Goal: Communication & Community: Answer question/provide support

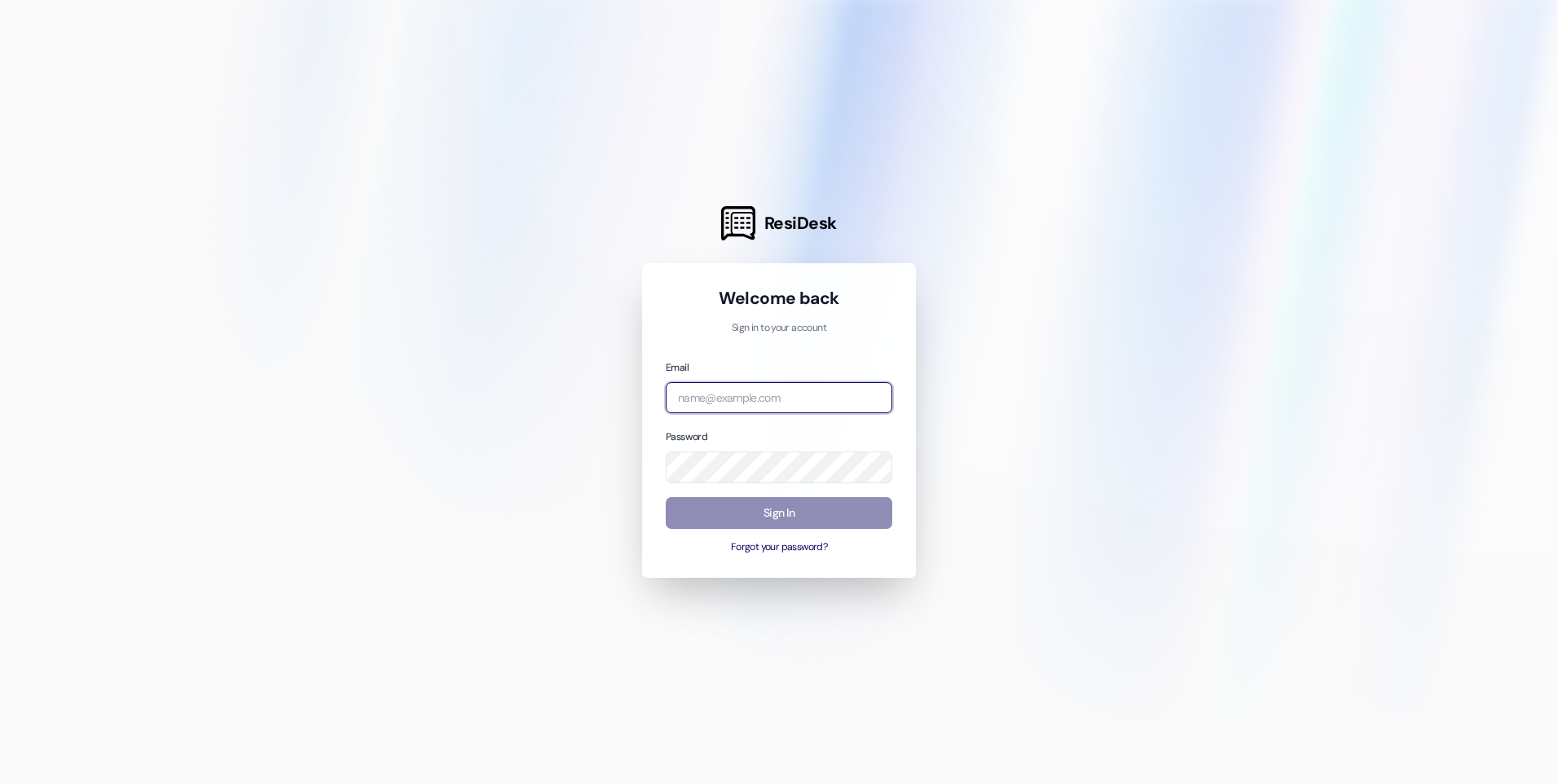
type input "[EMAIL_ADDRESS][DOMAIN_NAME]"
click at [757, 505] on button "Sign In" at bounding box center [779, 513] width 227 height 31
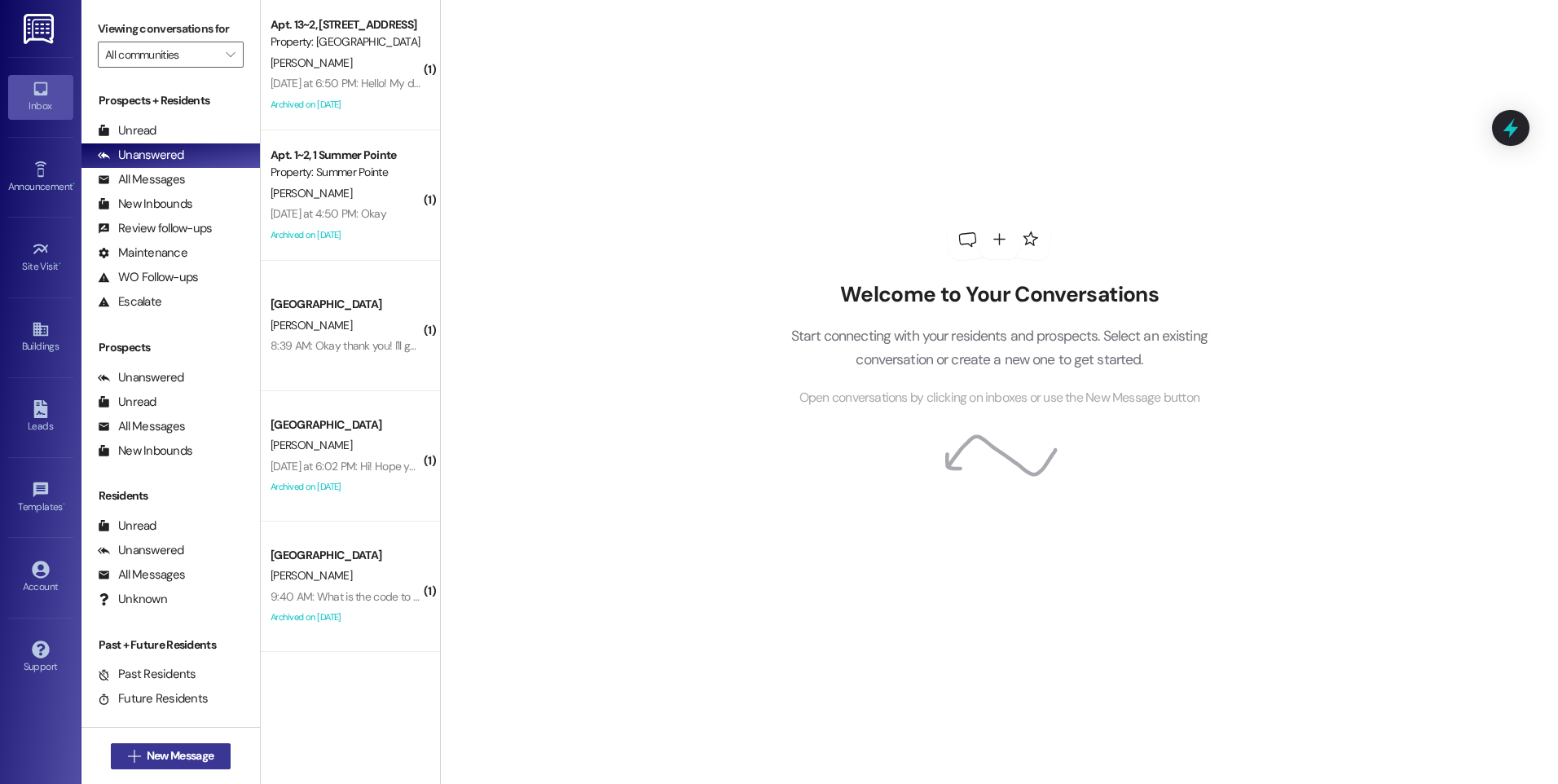
click at [182, 753] on span "New Message" at bounding box center [180, 755] width 67 height 17
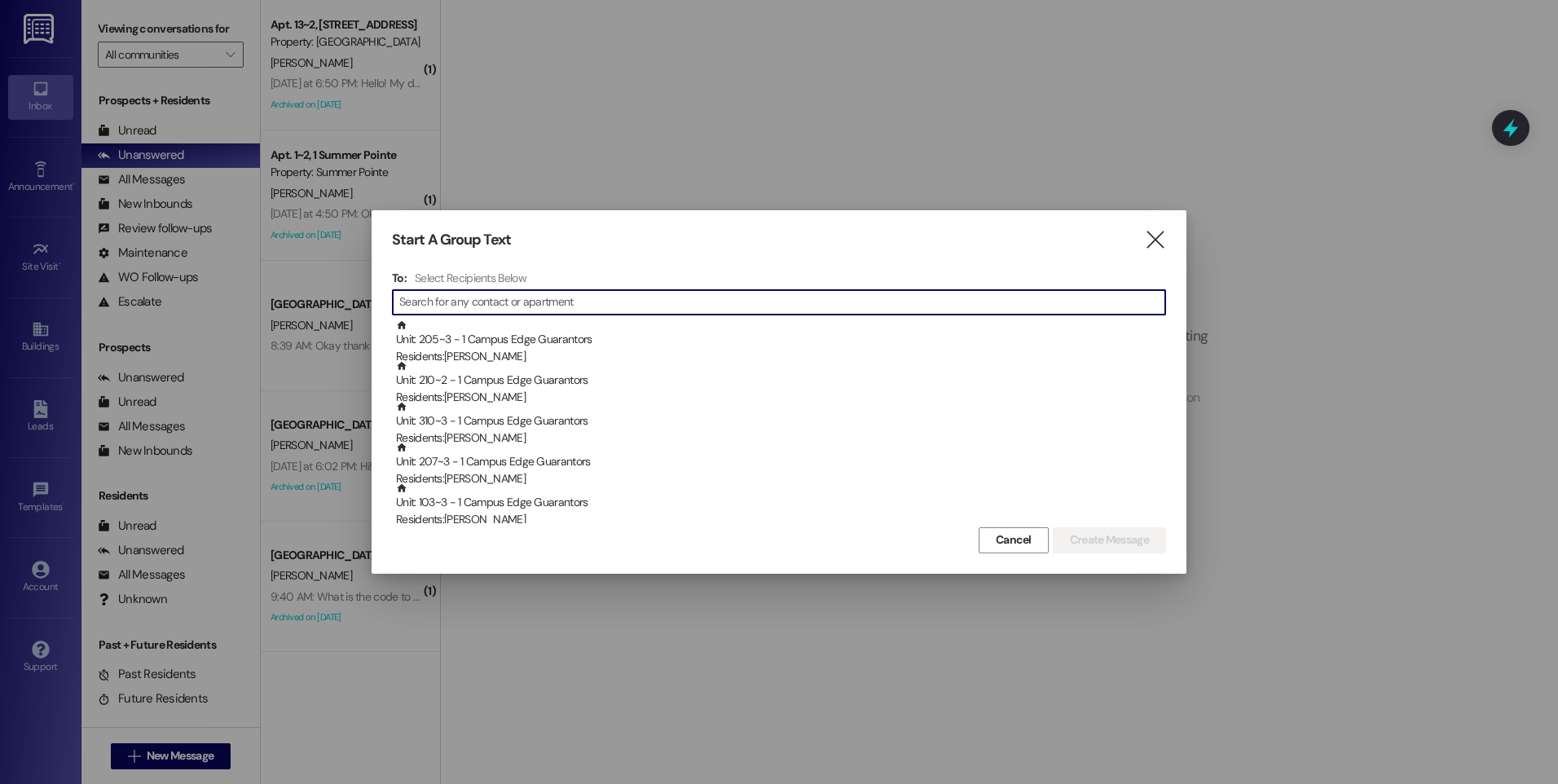
click at [532, 305] on input at bounding box center [782, 302] width 767 height 23
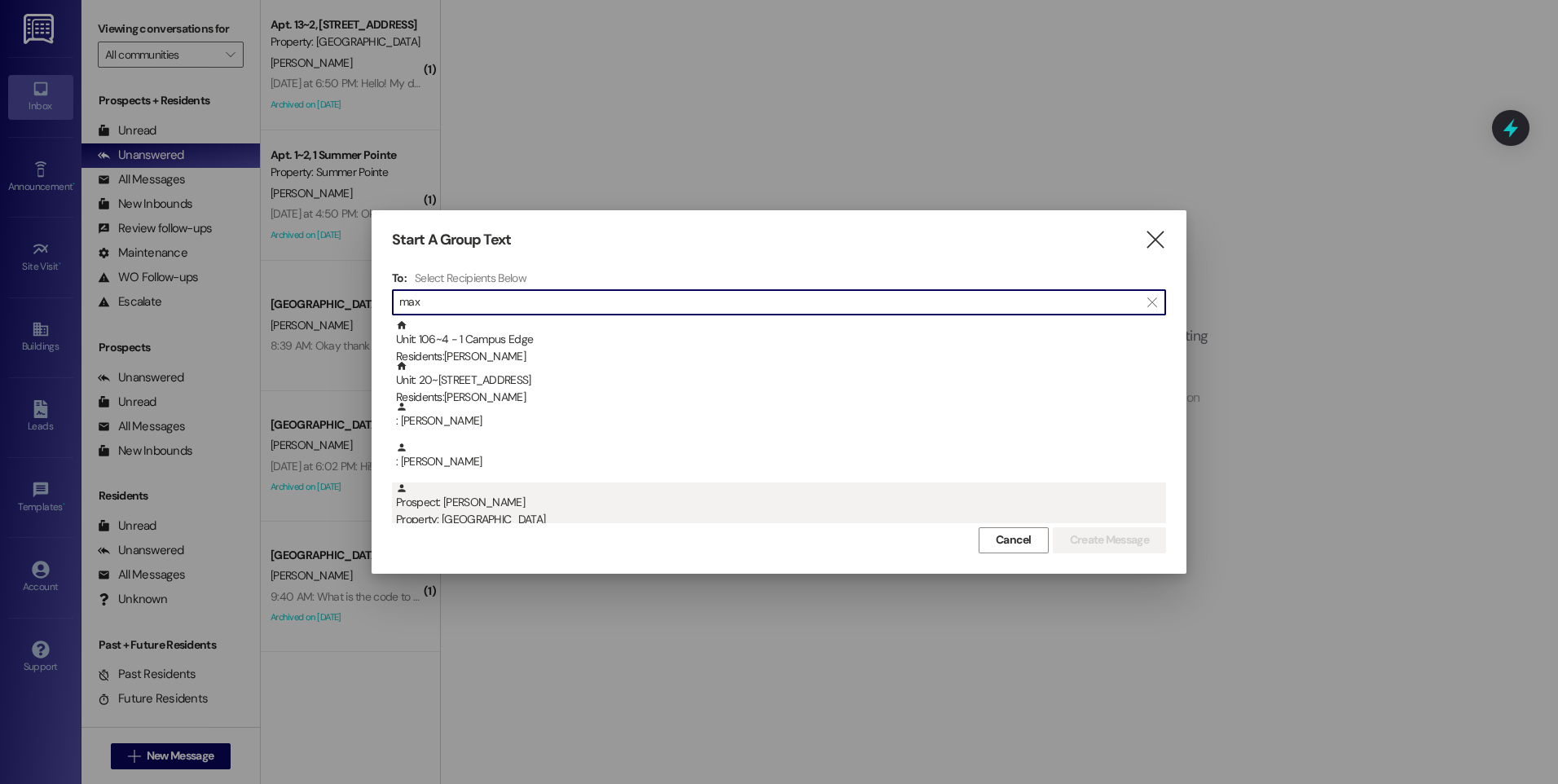
type input "max"
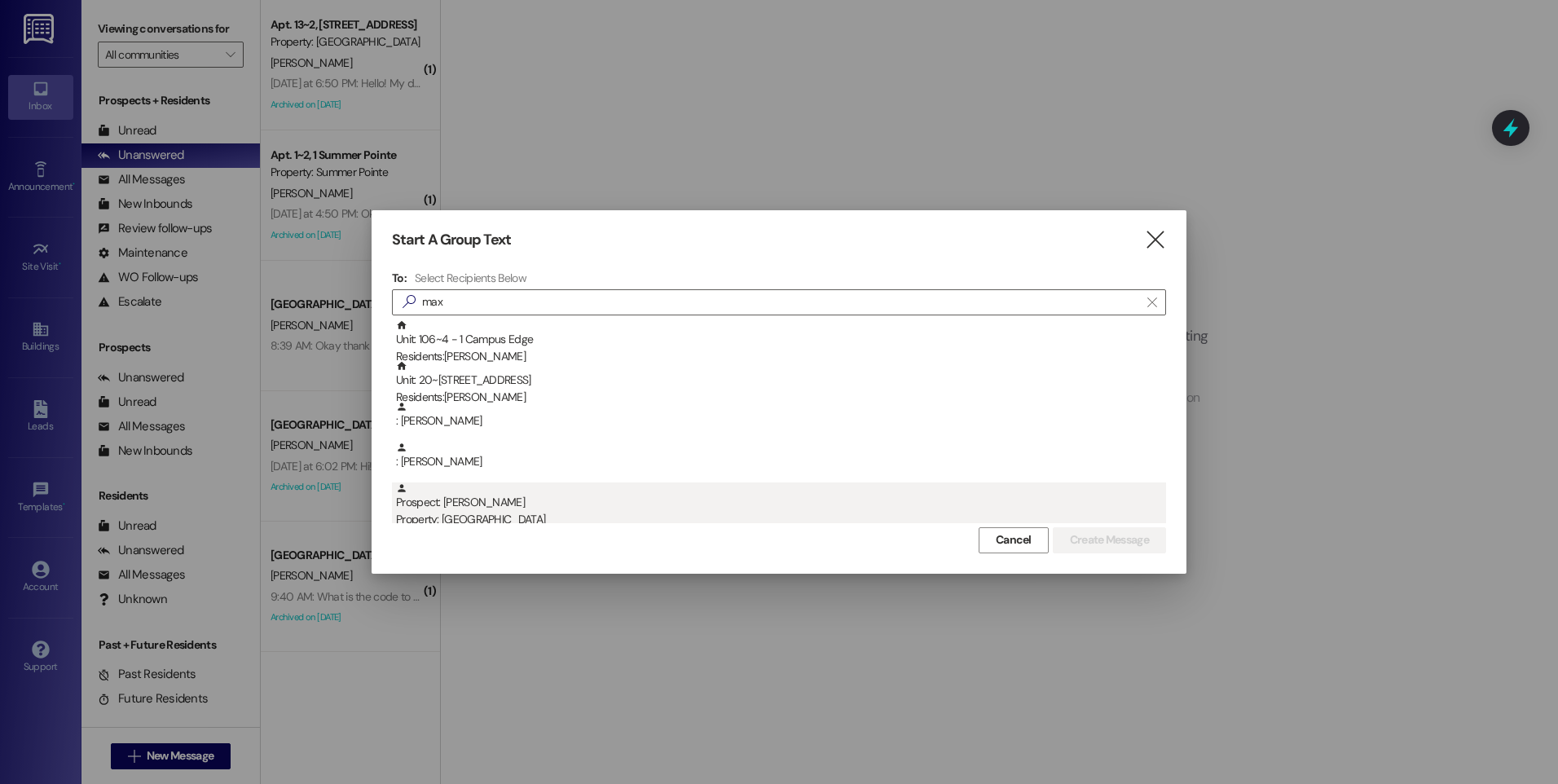
click at [489, 517] on div "Property: [GEOGRAPHIC_DATA]" at bounding box center [781, 519] width 770 height 17
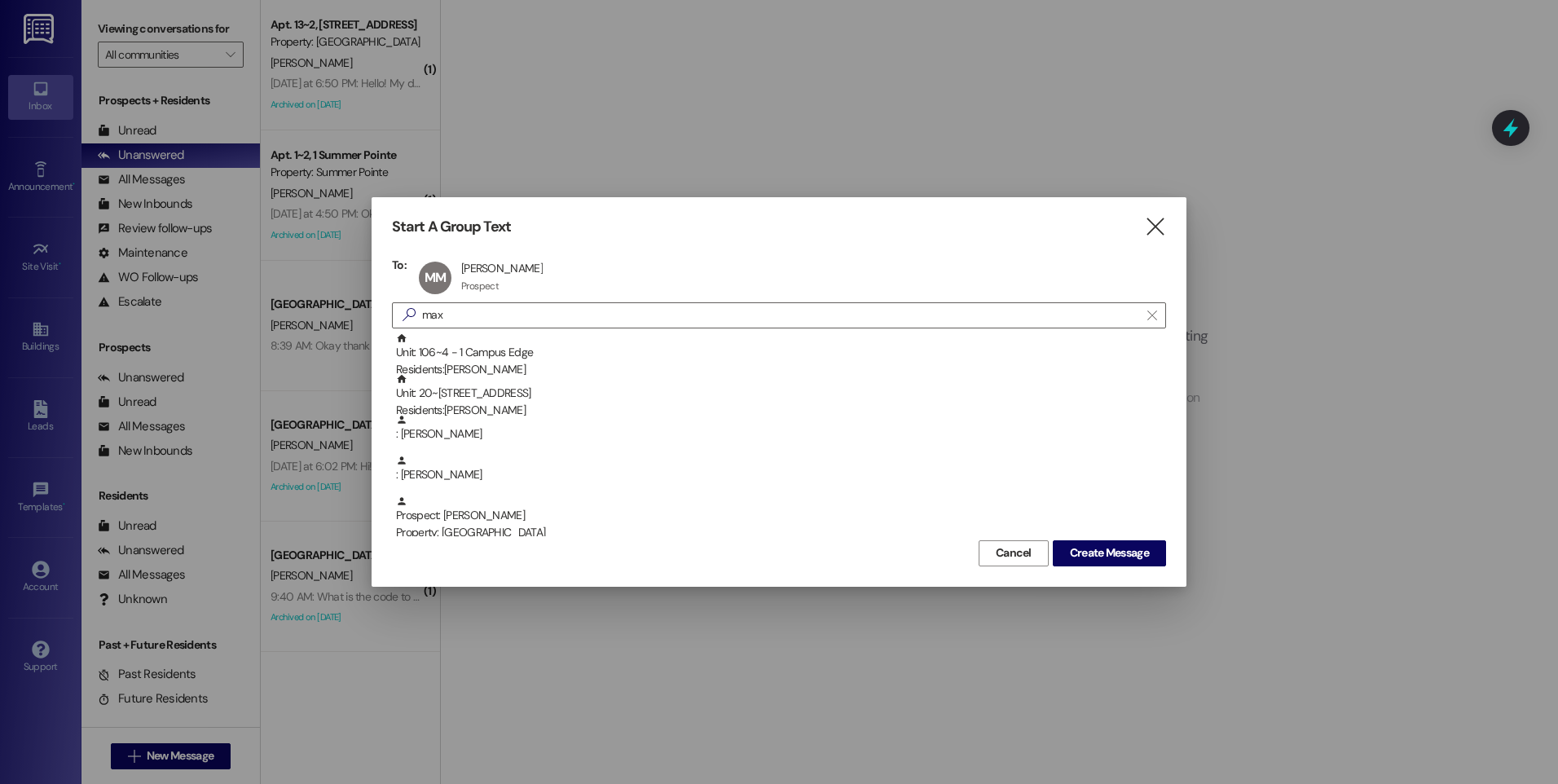
click at [1145, 239] on div "Start A Group Text  To: MM [PERSON_NAME] [PERSON_NAME] Prospect Prospect click…" at bounding box center [779, 392] width 815 height 389
click at [1160, 227] on icon "" at bounding box center [1155, 227] width 22 height 17
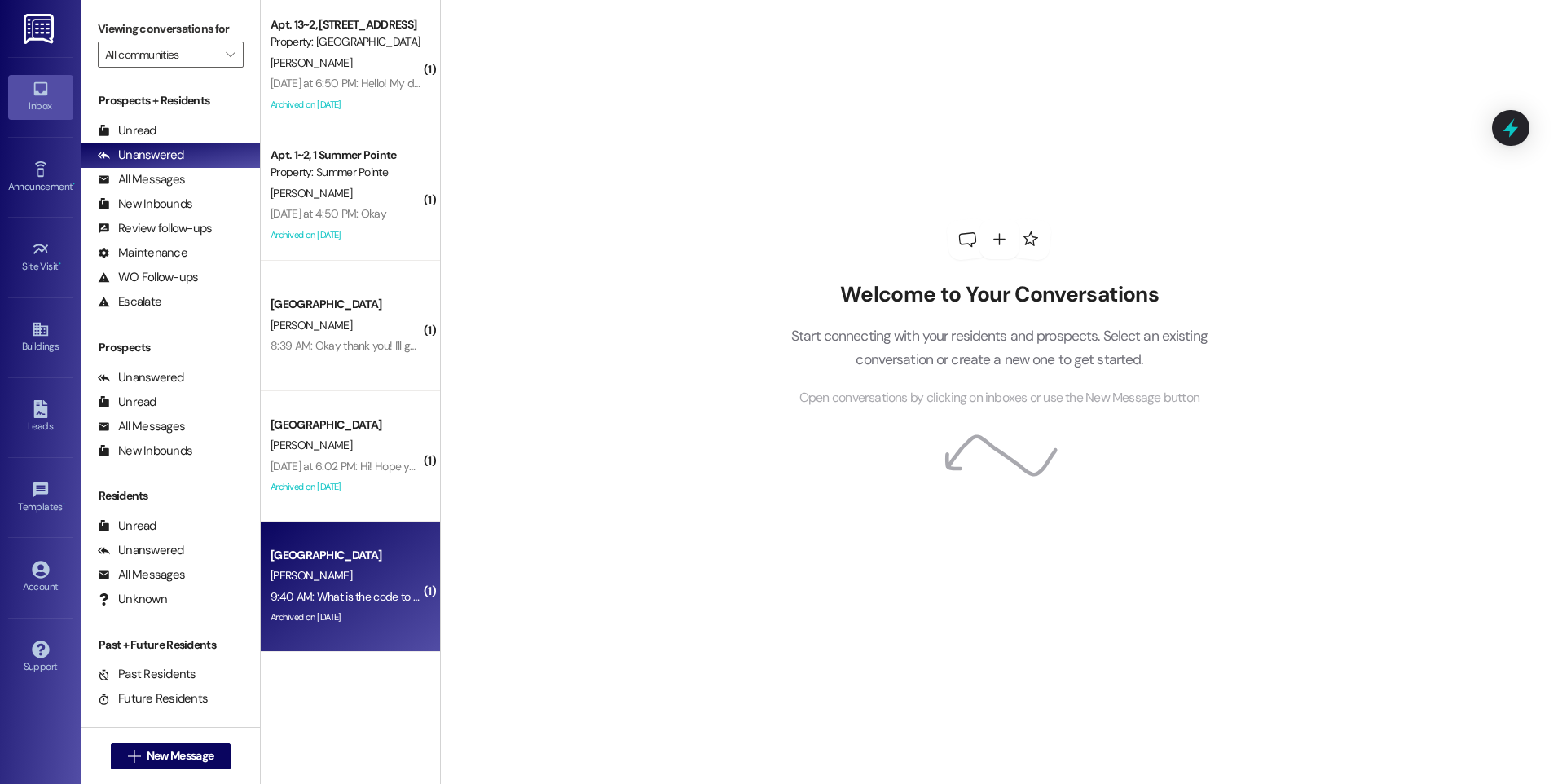
click at [320, 603] on div "9:40 AM: What is the code to the apartment 9:40 AM: What is the code to the apa…" at bounding box center [376, 597] width 211 height 15
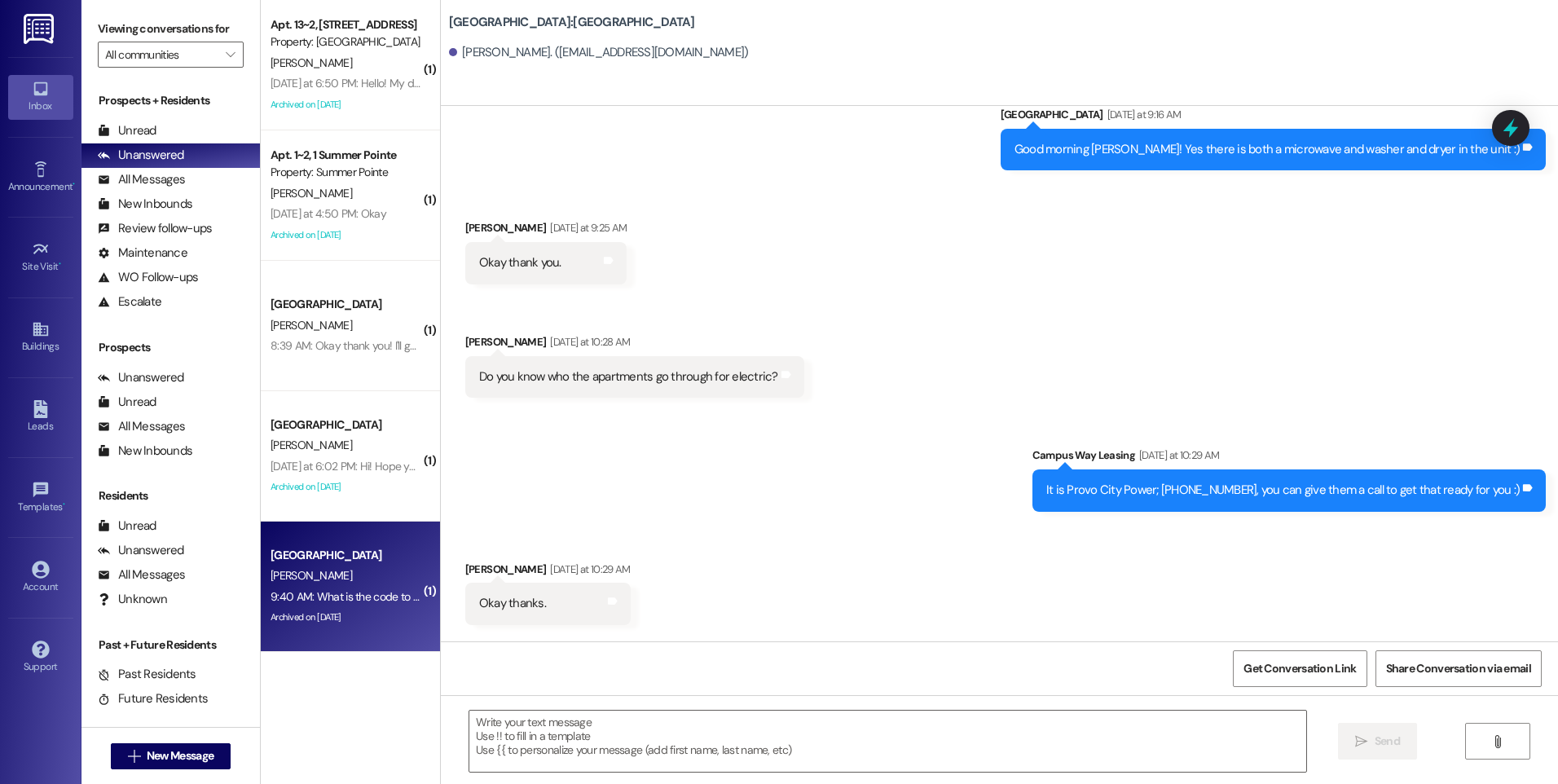
scroll to position [5427, 0]
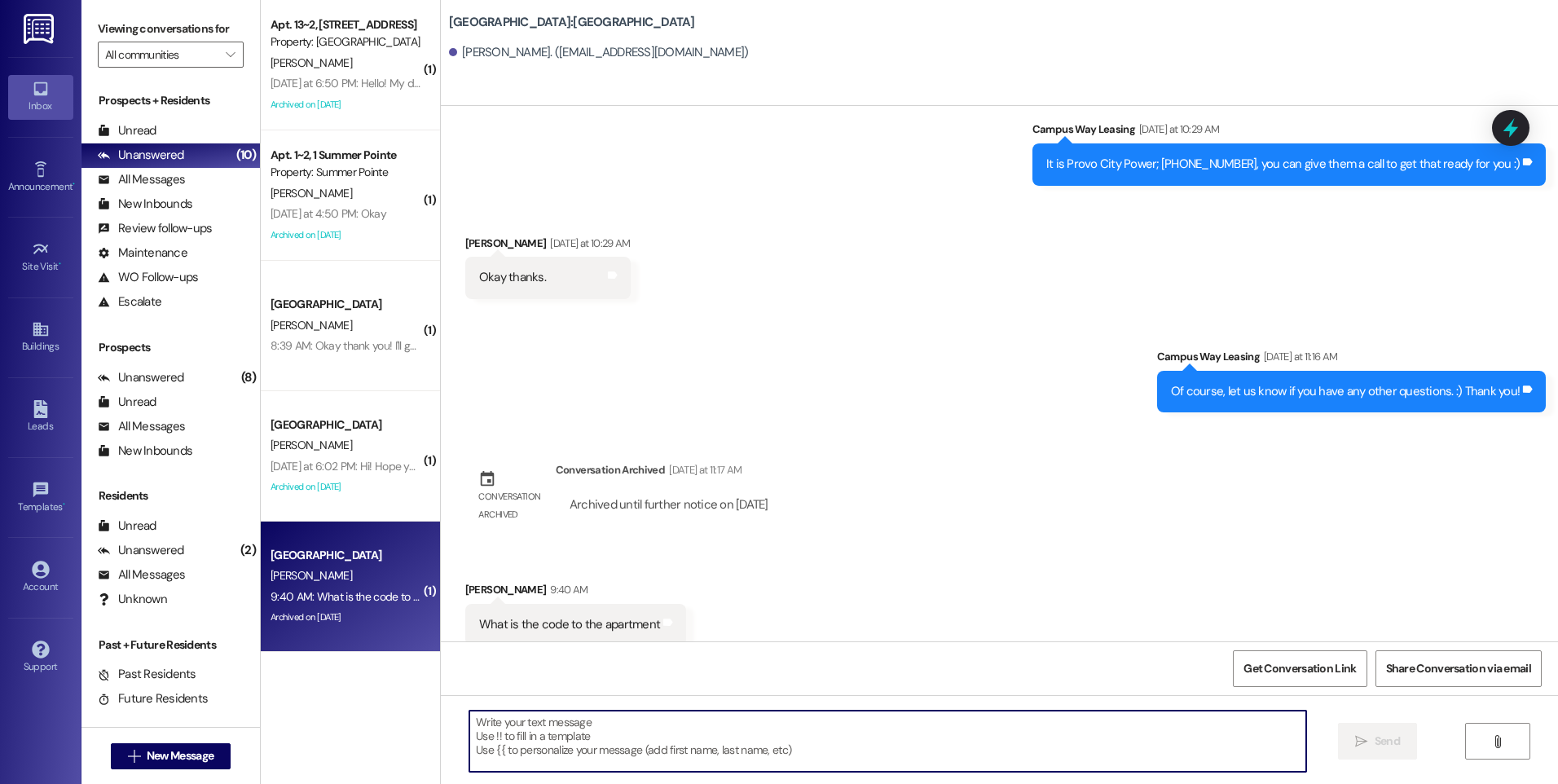
click at [567, 757] on textarea at bounding box center [887, 741] width 836 height 61
paste textarea "318649"
type textarea "318649"
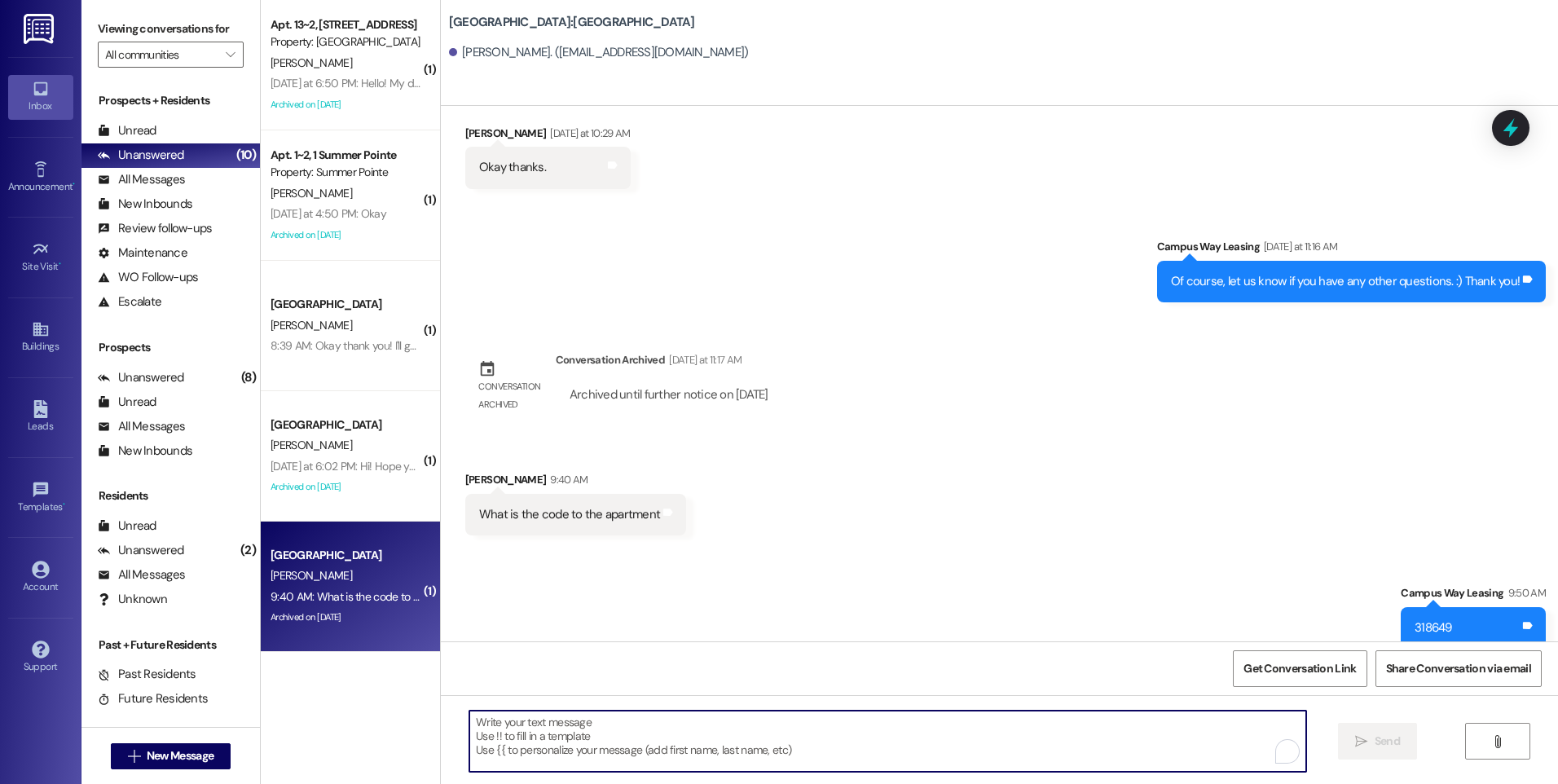
scroll to position [5540, 0]
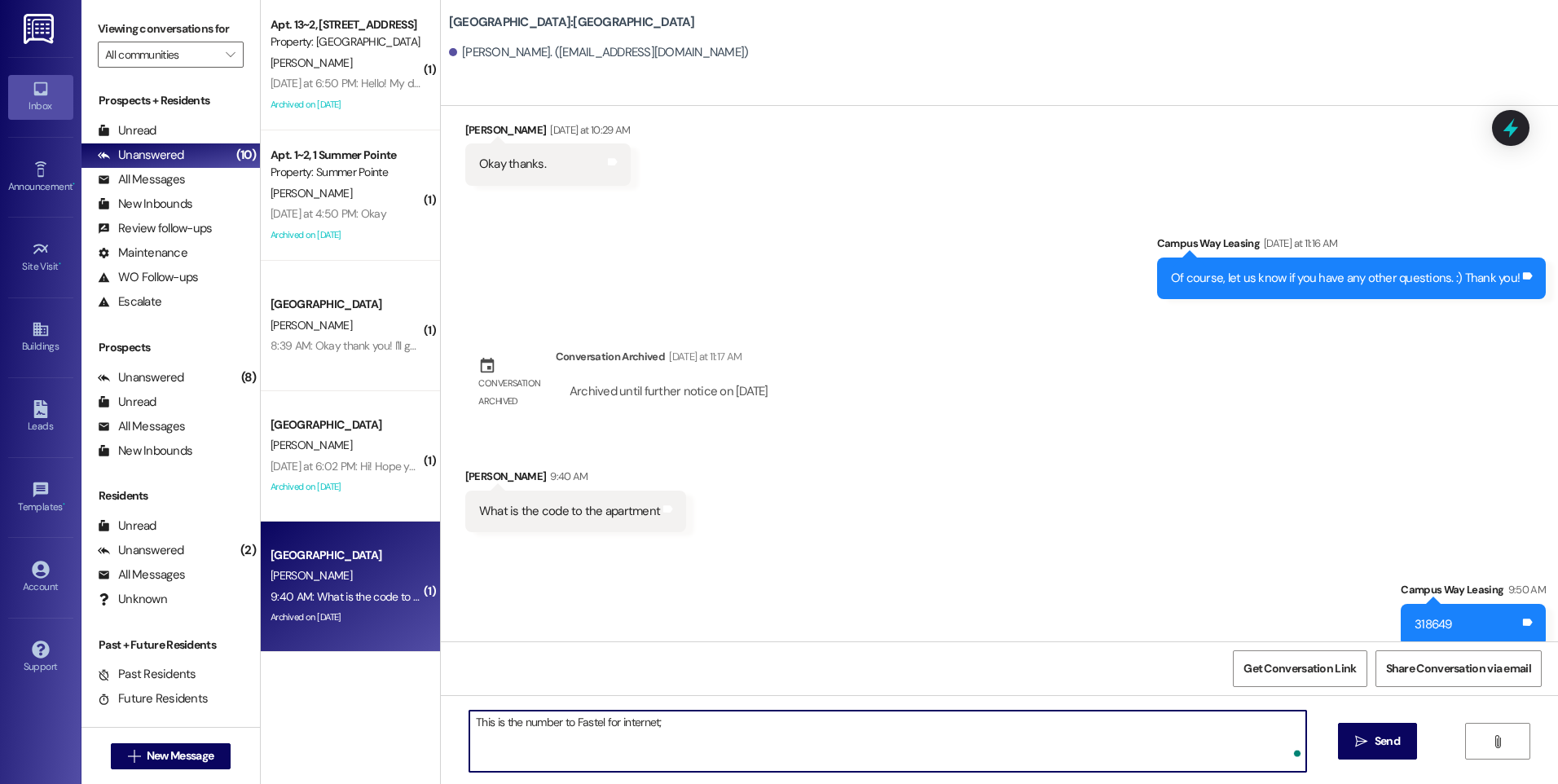
paste textarea "[PHONE_NUMBER]"
type textarea "This is the number to Fastel for internet; [PHONE_NUMBER]."
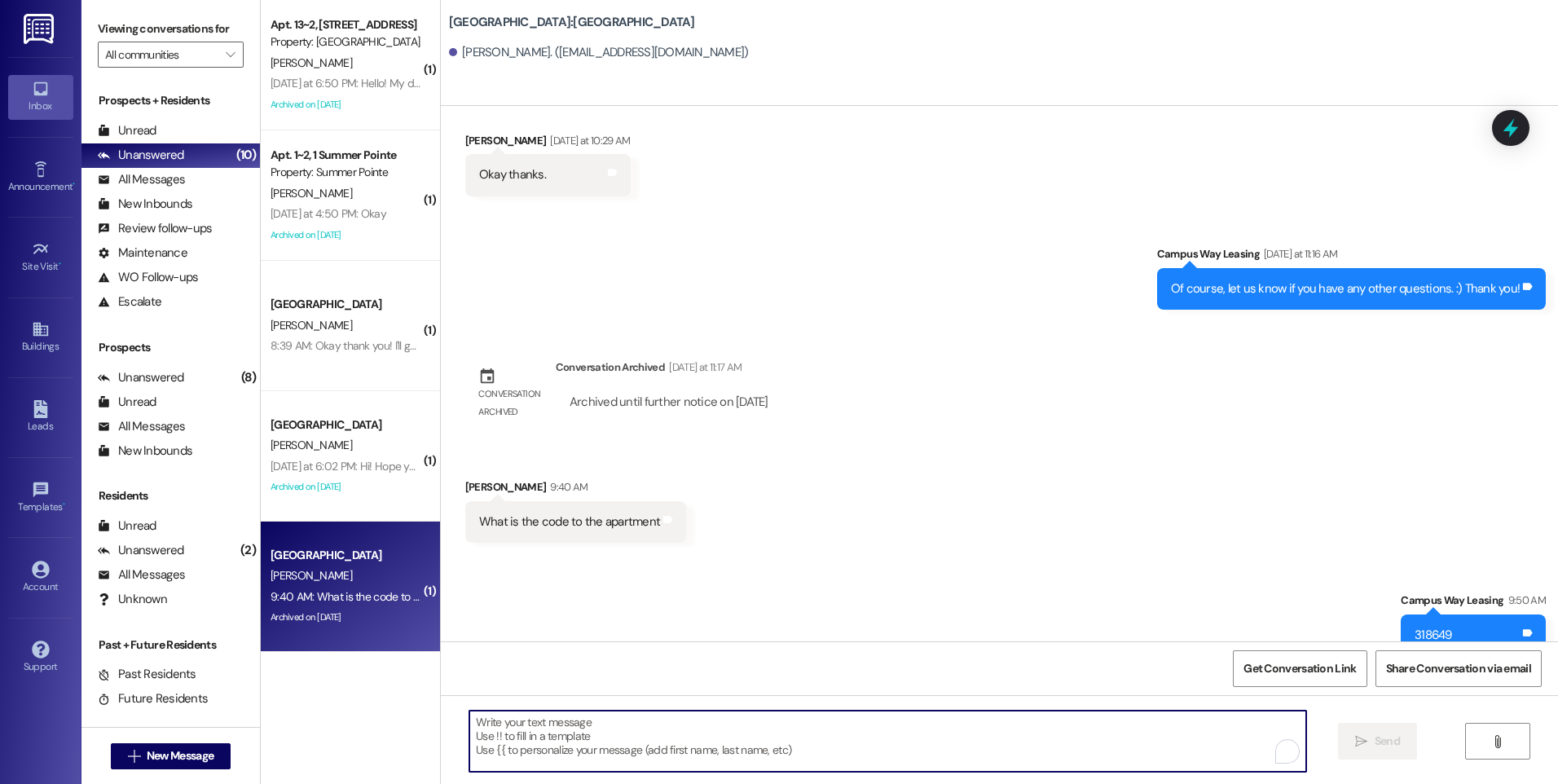
scroll to position [5654, 0]
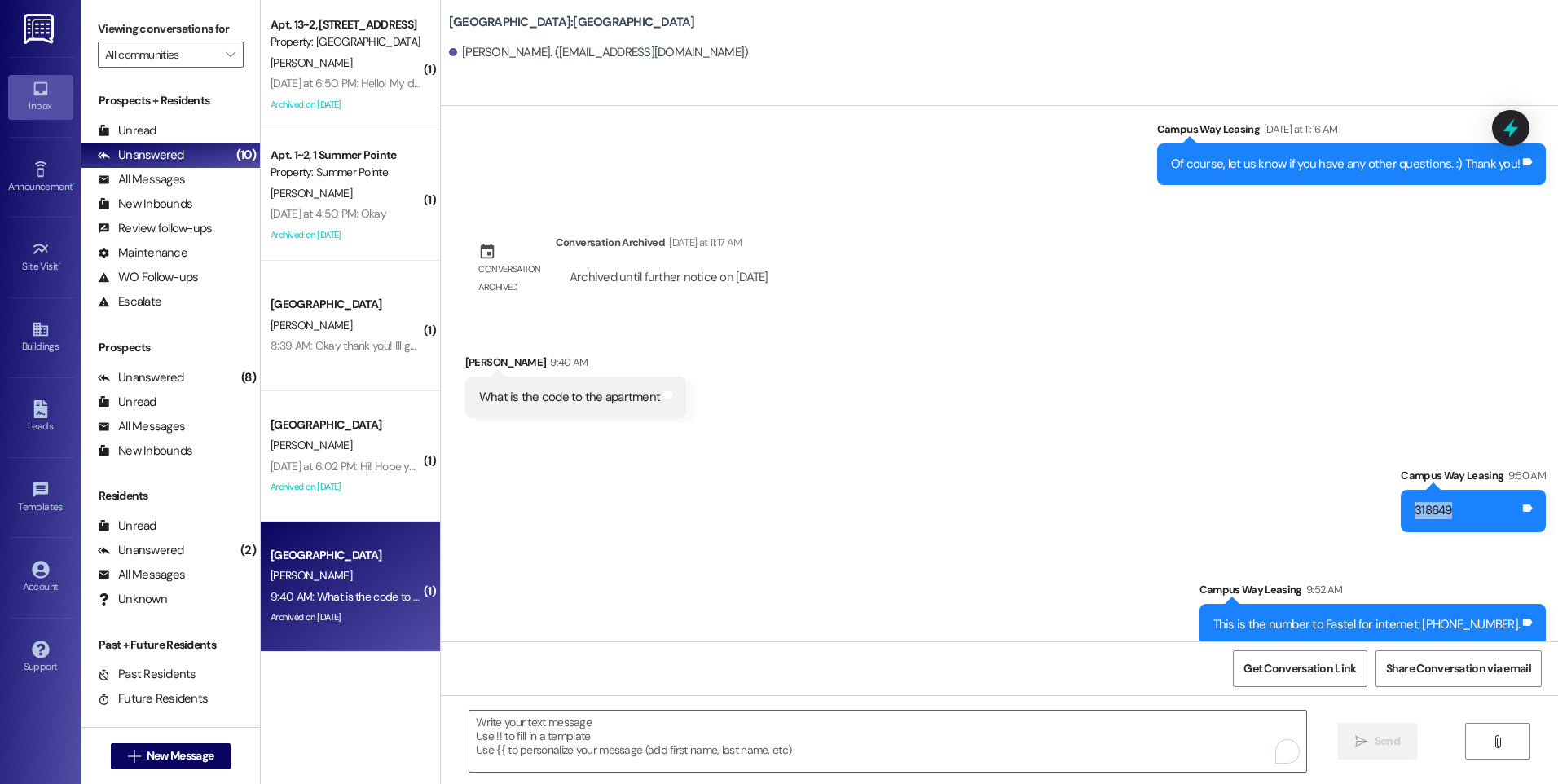
drag, startPoint x: 1462, startPoint y: 498, endPoint x: 1407, endPoint y: 500, distance: 55.0
click at [1407, 500] on div "318649 Tags and notes" at bounding box center [1473, 510] width 145 height 42
click at [631, 735] on textarea "To enrich screen reader interactions, please activate Accessibility in Grammarl…" at bounding box center [887, 741] width 836 height 61
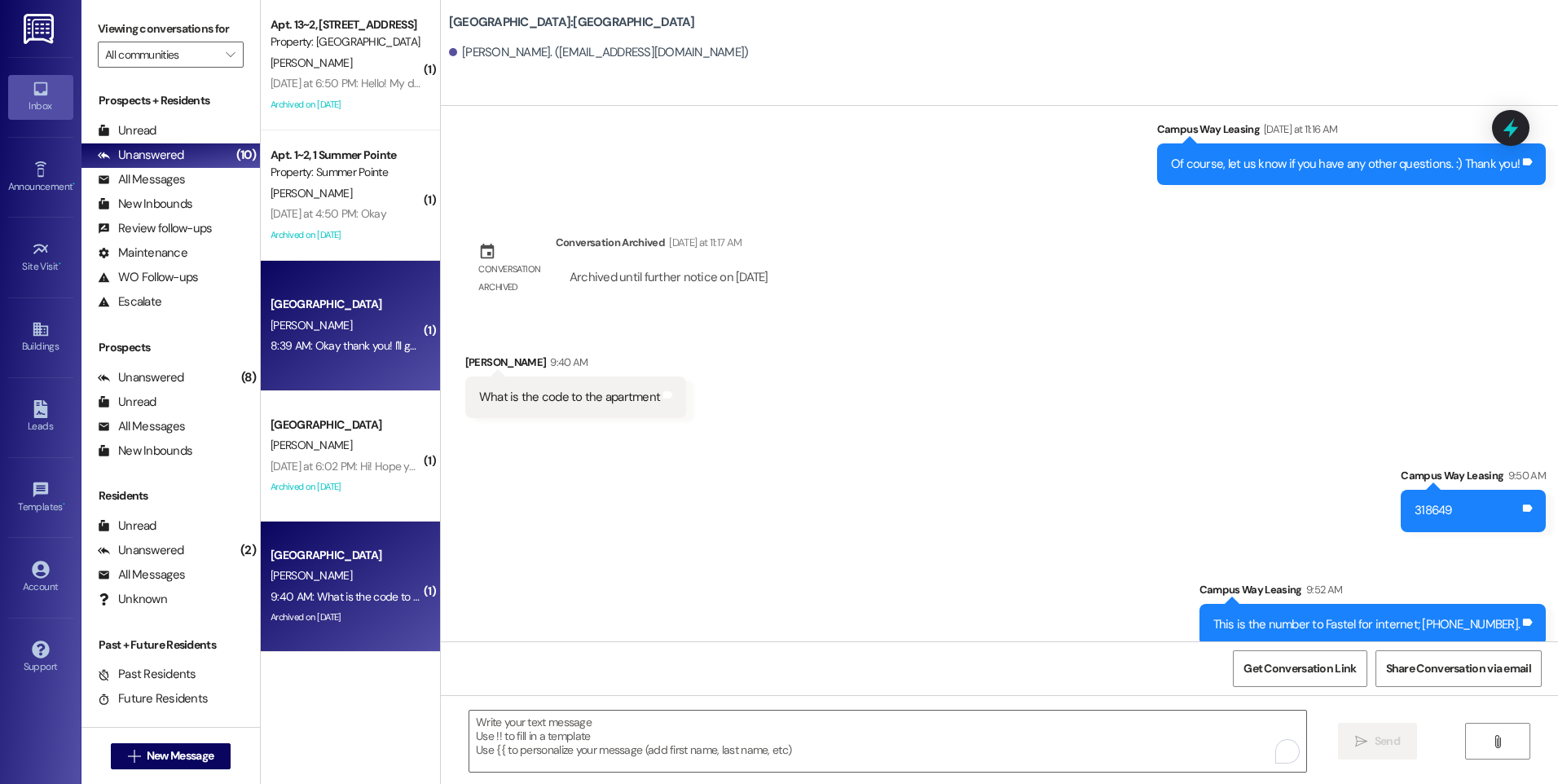
click at [351, 365] on div "[GEOGRAPHIC_DATA] [PERSON_NAME] 8:39 AM: Okay thank you! I'll get it signed asa…" at bounding box center [351, 326] width 180 height 131
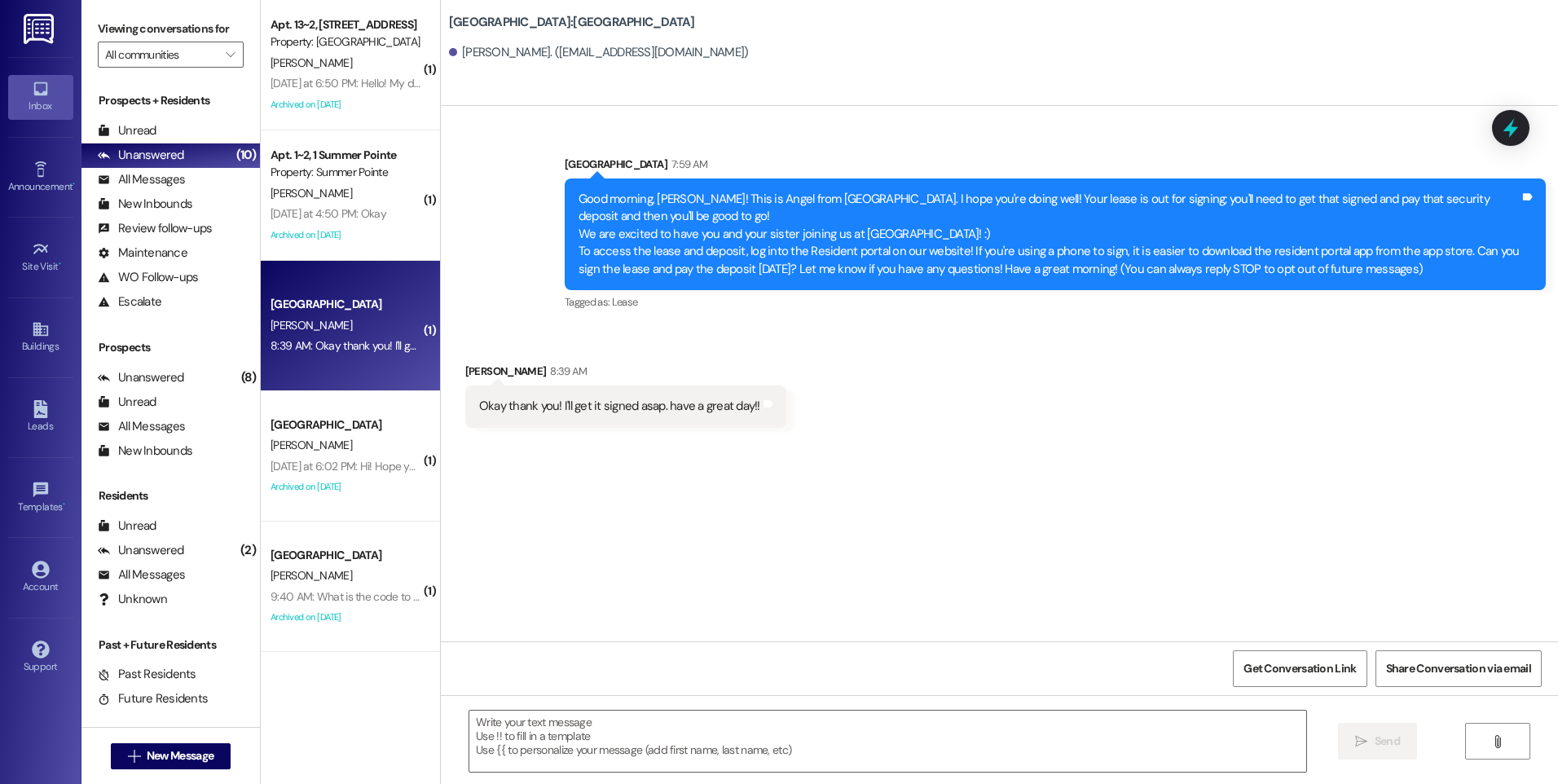
scroll to position [0, 0]
click at [1514, 134] on icon at bounding box center [1511, 128] width 19 height 25
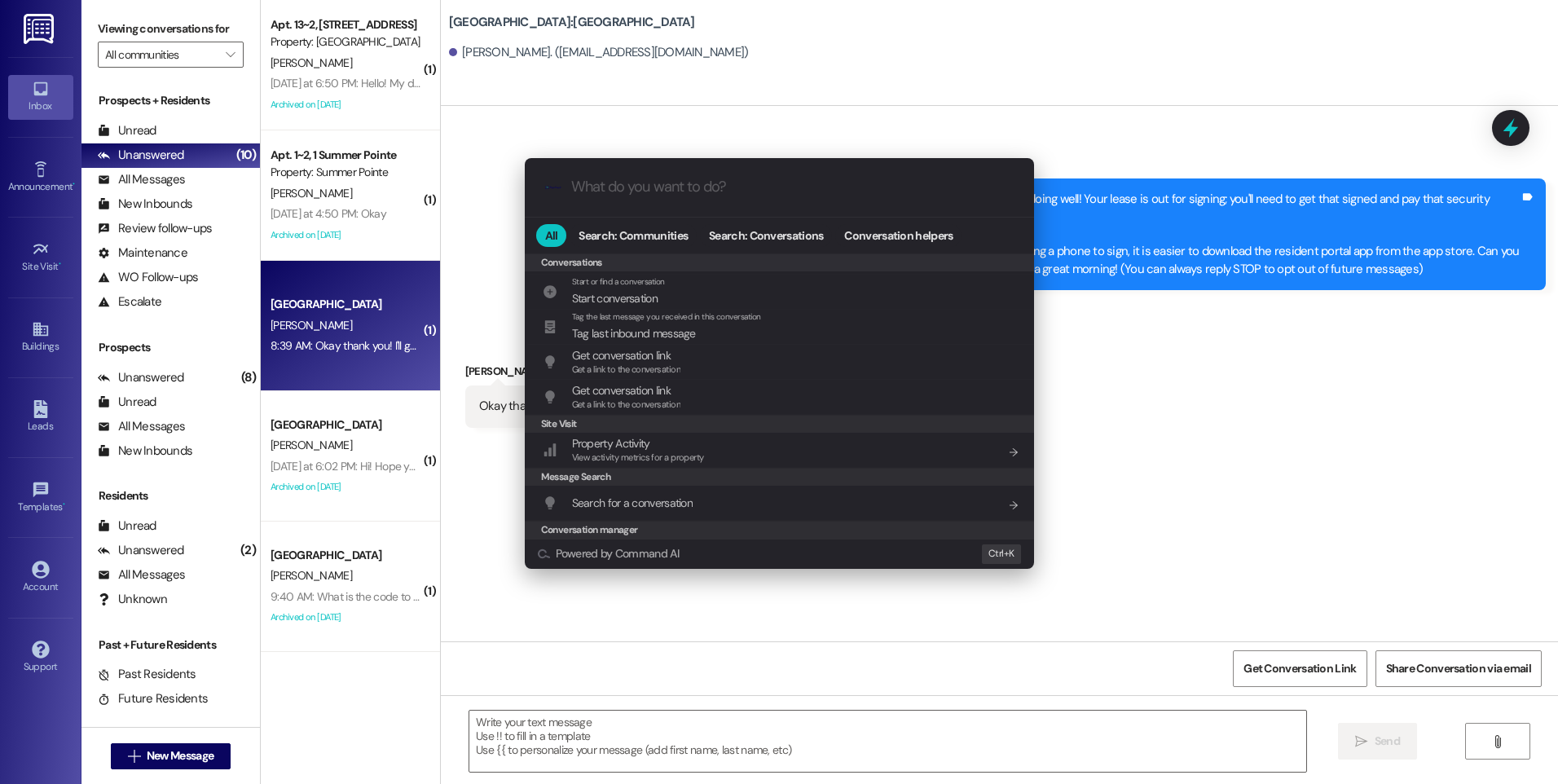
scroll to position [711, 0]
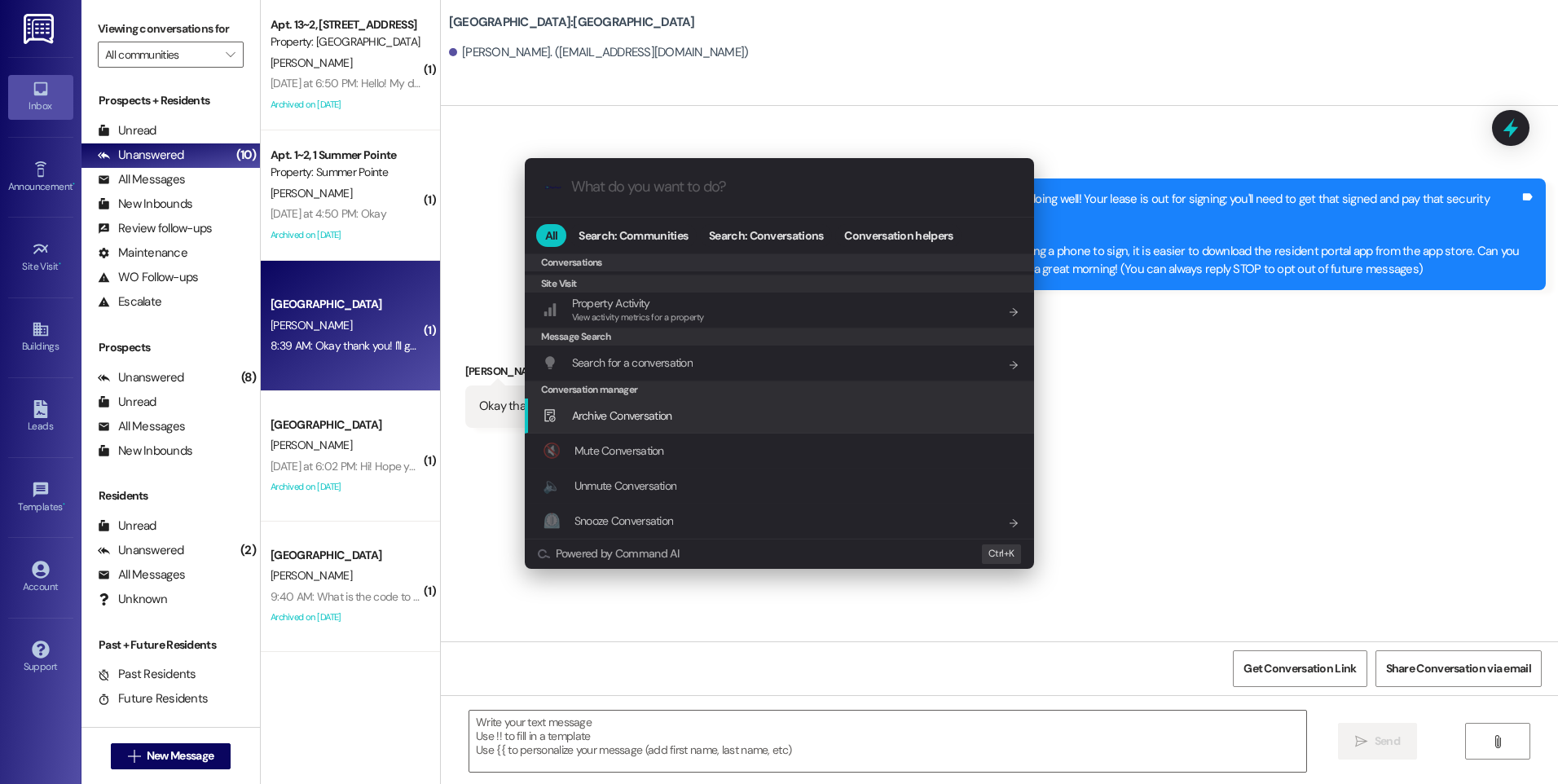
click at [649, 415] on span "Archive Conversation" at bounding box center [622, 416] width 100 height 15
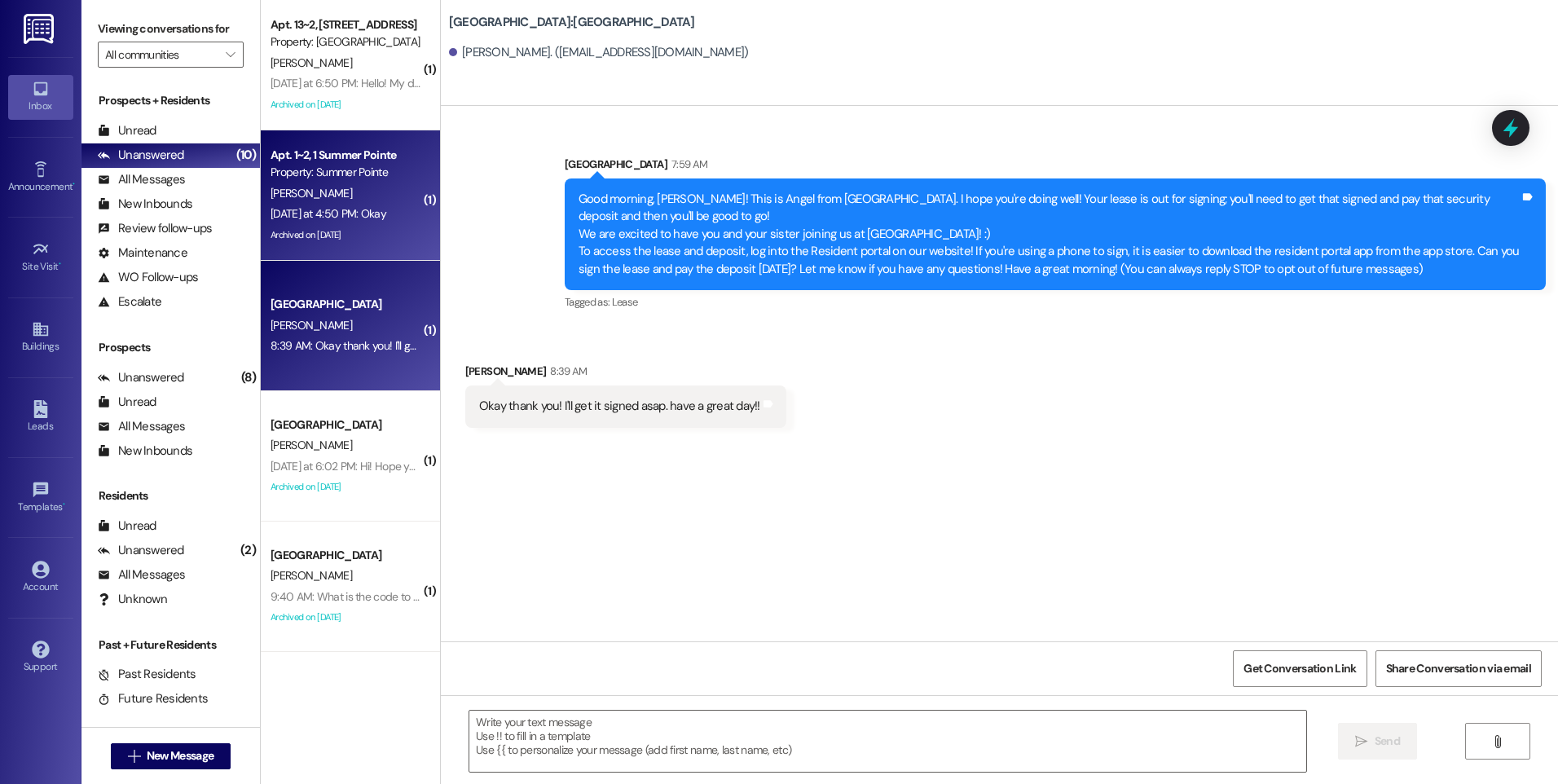
click at [335, 183] on div "[PERSON_NAME]" at bounding box center [346, 193] width 154 height 20
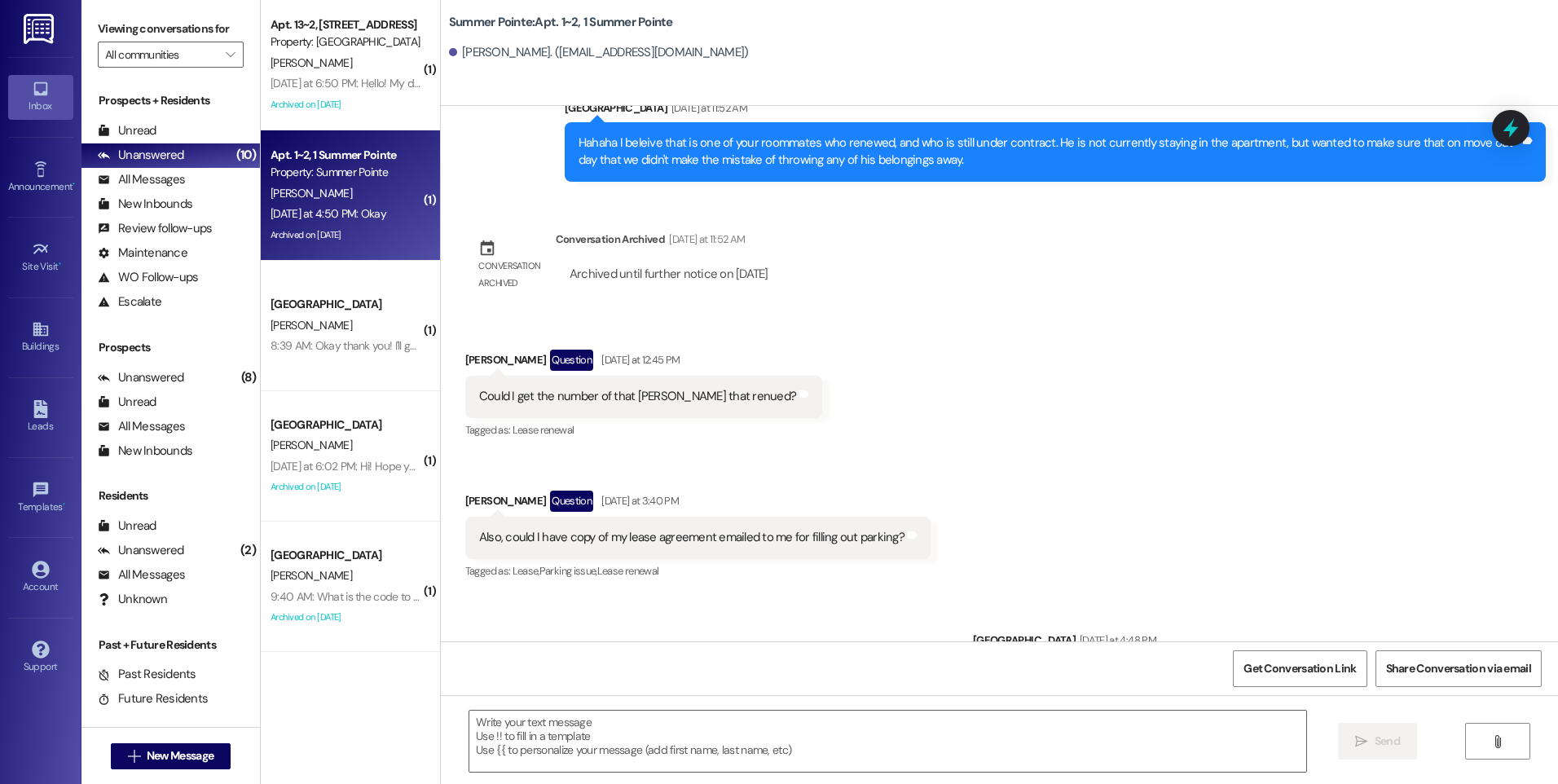
scroll to position [7566, 0]
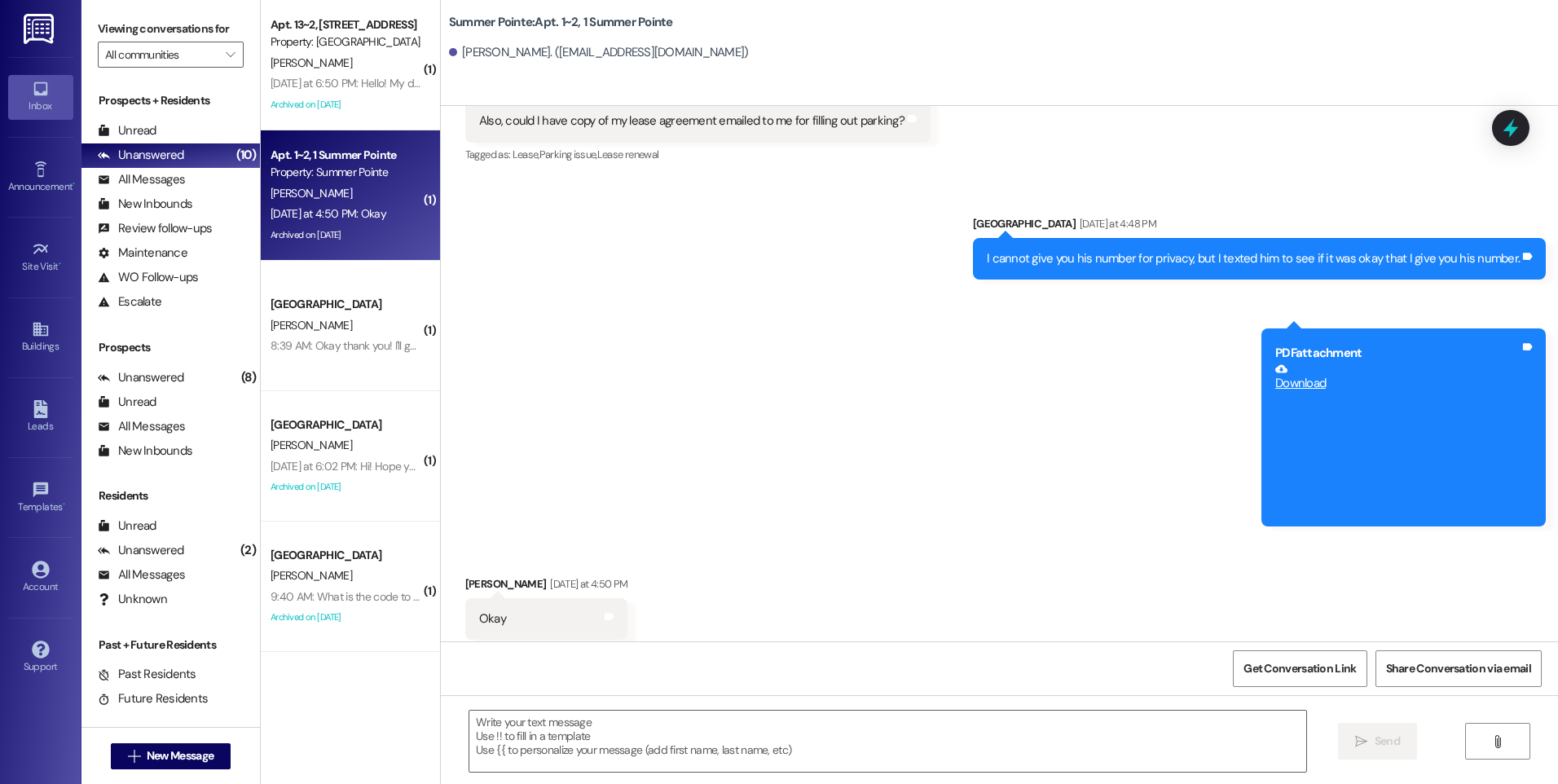
click at [1510, 179] on div "Sent via SMS Leasing Campus Way [DATE] at 4:48 PM I cannot give you his number …" at bounding box center [999, 358] width 1117 height 360
click at [1509, 132] on icon at bounding box center [1511, 128] width 19 height 25
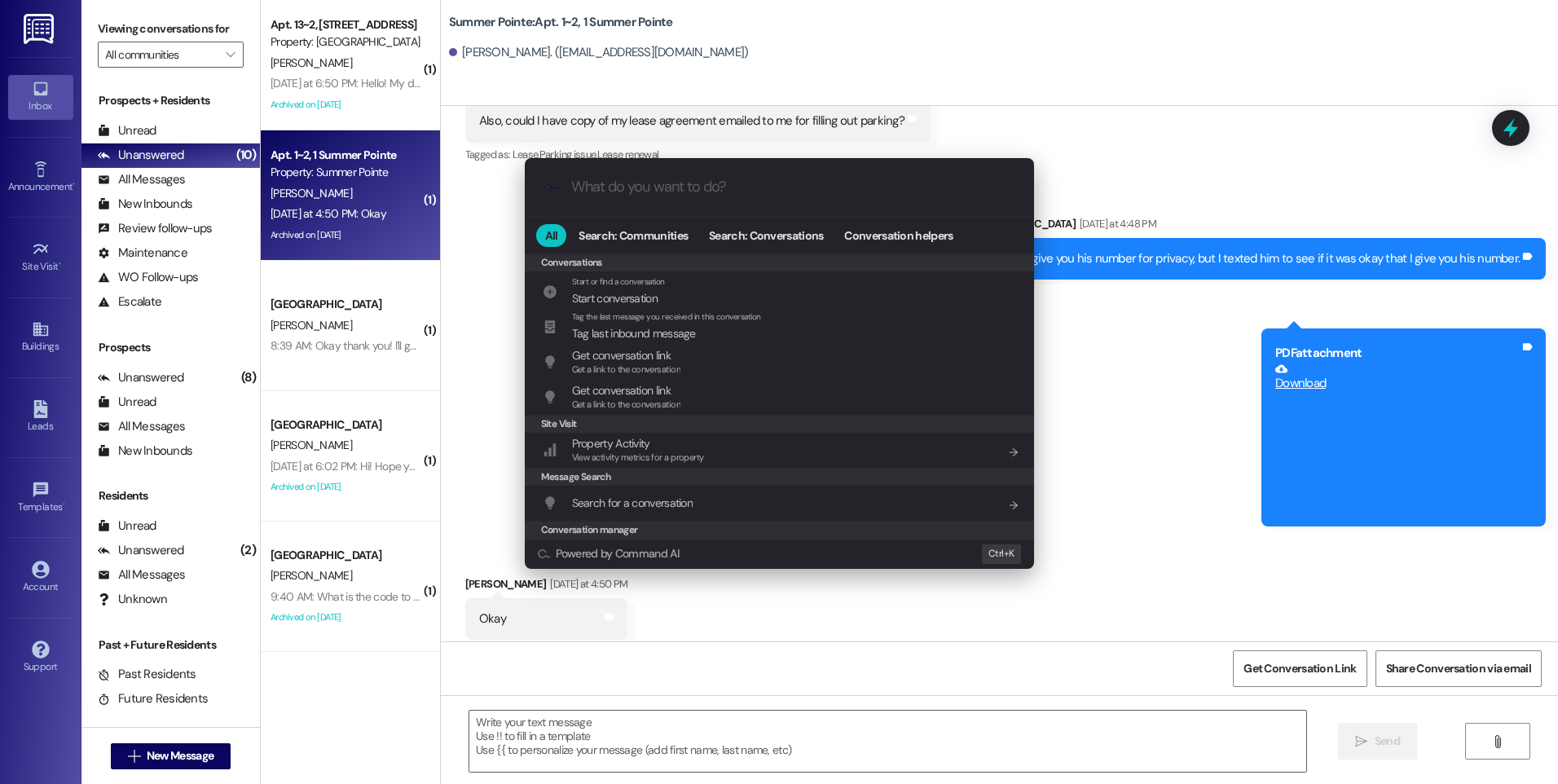
scroll to position [711, 0]
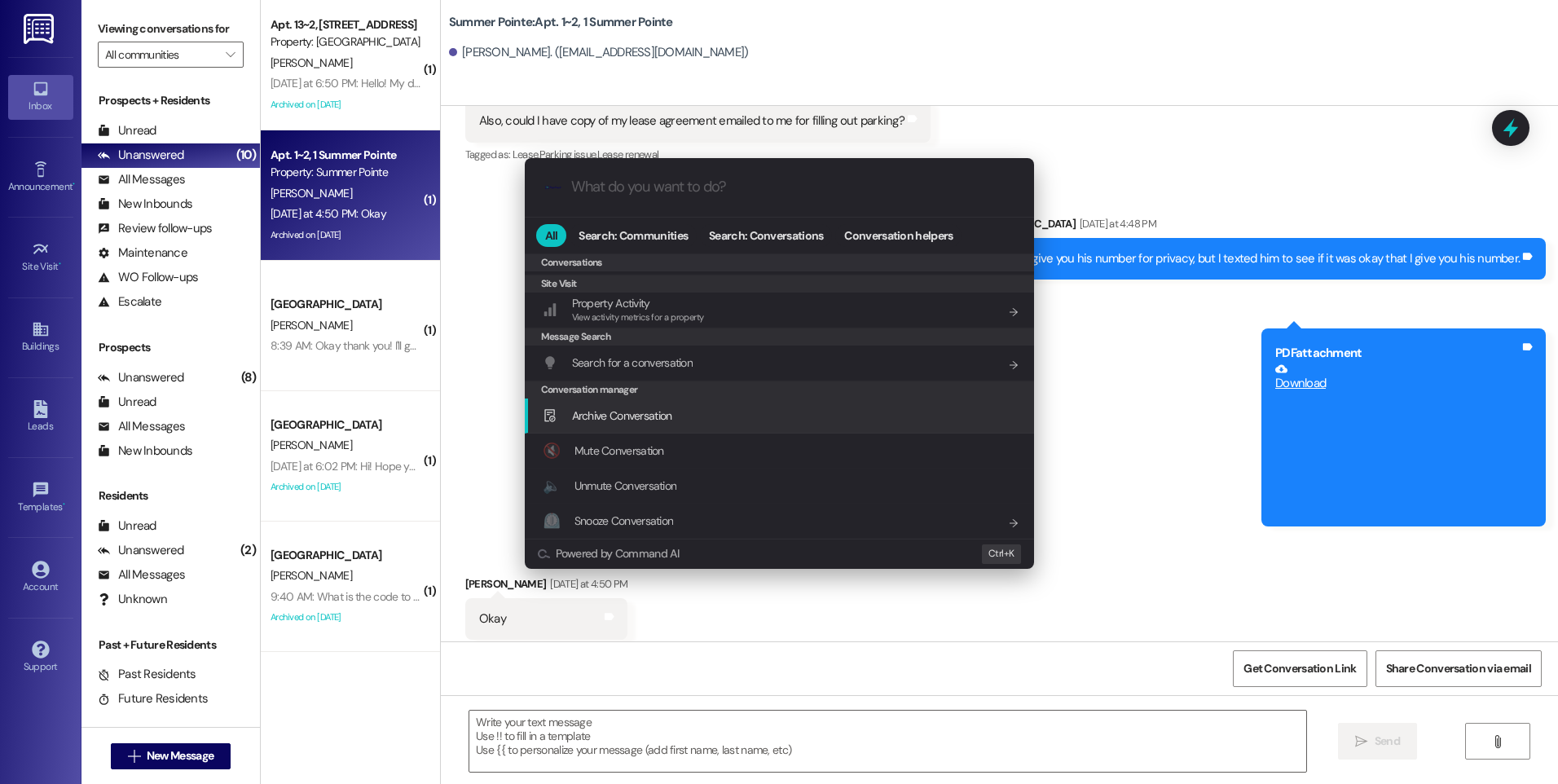
click at [652, 413] on span "Archive Conversation" at bounding box center [622, 416] width 100 height 15
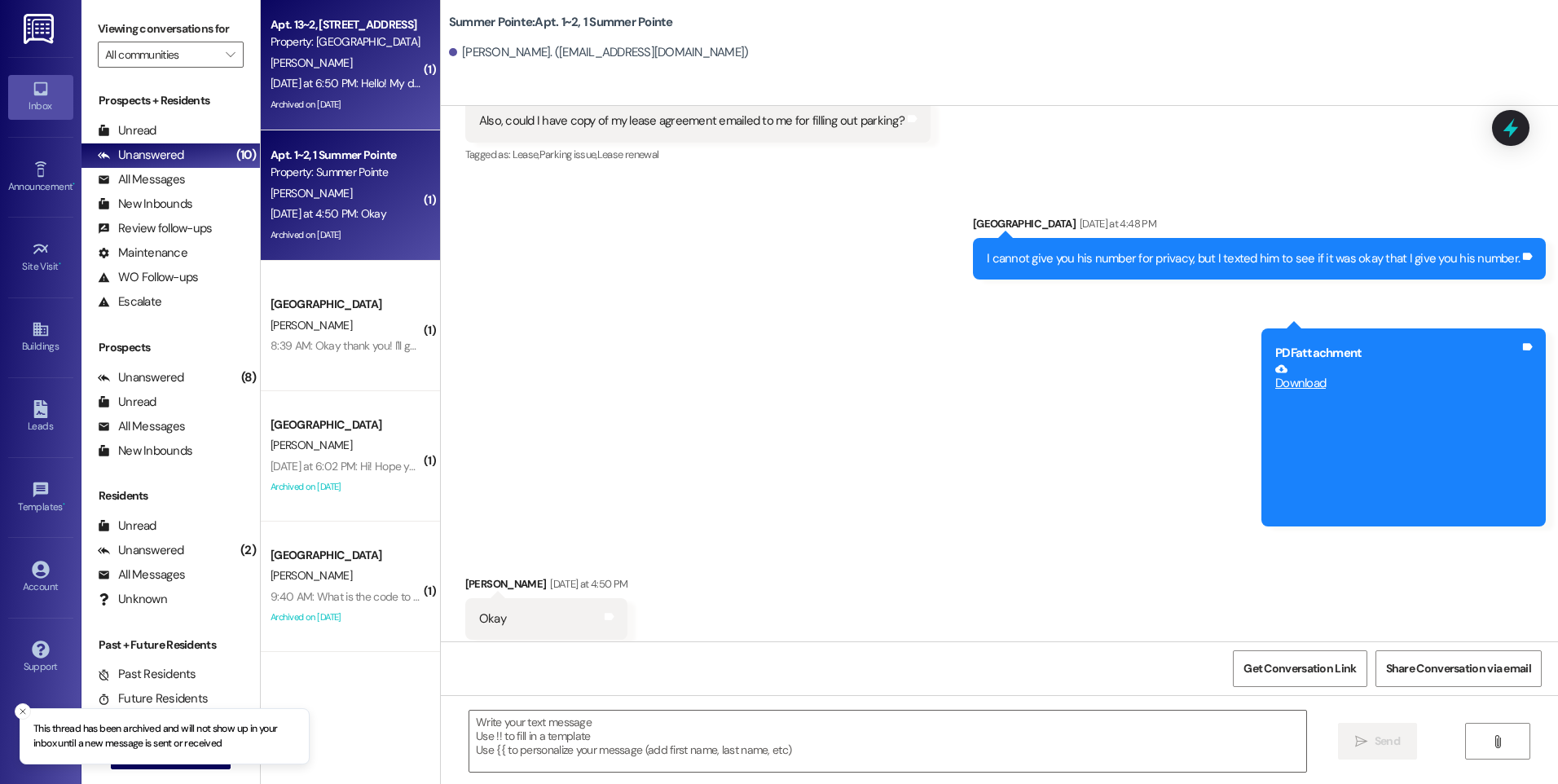
click at [339, 92] on div "[DATE] at 6:50 PM: Hello! My door code changed and I haven’t received notice of…" at bounding box center [346, 83] width 154 height 20
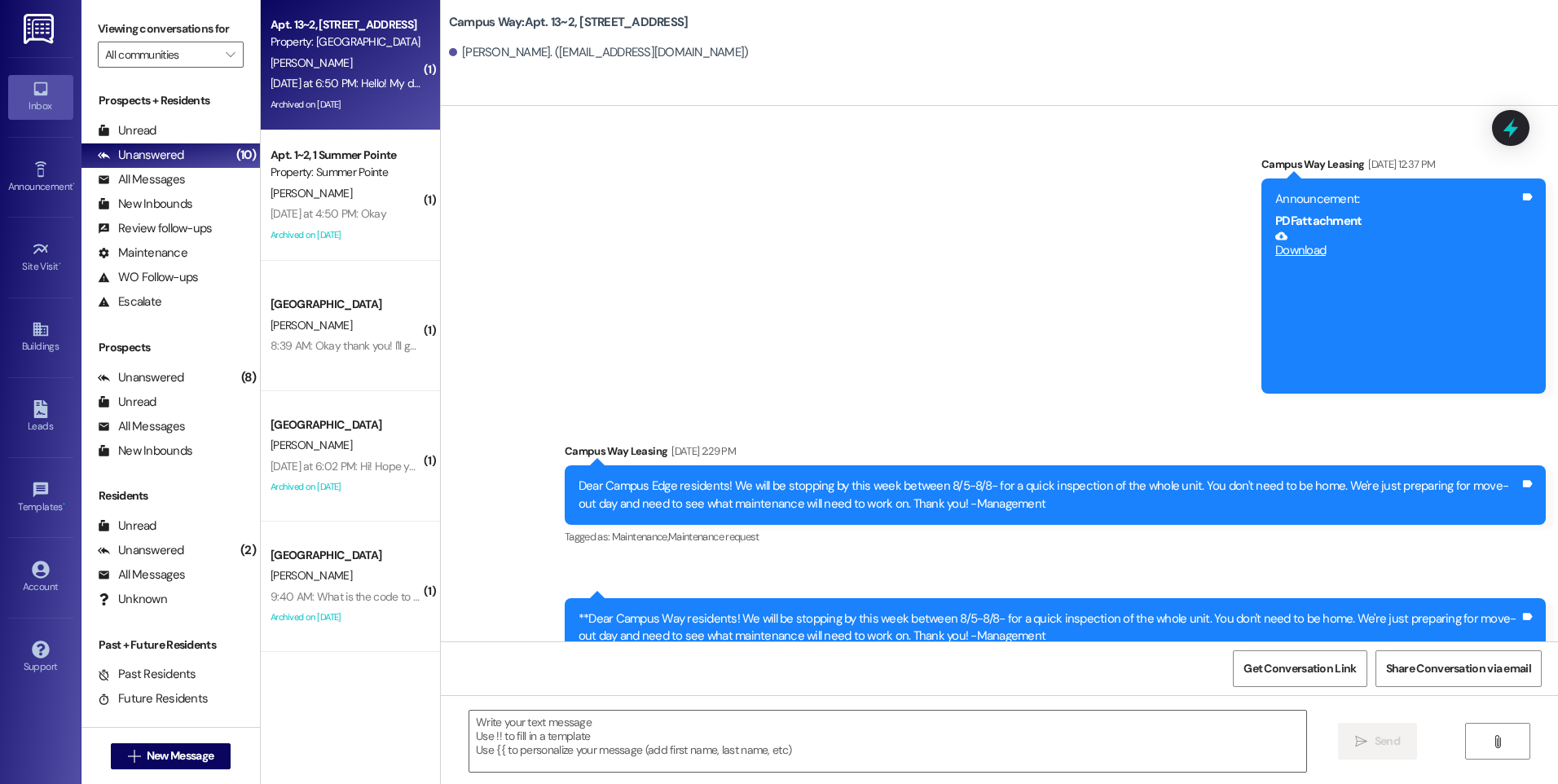
scroll to position [8427, 0]
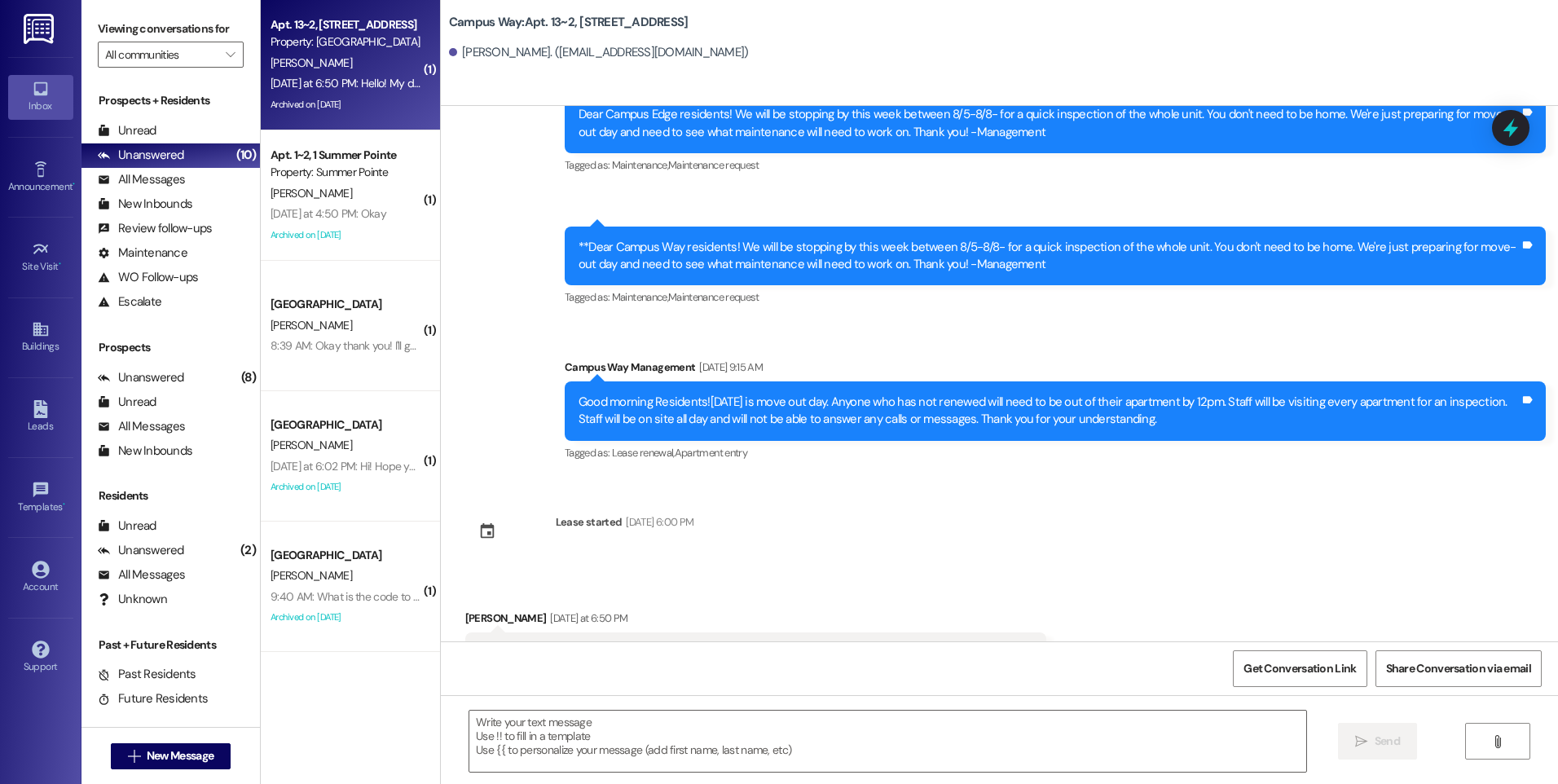
drag, startPoint x: 1515, startPoint y: 131, endPoint x: 1157, endPoint y: 135, distance: 358.0
click at [1515, 131] on icon at bounding box center [1511, 128] width 15 height 19
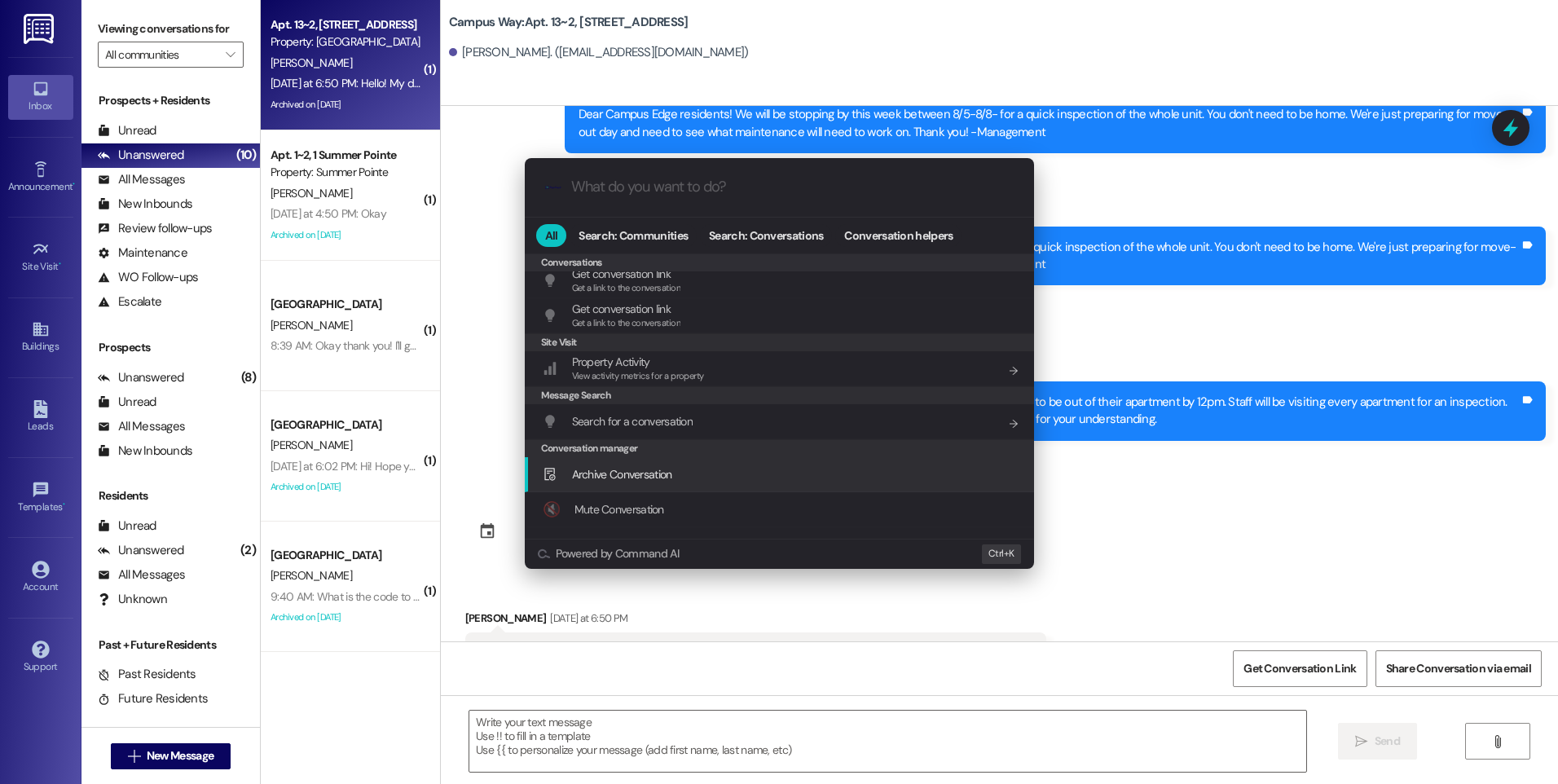
scroll to position [711, 0]
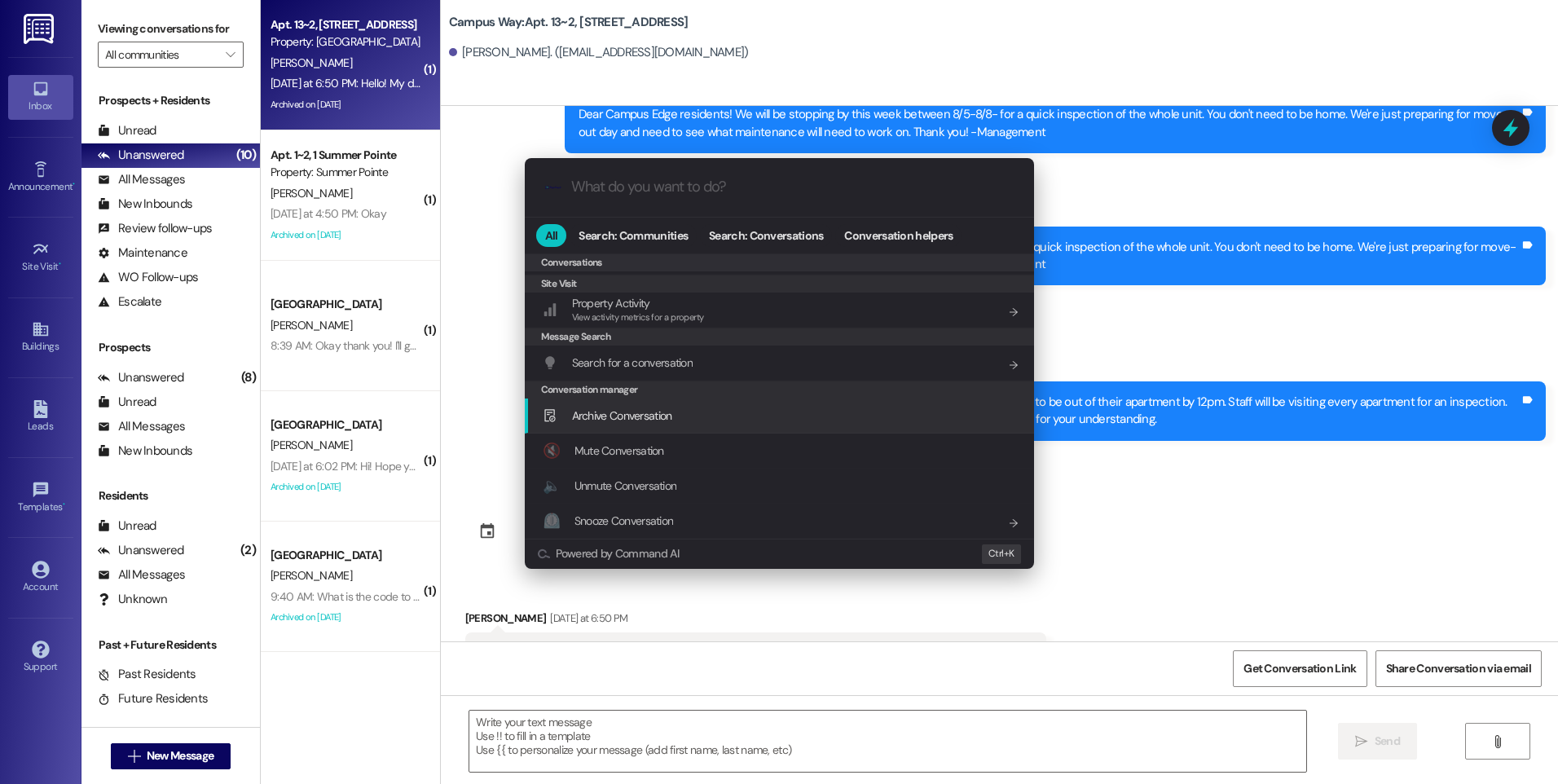
click at [653, 419] on span "Archive Conversation" at bounding box center [622, 416] width 100 height 15
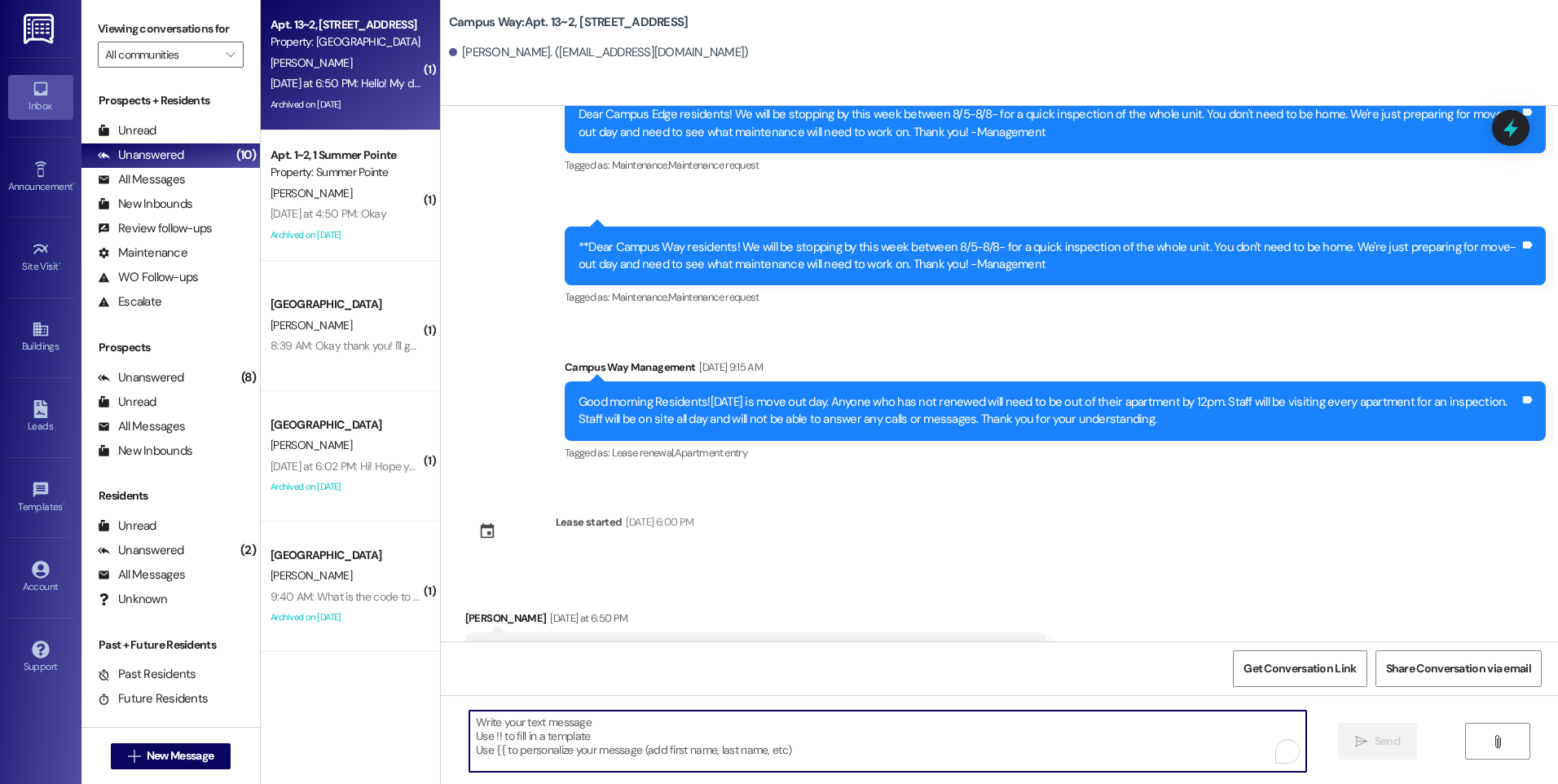
click at [768, 757] on textarea "To enrich screen reader interactions, please activate Accessibility in Grammarl…" at bounding box center [887, 741] width 836 height 61
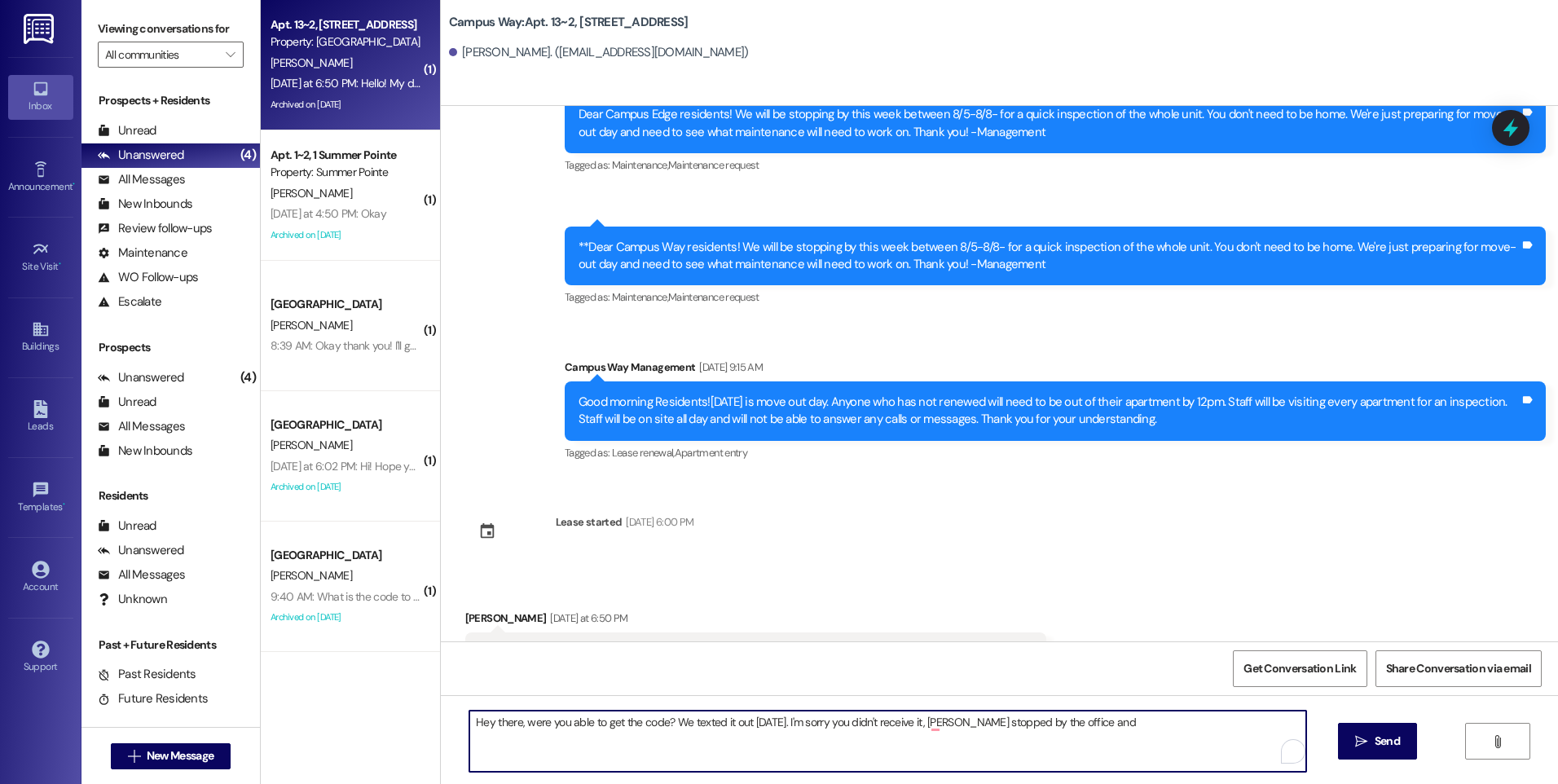
click at [944, 722] on textarea "Hey there, were you able to get the code? We texted it out [DATE]. I'm sorry yo…" at bounding box center [887, 741] width 836 height 61
click at [1126, 724] on textarea "Hey there, were you able to get the code? We texted it out [DATE]. I'm sorry yo…" at bounding box center [887, 741] width 836 height 61
click at [1117, 719] on textarea "Hey there, were you able to get the code? We texted it out [DATE]. I'm sorry yo…" at bounding box center [887, 741] width 836 height 61
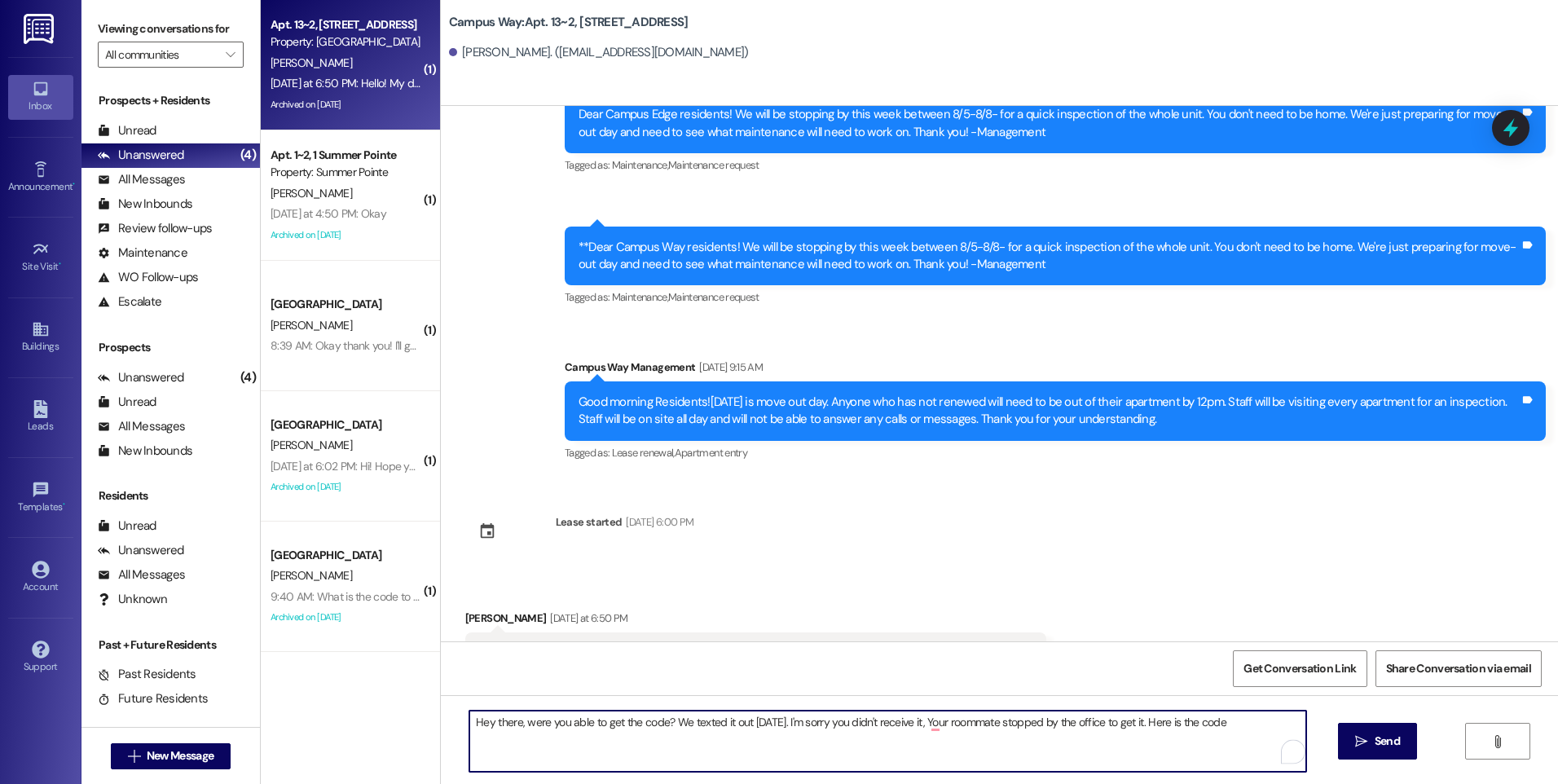
paste textarea "435287"
type textarea "Hey there, were you able to get the code? We texted it out [DATE]. I'm sorry yo…"
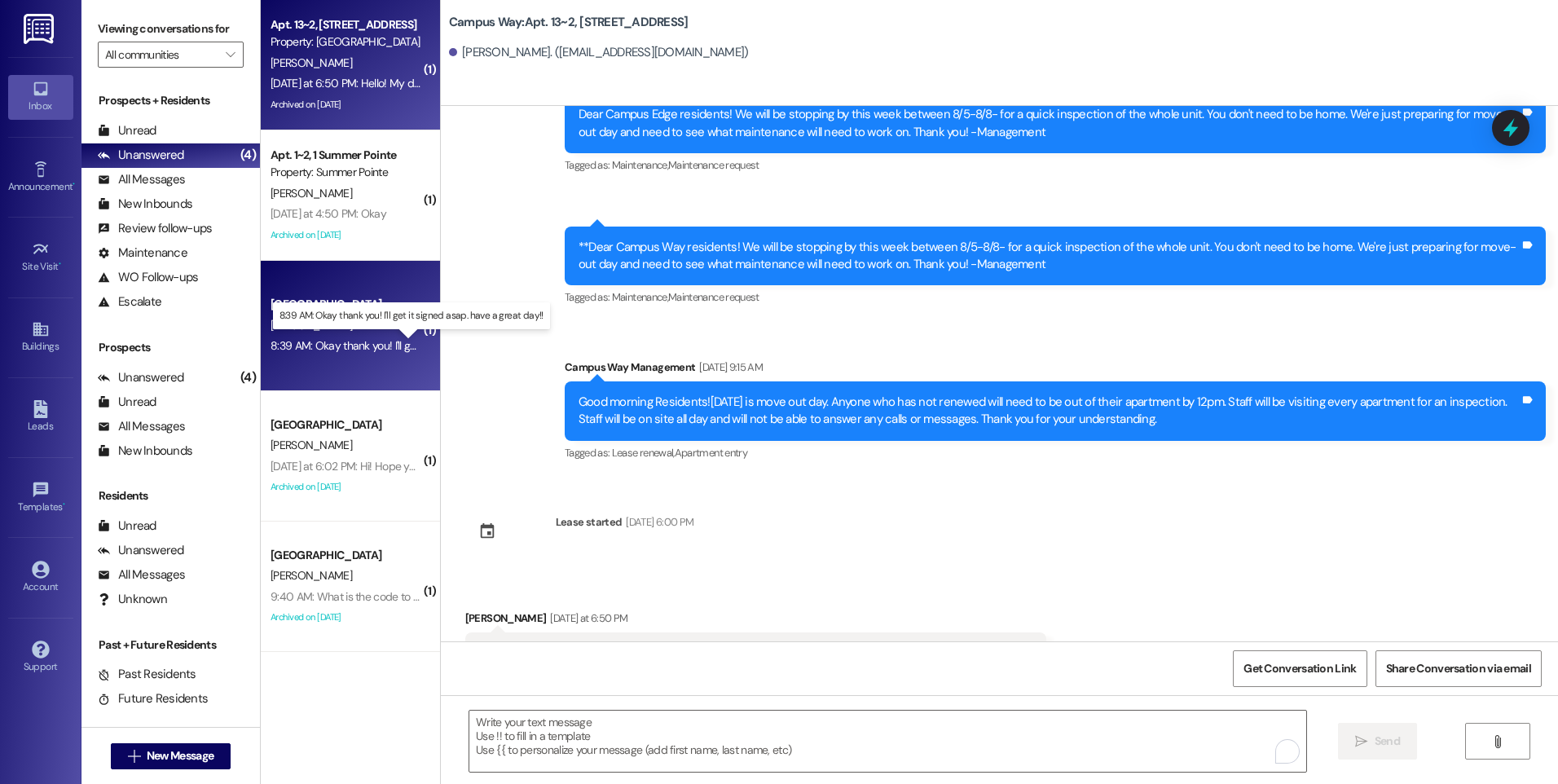
click at [333, 343] on div "8:39 AM: Okay thank you! I'll get it signed asap. have a great day!! 8:39 AM: O…" at bounding box center [424, 345] width 308 height 15
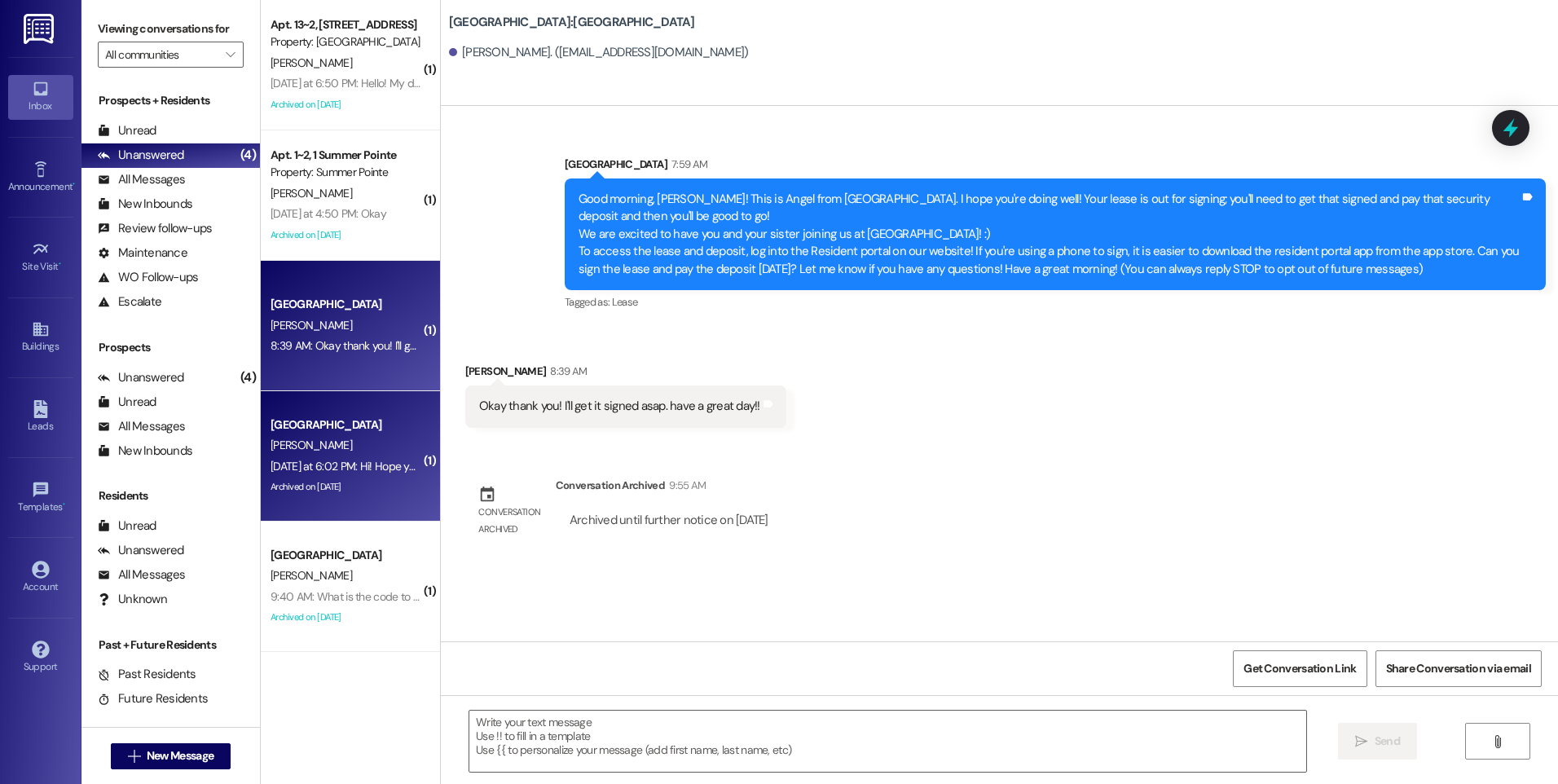
click at [269, 457] on div "[DATE] at 6:02 PM: Hi! Hope you're doing well! Where can I find my apartment nu…" at bounding box center [346, 467] width 154 height 20
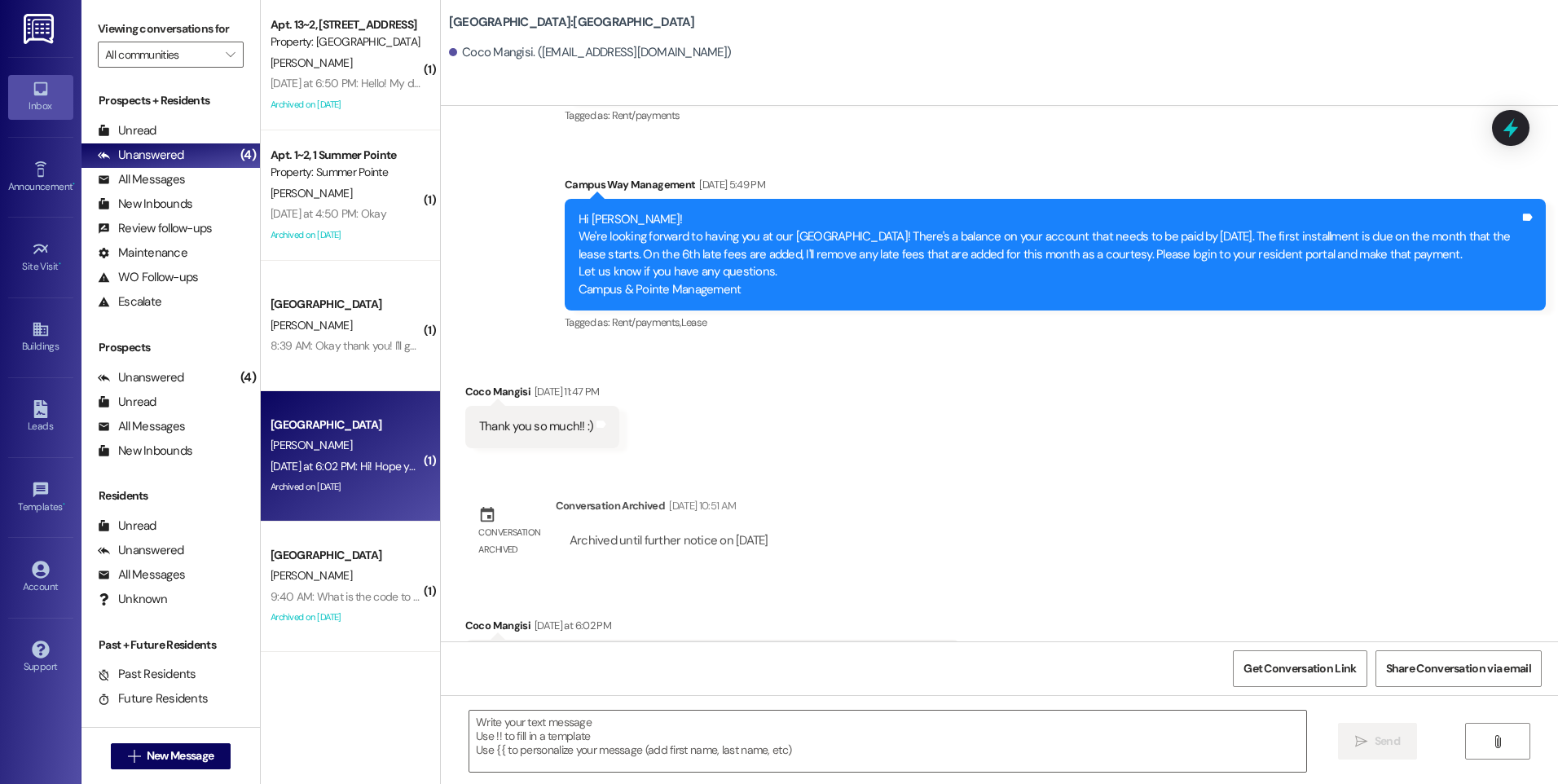
scroll to position [4441, 0]
click at [703, 744] on textarea at bounding box center [887, 741] width 836 height 61
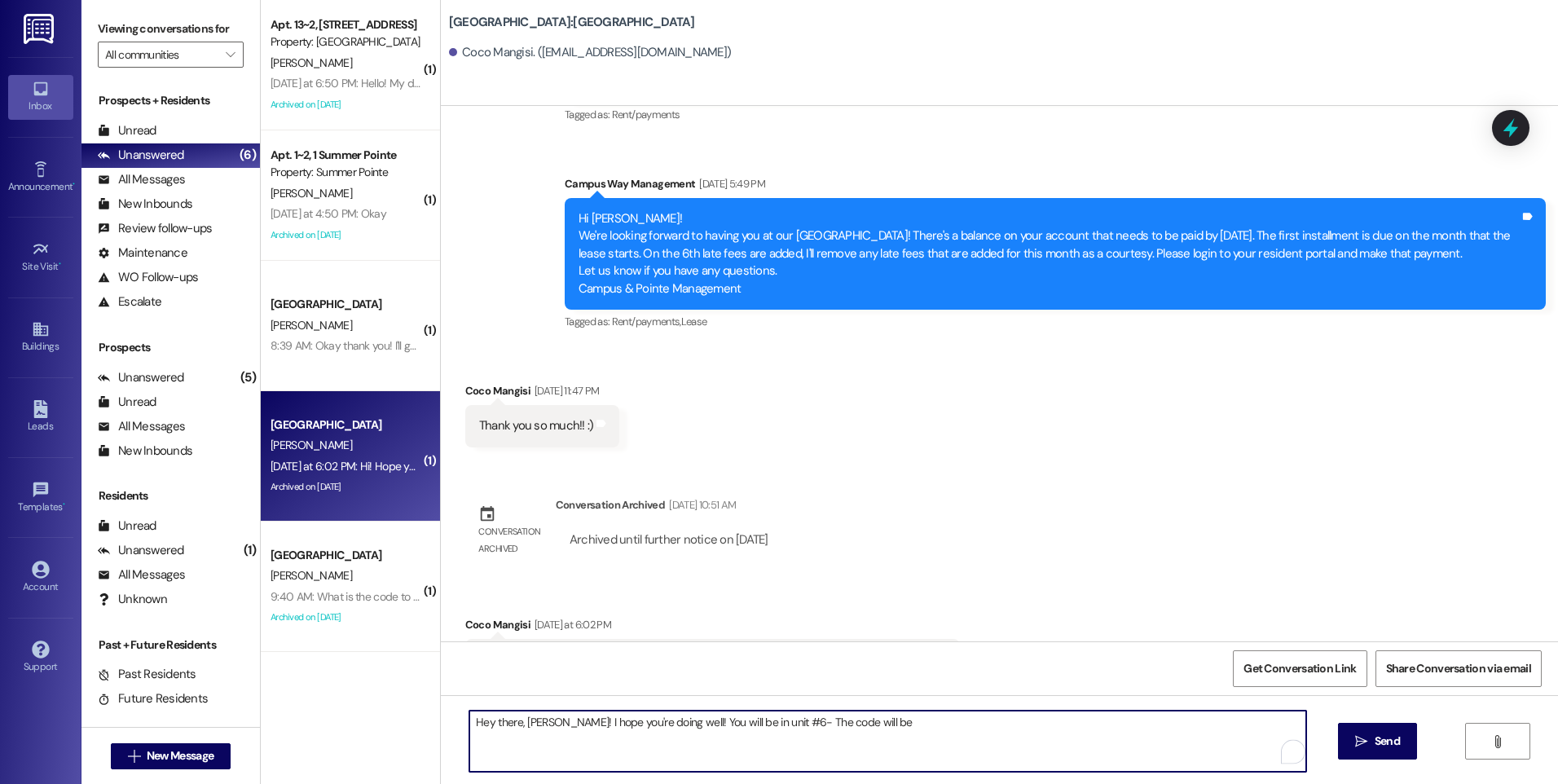
paste textarea "184204"
click at [905, 726] on textarea "Hey there, [PERSON_NAME]! I hope you're doing well! You will be in unit #6- The…" at bounding box center [887, 741] width 836 height 61
drag, startPoint x: 924, startPoint y: 722, endPoint x: 881, endPoint y: 726, distance: 43.2
click at [881, 726] on textarea "Hey there, [PERSON_NAME]! I hope you're doing well! You will be in unit #6- The…" at bounding box center [887, 741] width 836 height 61
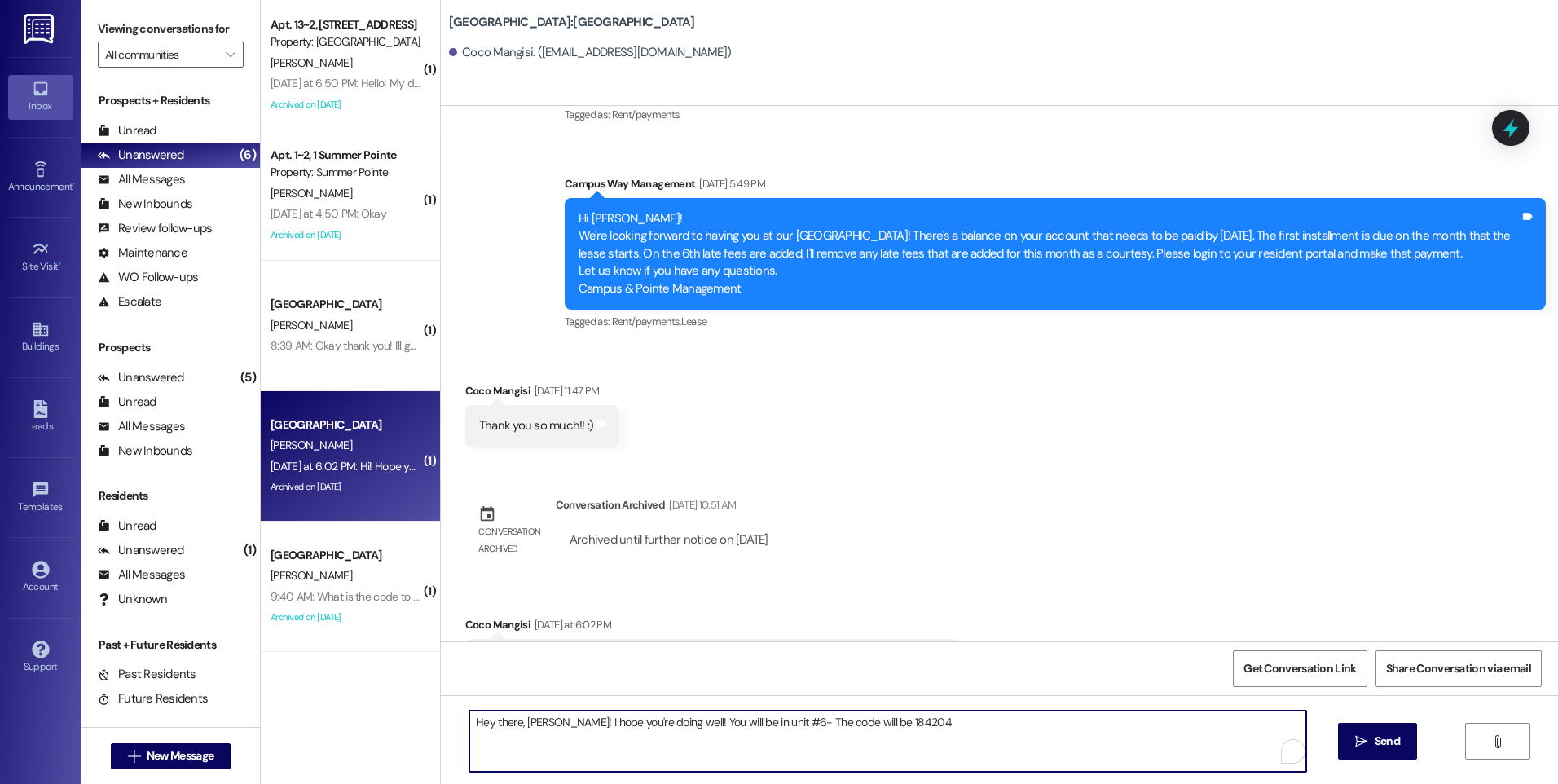
type textarea "Hey there, [PERSON_NAME]! I hope you're doing well! You will be in unit #6- The…"
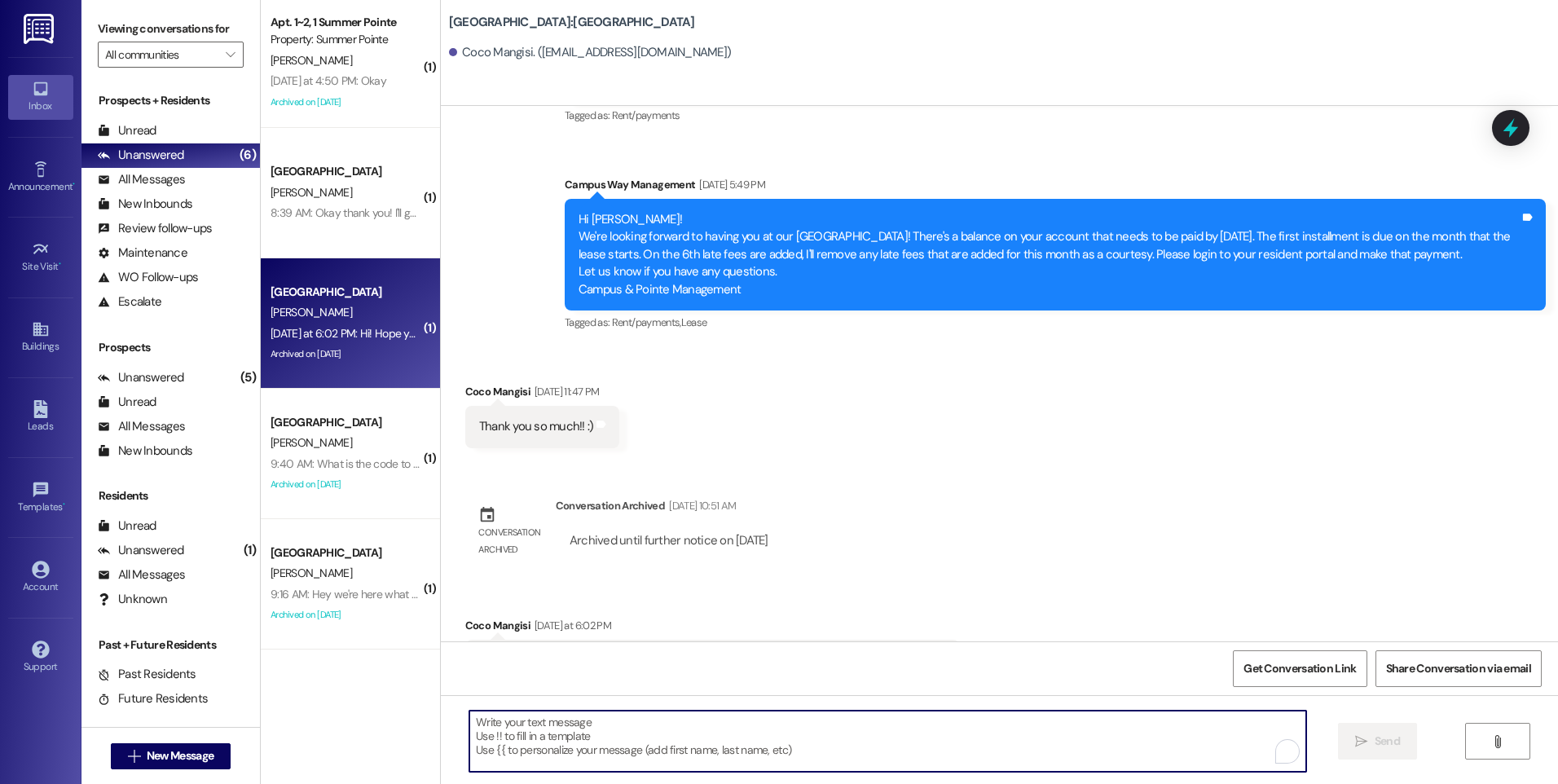
scroll to position [375, 0]
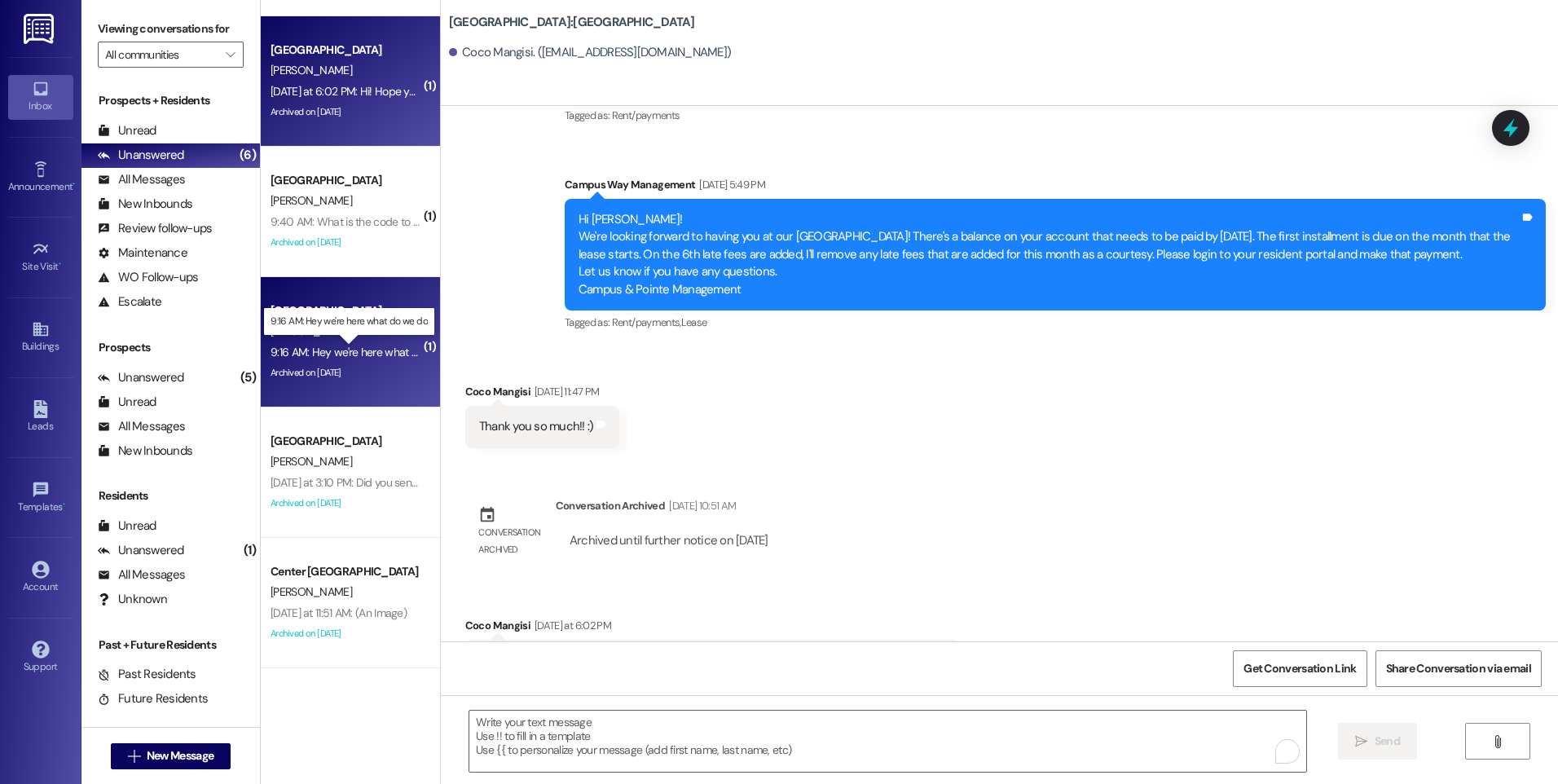
click at [359, 357] on div "9:16 AM: Hey we're here what do we do 9:16 AM: Hey we're here what do we do" at bounding box center [363, 352] width 186 height 15
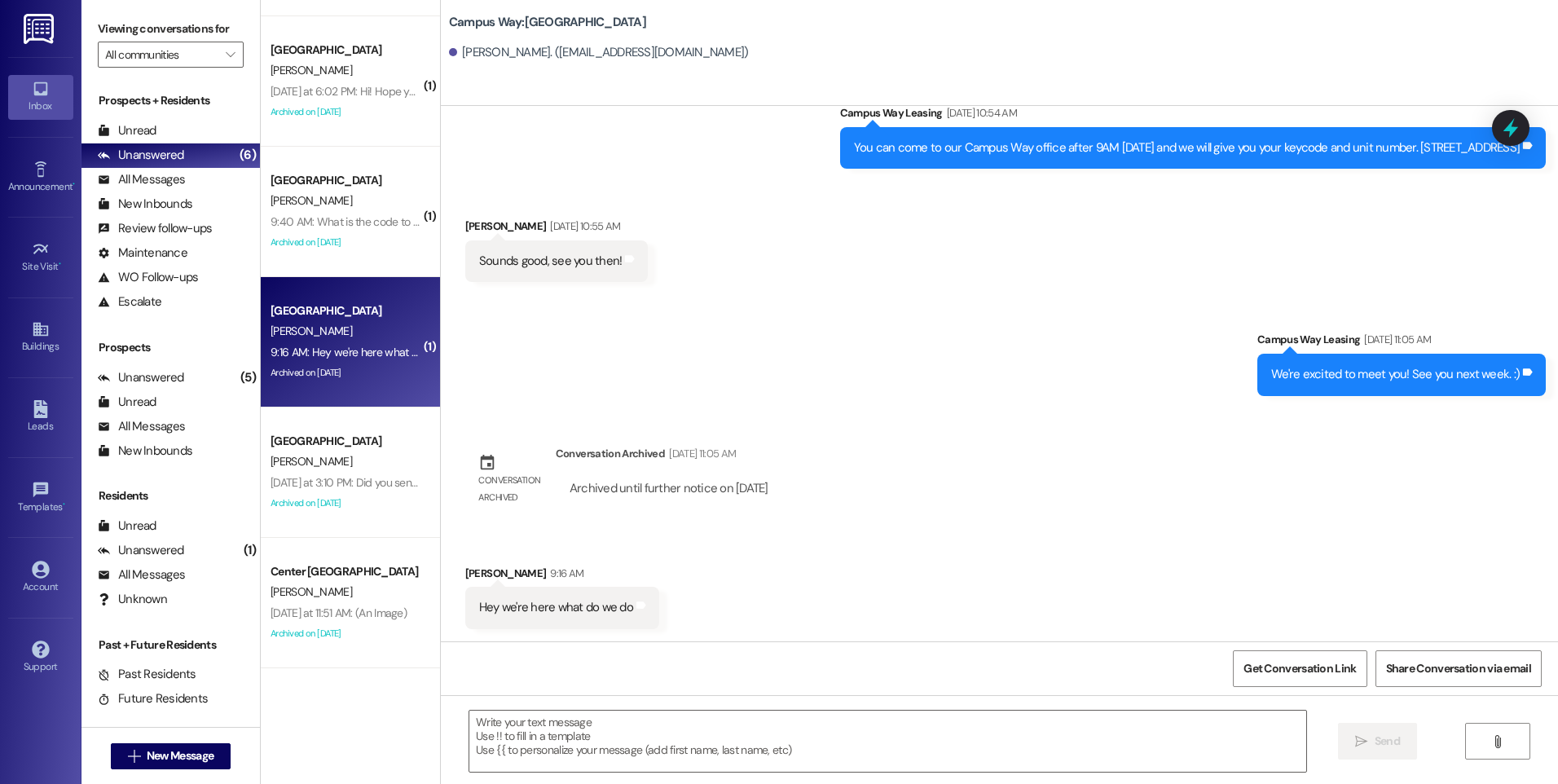
scroll to position [3235, 0]
click at [1508, 136] on icon at bounding box center [1511, 128] width 28 height 28
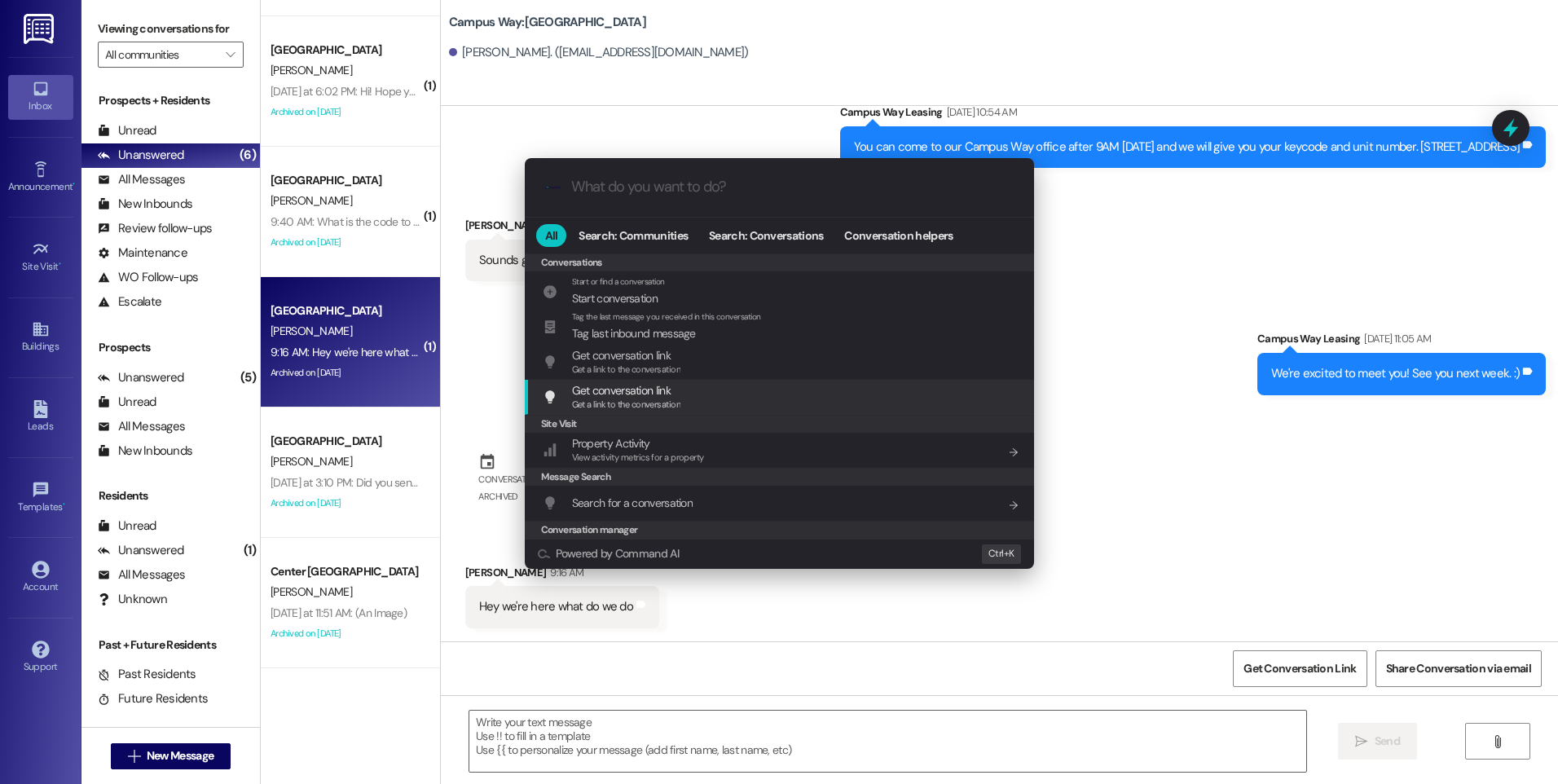
scroll to position [711, 0]
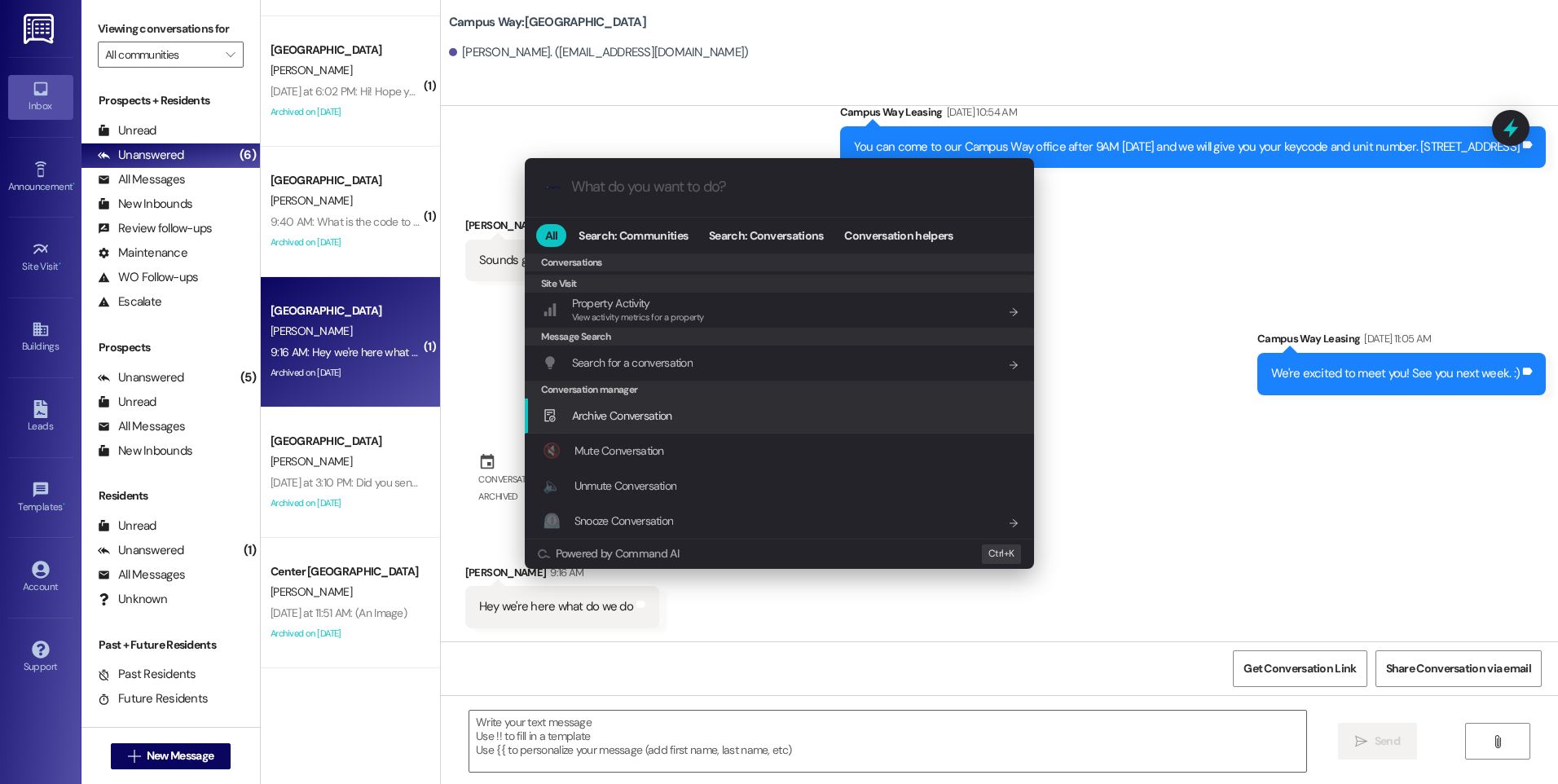
click at [603, 419] on span "Archive Conversation" at bounding box center [622, 416] width 100 height 15
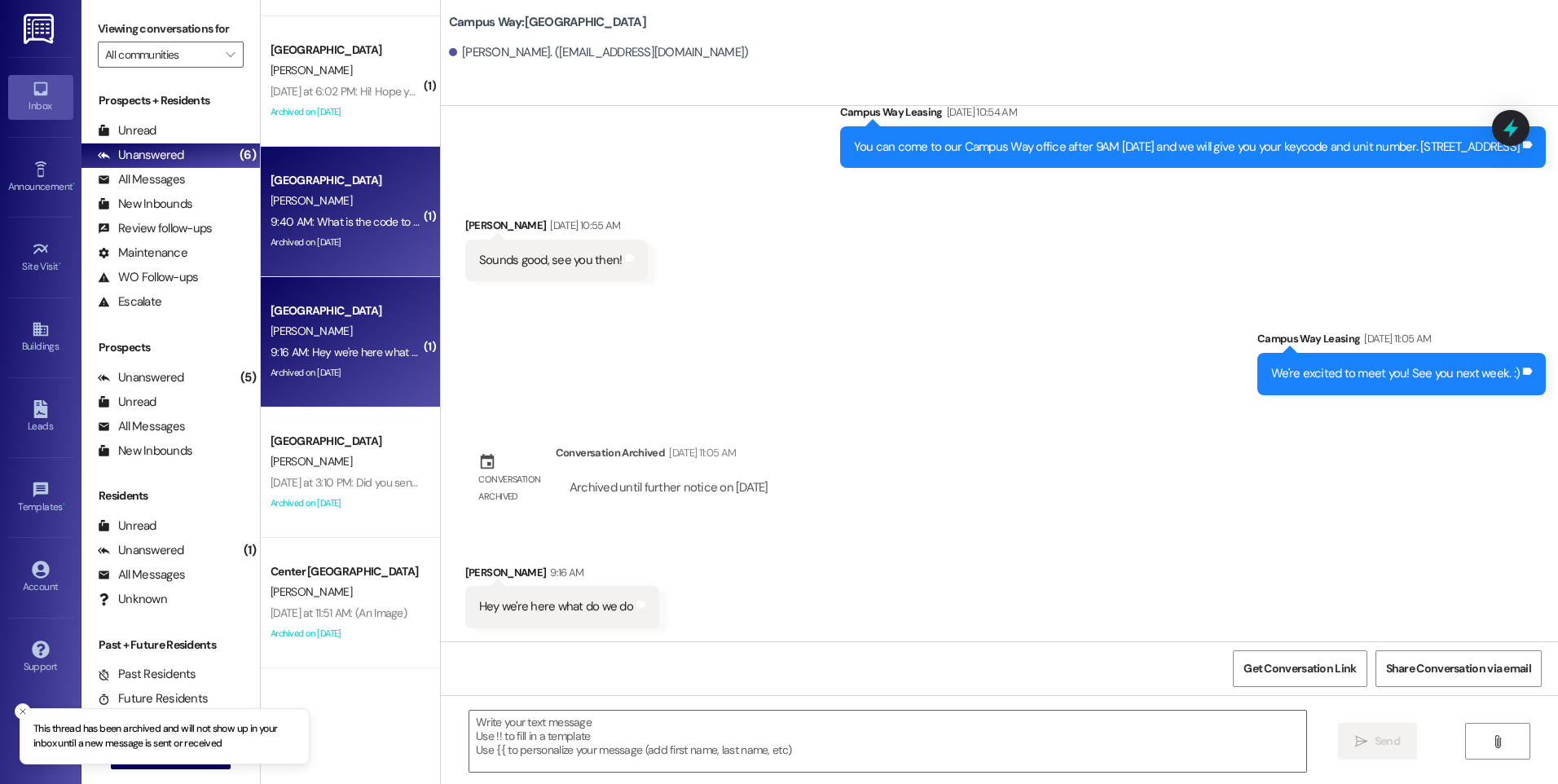
click at [335, 230] on div "9:40 AM: What is the code to the apartment 9:40 AM: What is the code to the apa…" at bounding box center [346, 222] width 154 height 20
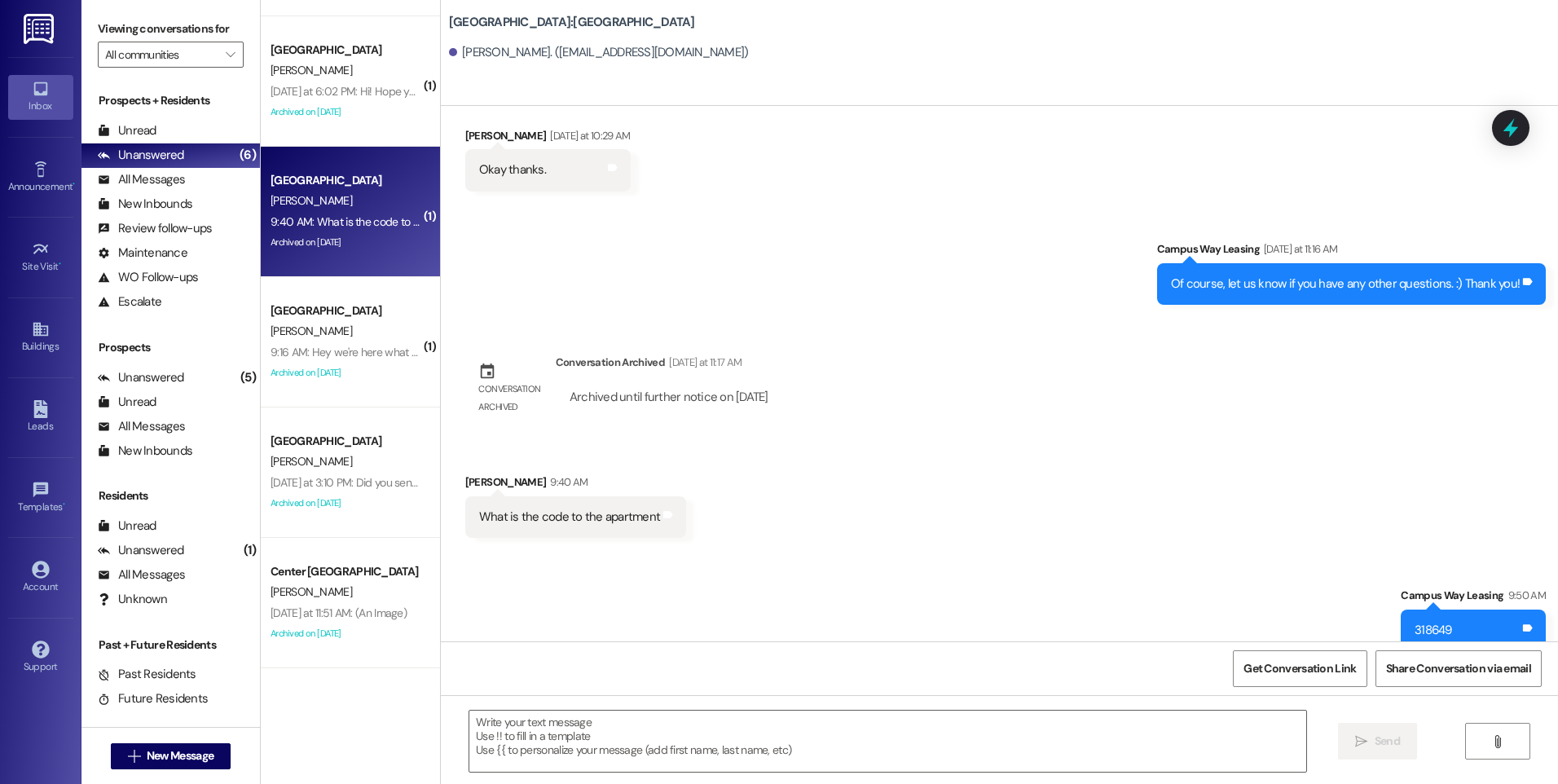
scroll to position [5631, 0]
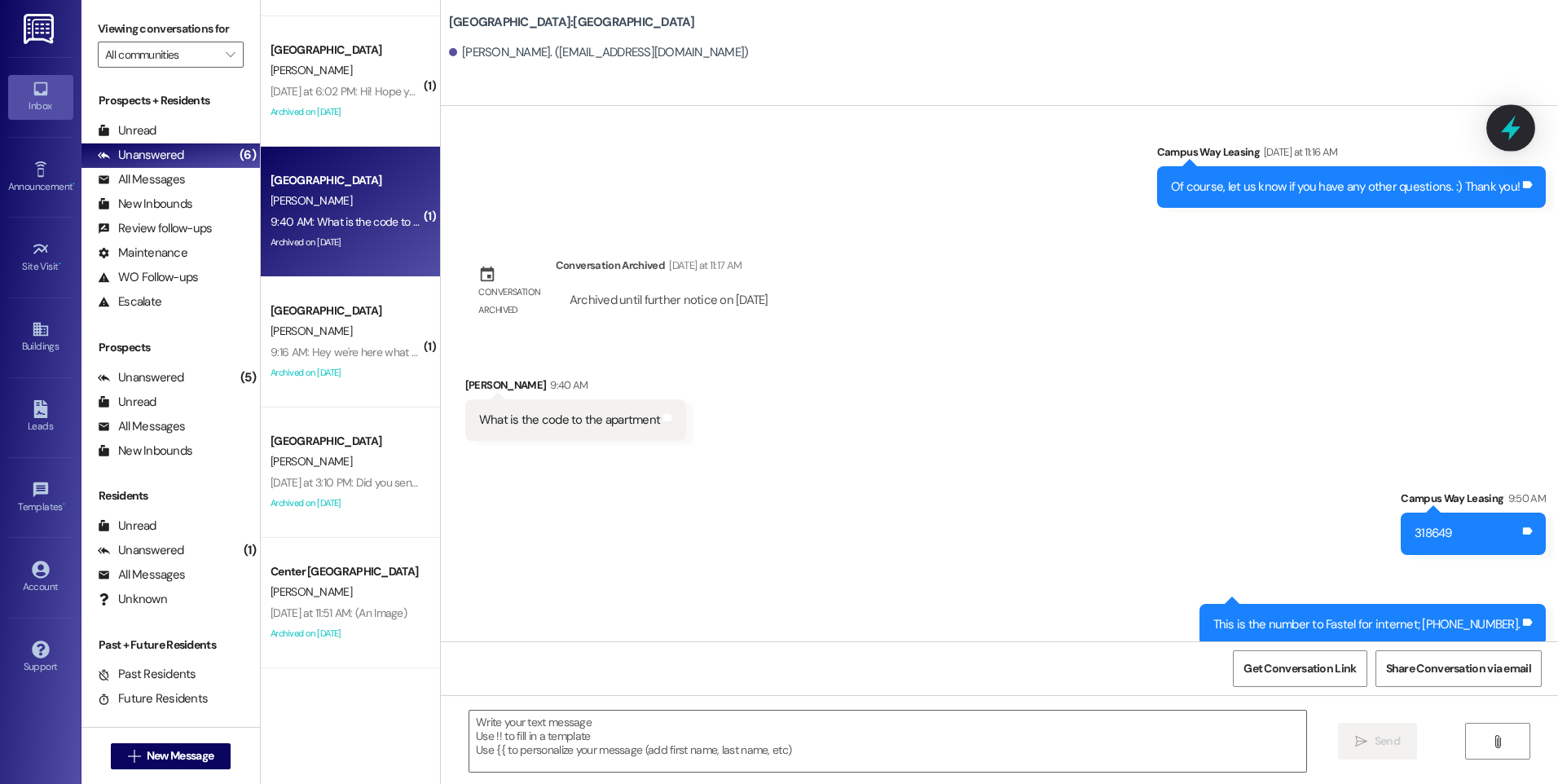
click at [1510, 132] on icon at bounding box center [1511, 128] width 19 height 25
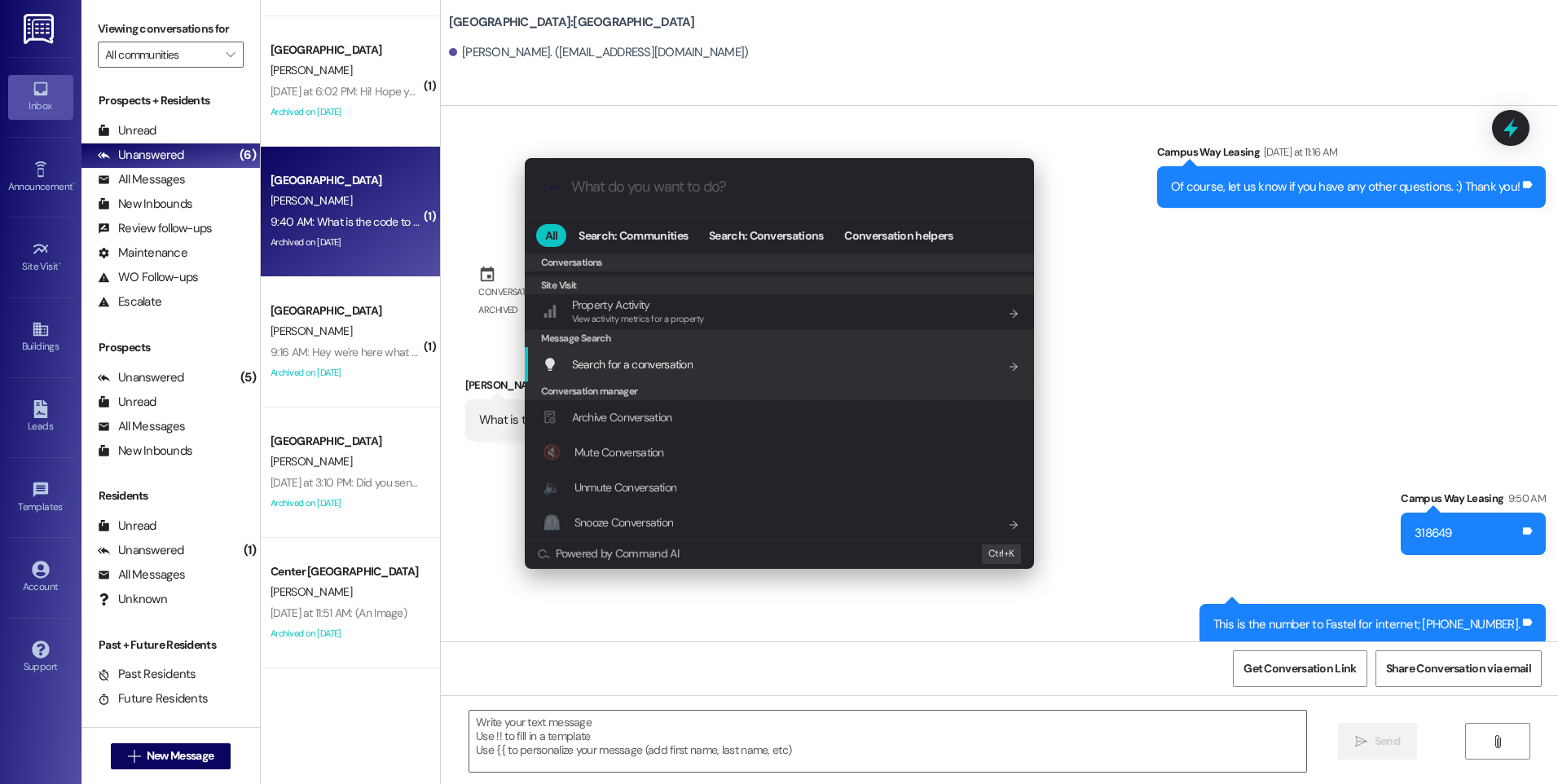
scroll to position [711, 0]
click at [663, 429] on div "Archive Conversation Add shortcut" at bounding box center [779, 417] width 509 height 35
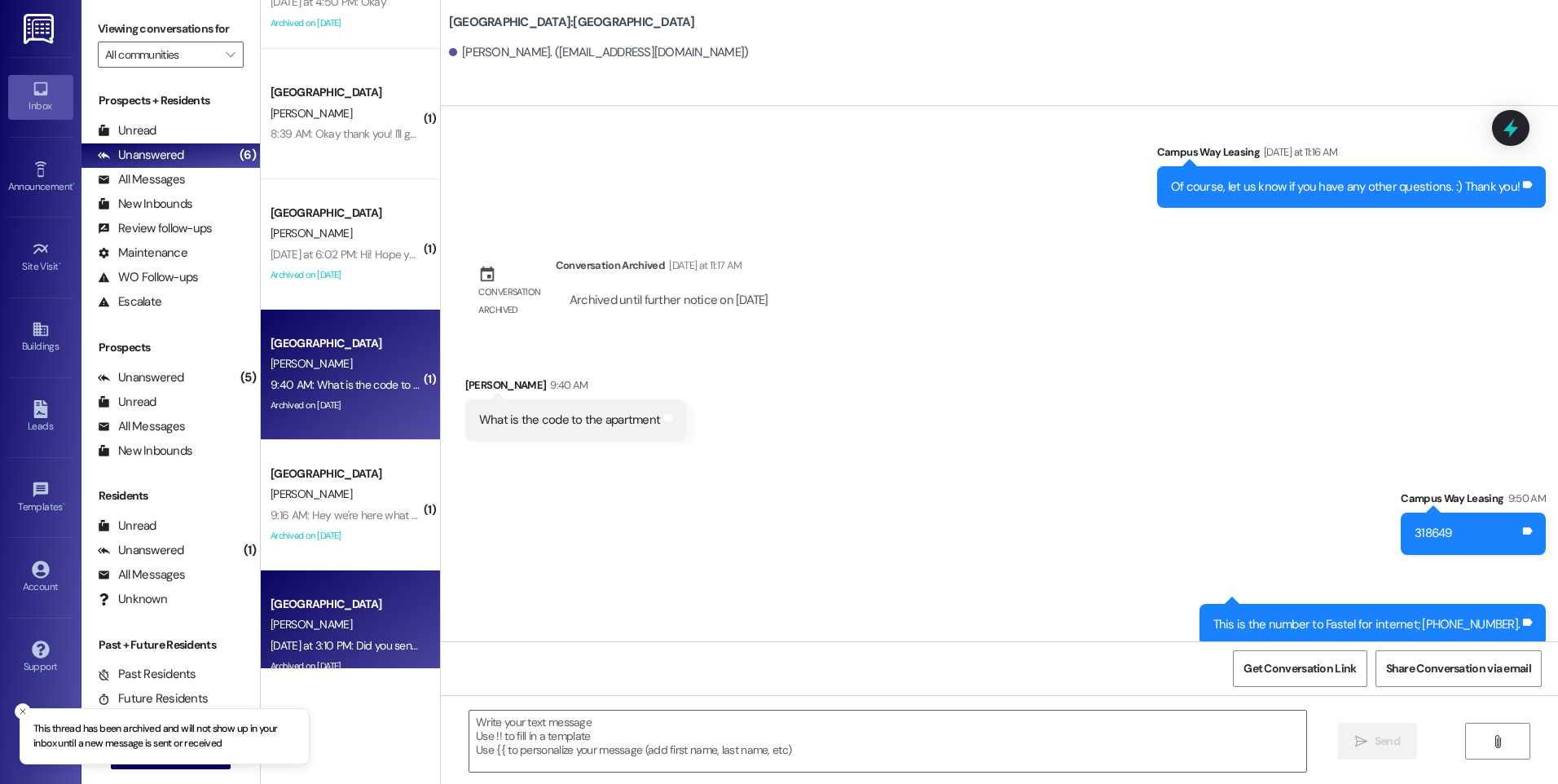
scroll to position [49, 0]
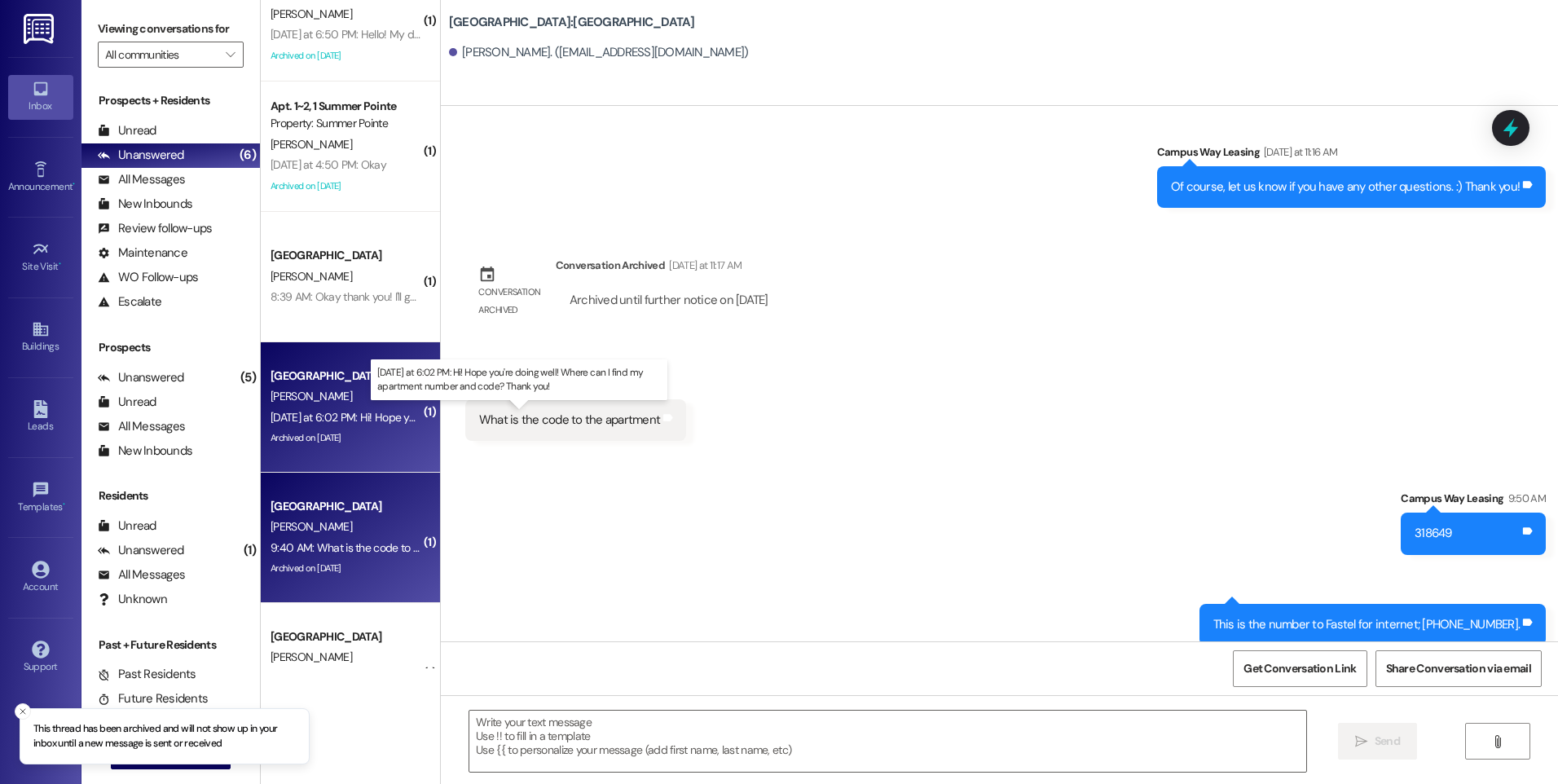
click at [323, 417] on div "[DATE] at 6:02 PM: Hi! Hope you're doing well! Where can I find my apartment nu…" at bounding box center [527, 417] width 513 height 15
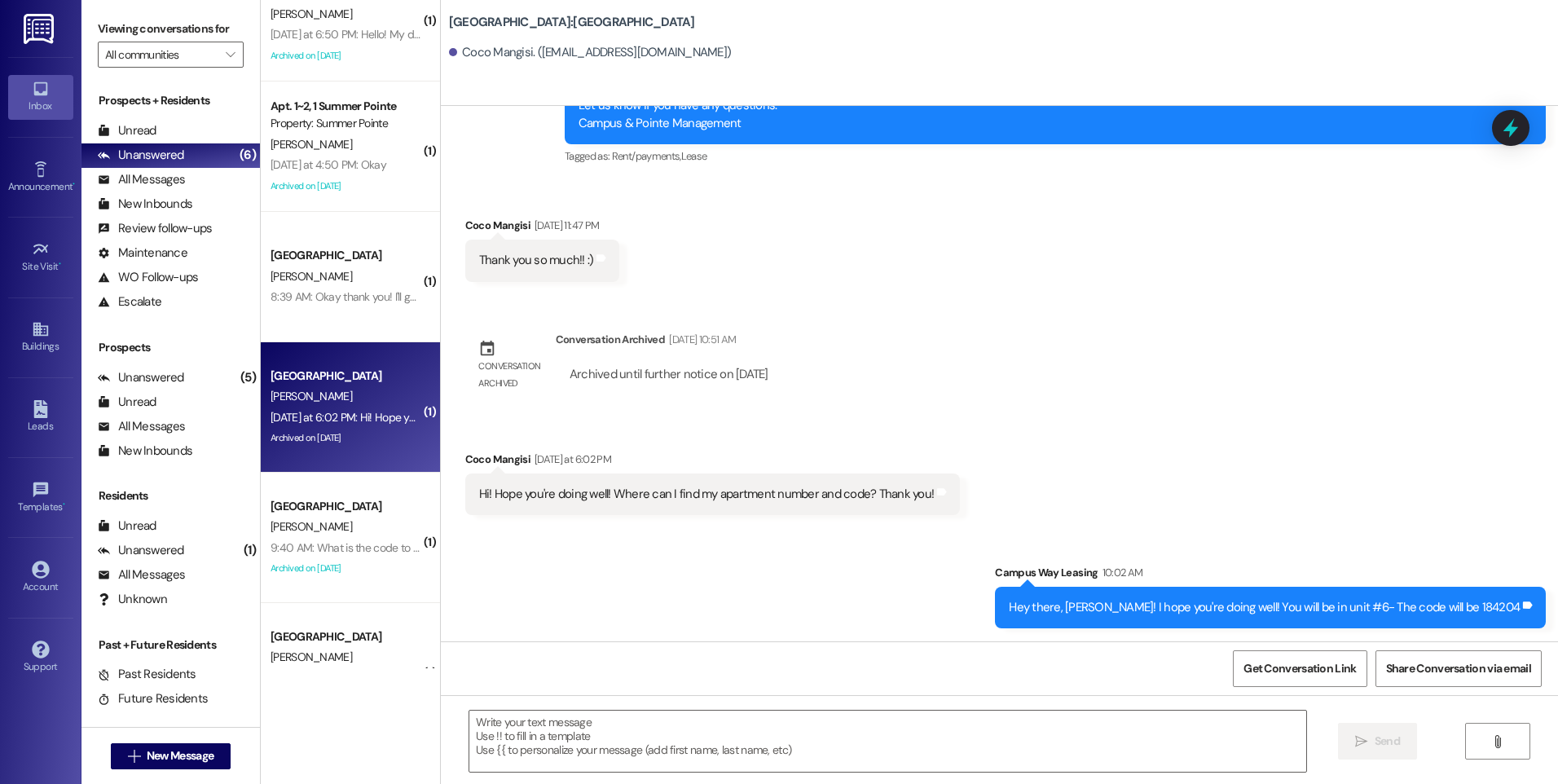
scroll to position [4555, 0]
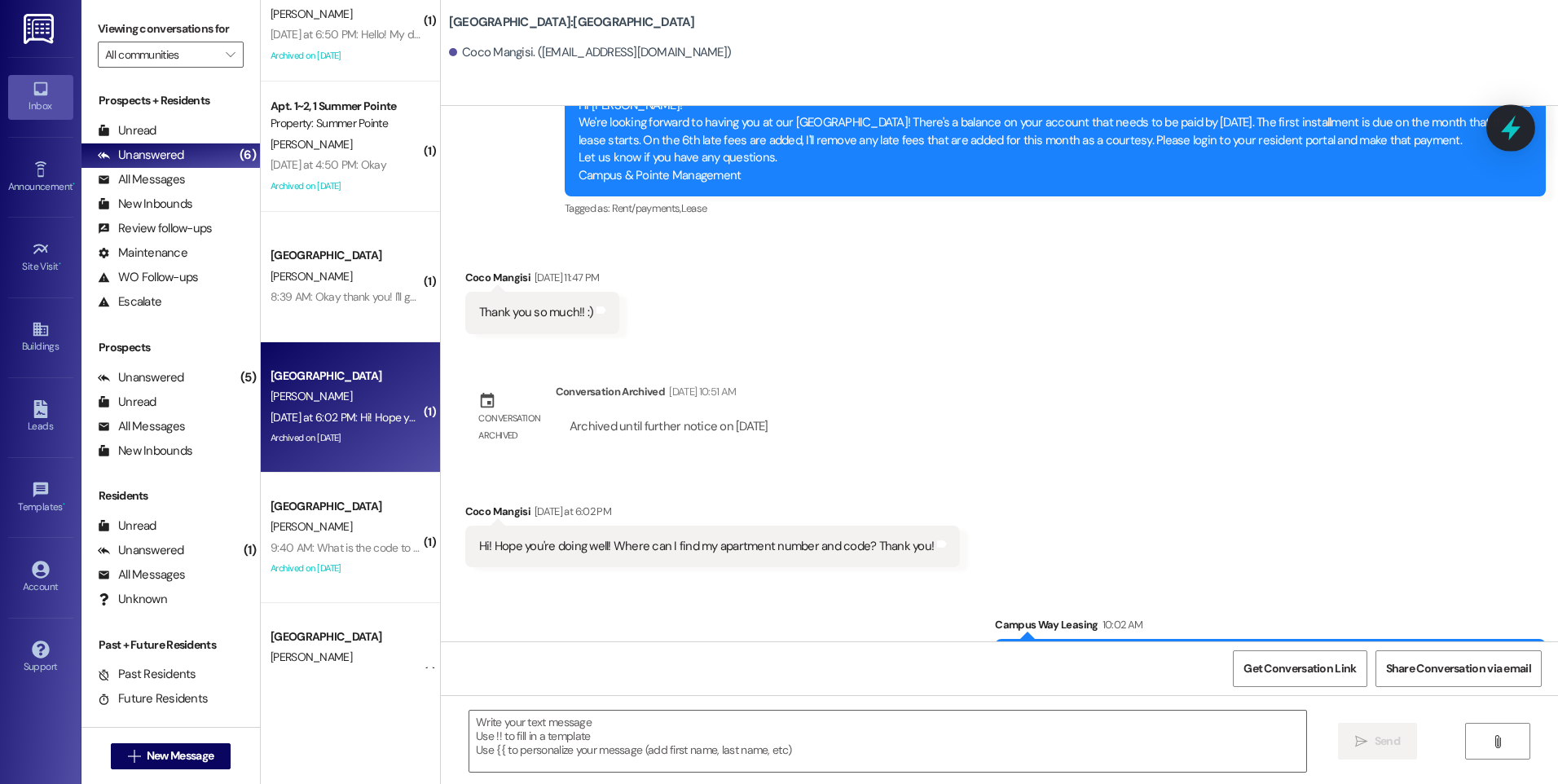
click at [1507, 119] on icon at bounding box center [1511, 128] width 28 height 28
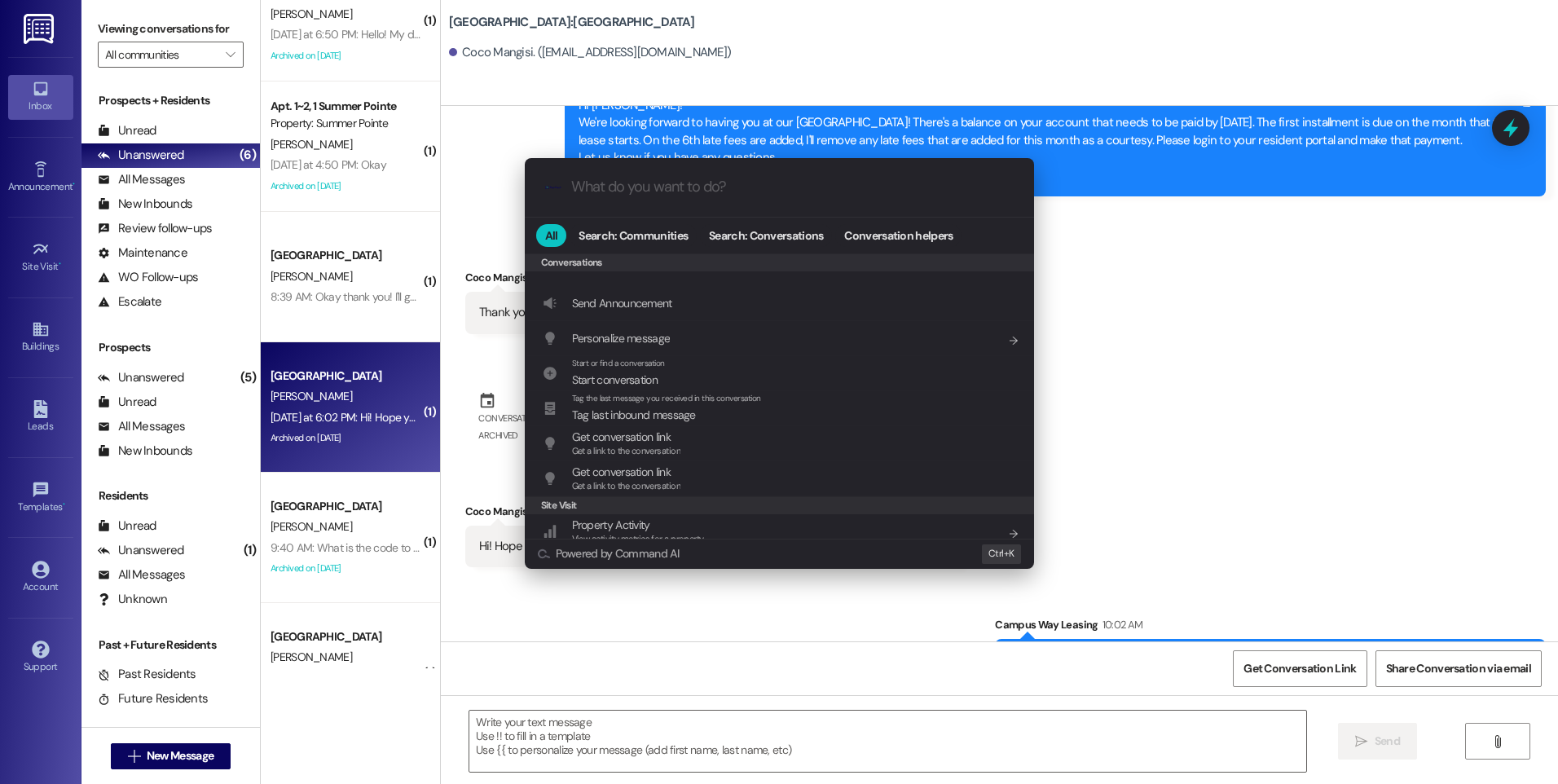
scroll to position [711, 0]
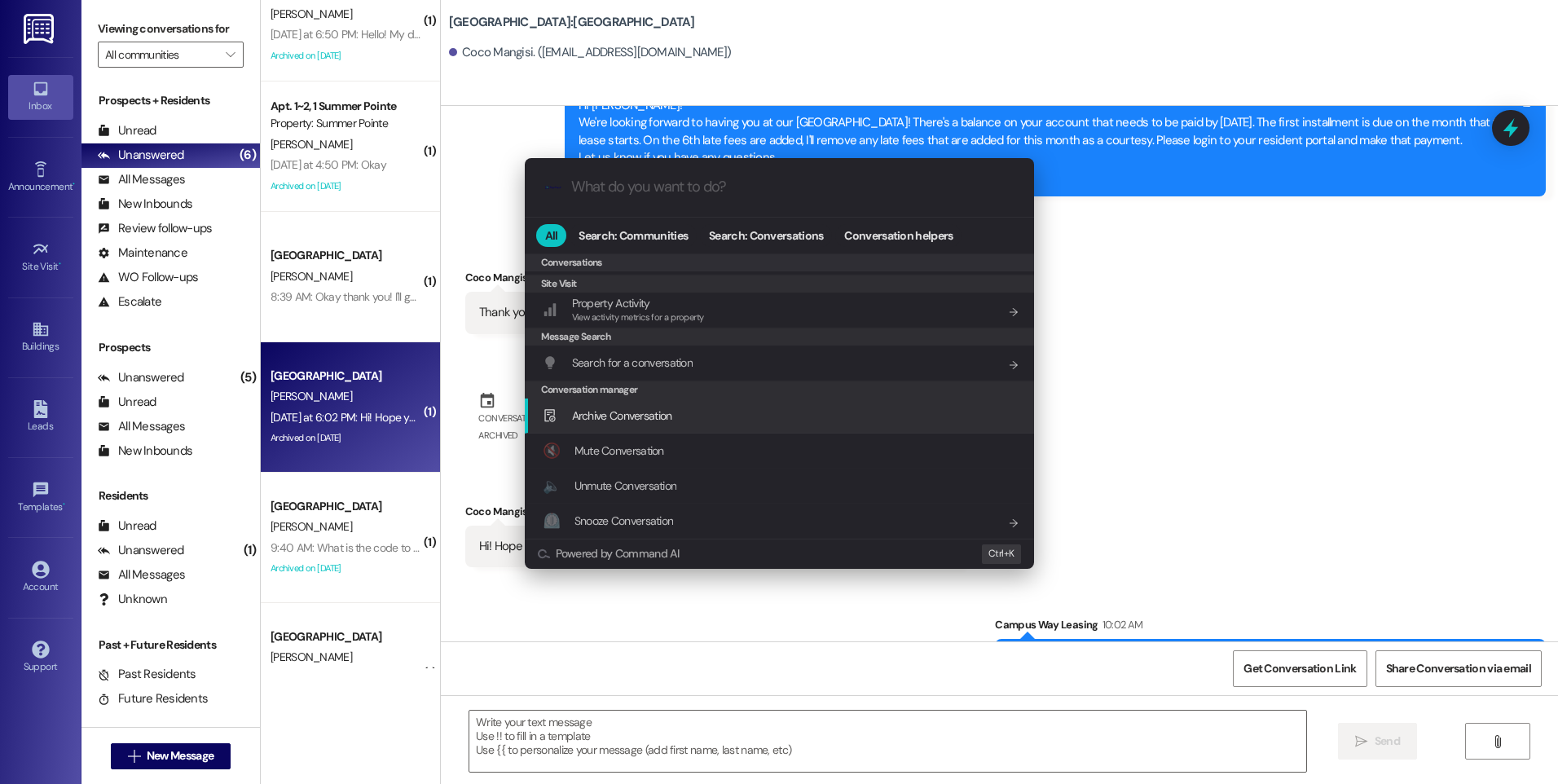
click at [660, 408] on span "Archive Conversation" at bounding box center [622, 416] width 100 height 15
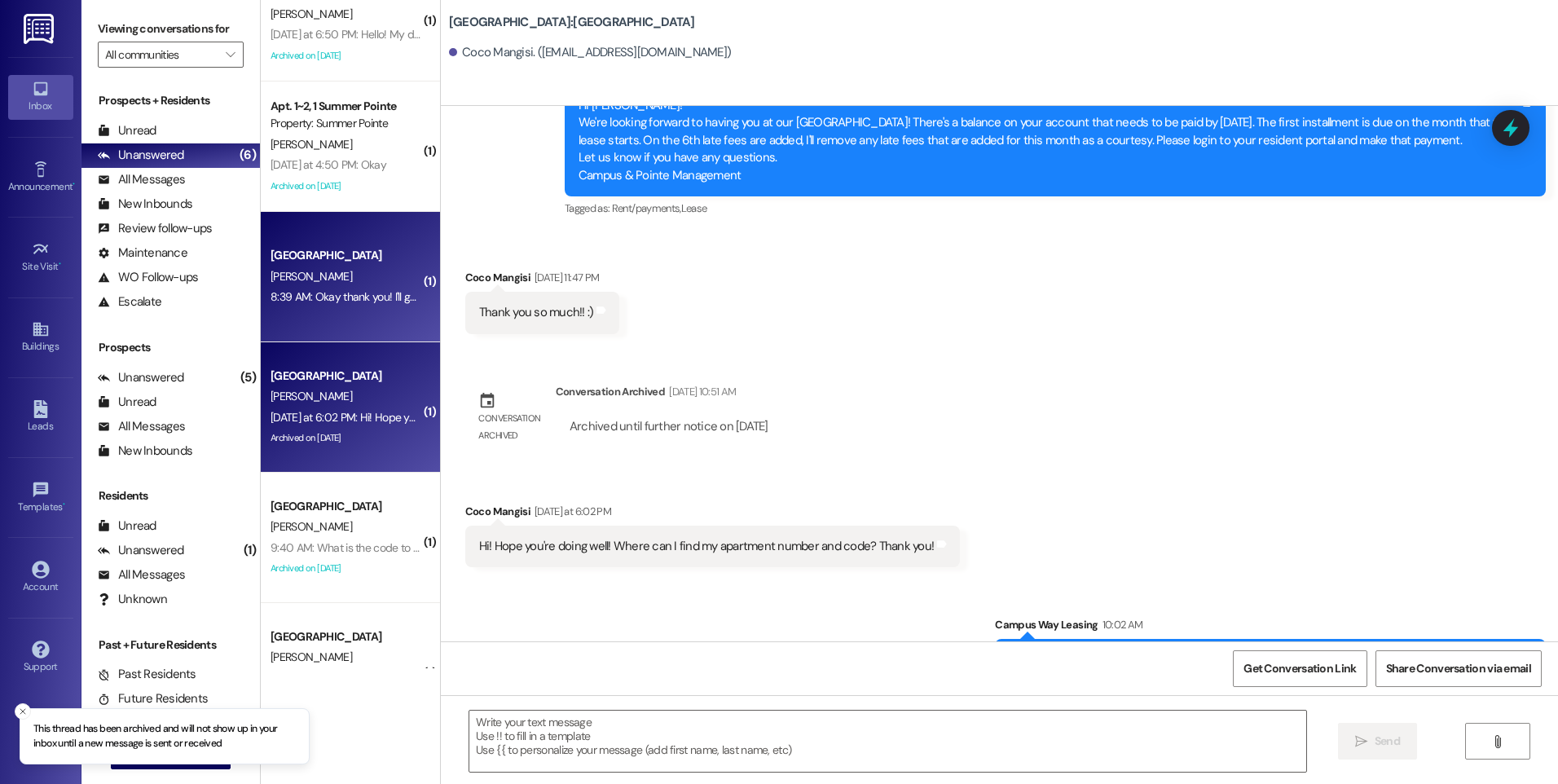
click at [337, 264] on div "[GEOGRAPHIC_DATA]" at bounding box center [345, 255] width 151 height 17
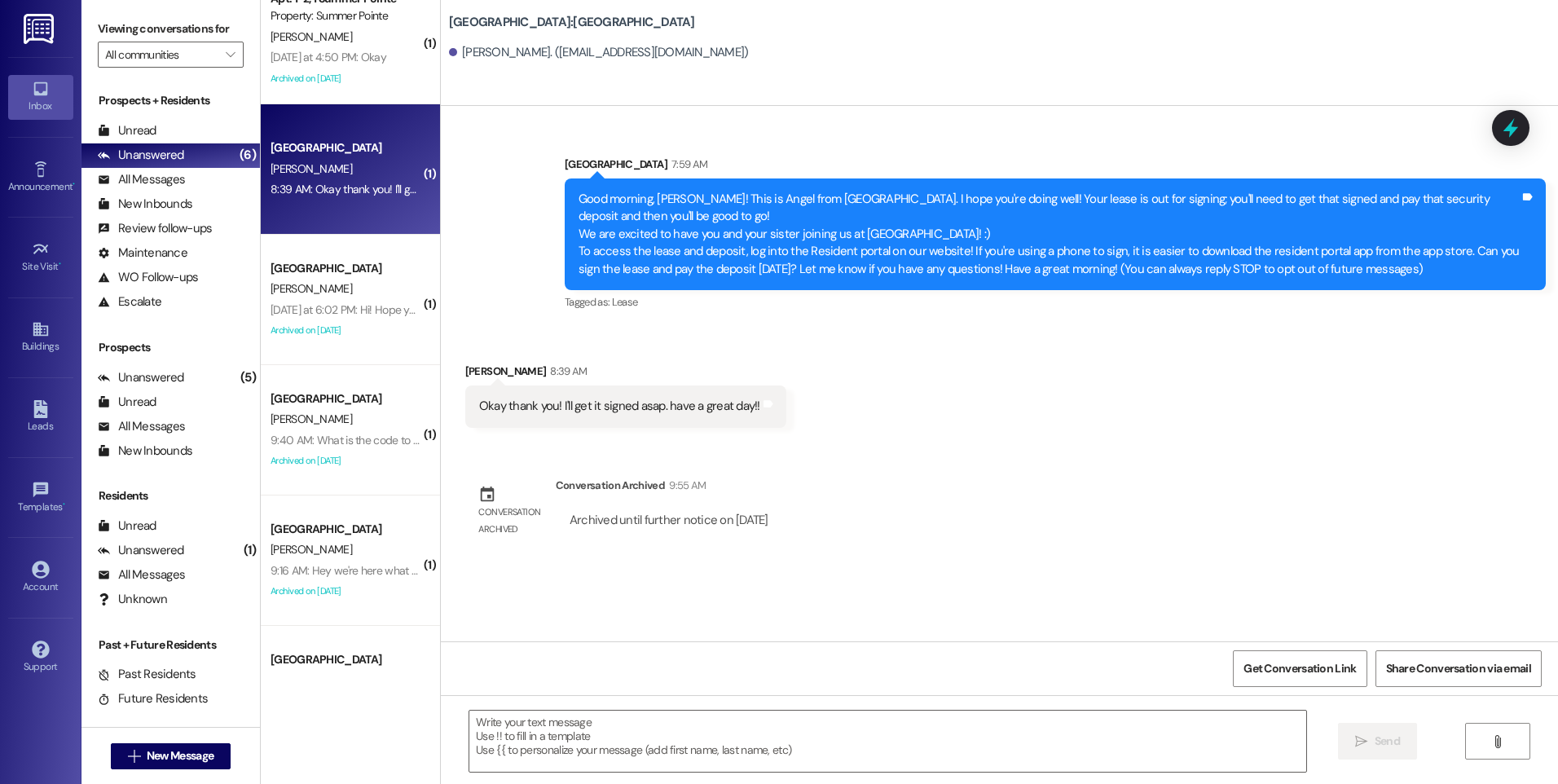
scroll to position [163, 0]
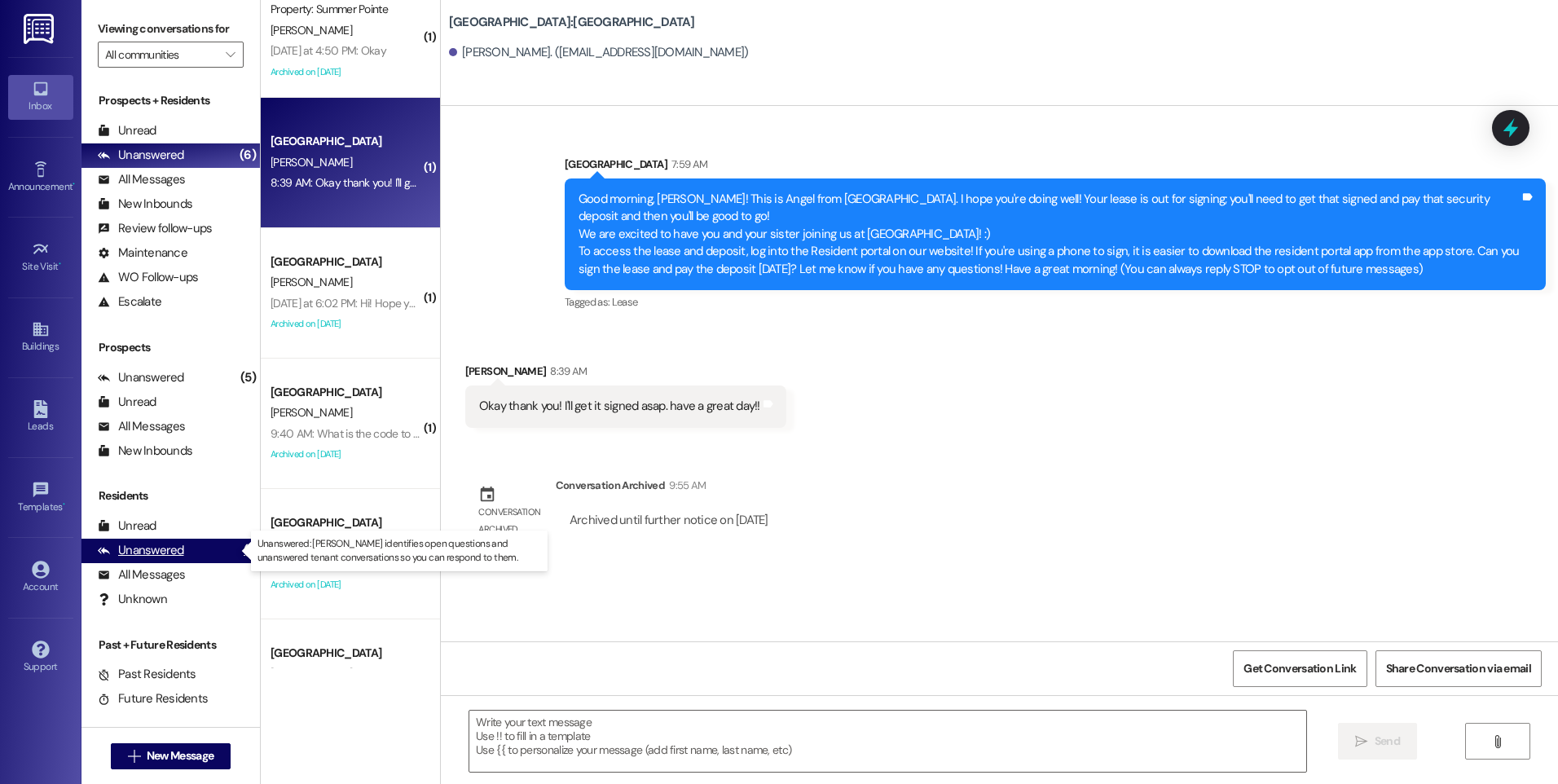
click at [152, 543] on div "Unanswered" at bounding box center [141, 550] width 86 height 17
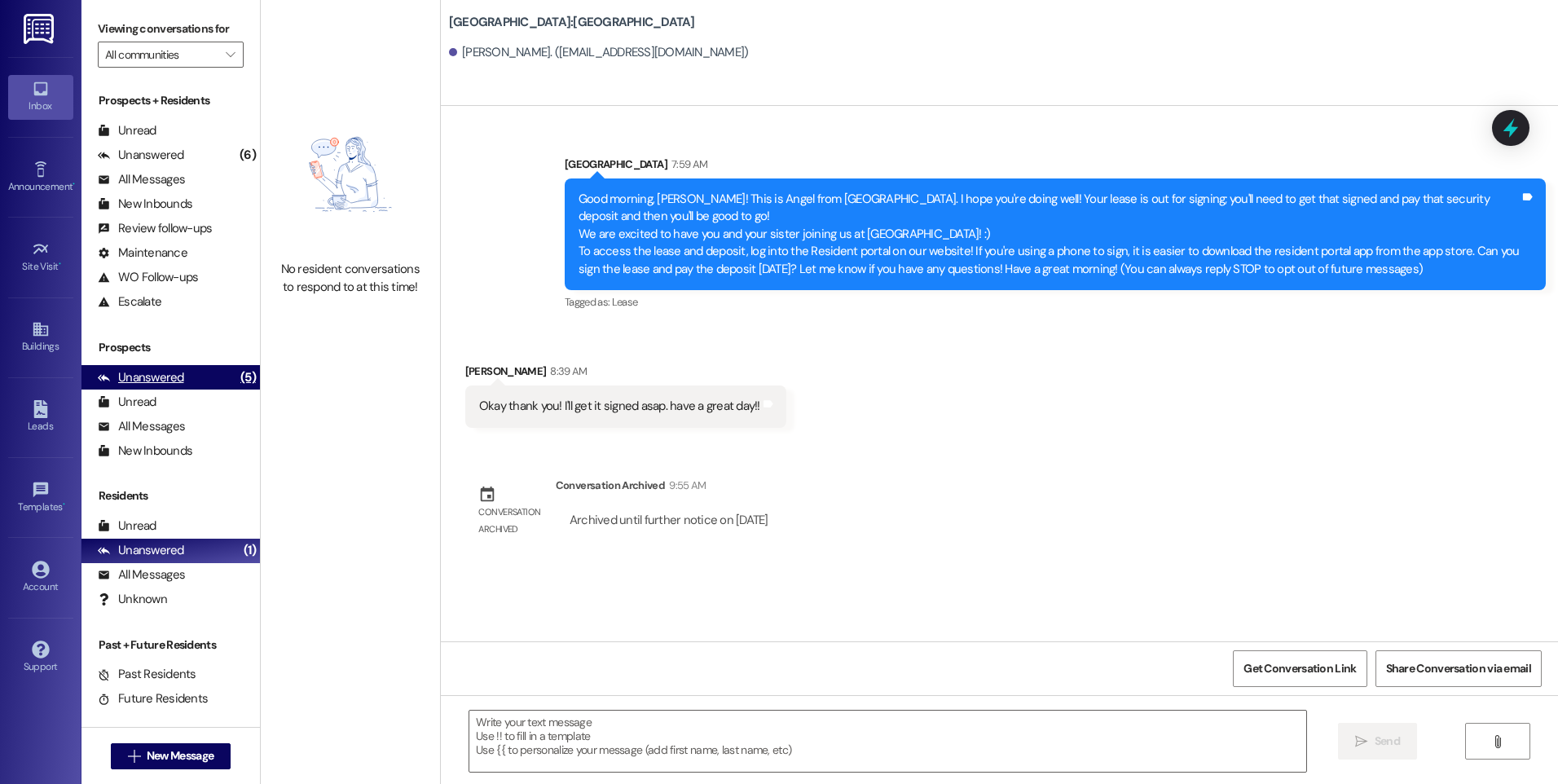
click at [161, 385] on div "Unanswered" at bounding box center [141, 378] width 86 height 17
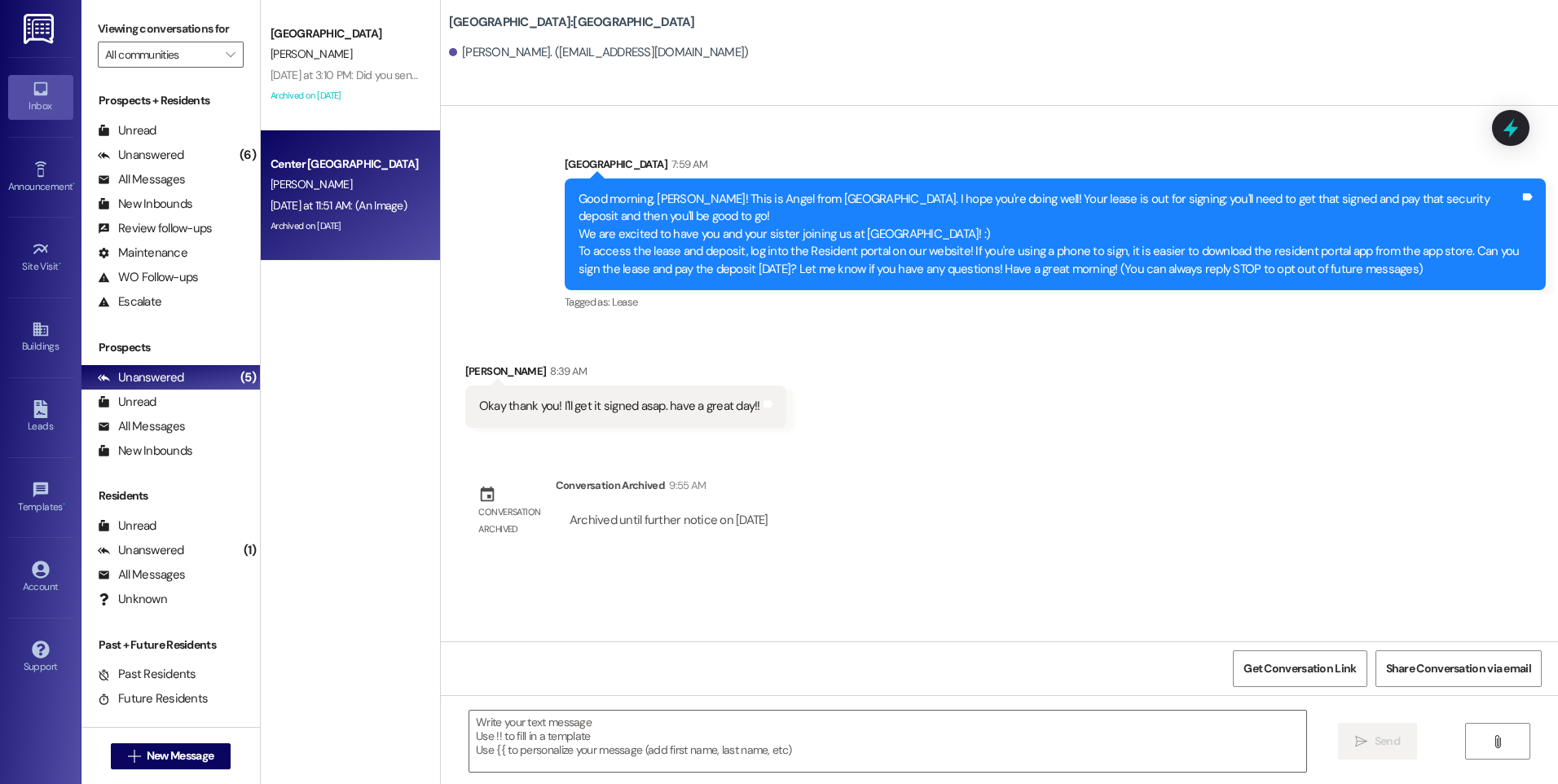
click at [386, 205] on div "[DATE] at 11:51 AM: (An Image) [DATE] at 11:51 AM: (An Image)" at bounding box center [338, 205] width 136 height 15
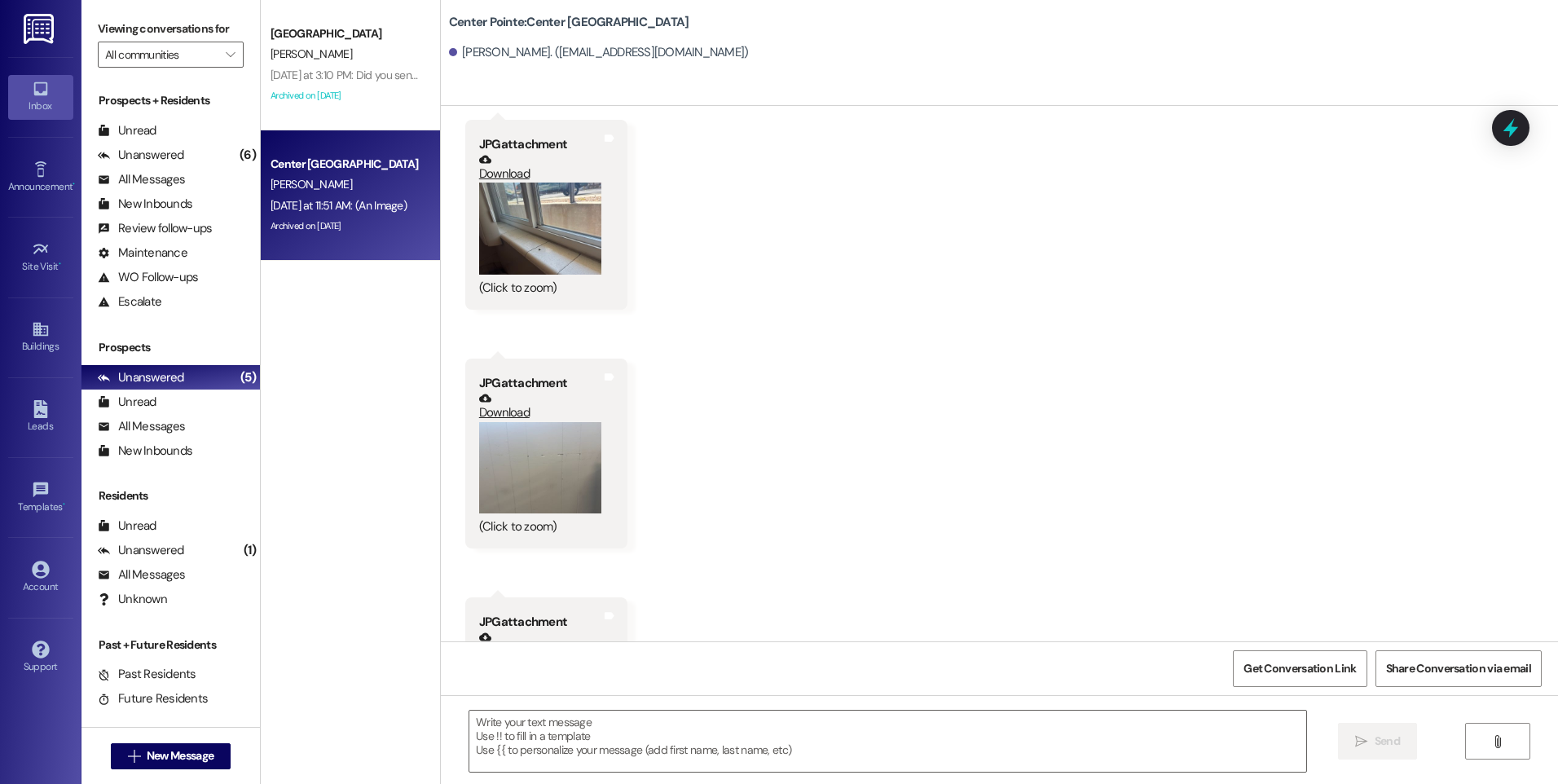
scroll to position [5906, 0]
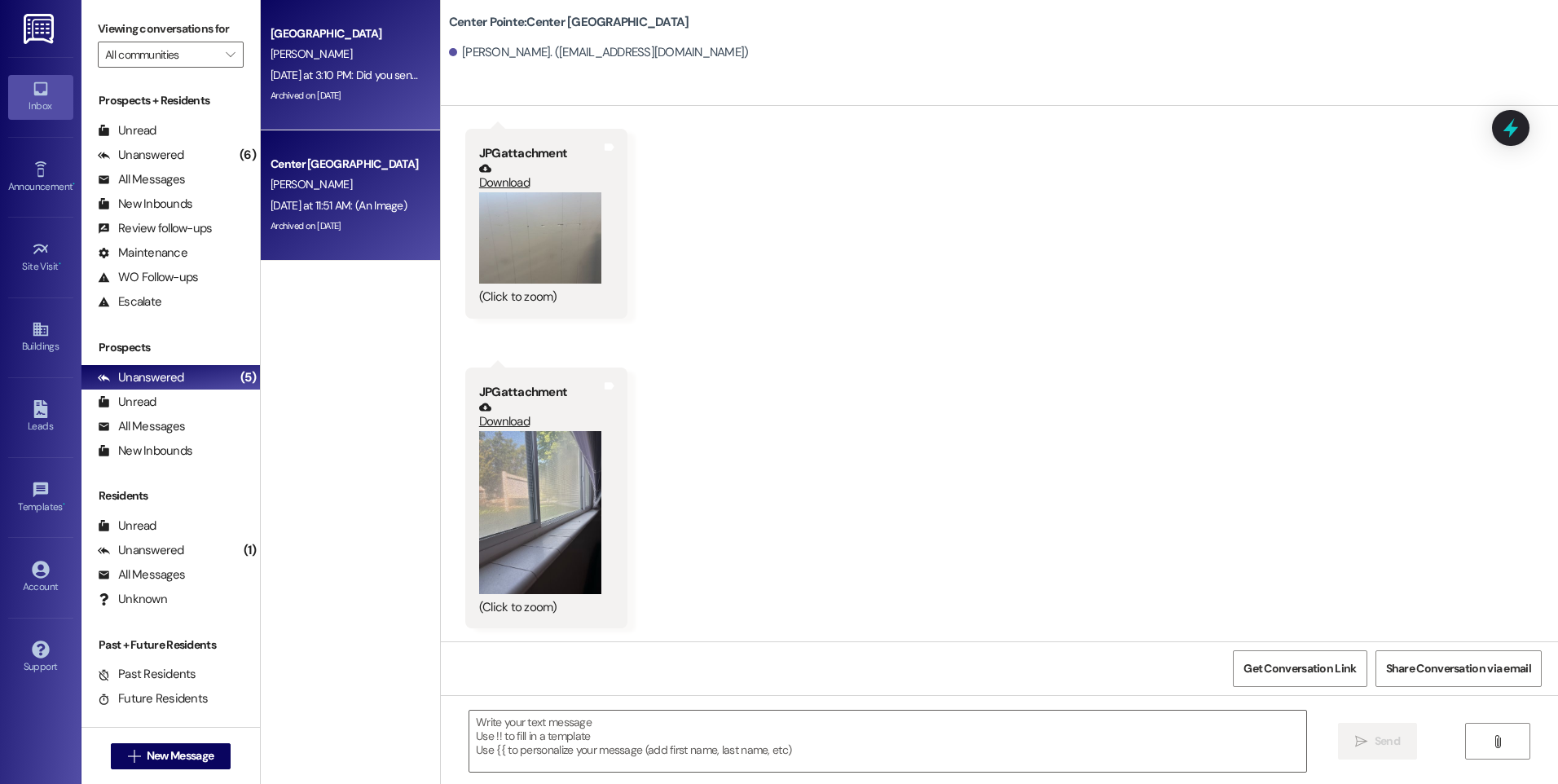
click at [366, 53] on div "[PERSON_NAME]" at bounding box center [346, 55] width 154 height 20
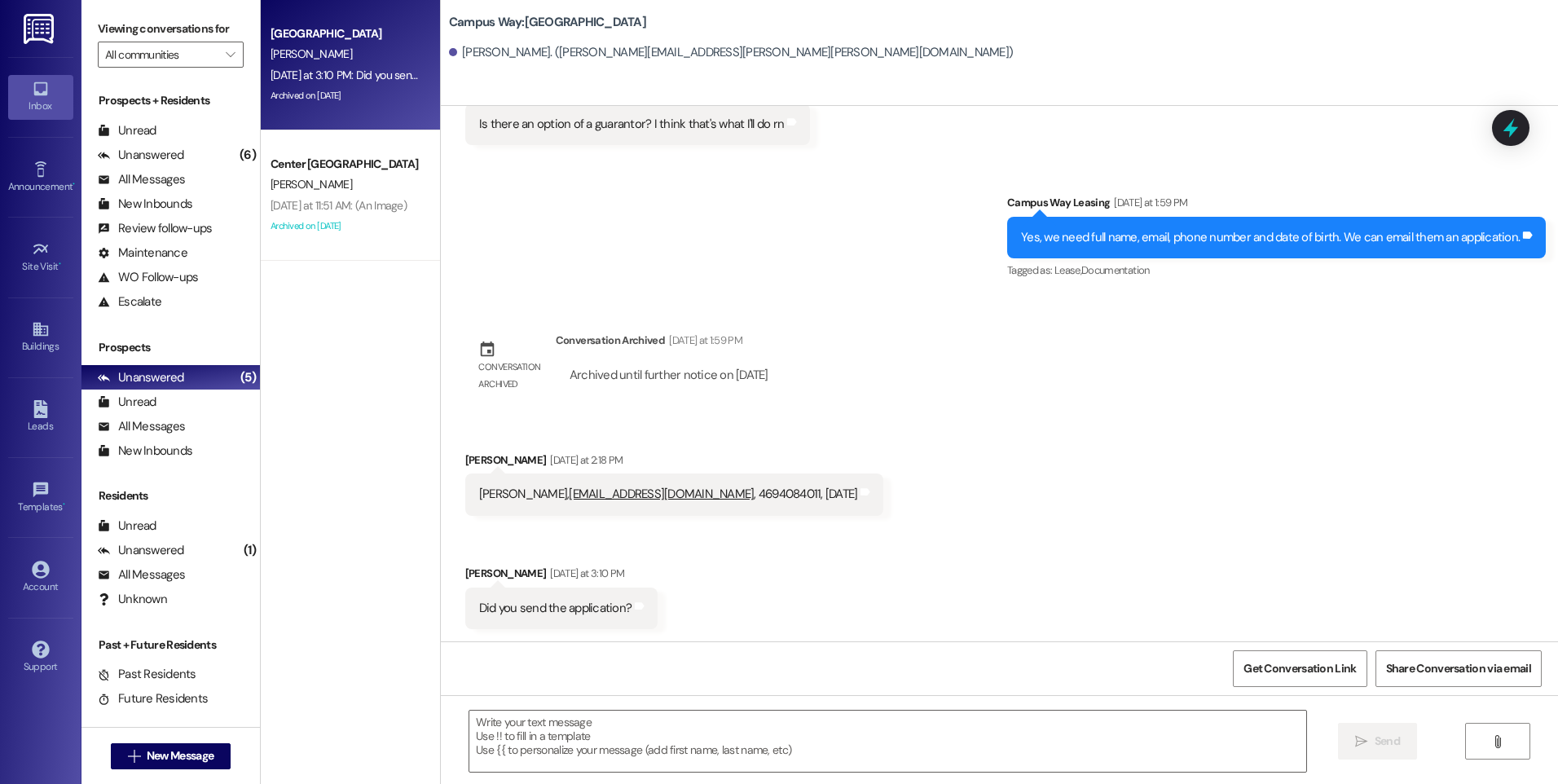
scroll to position [249, 0]
click at [1526, 132] on div at bounding box center [1511, 128] width 49 height 46
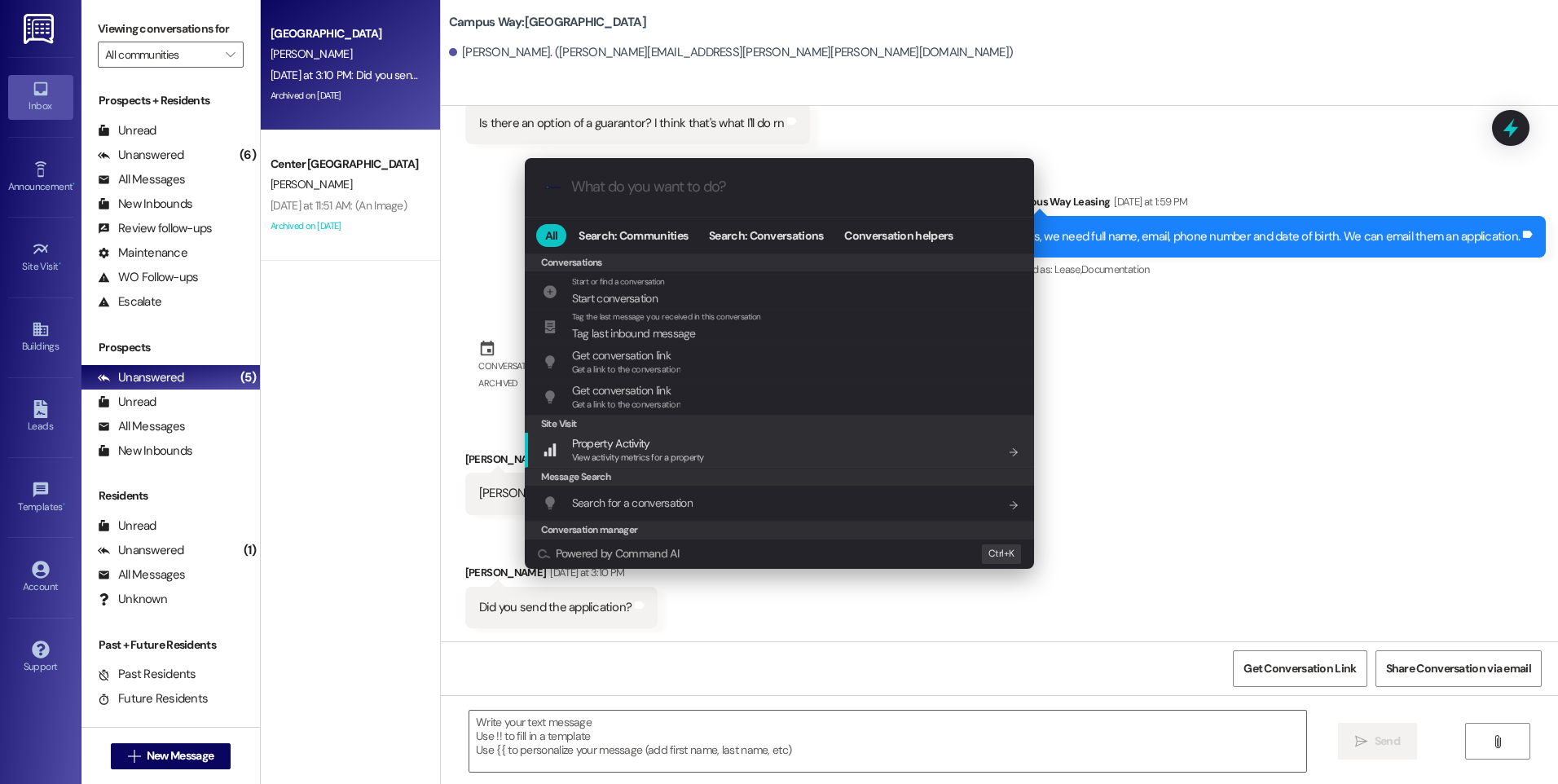
scroll to position [711, 0]
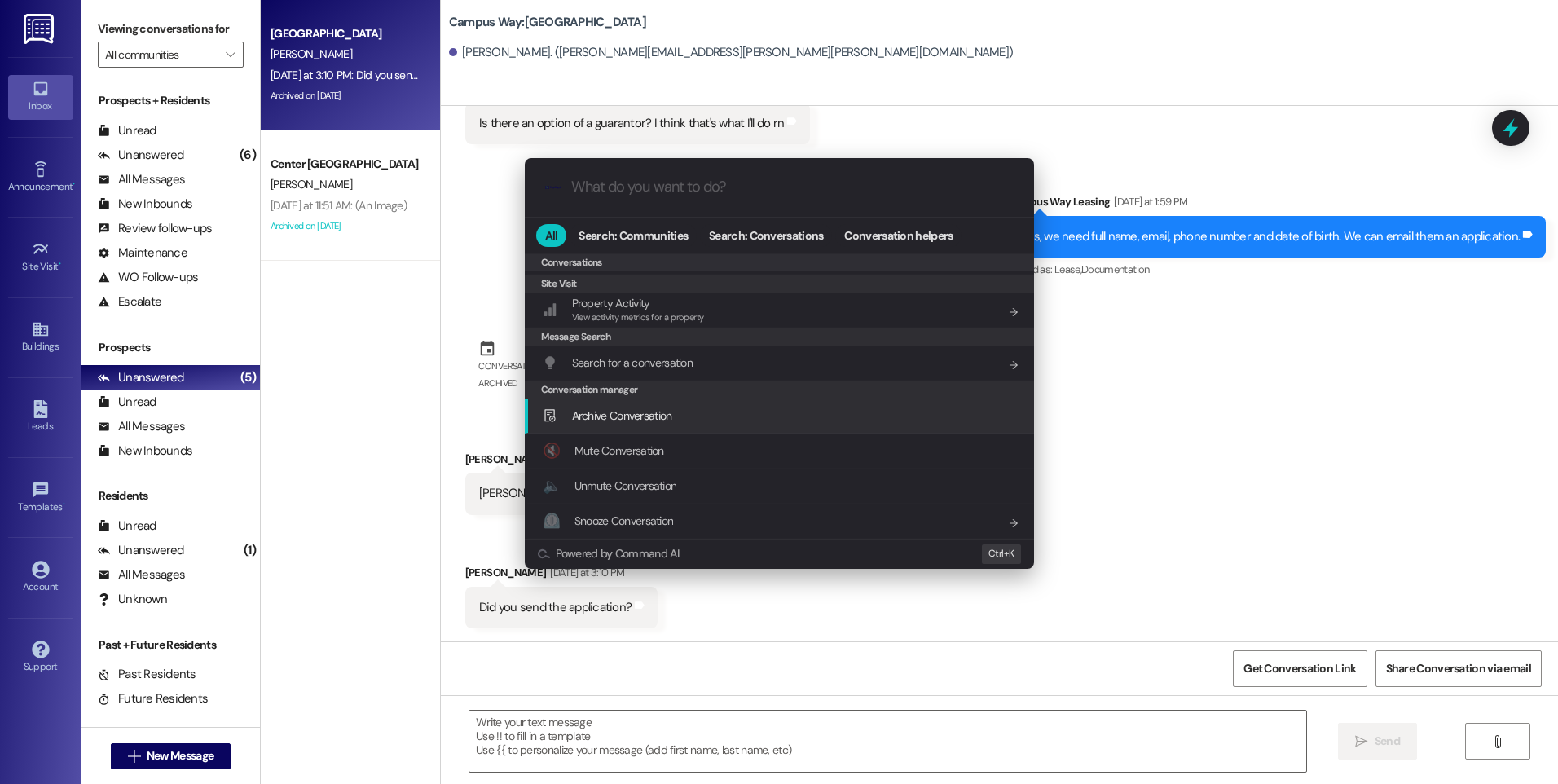
click at [628, 414] on span "Archive Conversation" at bounding box center [622, 416] width 100 height 15
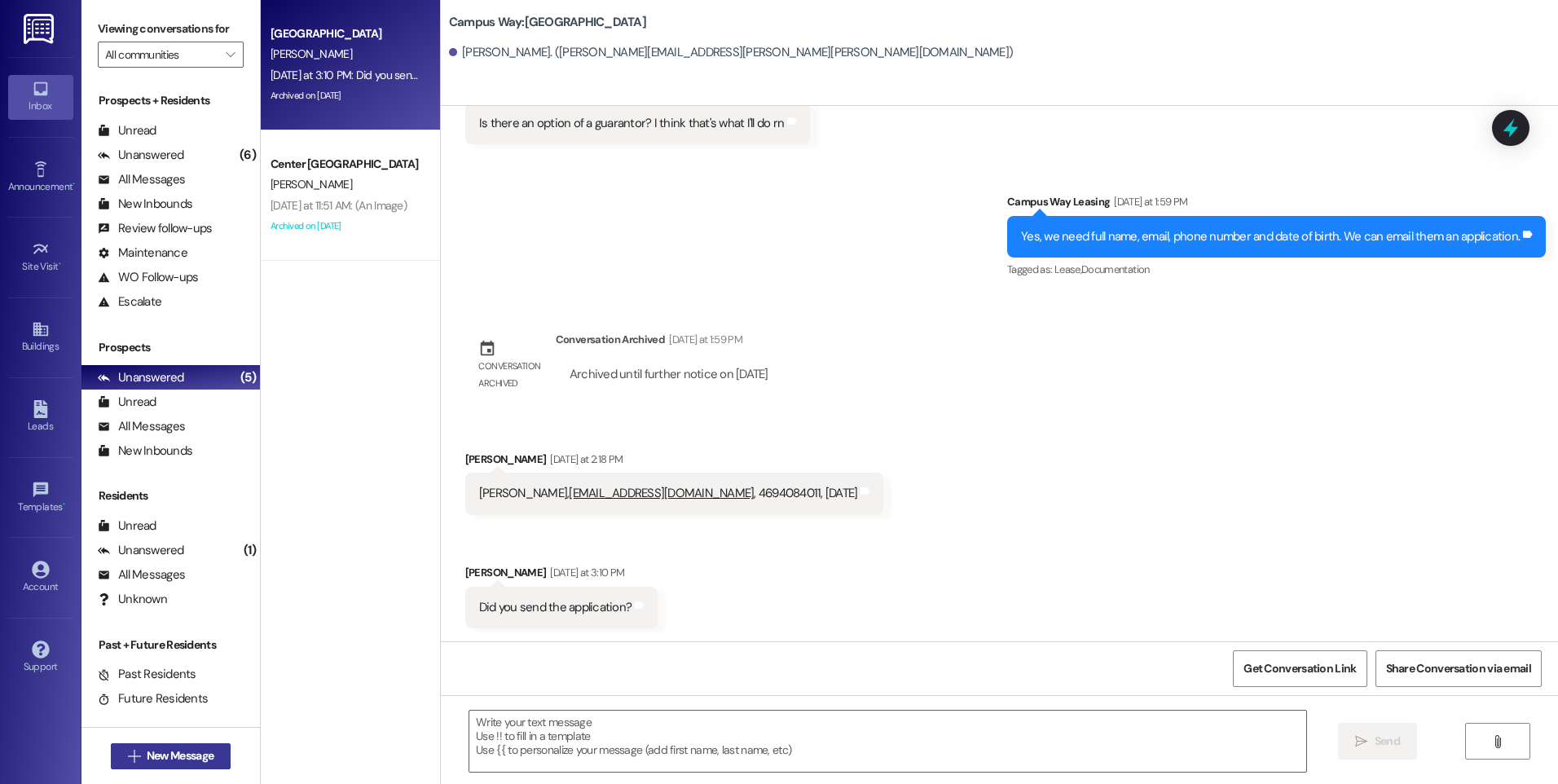
click at [176, 765] on button " New Message" at bounding box center [171, 756] width 120 height 26
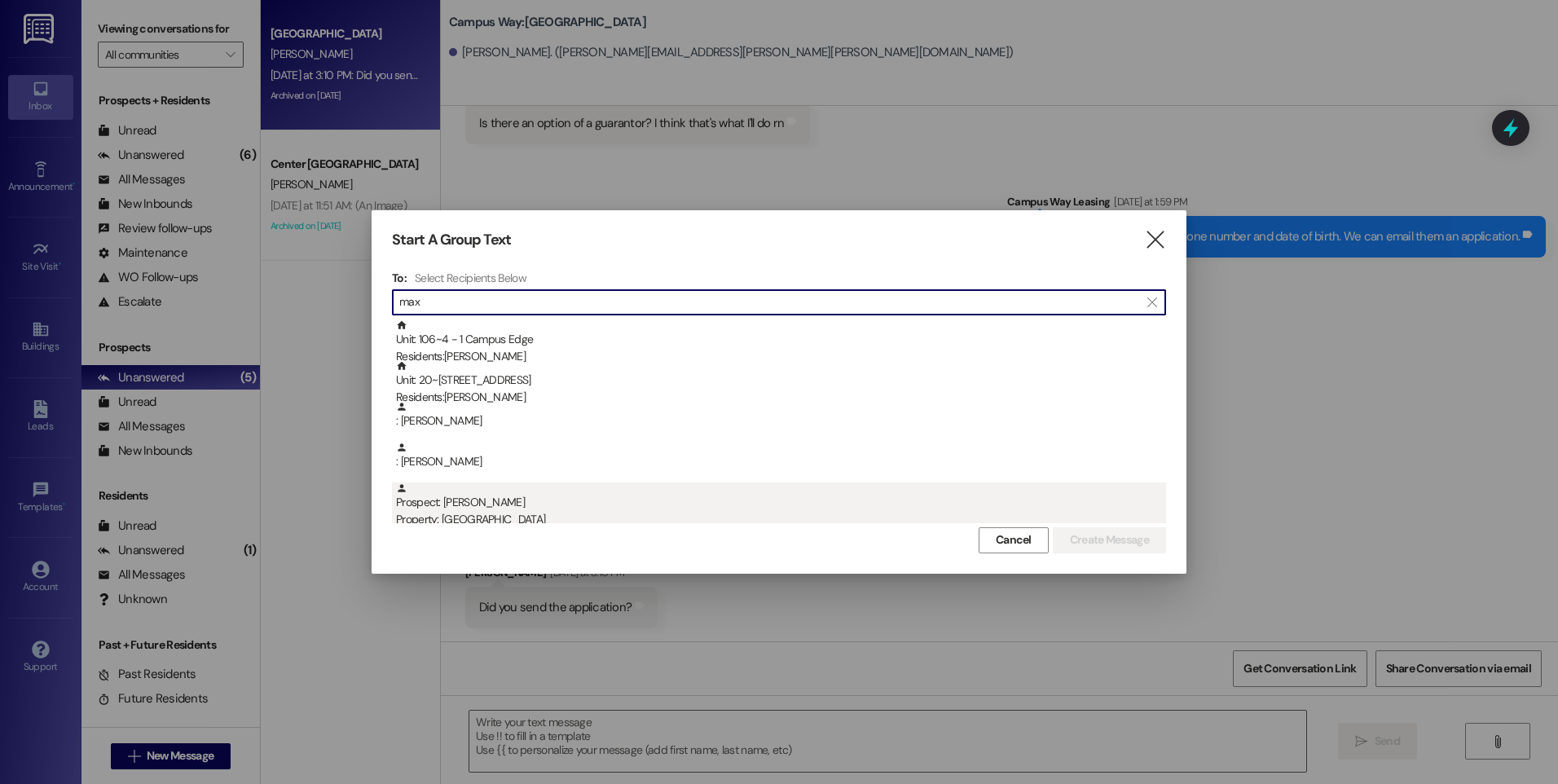
type input "max"
click at [506, 514] on div "Property: [GEOGRAPHIC_DATA]" at bounding box center [781, 519] width 770 height 17
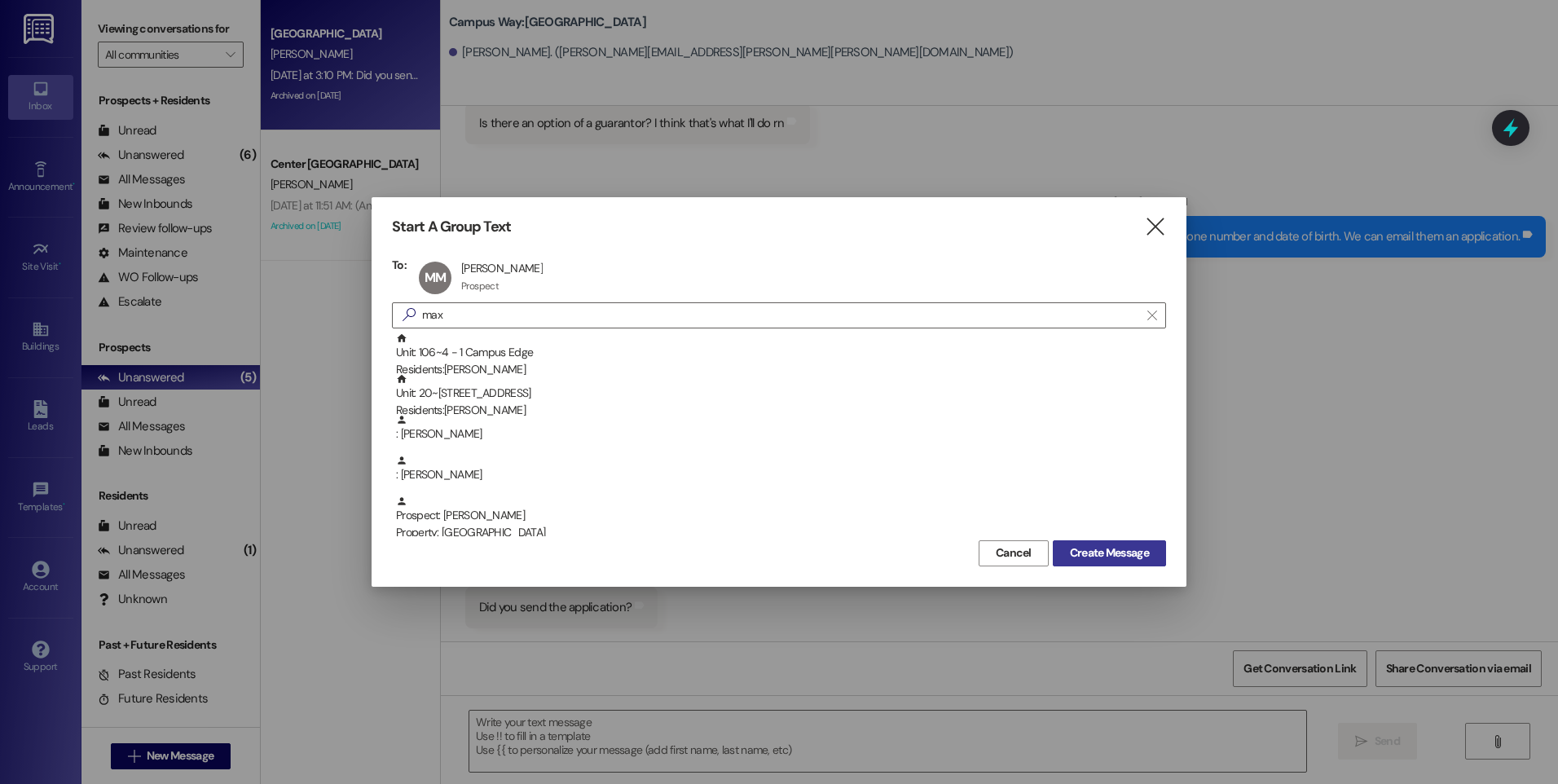
click at [1105, 561] on span "Create Message" at bounding box center [1109, 553] width 79 height 17
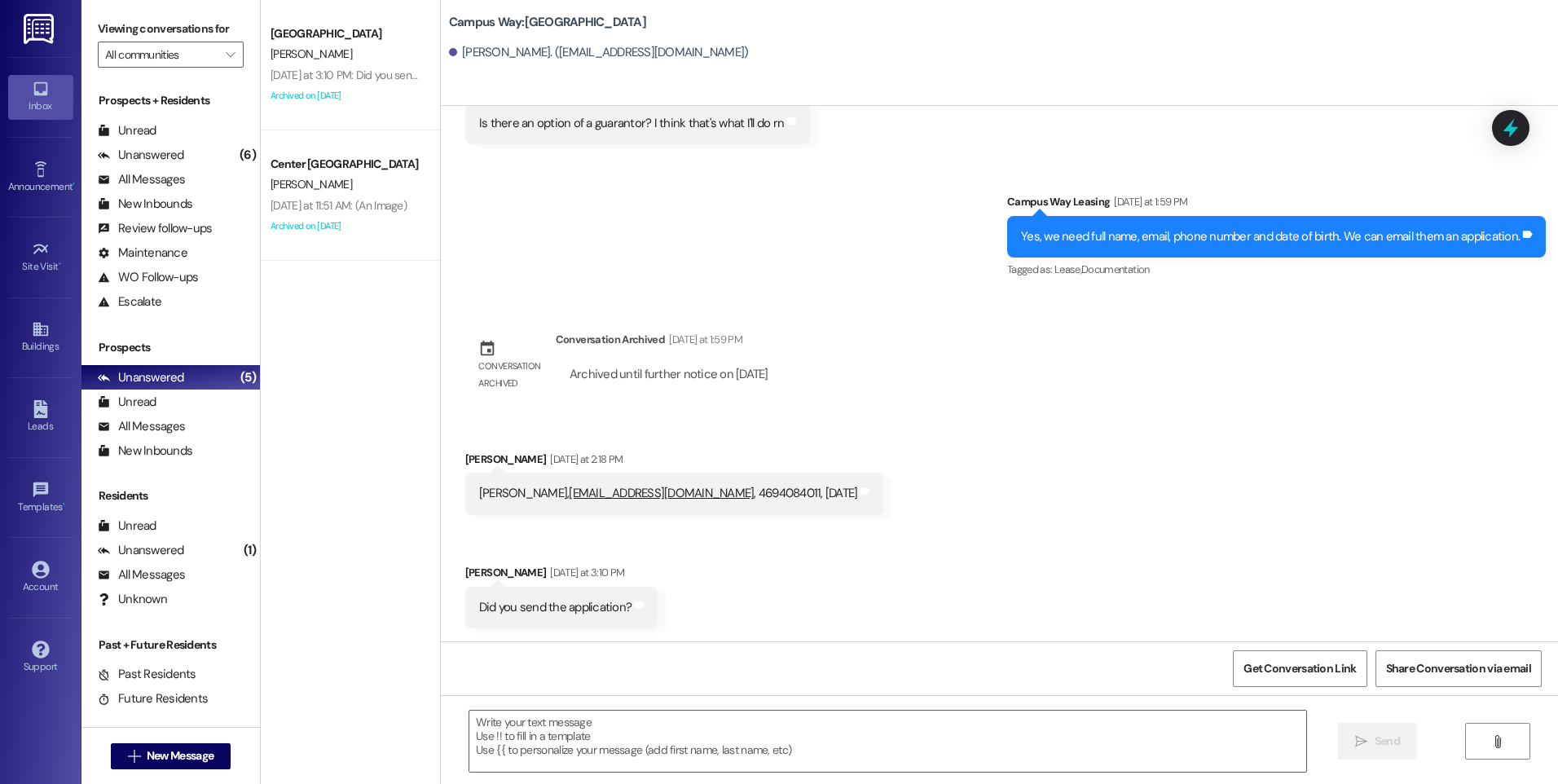
scroll to position [0, 0]
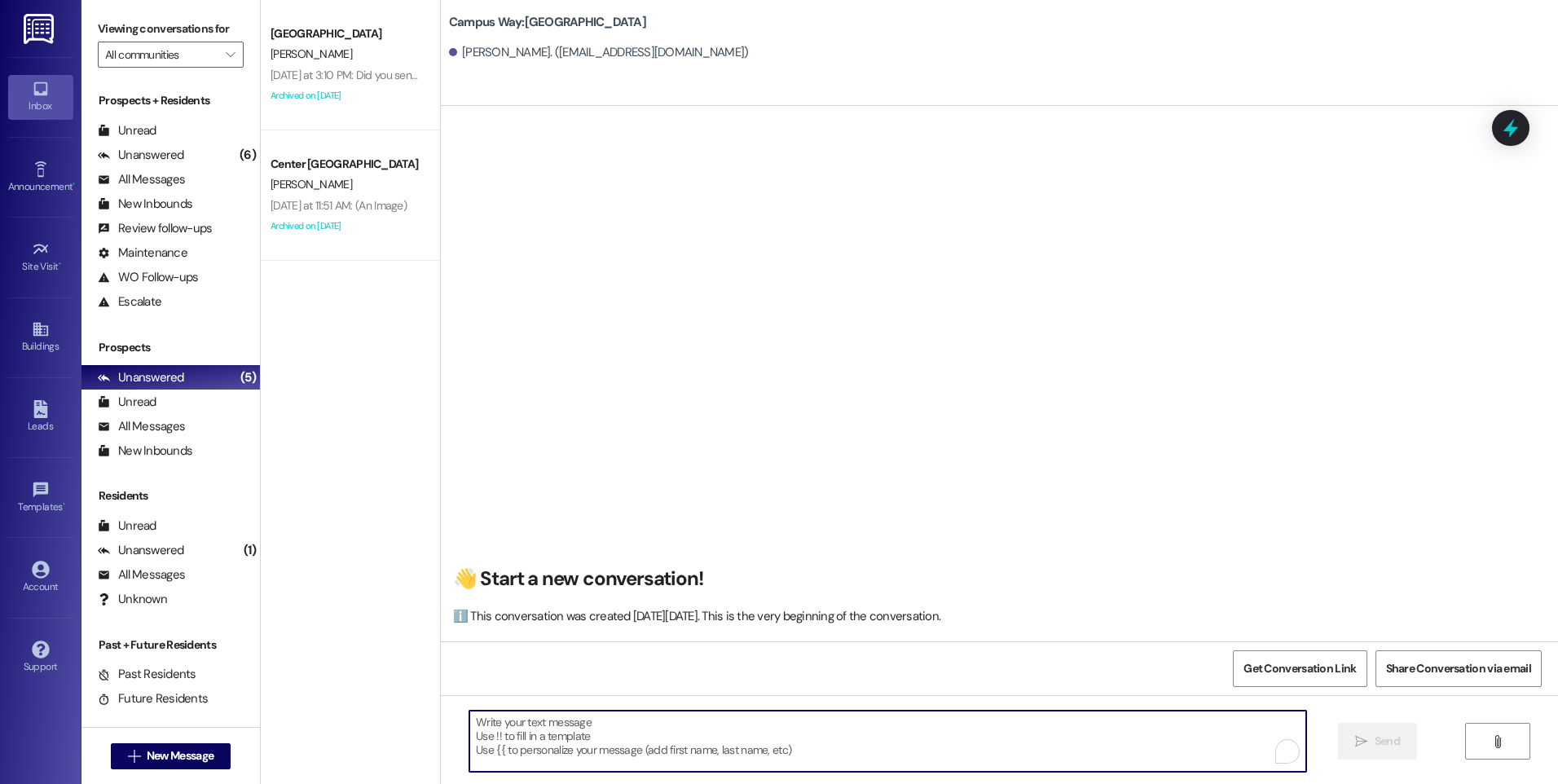
click at [1033, 758] on textarea "To enrich screen reader interactions, please activate Accessibility in Grammarl…" at bounding box center [887, 741] width 836 height 61
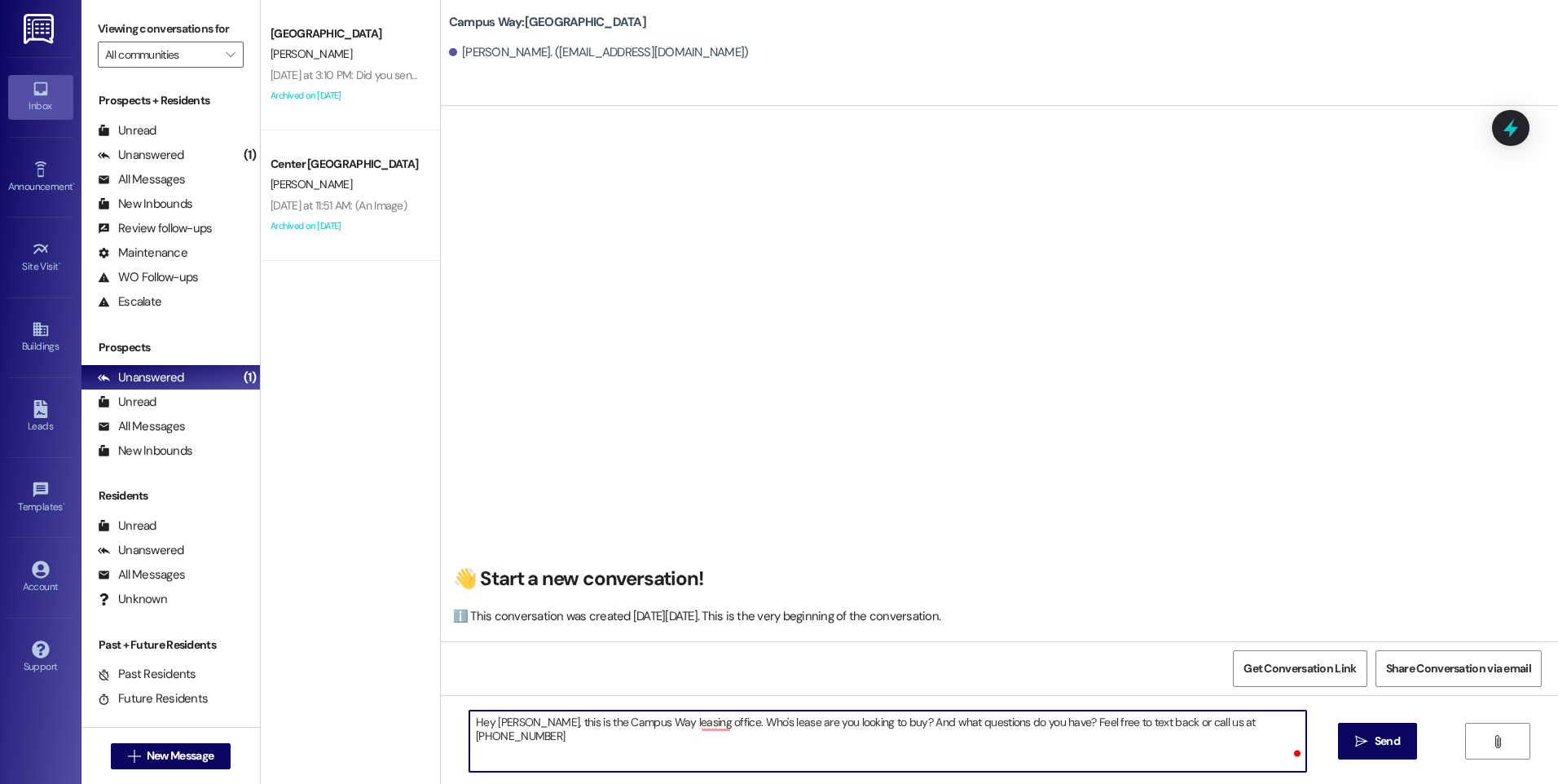
type textarea "Hey [PERSON_NAME], this is the Campus Way leasing office. Who's lease are you l…"
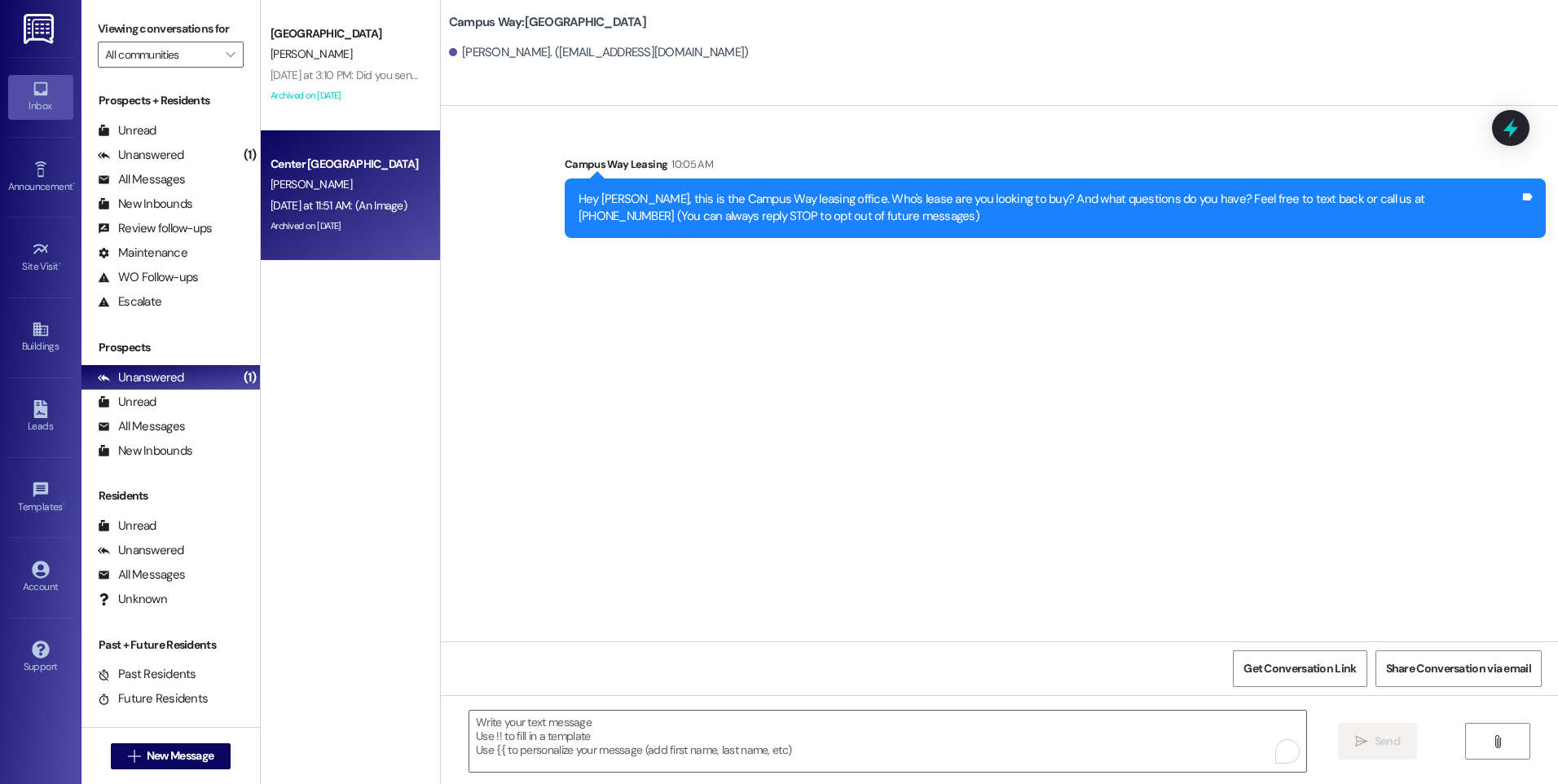
click at [355, 194] on div "[PERSON_NAME]" at bounding box center [346, 184] width 154 height 20
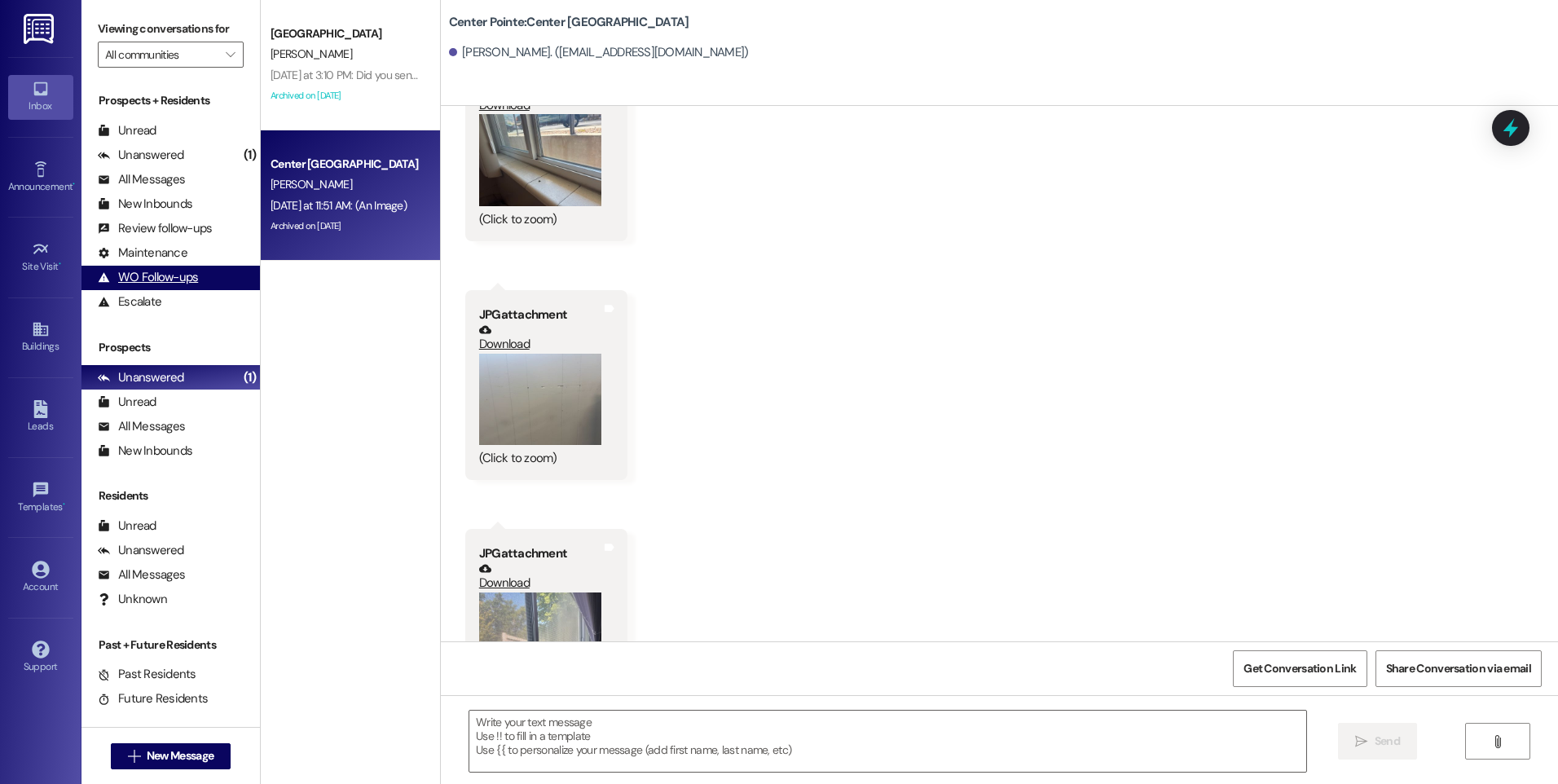
scroll to position [5743, 0]
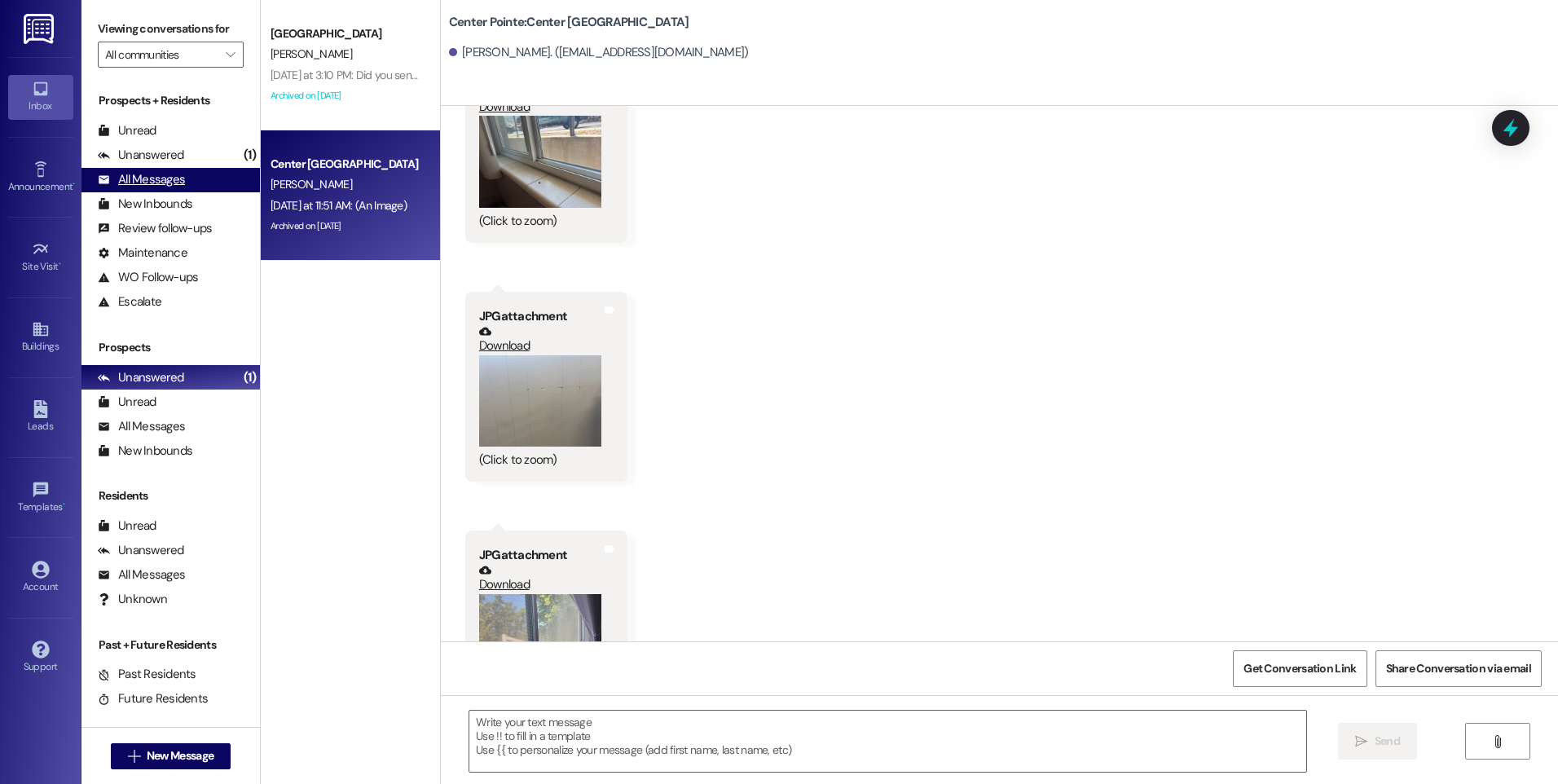
drag, startPoint x: 156, startPoint y: 160, endPoint x: 194, endPoint y: 173, distance: 40.2
click at [156, 160] on div "Unanswered" at bounding box center [141, 155] width 86 height 17
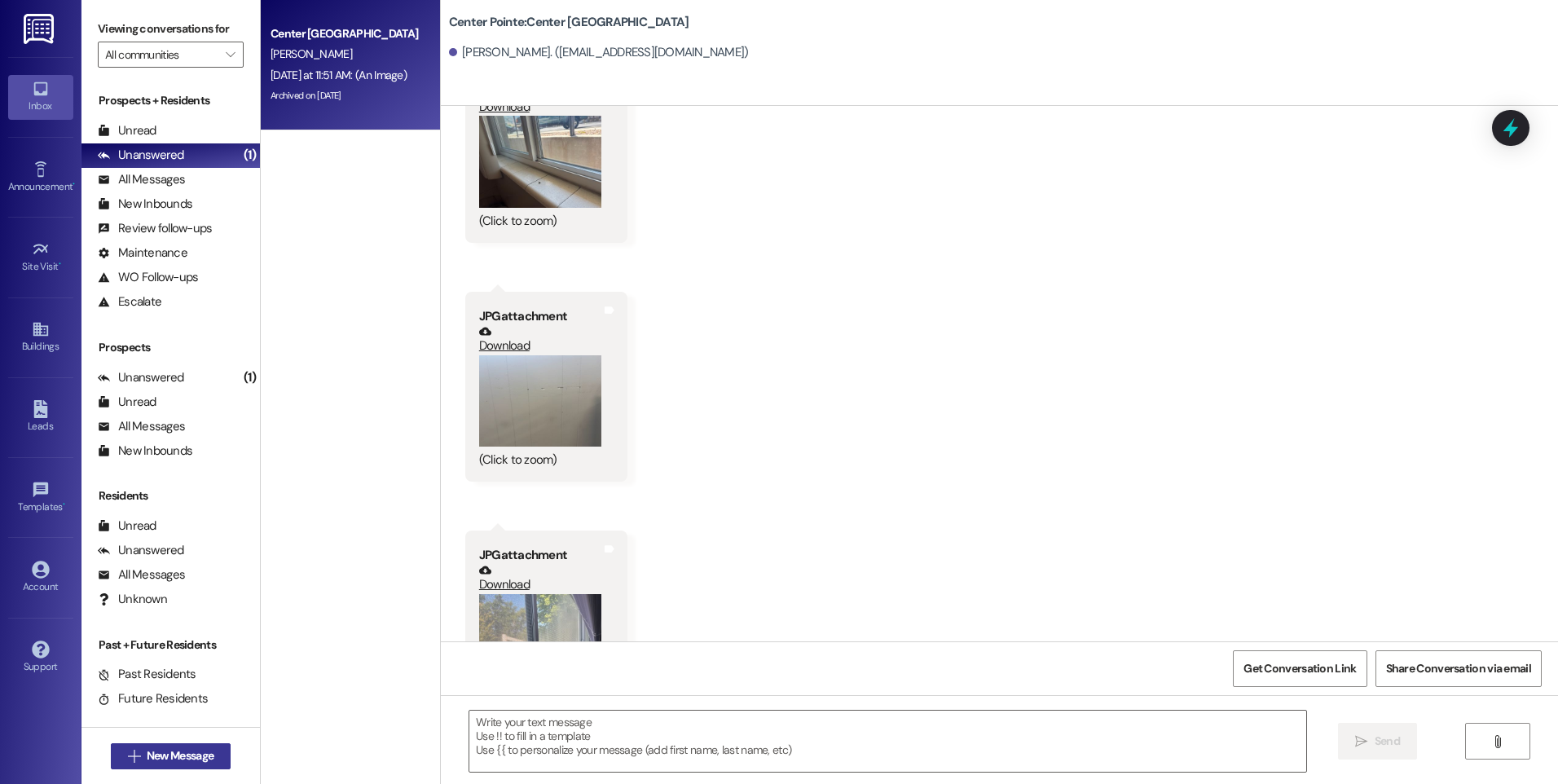
click at [156, 760] on span "New Message" at bounding box center [180, 755] width 67 height 17
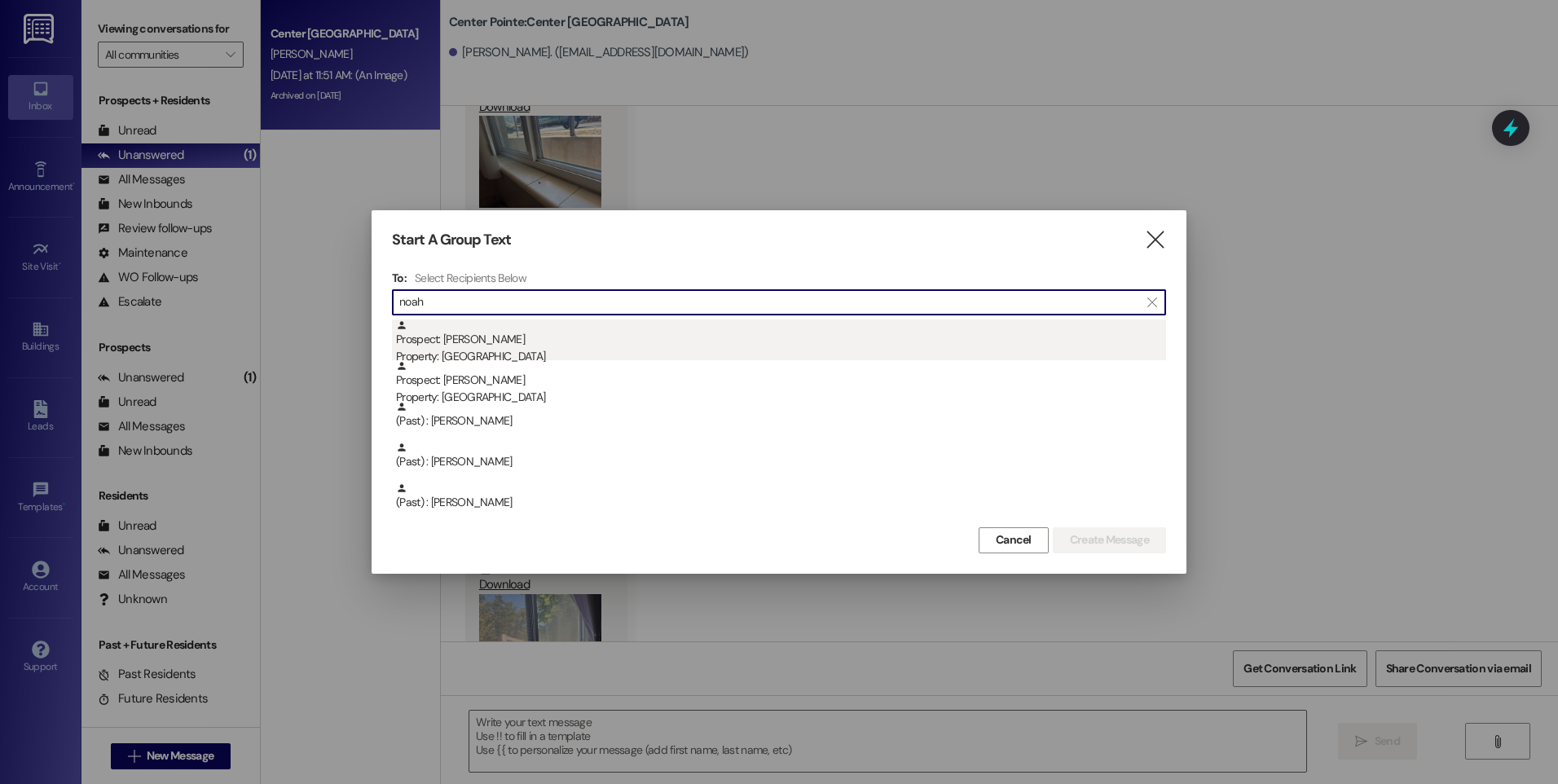
type input "noah"
click at [540, 351] on div "Property: [GEOGRAPHIC_DATA]" at bounding box center [781, 356] width 770 height 17
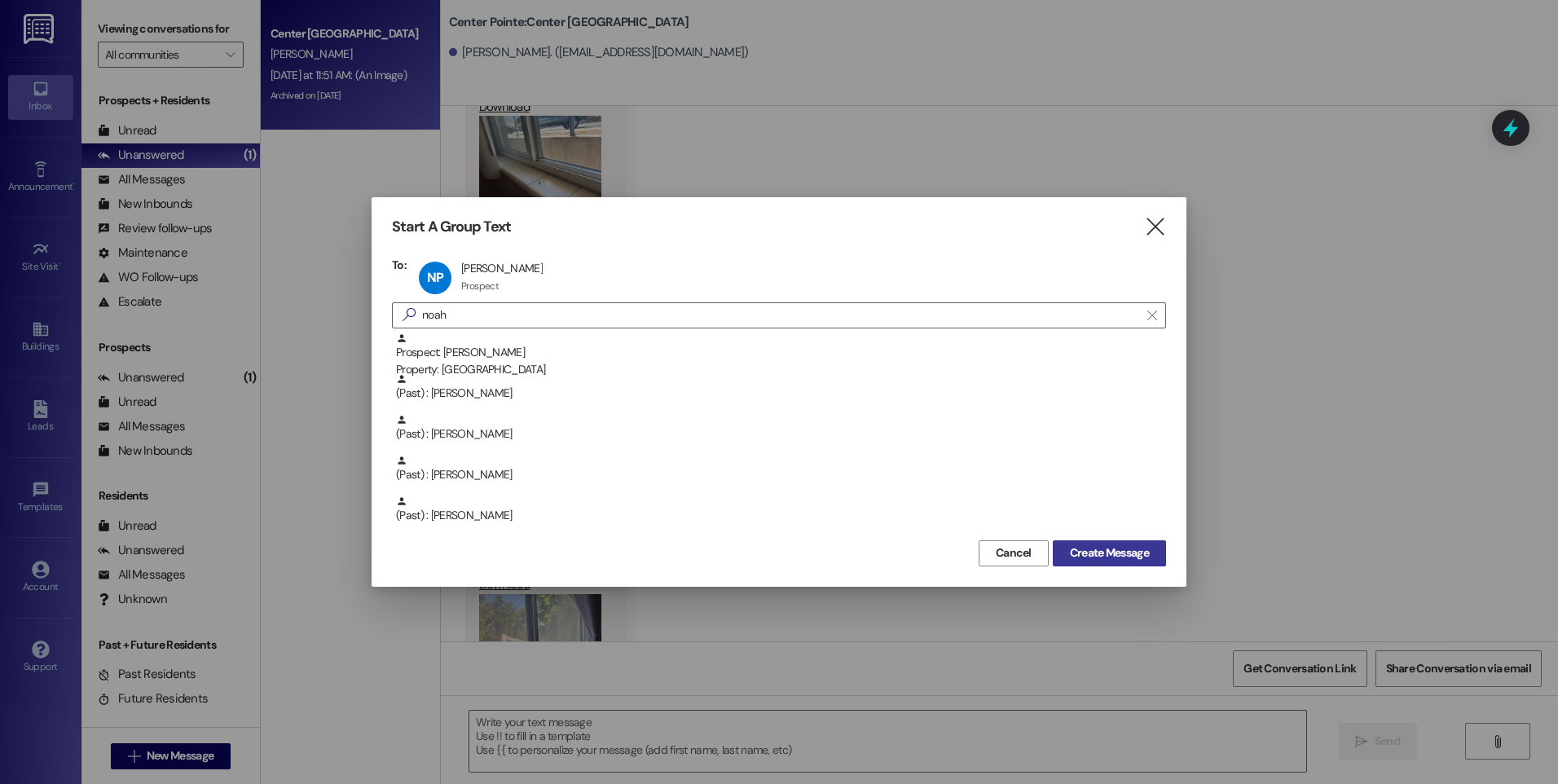
click at [1136, 549] on span "Create Message" at bounding box center [1109, 553] width 79 height 17
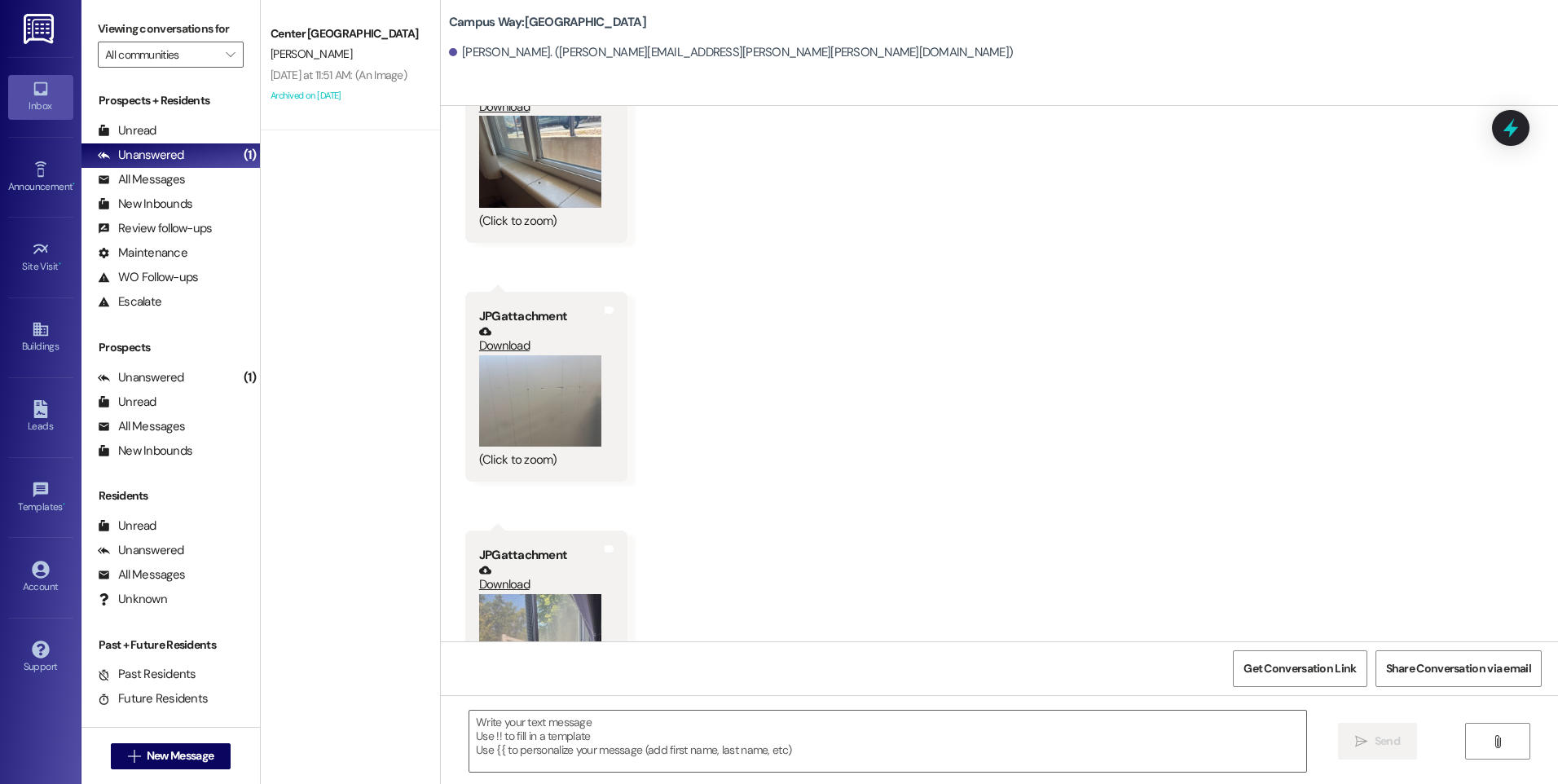
scroll to position [249, 0]
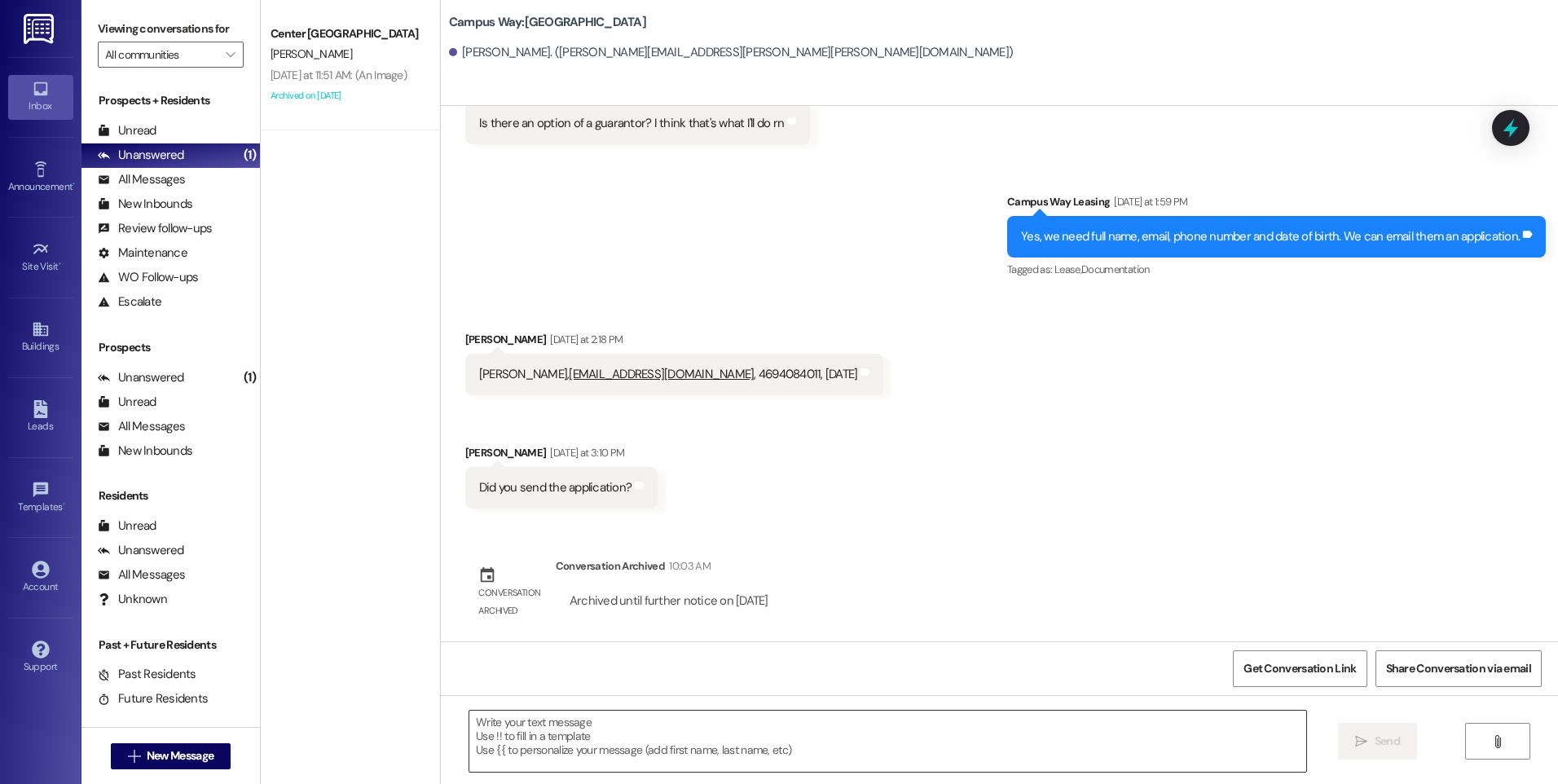
click at [904, 745] on textarea at bounding box center [887, 741] width 836 height 61
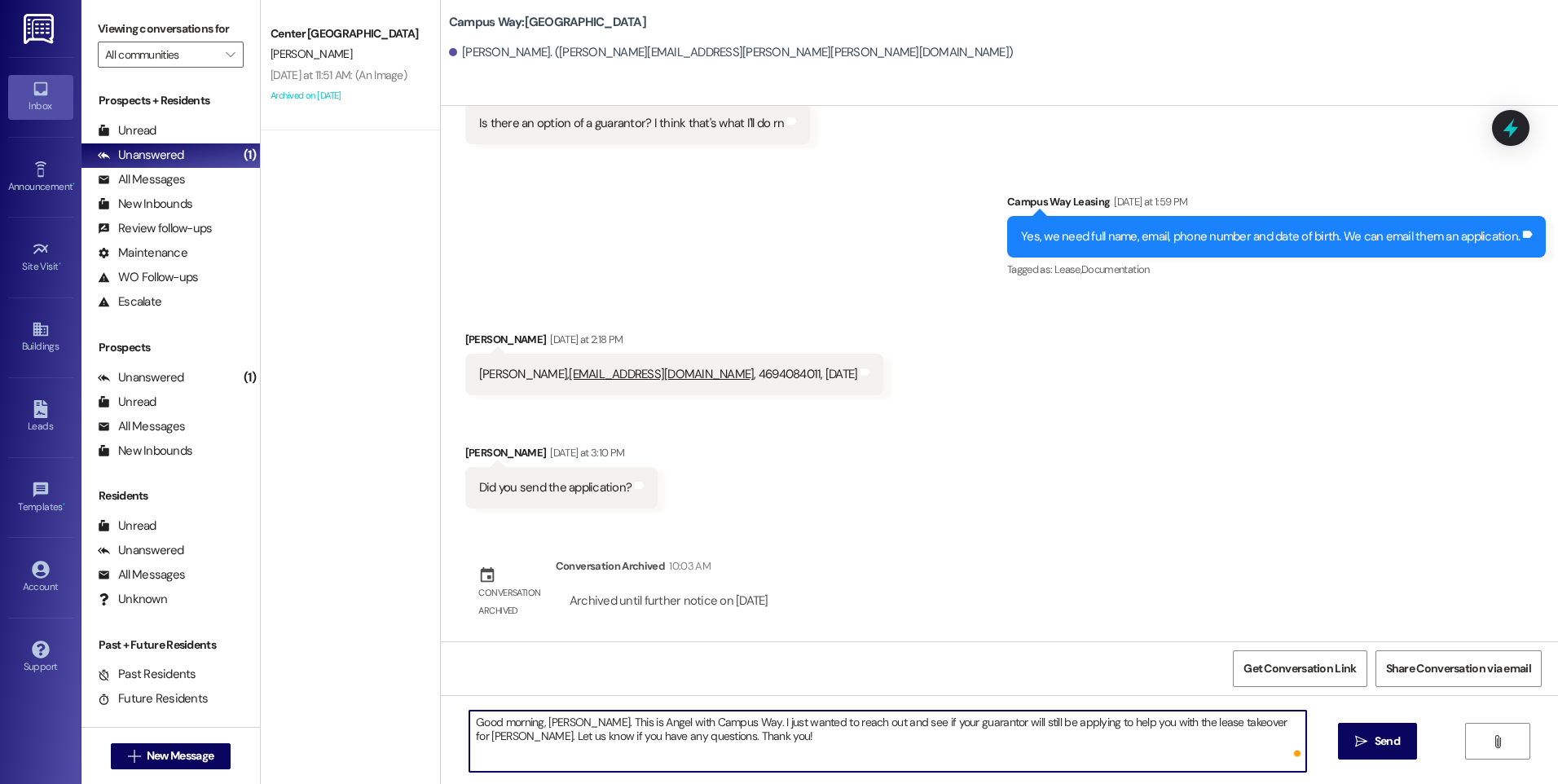
type textarea "Good morning, [PERSON_NAME]. This is Angel with Campus Way. I just wanted to re…"
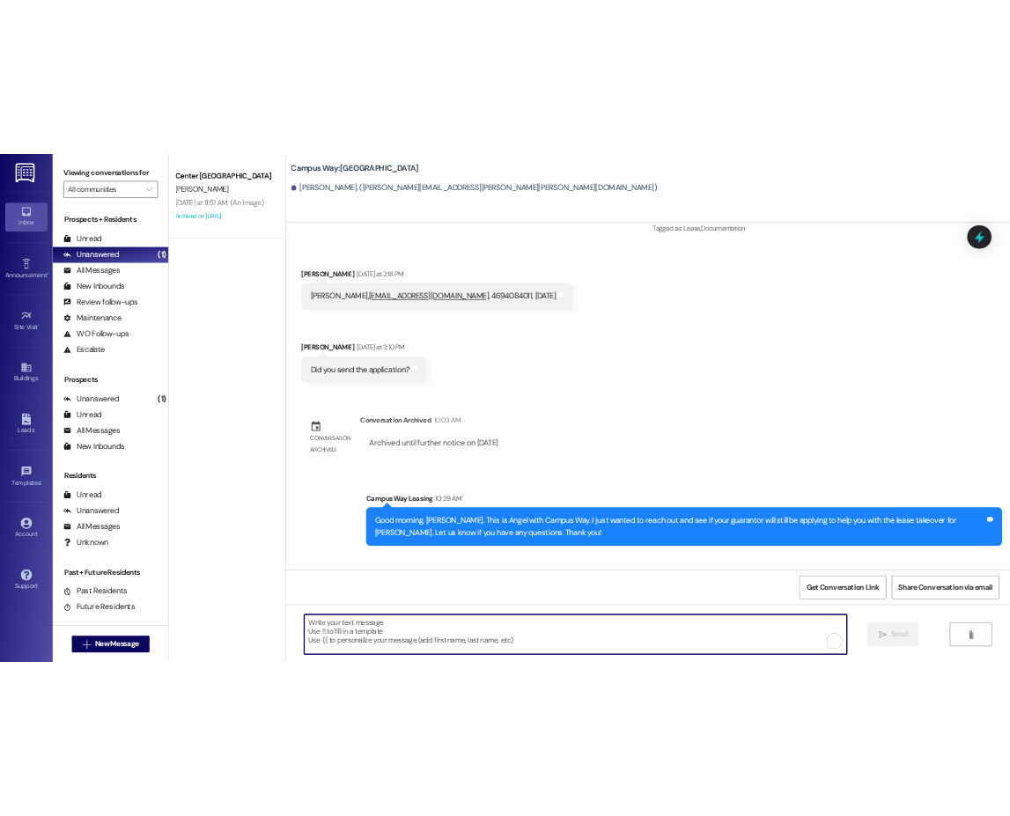
scroll to position [533, 0]
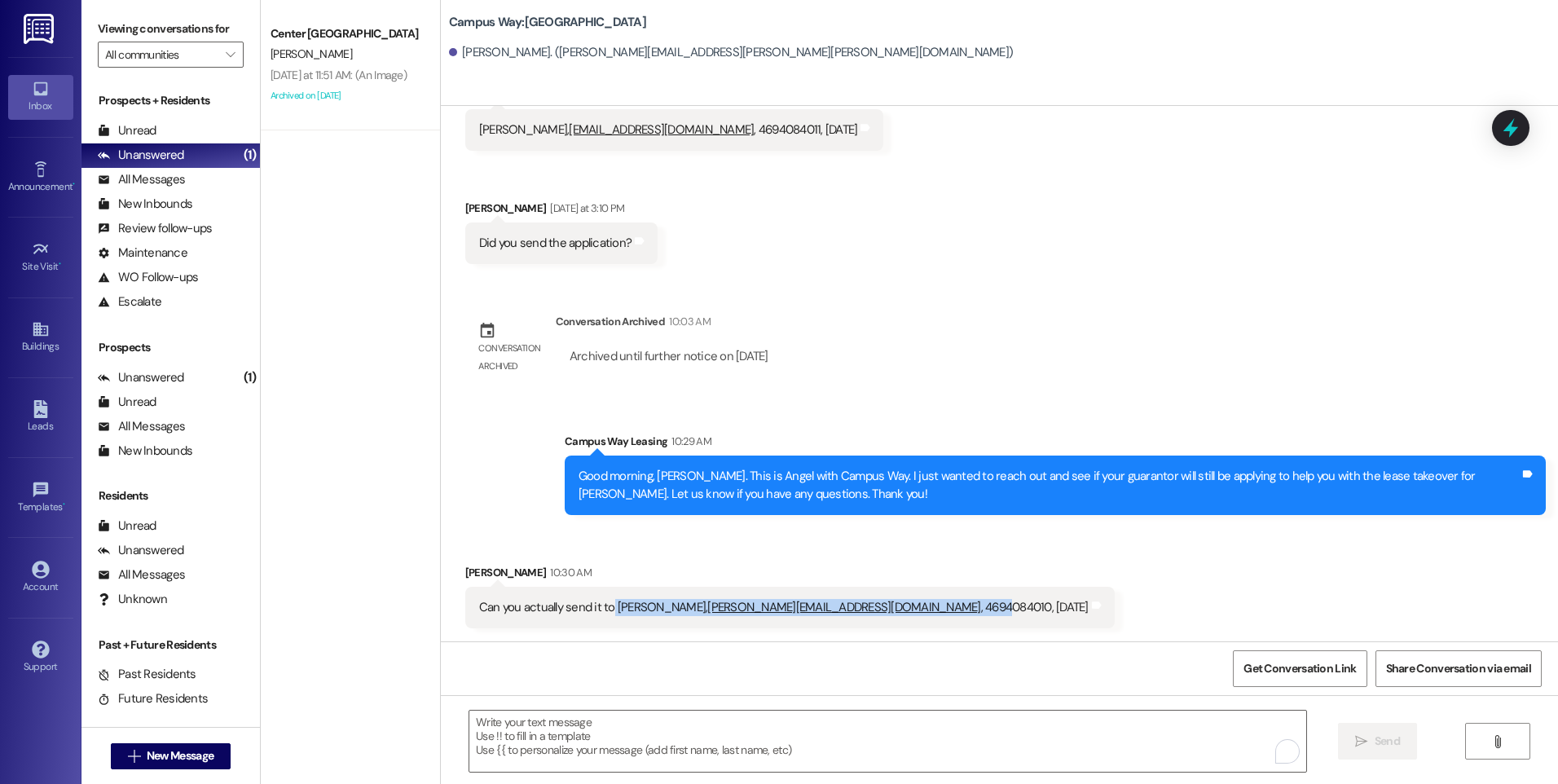
drag, startPoint x: 602, startPoint y: 604, endPoint x: 850, endPoint y: 610, distance: 248.1
click at [850, 610] on div "Can you actually send it to [PERSON_NAME], [PERSON_NAME][EMAIL_ADDRESS][DOMAIN_…" at bounding box center [784, 607] width 610 height 17
click at [1153, 267] on div "Received via SMS [PERSON_NAME] [DATE] at 2:18 PM [PERSON_NAME], [PERSON_NAME][E…" at bounding box center [999, 164] width 1117 height 228
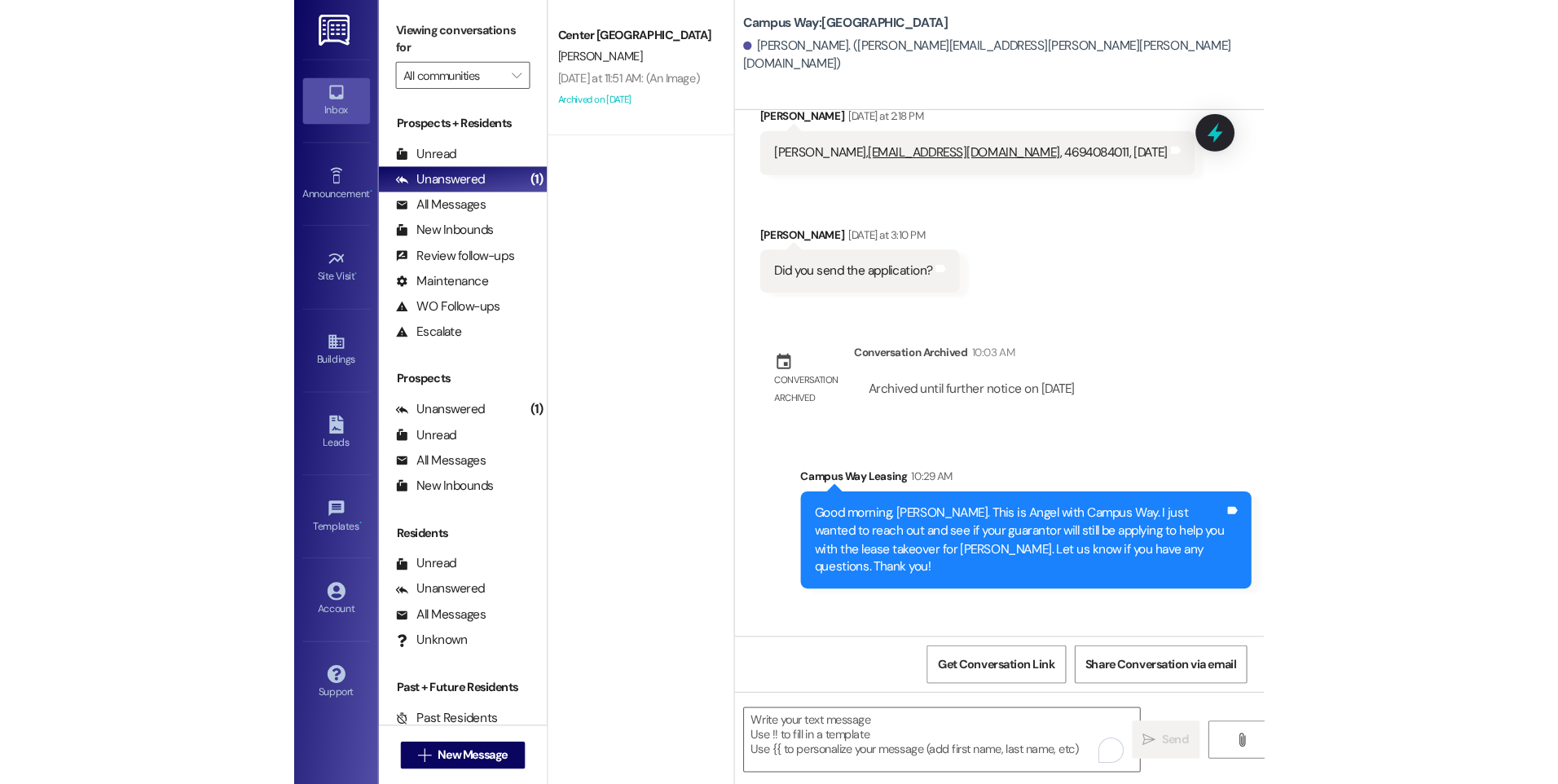
scroll to position [644, 0]
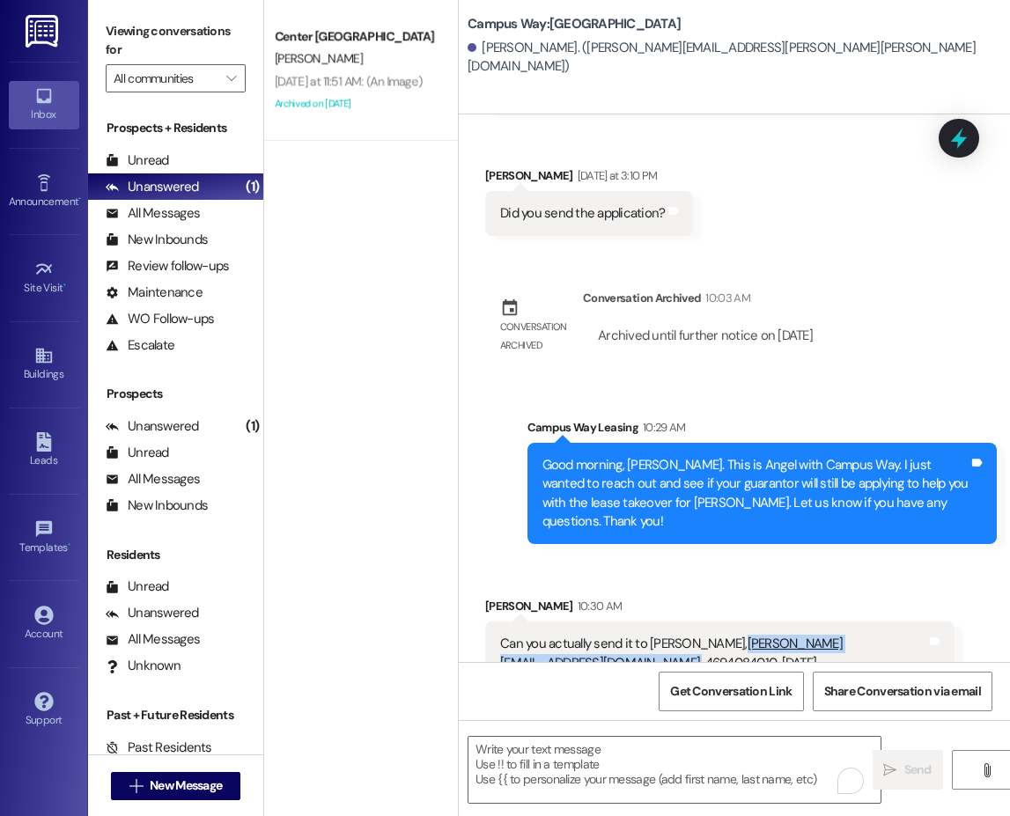
drag, startPoint x: 729, startPoint y: 607, endPoint x: 884, endPoint y: 607, distance: 155.0
click at [884, 635] on div "Can you actually send it to [PERSON_NAME], [PERSON_NAME][EMAIL_ADDRESS][DOMAIN_…" at bounding box center [713, 654] width 426 height 38
copy div ", [PERSON_NAME][EMAIL_ADDRESS][DOMAIN_NAME] ,"
drag, startPoint x: 570, startPoint y: 626, endPoint x: 495, endPoint y: 625, distance: 75.7
click at [495, 625] on div "Can you actually send it to [PERSON_NAME], [PERSON_NAME][EMAIL_ADDRESS][DOMAIN_…" at bounding box center [719, 654] width 469 height 64
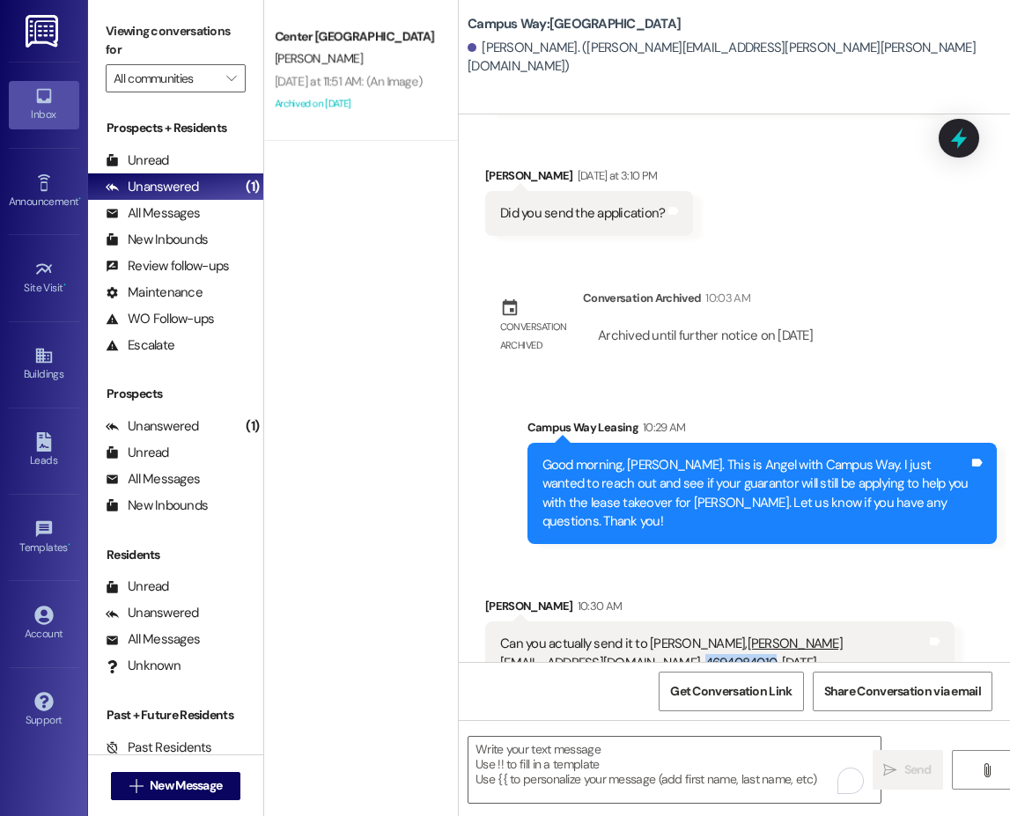
copy div "4694084010"
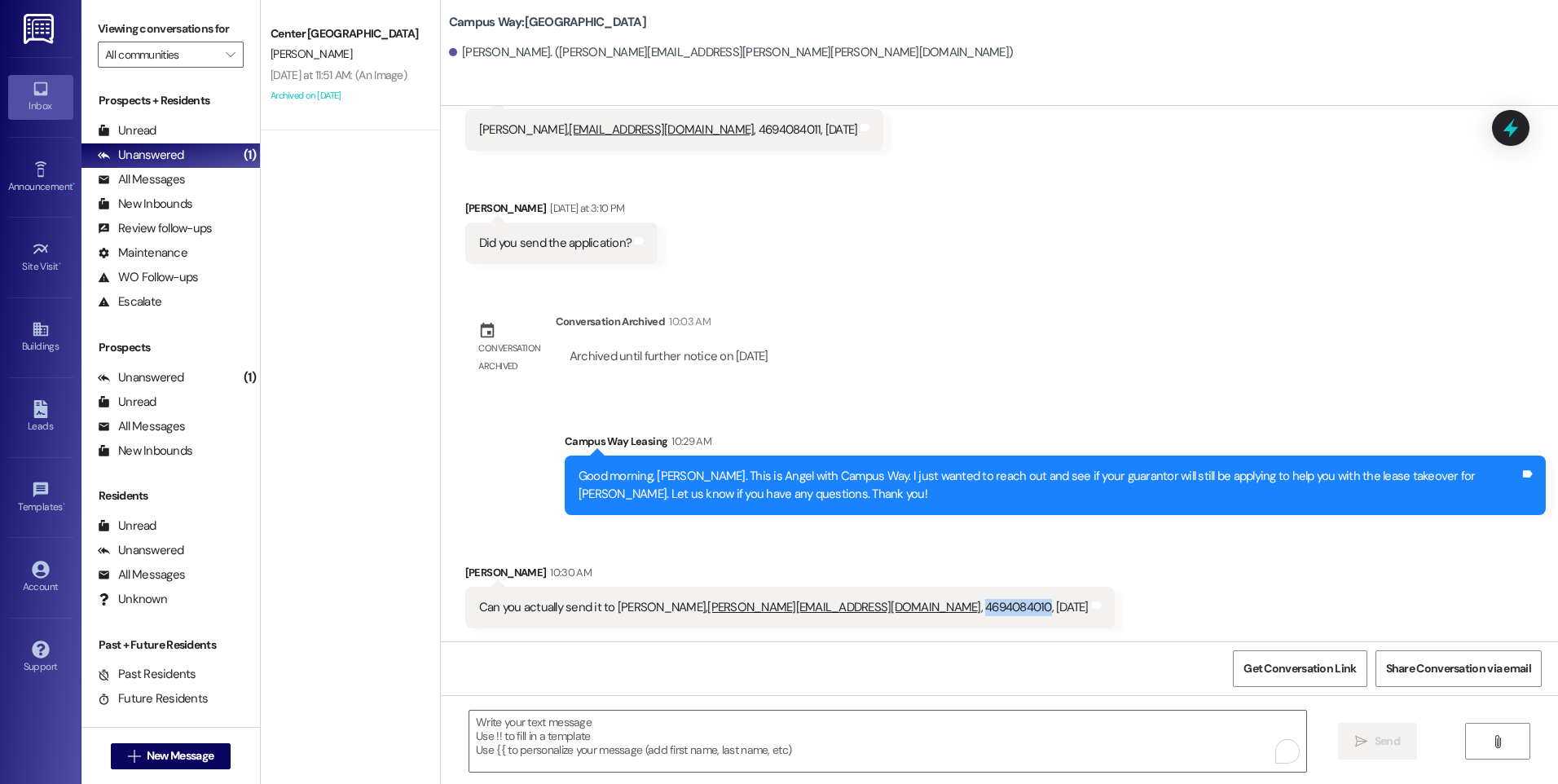
scroll to position [493, 0]
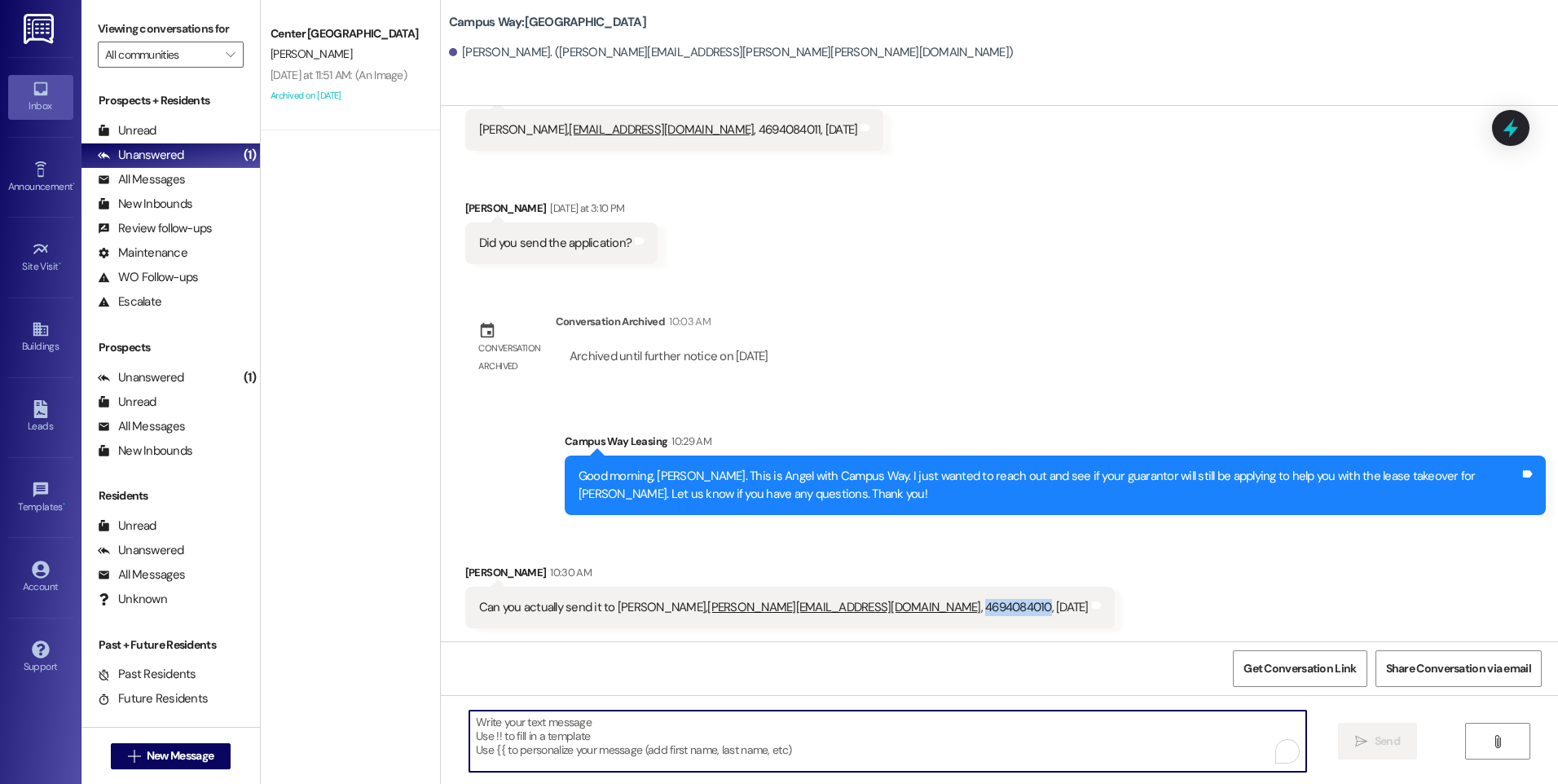
click at [1018, 744] on textarea "To enrich screen reader interactions, please activate Accessibility in Grammarl…" at bounding box center [887, 741] width 836 height 61
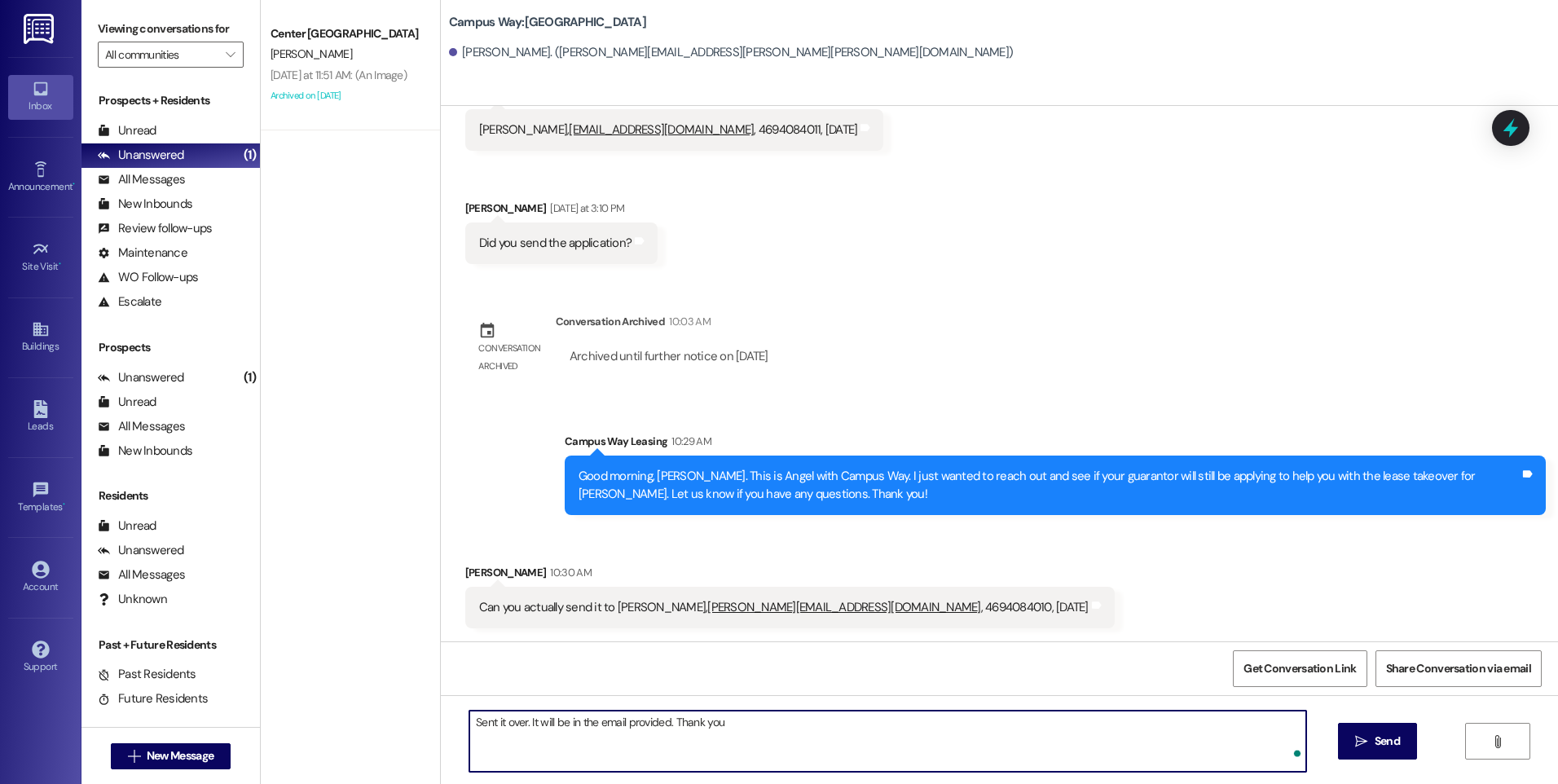
type textarea "Sent it over. It will be in the email provided. Thank you!"
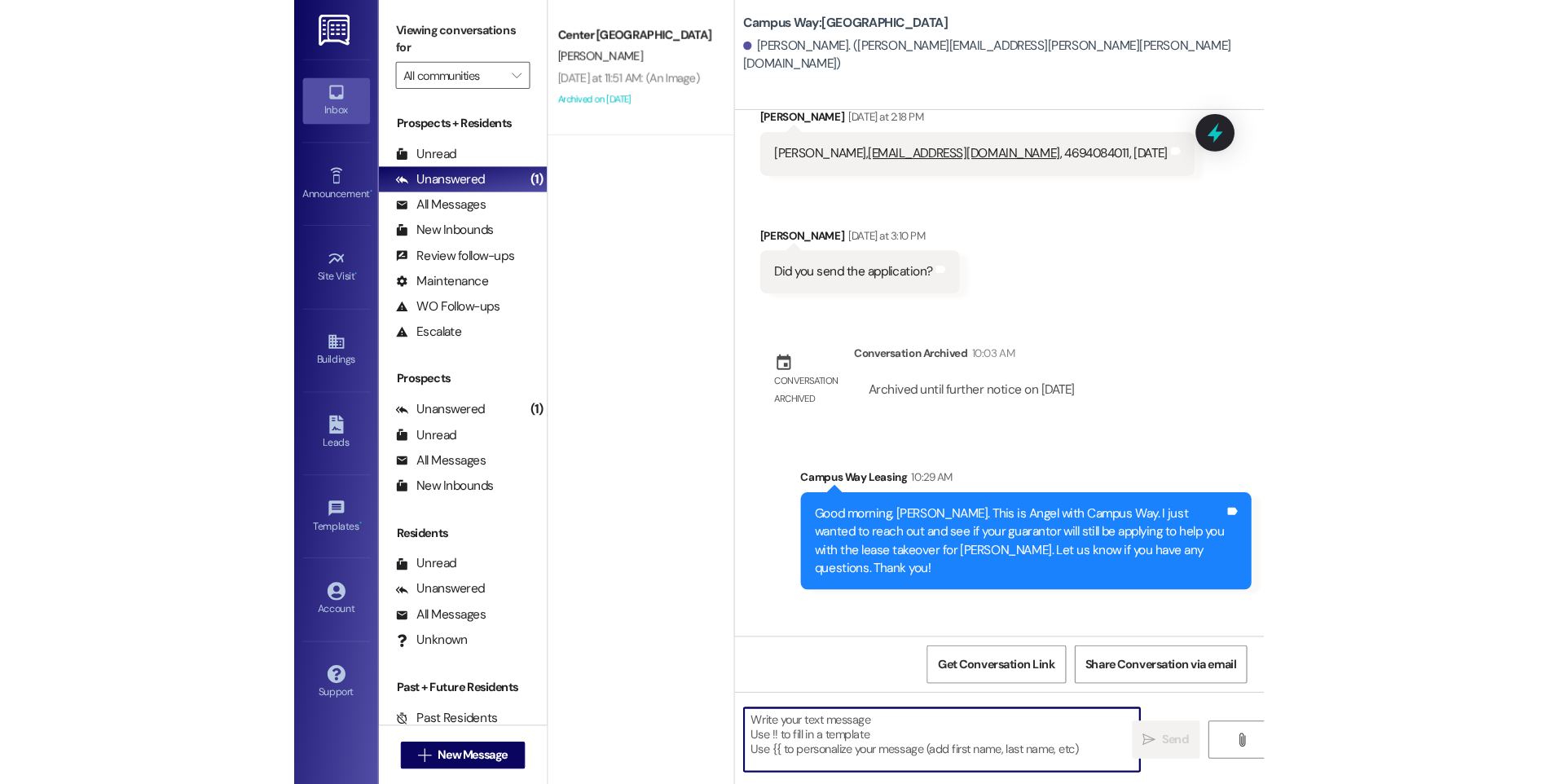
scroll to position [492, 0]
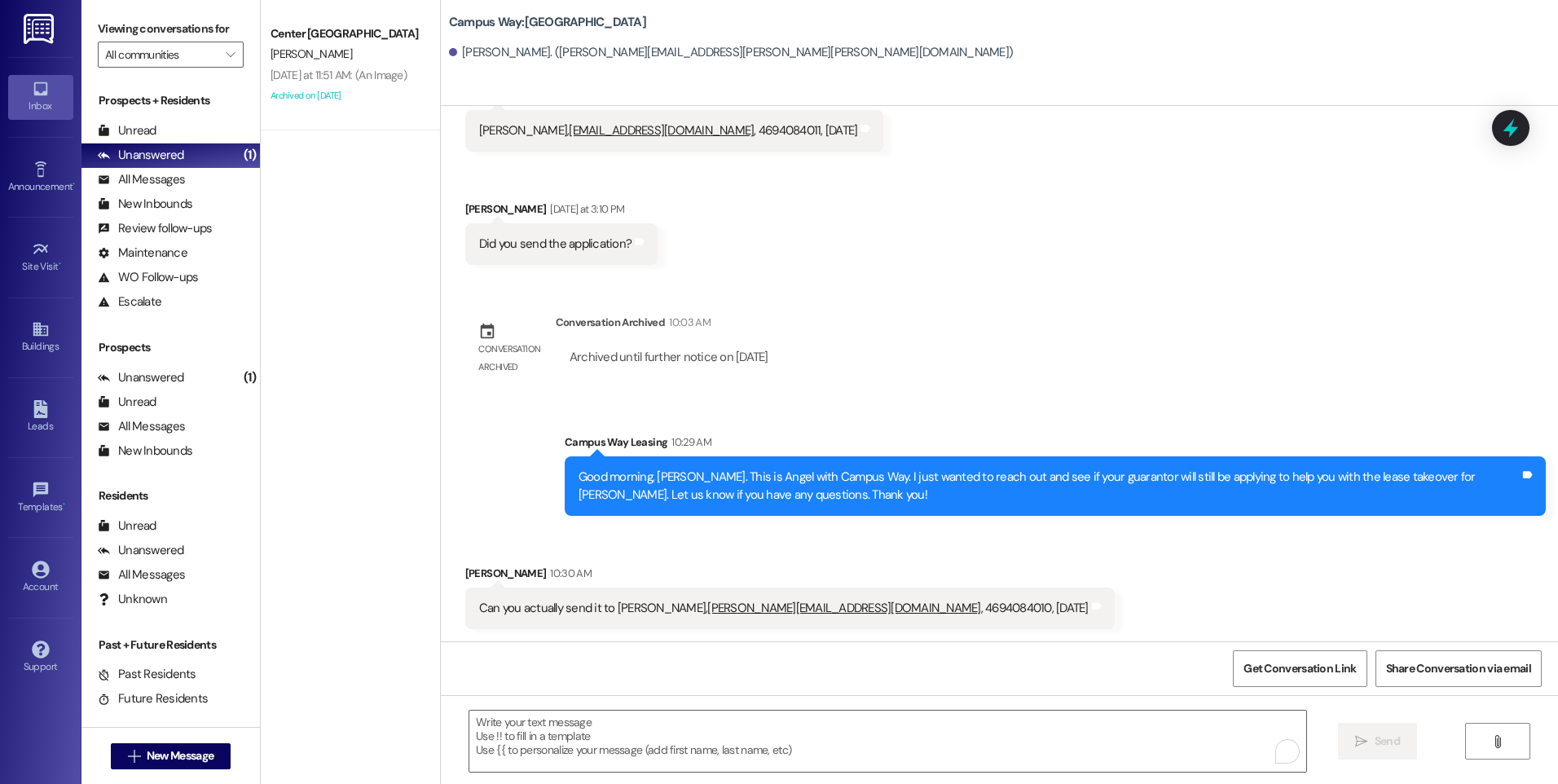
click at [183, 740] on div " New Message" at bounding box center [171, 756] width 120 height 41
click at [190, 766] on button " New Message" at bounding box center [171, 756] width 120 height 26
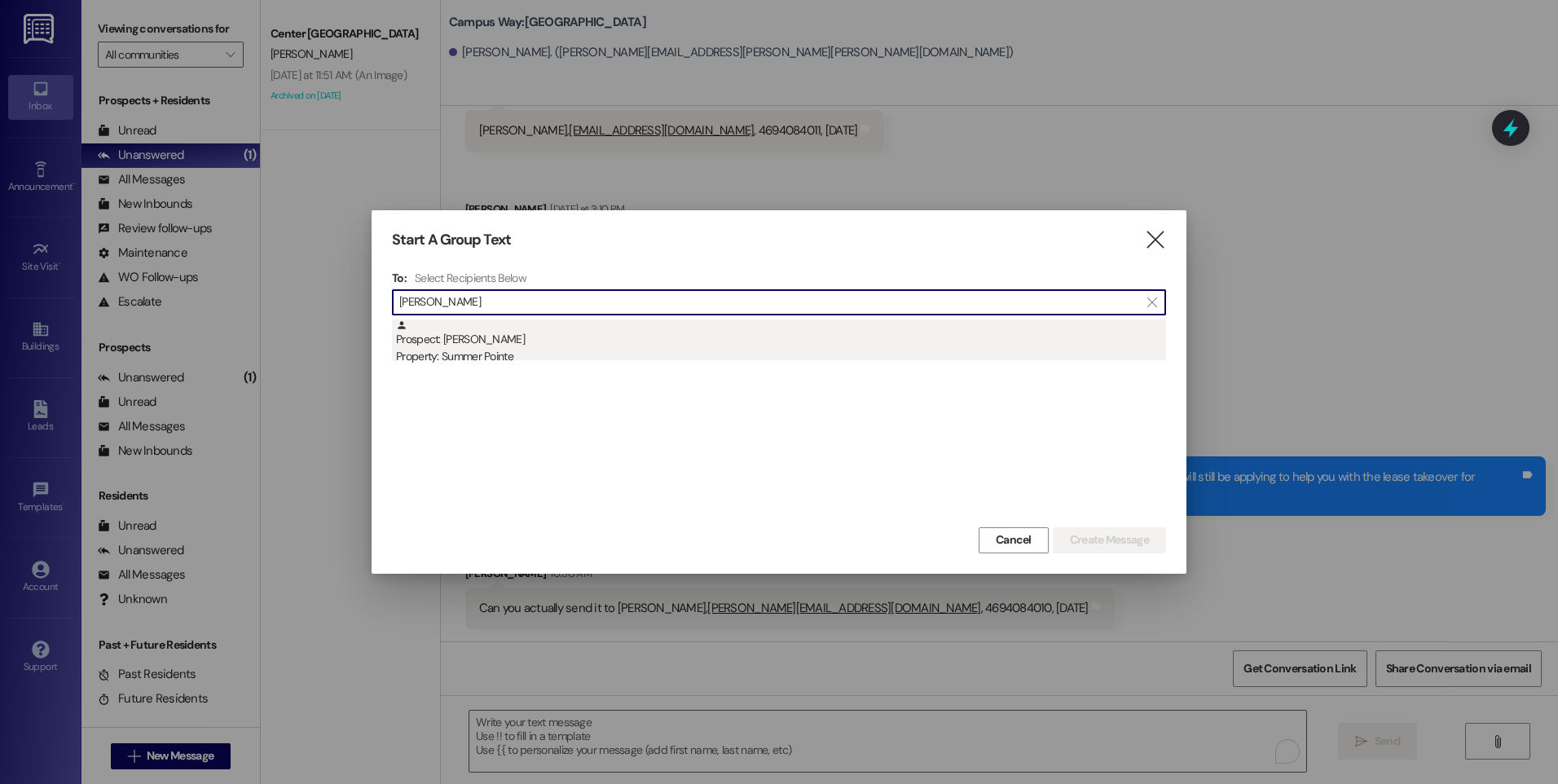
type input "[PERSON_NAME]"
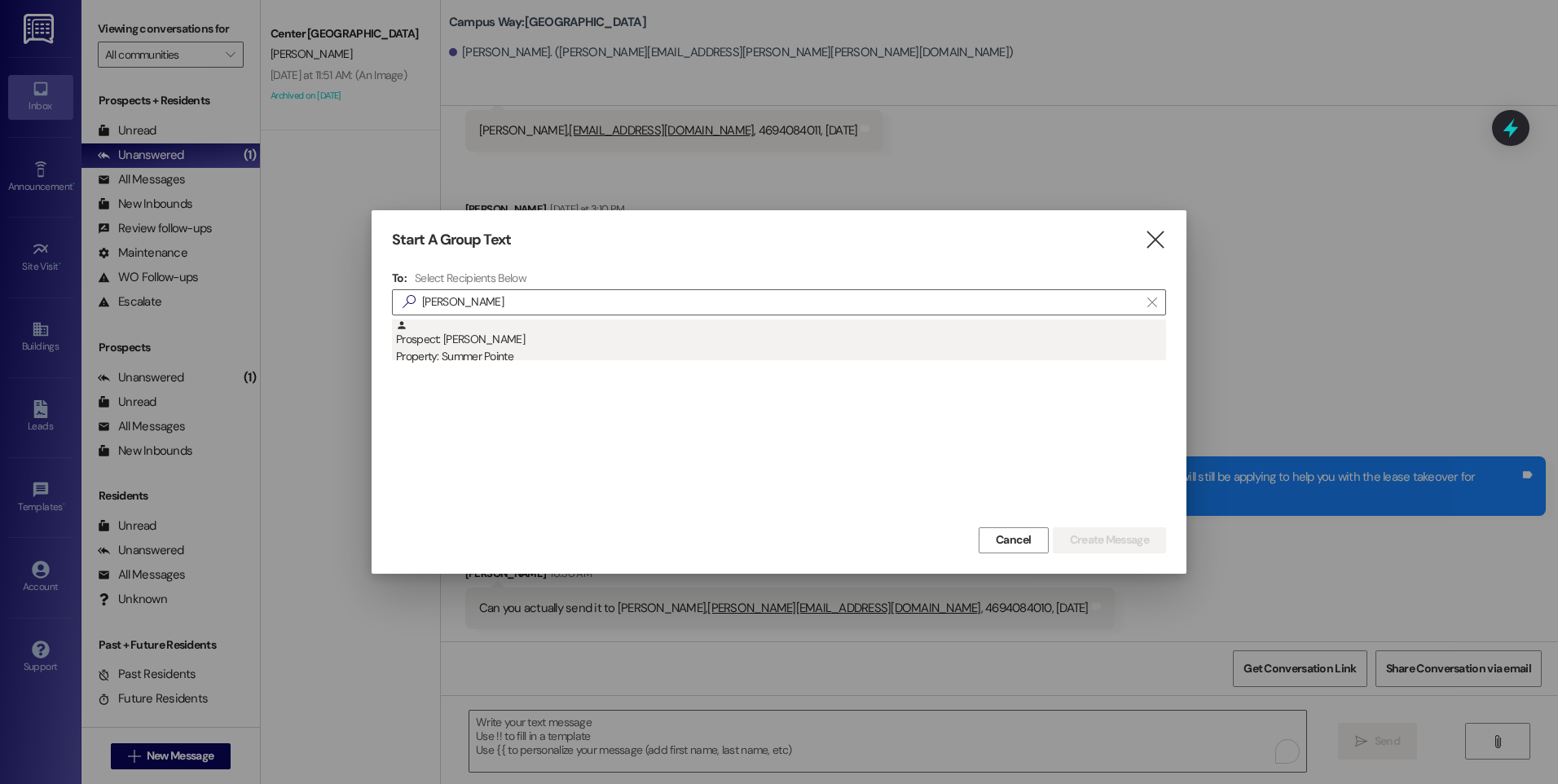
click at [500, 339] on div "Prospect: [PERSON_NAME] Property: Summer Pointe" at bounding box center [781, 342] width 770 height 46
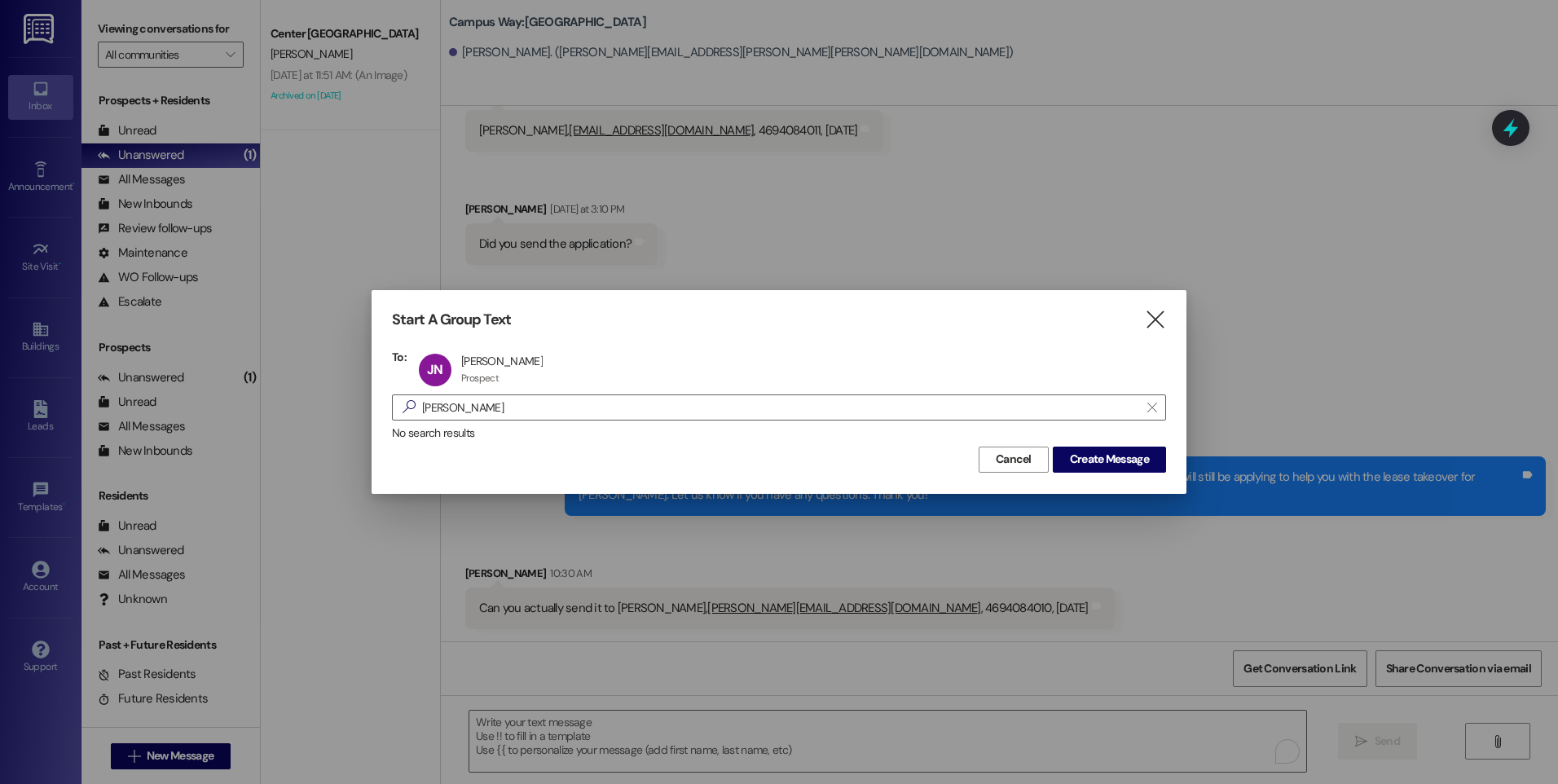
drag, startPoint x: 1140, startPoint y: 454, endPoint x: 1143, endPoint y: 436, distance: 18.2
click at [1140, 454] on span "Create Message" at bounding box center [1109, 459] width 79 height 17
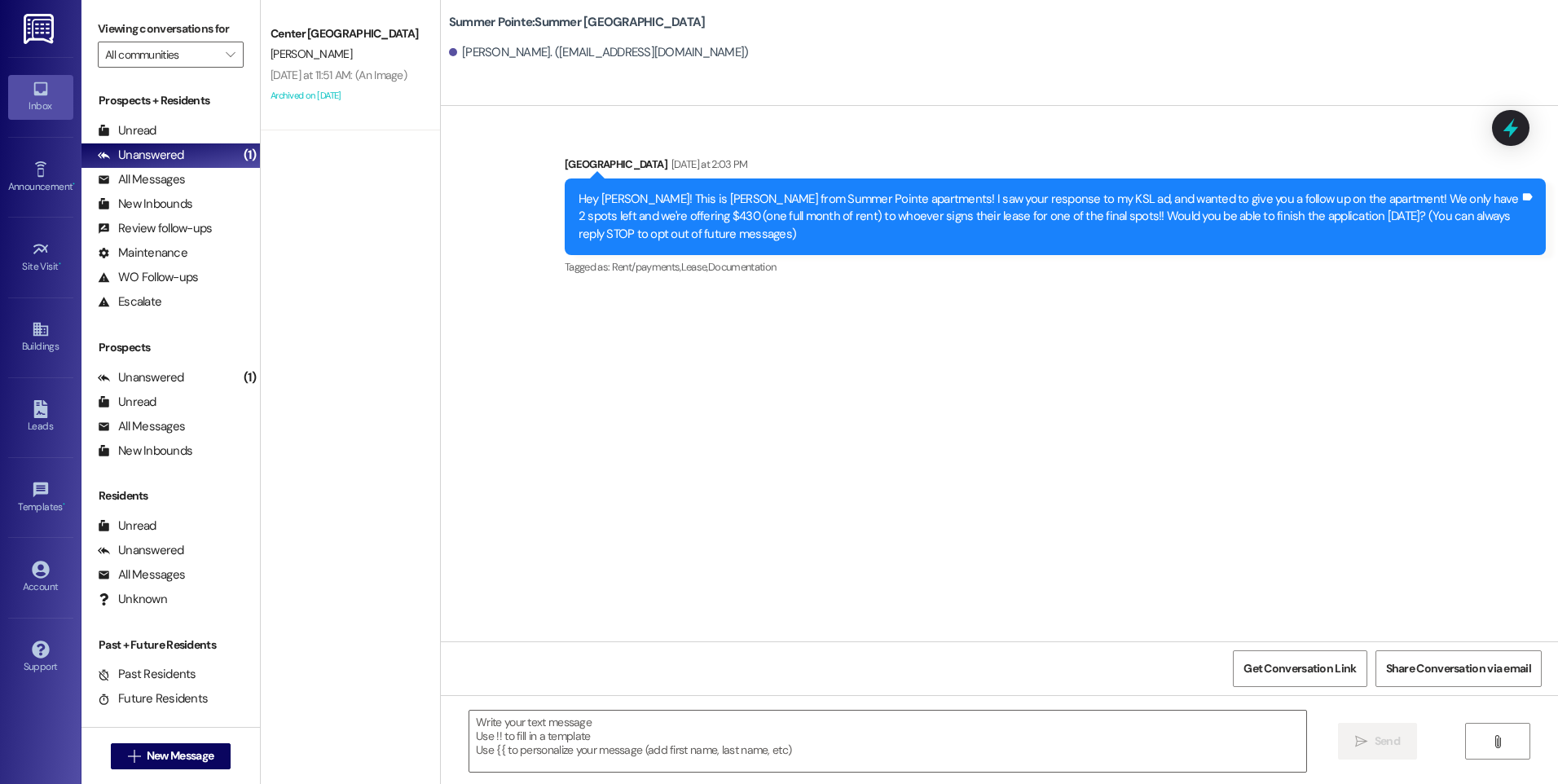
scroll to position [0, 0]
click at [769, 740] on textarea at bounding box center [887, 741] width 836 height 61
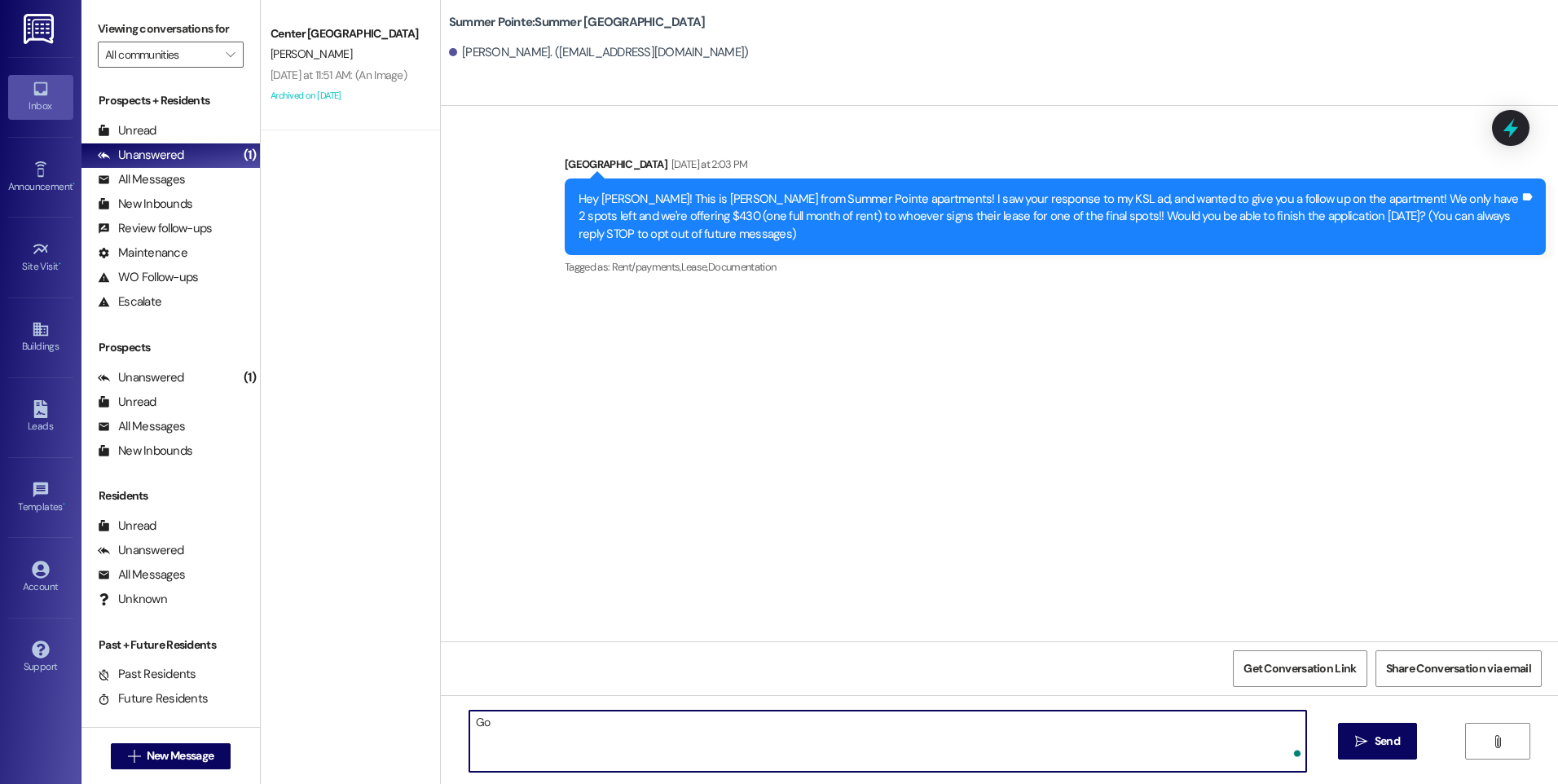
type textarea "G"
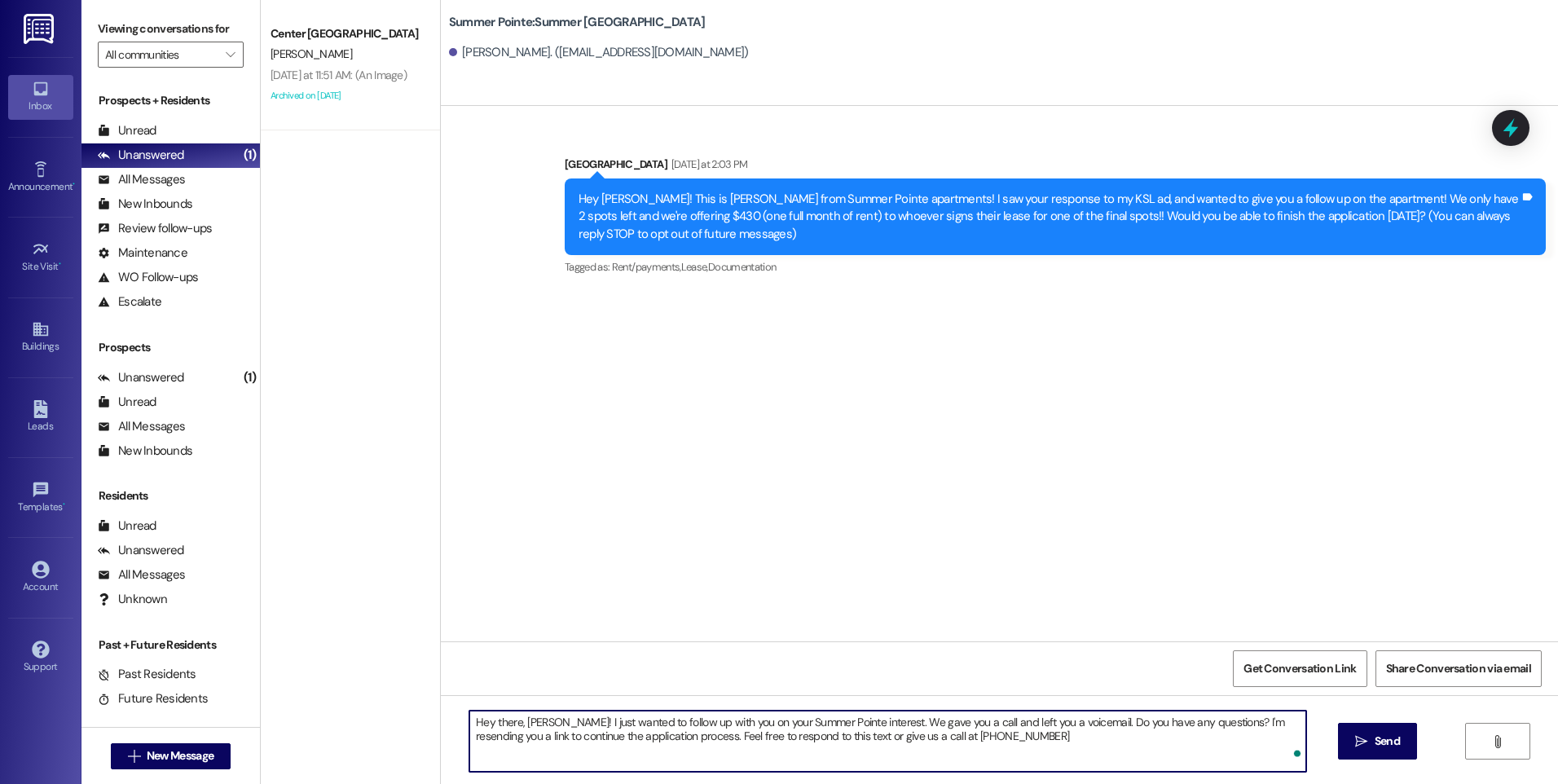
type textarea "Hey there, [PERSON_NAME]! I just wanted to follow up with you on your Summer Po…"
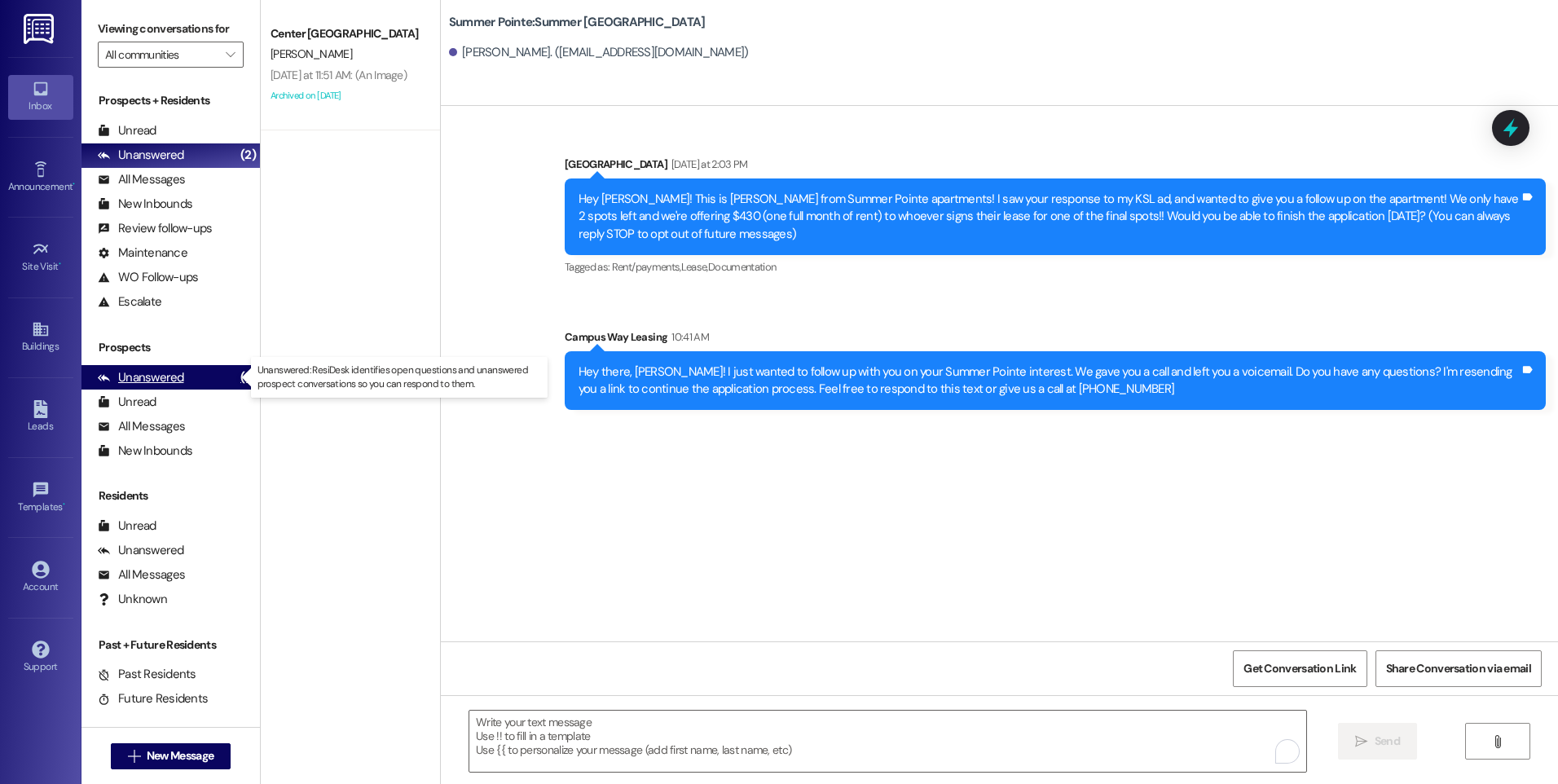
click at [166, 380] on div "Unanswered" at bounding box center [141, 378] width 86 height 17
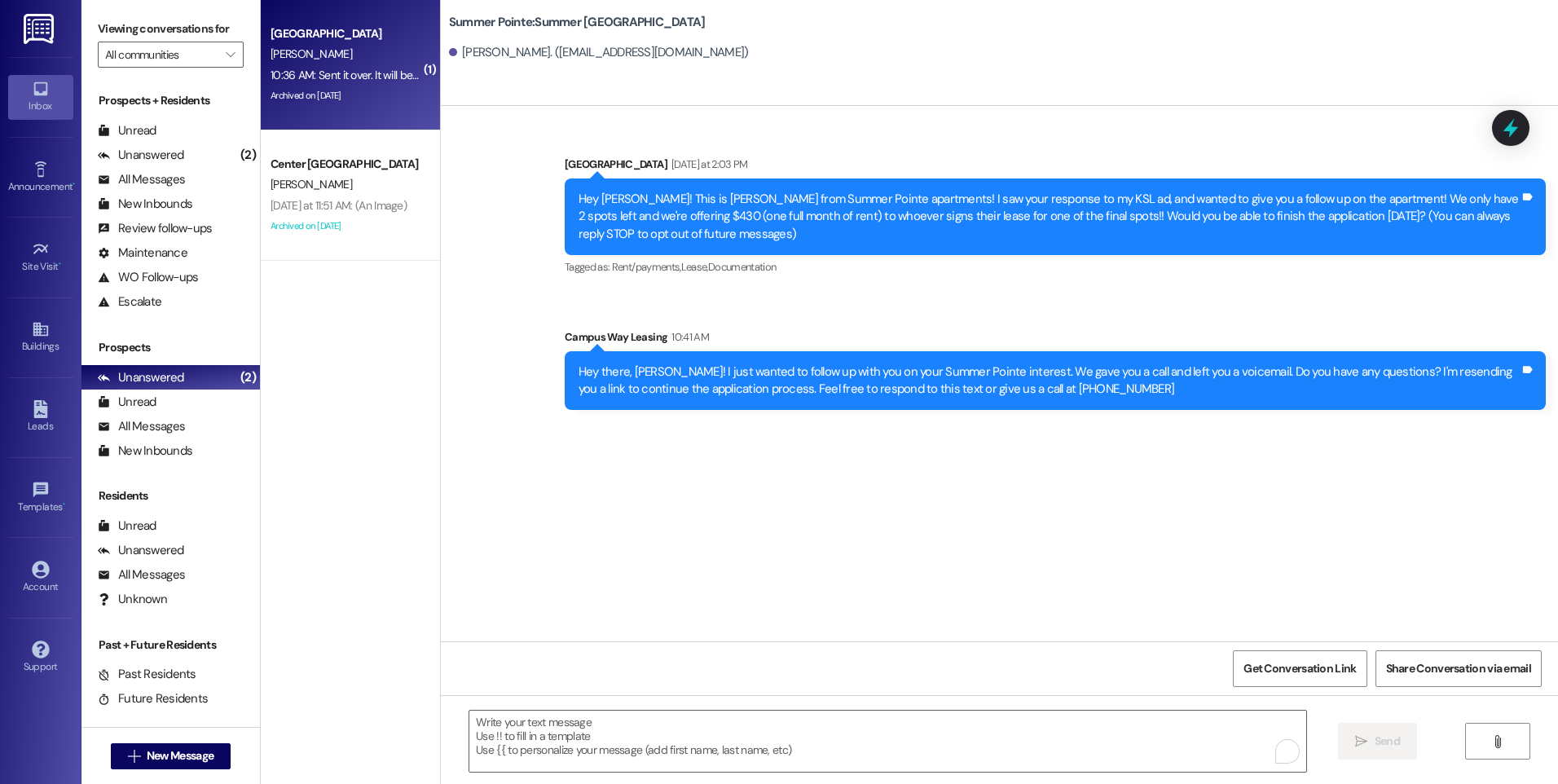
click at [330, 51] on div "[PERSON_NAME]" at bounding box center [346, 55] width 154 height 20
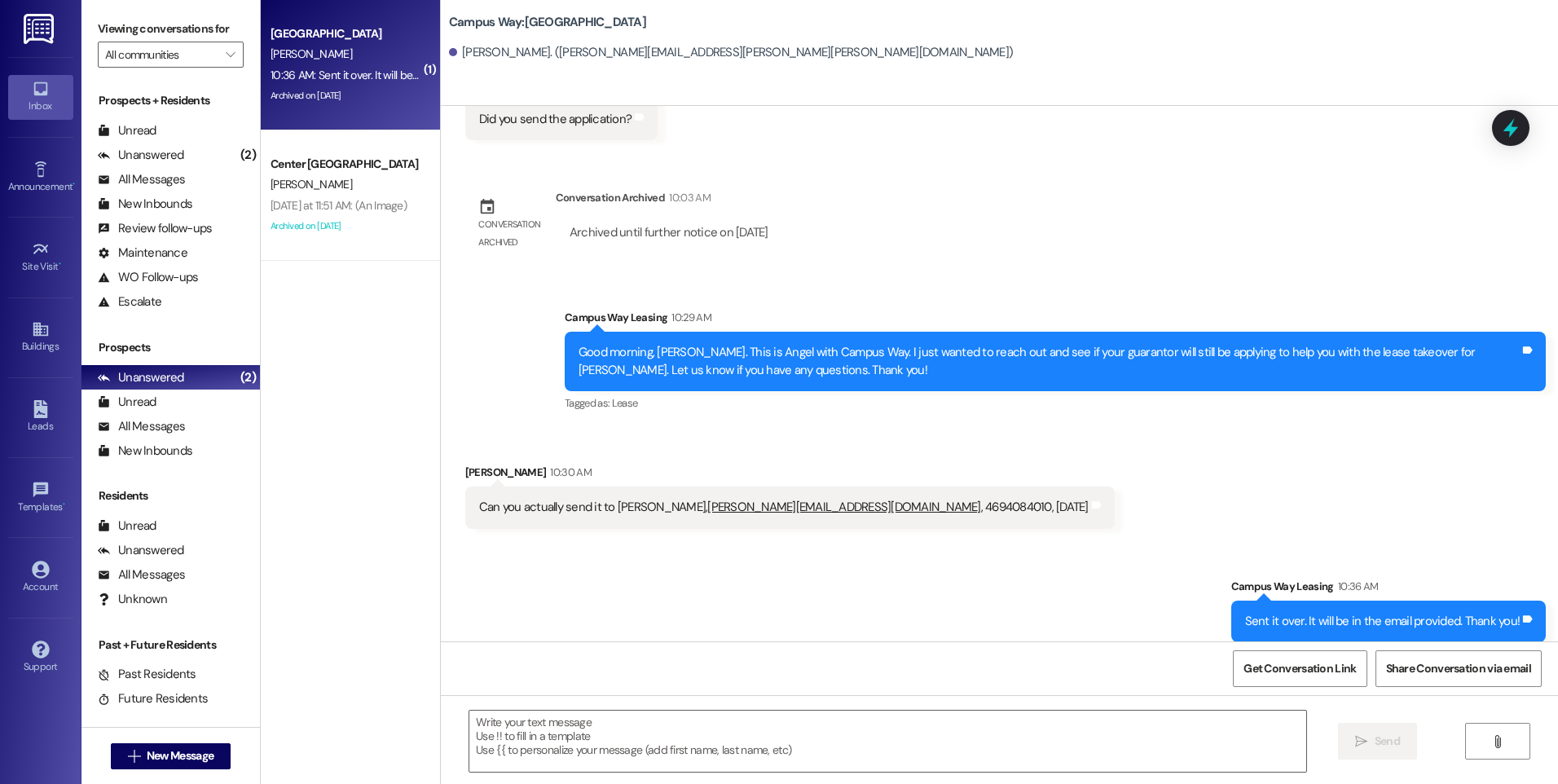
scroll to position [630, 0]
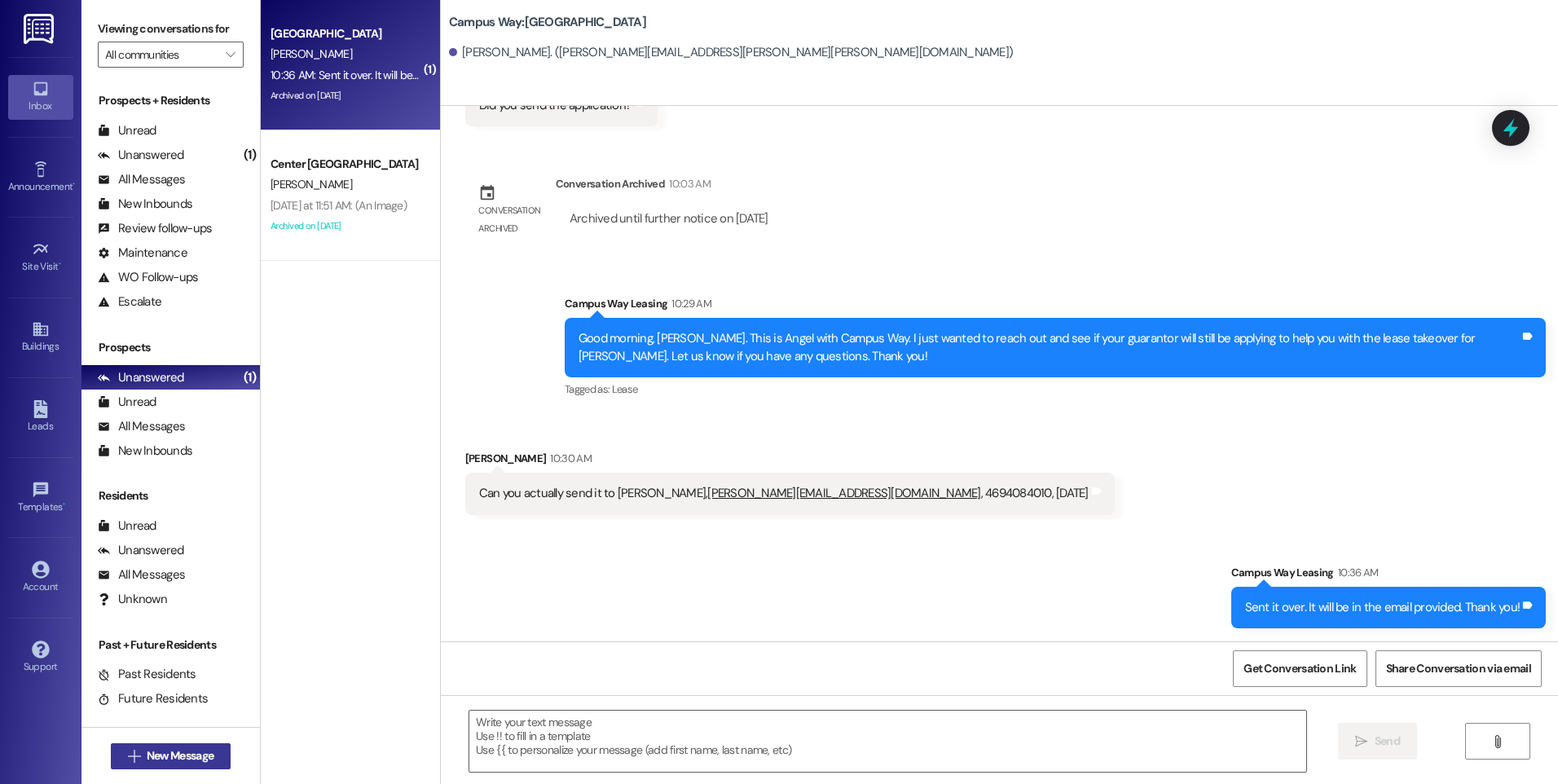
click at [196, 748] on span "New Message" at bounding box center [180, 755] width 67 height 17
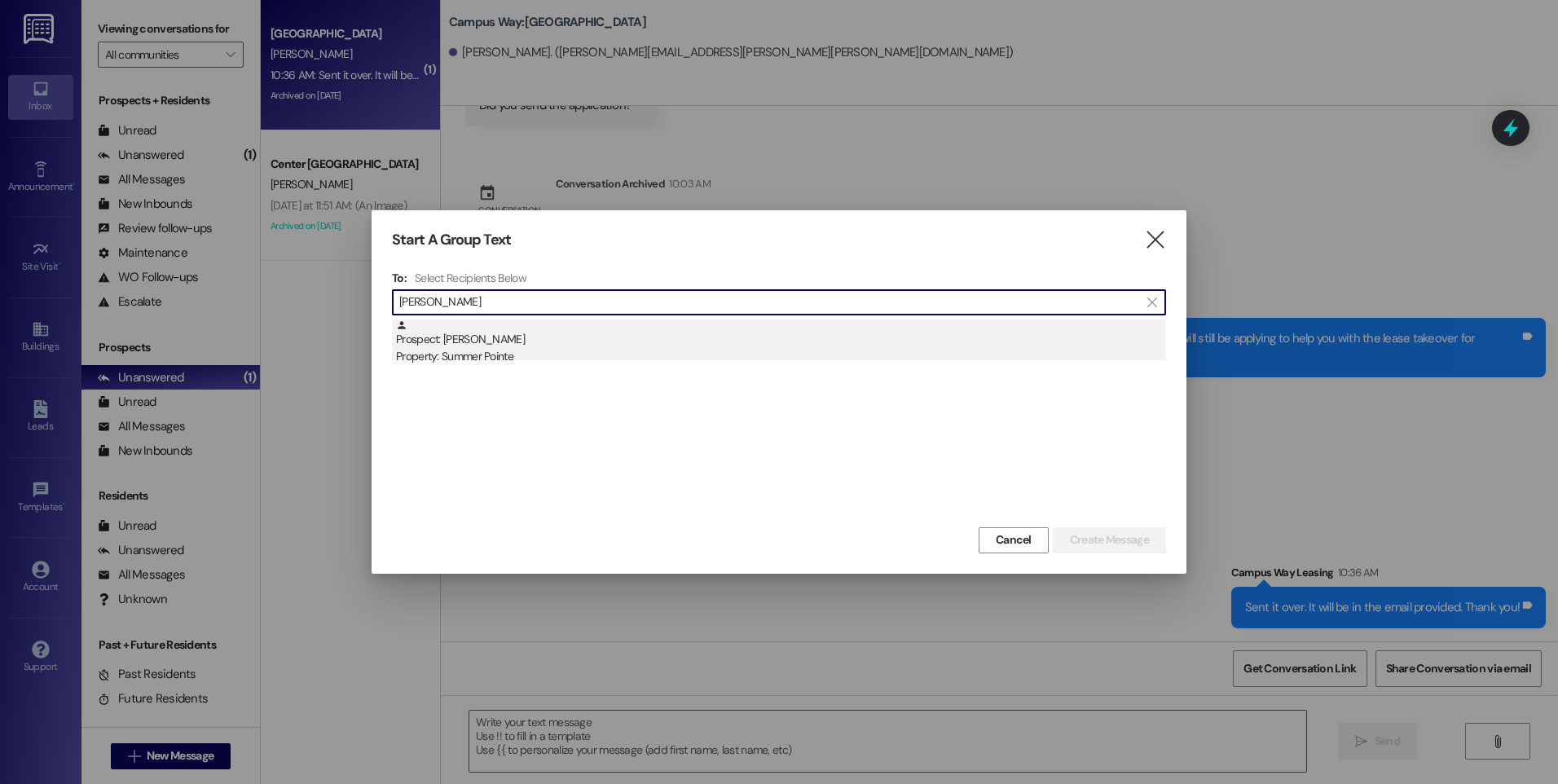
type input "[PERSON_NAME]"
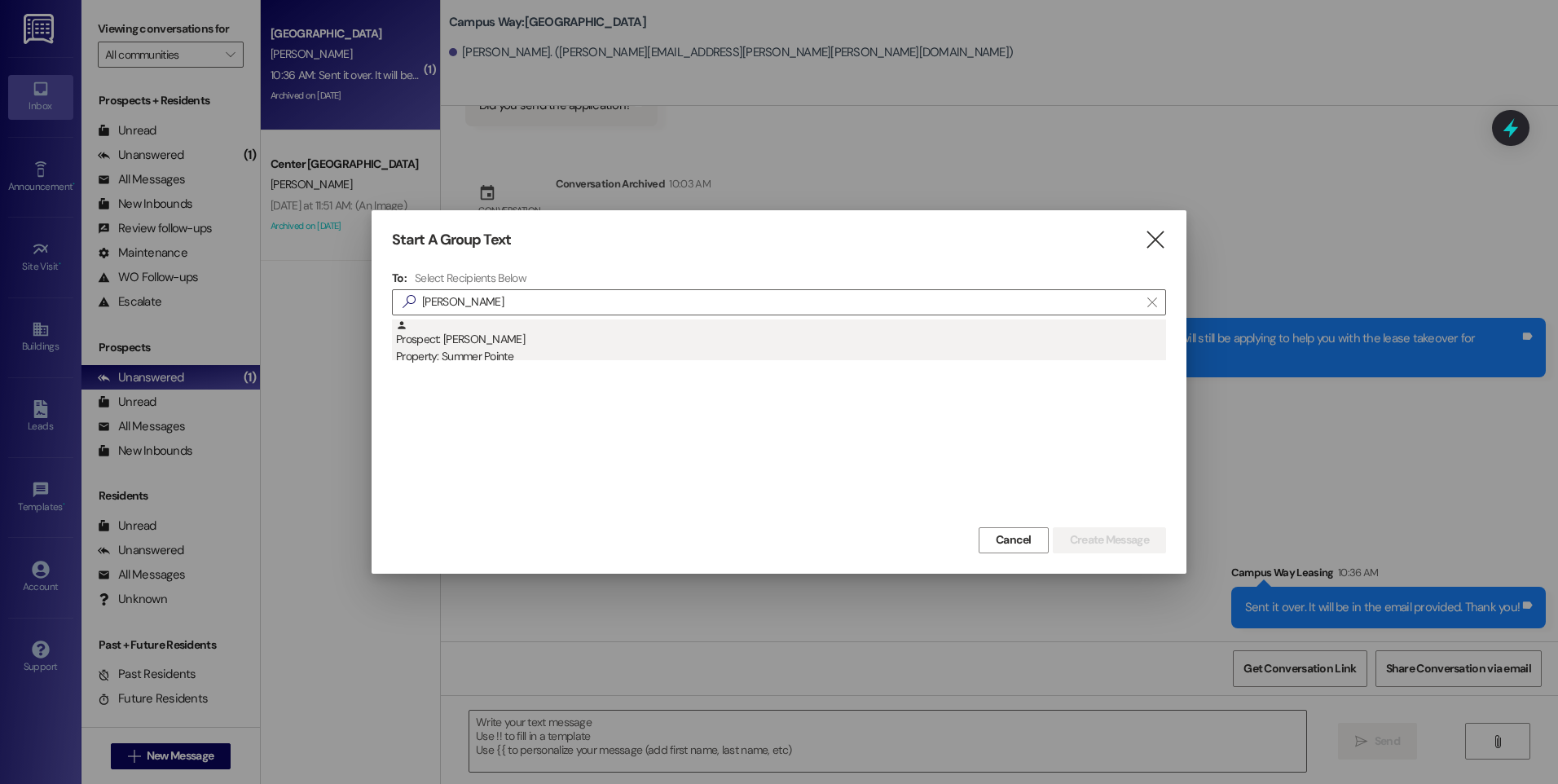
click at [588, 344] on div "Prospect: [PERSON_NAME] Property: Summer Pointe" at bounding box center [781, 342] width 770 height 46
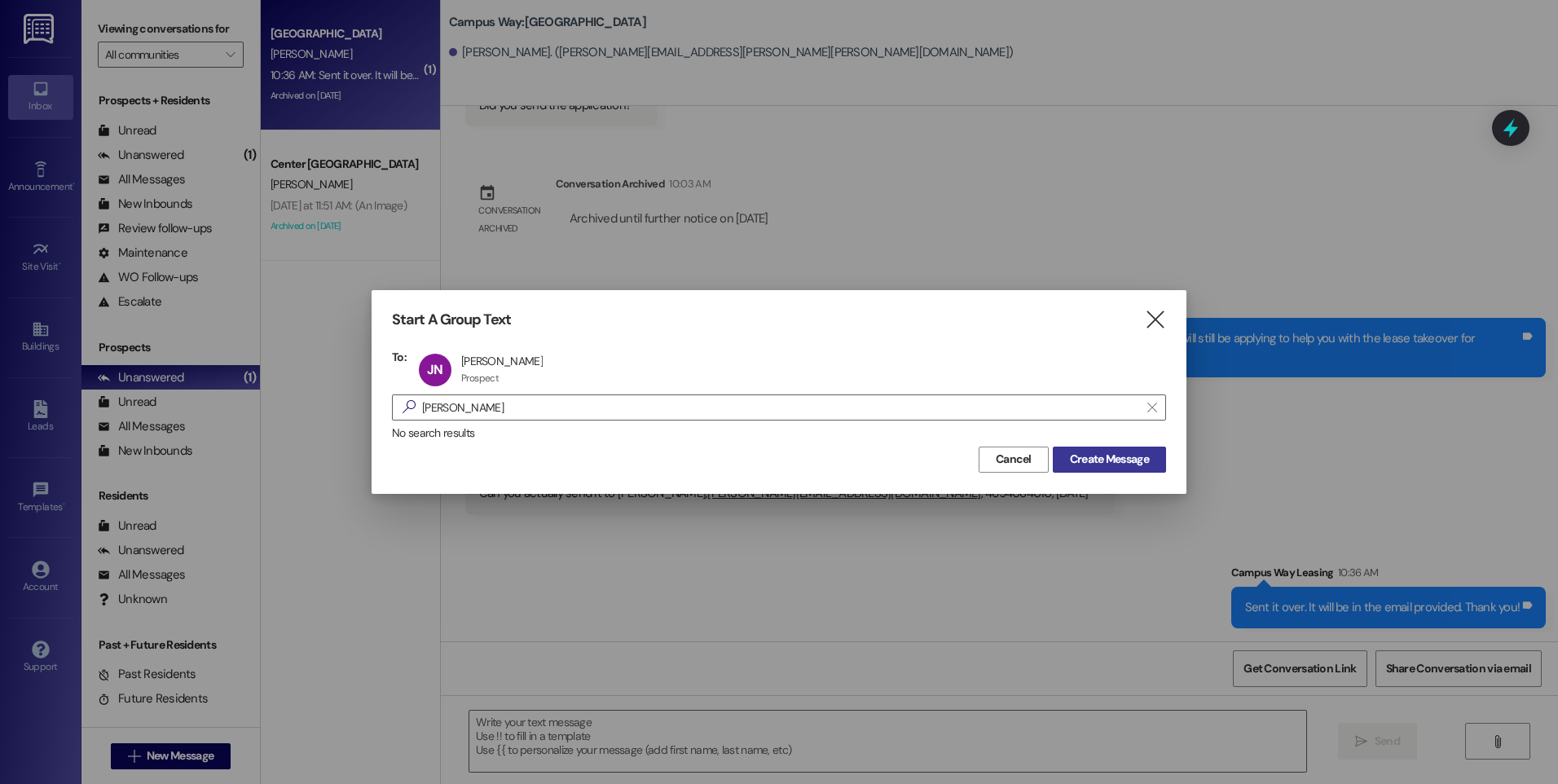
click at [1107, 462] on span "Create Message" at bounding box center [1109, 459] width 79 height 17
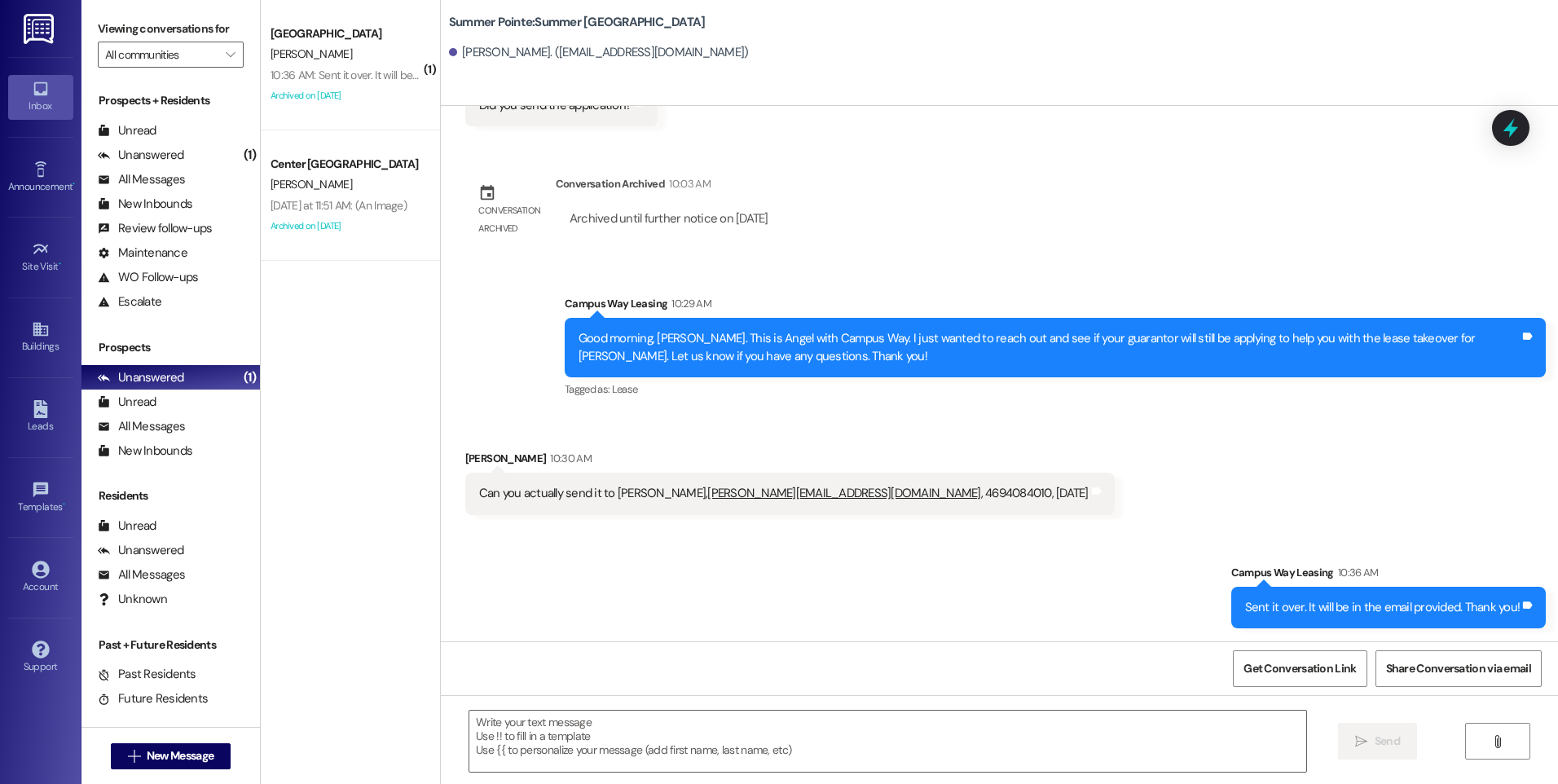
scroll to position [0, 0]
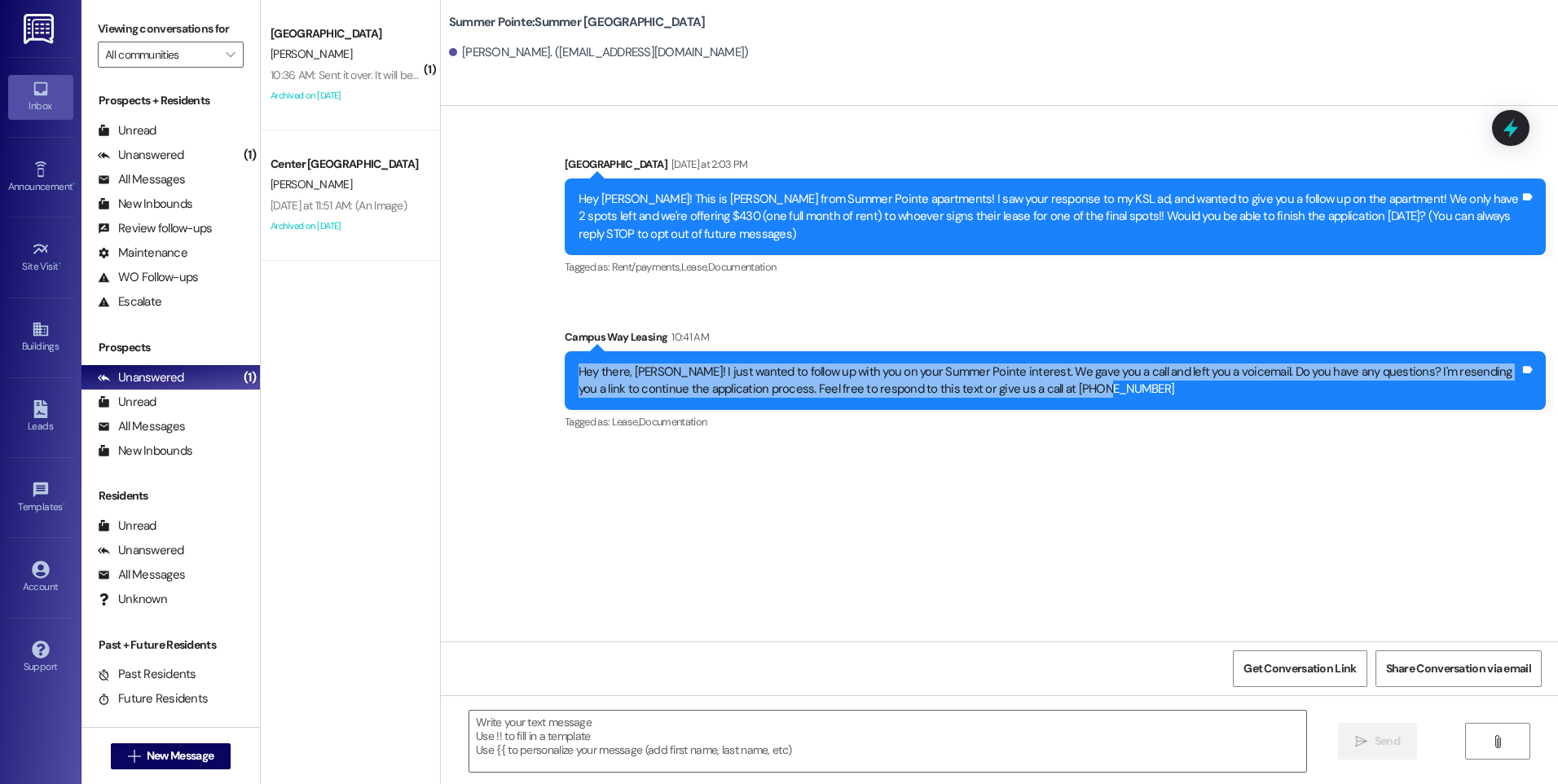
drag, startPoint x: 1087, startPoint y: 392, endPoint x: 562, endPoint y: 373, distance: 525.3
click at [565, 373] on div "Hey there, [PERSON_NAME]! I just wanted to follow up with you on your Summer Po…" at bounding box center [1055, 380] width 981 height 59
copy div "Hey there, [PERSON_NAME]! I just wanted to follow up with you on your Summer Po…"
click at [200, 754] on span "New Message" at bounding box center [180, 755] width 67 height 17
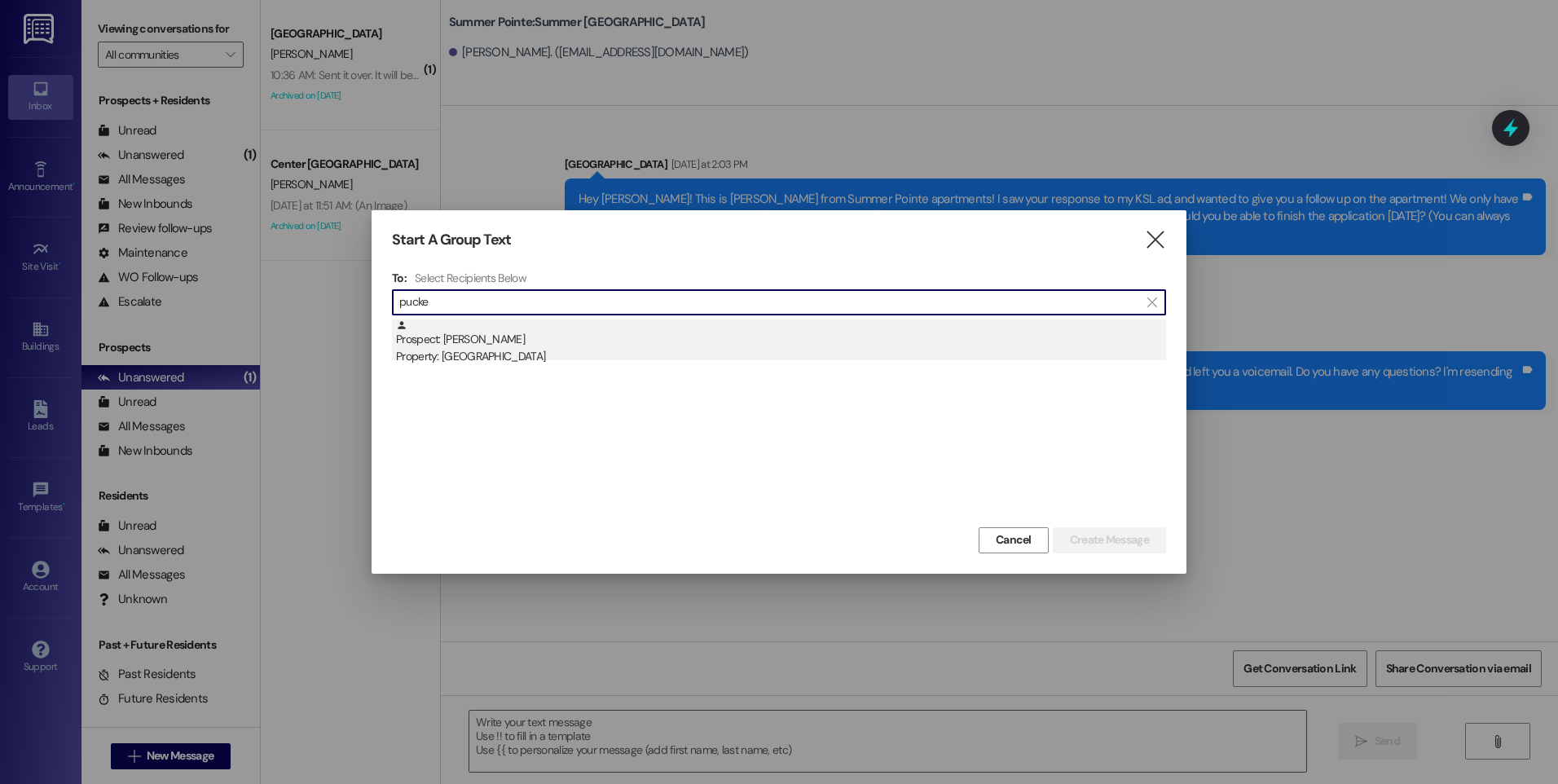
type input "pucke"
click at [538, 324] on div "Prospect: [PERSON_NAME] Property: [GEOGRAPHIC_DATA]" at bounding box center [781, 342] width 770 height 46
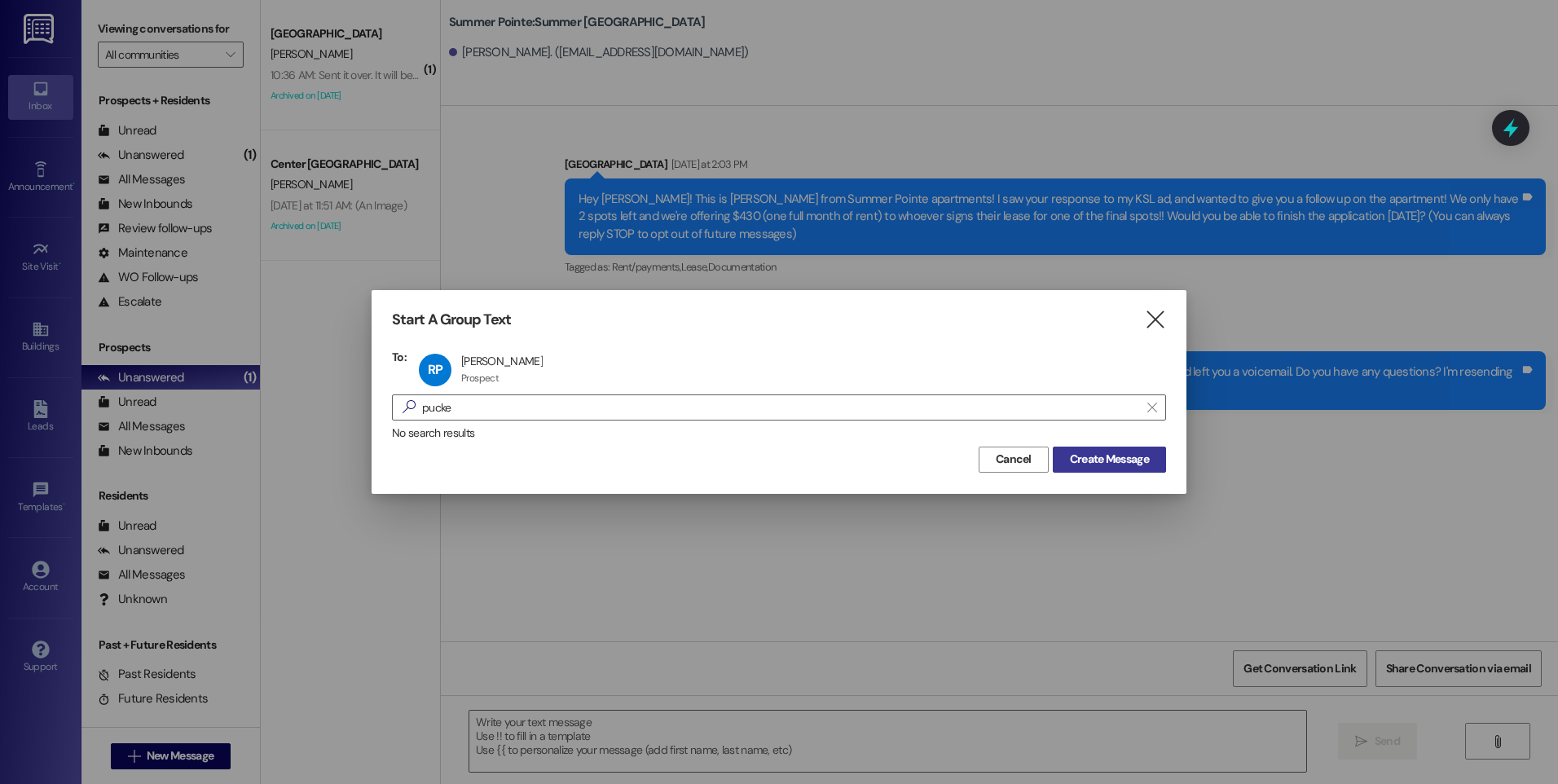
click at [1140, 462] on span "Create Message" at bounding box center [1109, 459] width 79 height 17
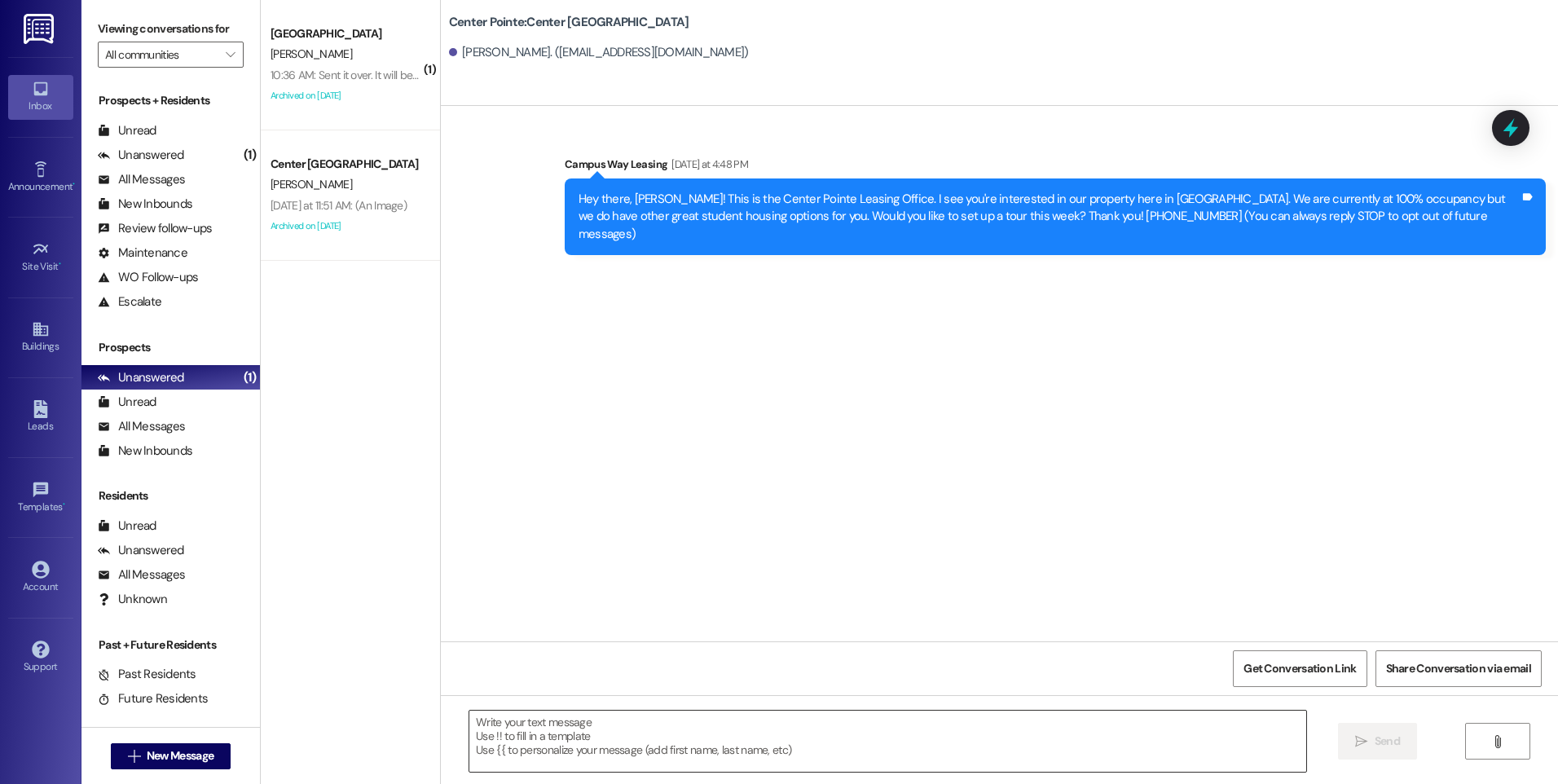
click at [702, 747] on textarea at bounding box center [887, 741] width 836 height 61
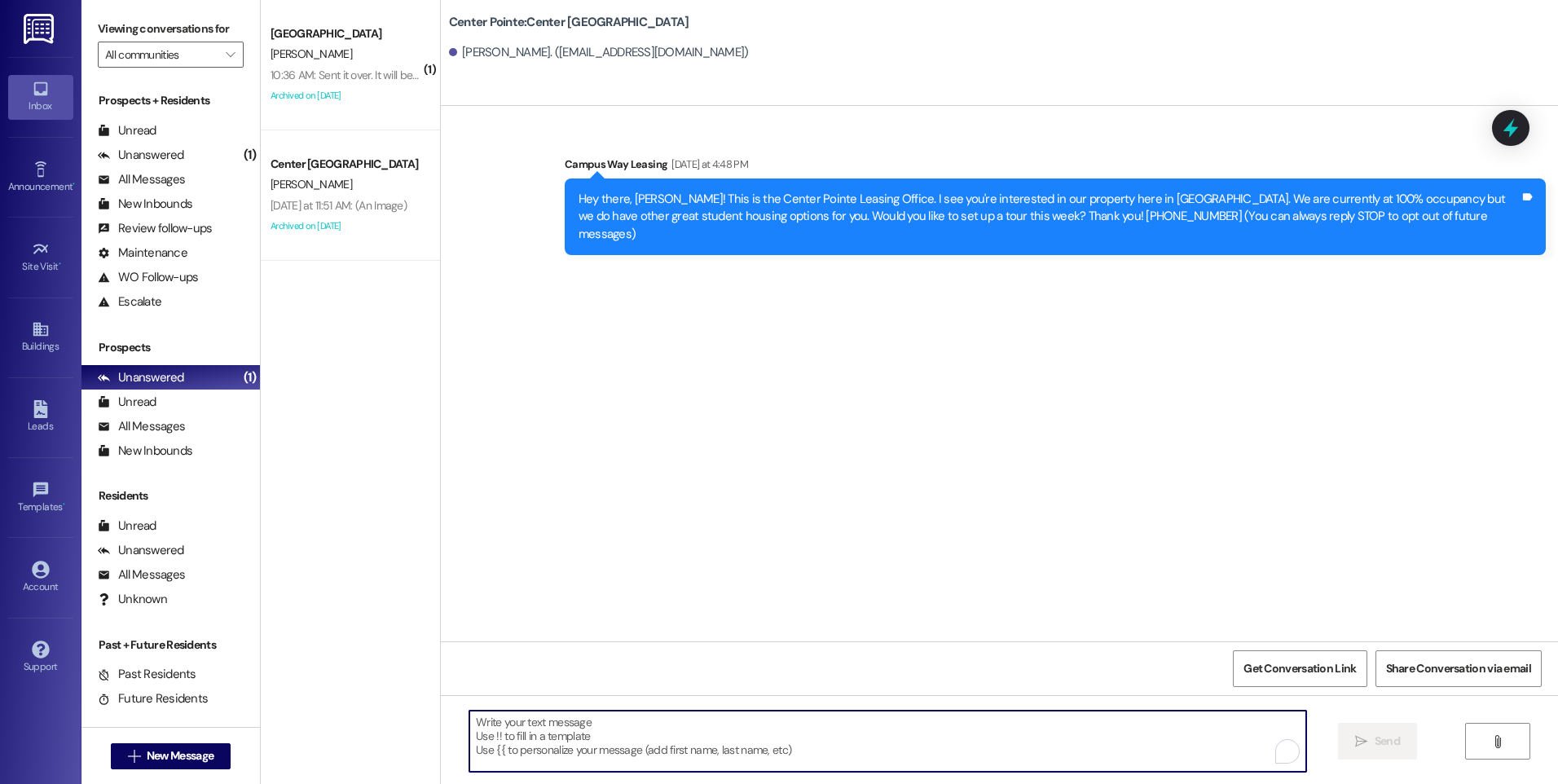
paste textarea "Hey there, [PERSON_NAME]! I just wanted to follow up with you on your Summer Po…"
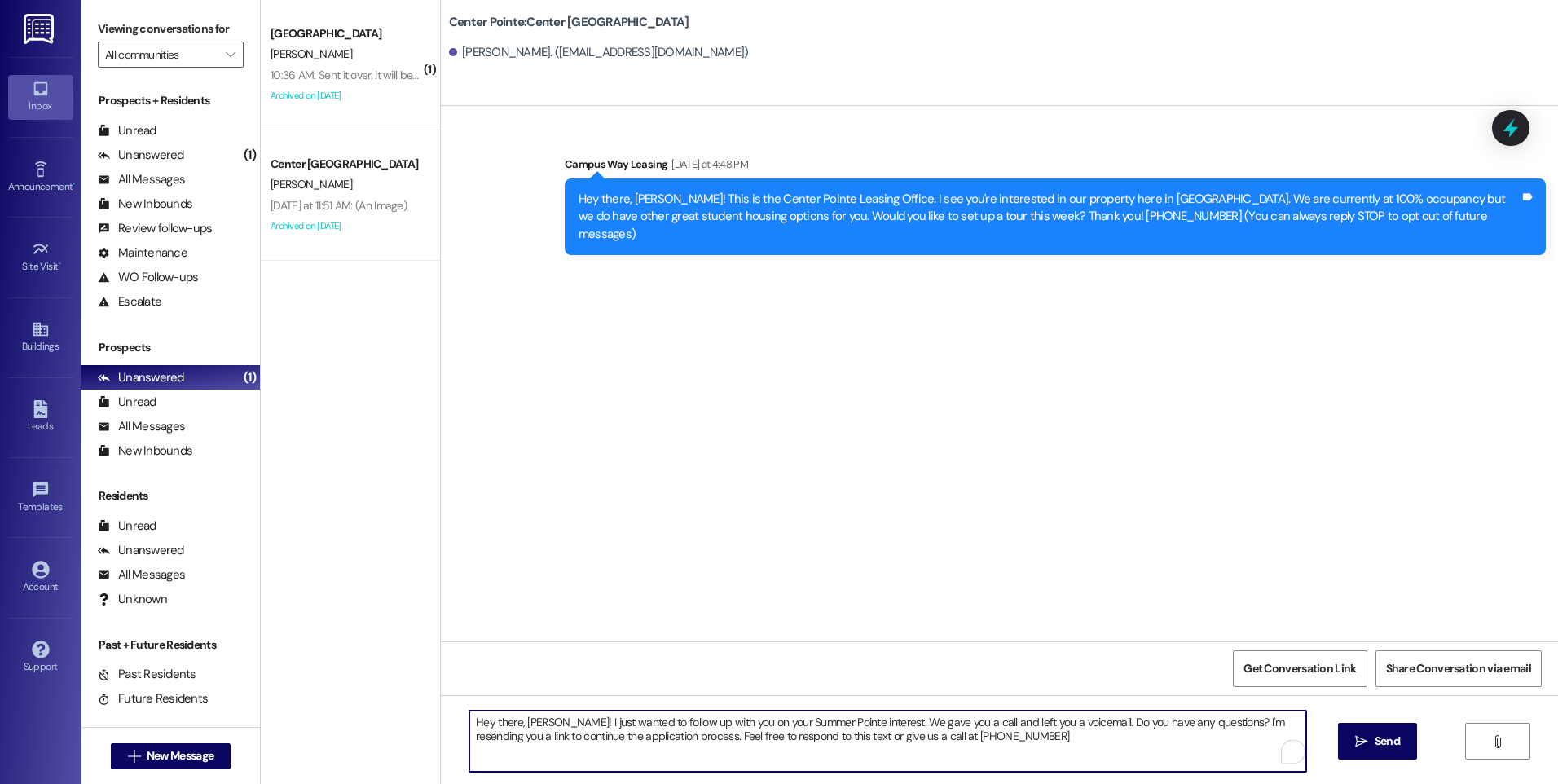
click at [539, 719] on textarea "Hey there, [PERSON_NAME]! I just wanted to follow up with you on your Summer Po…" at bounding box center [887, 741] width 836 height 61
click at [761, 723] on textarea "Hey there, [PERSON_NAME]! I just wanted to follow up with you on your Summer Po…" at bounding box center [887, 741] width 836 height 61
drag, startPoint x: 953, startPoint y: 726, endPoint x: 539, endPoint y: 736, distance: 414.1
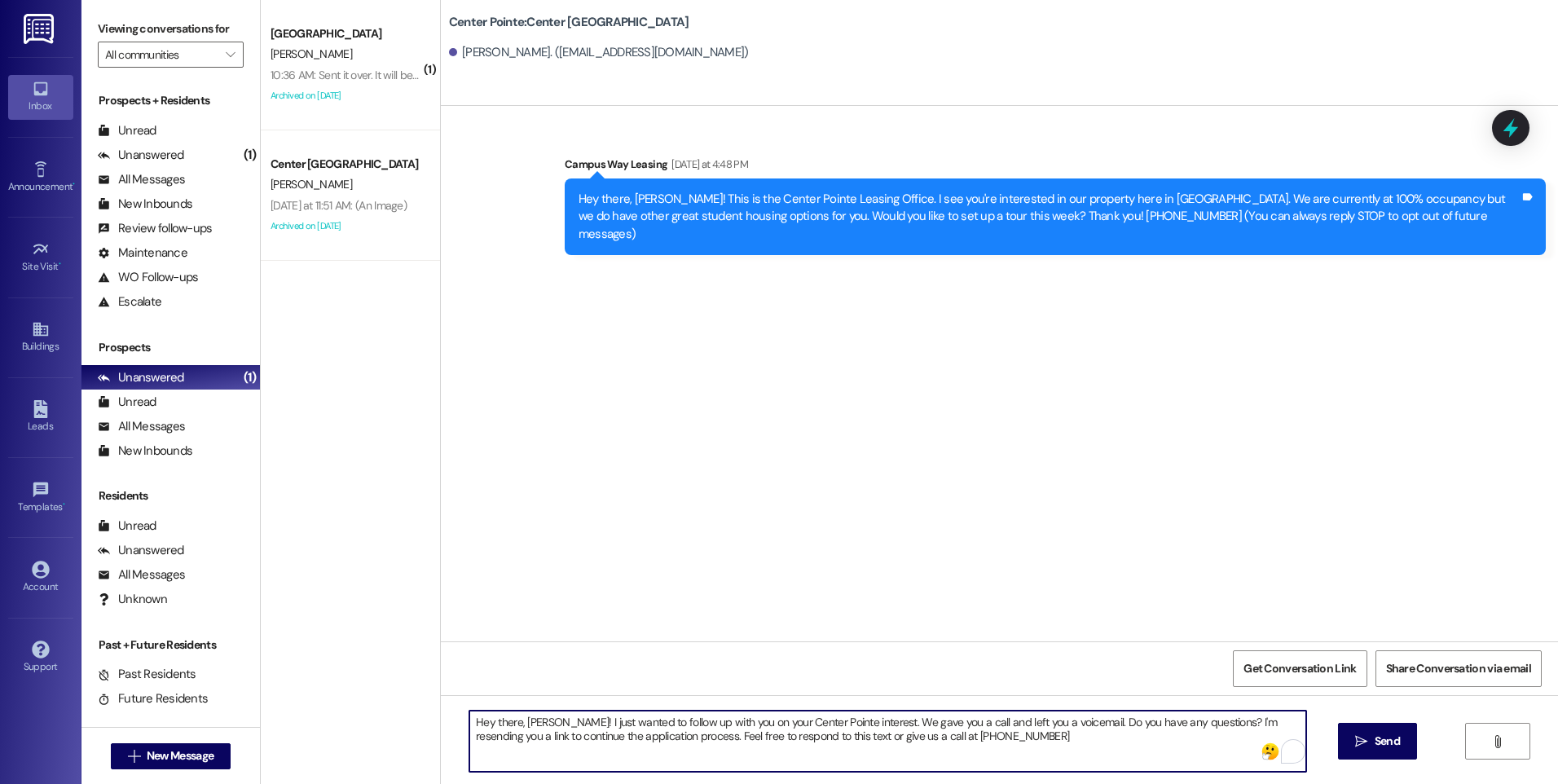
click at [539, 736] on textarea "Hey there, [PERSON_NAME]! I just wanted to follow up with you on your Center Po…" at bounding box center [887, 741] width 836 height 61
drag, startPoint x: 854, startPoint y: 737, endPoint x: 968, endPoint y: 750, distance: 114.7
click at [968, 750] on textarea "Hey there, [PERSON_NAME]! I just wanted to follow up with you on your Center Po…" at bounding box center [887, 741] width 836 height 61
paste textarea "the application process."
click at [512, 750] on textarea "Hey there, [PERSON_NAME]! I just wanted to follow up with you on your Center Po…" at bounding box center [887, 741] width 836 height 61
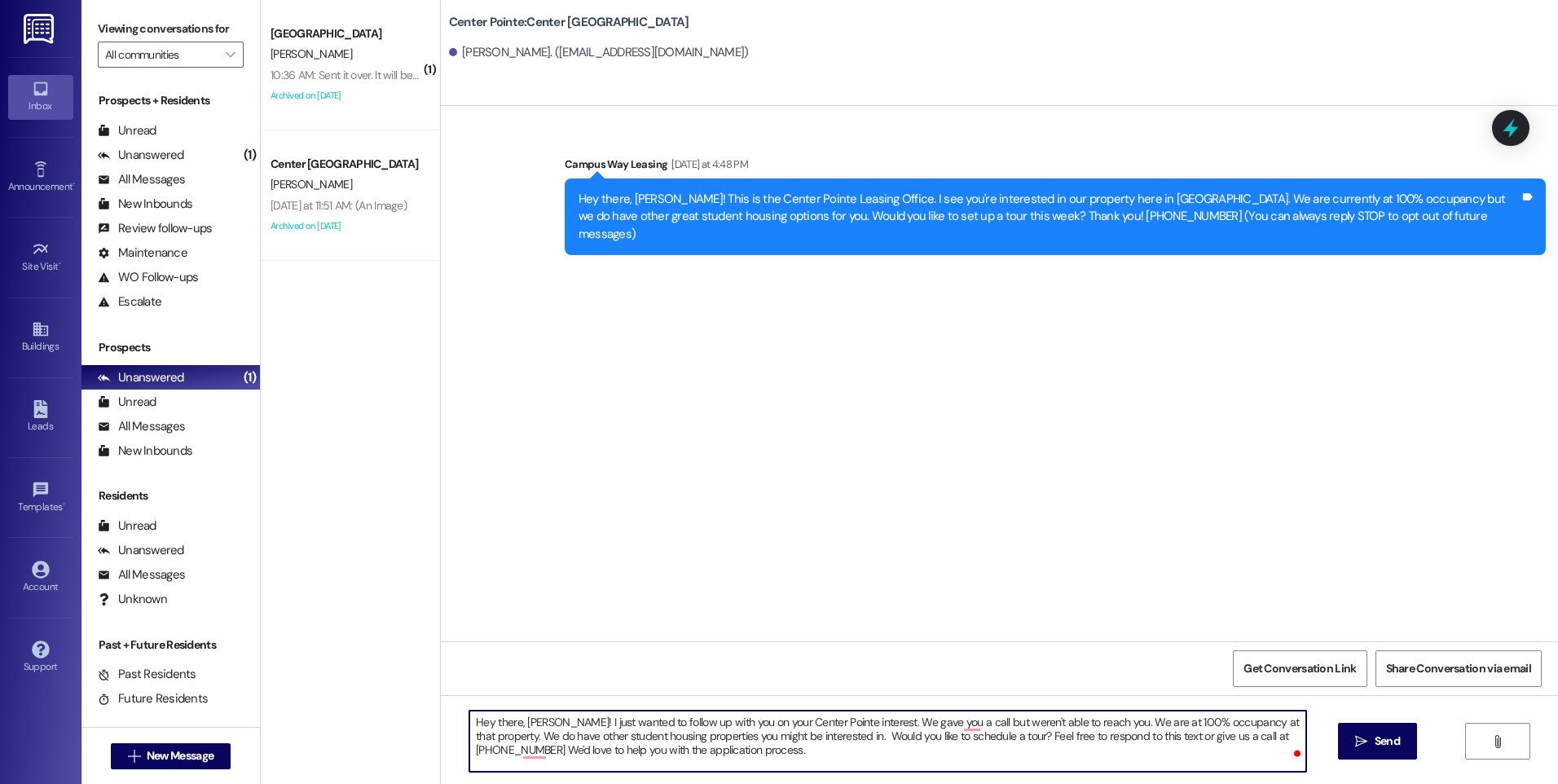
click at [1004, 753] on textarea "Hey there, [PERSON_NAME]! I just wanted to follow up with you on your Center Po…" at bounding box center [887, 741] width 836 height 61
type textarea "Hey there, [PERSON_NAME]! I just wanted to follow up with you on your Center Po…"
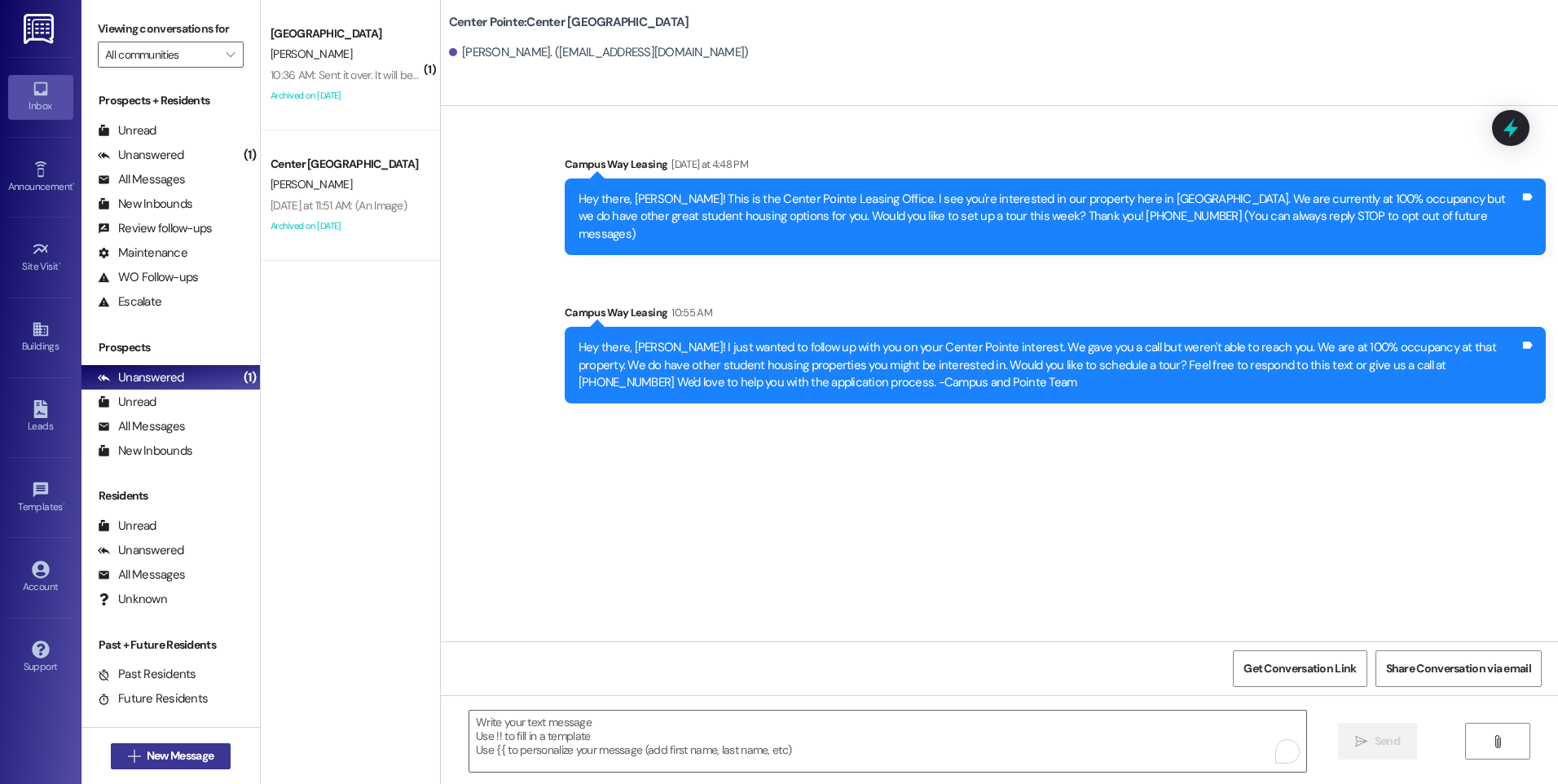
click at [160, 762] on span "New Message" at bounding box center [180, 755] width 67 height 17
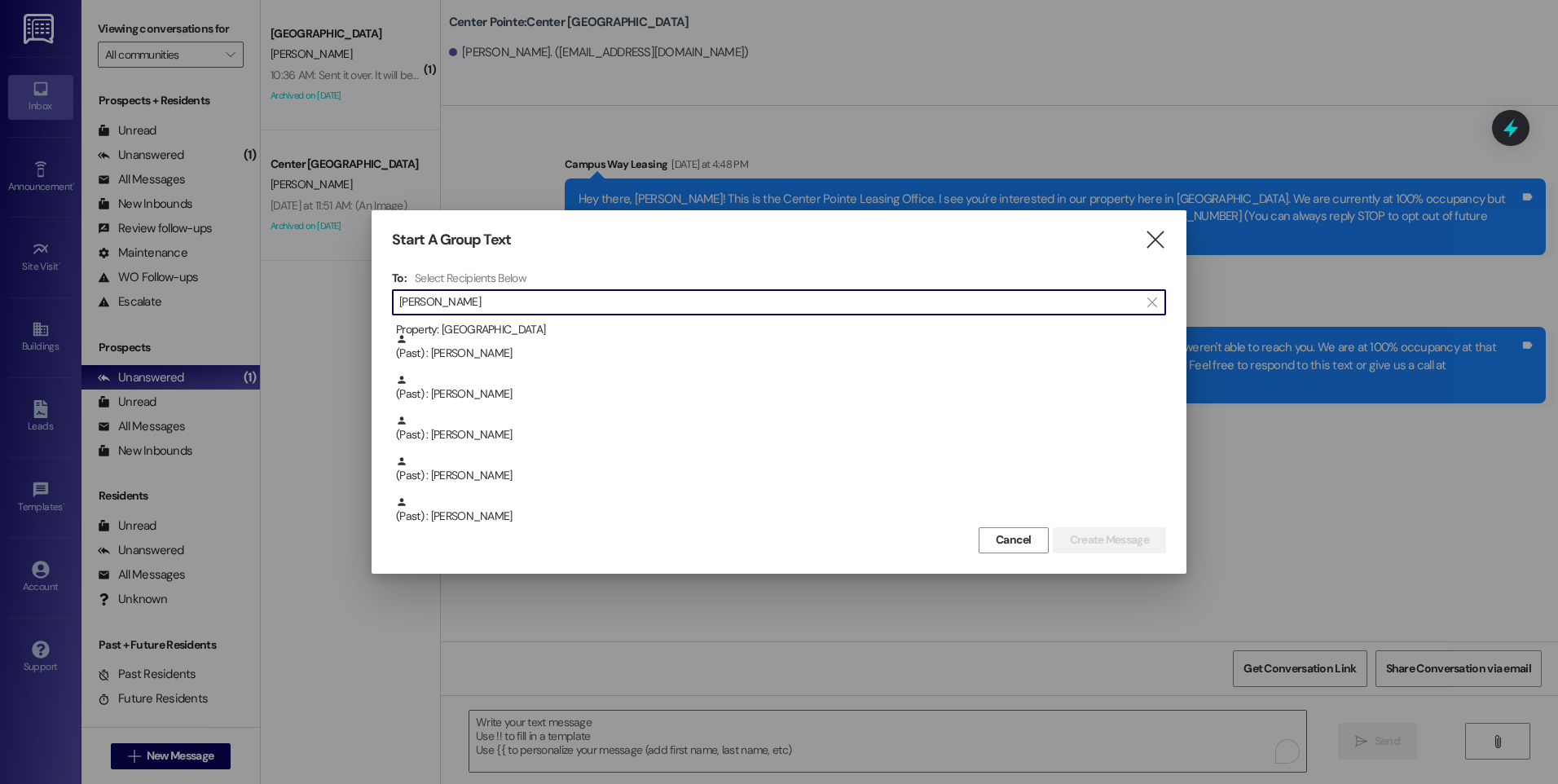
scroll to position [204, 0]
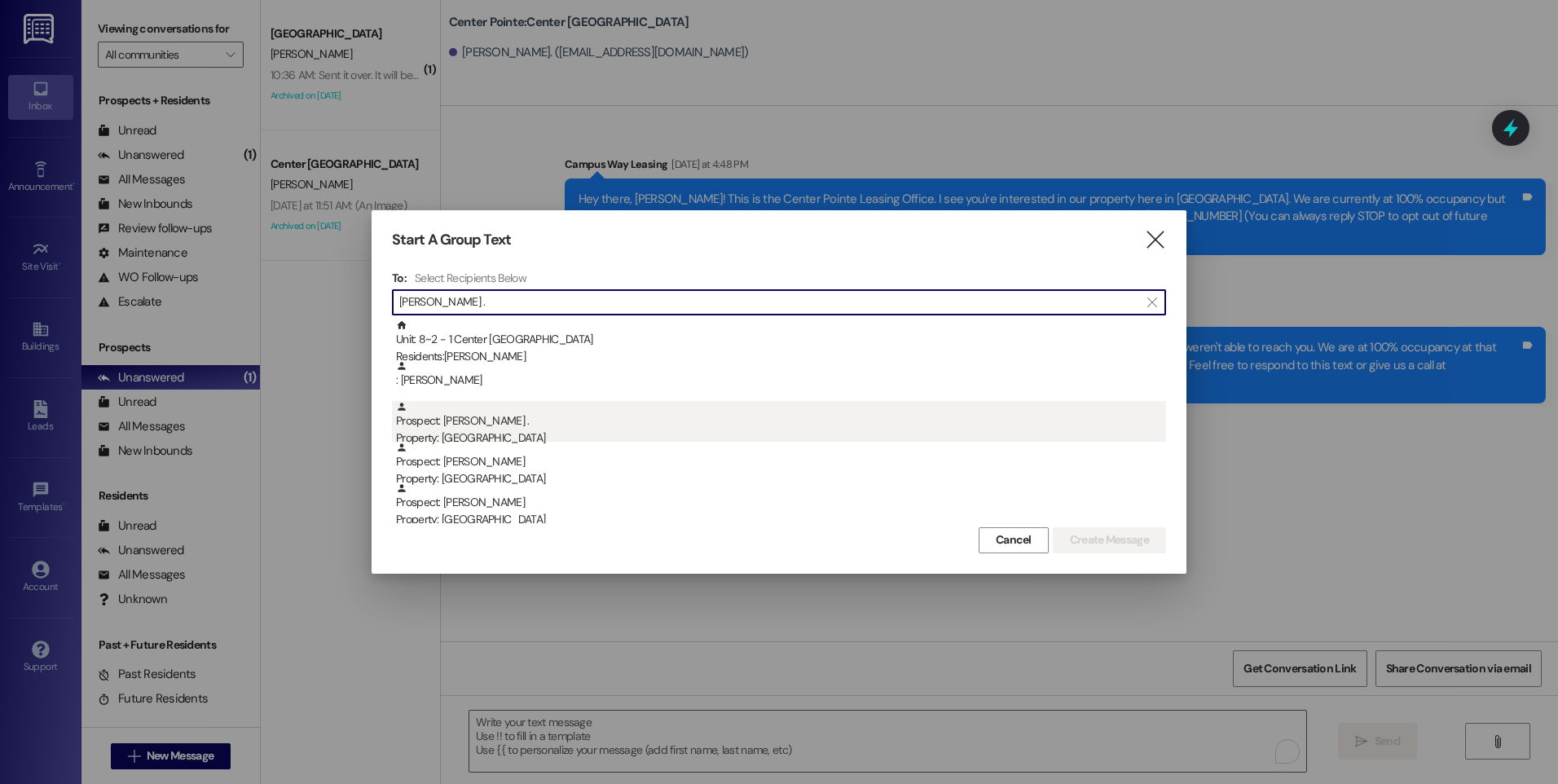
type input "[PERSON_NAME] ."
click at [503, 431] on div "Property: [GEOGRAPHIC_DATA]" at bounding box center [781, 438] width 770 height 17
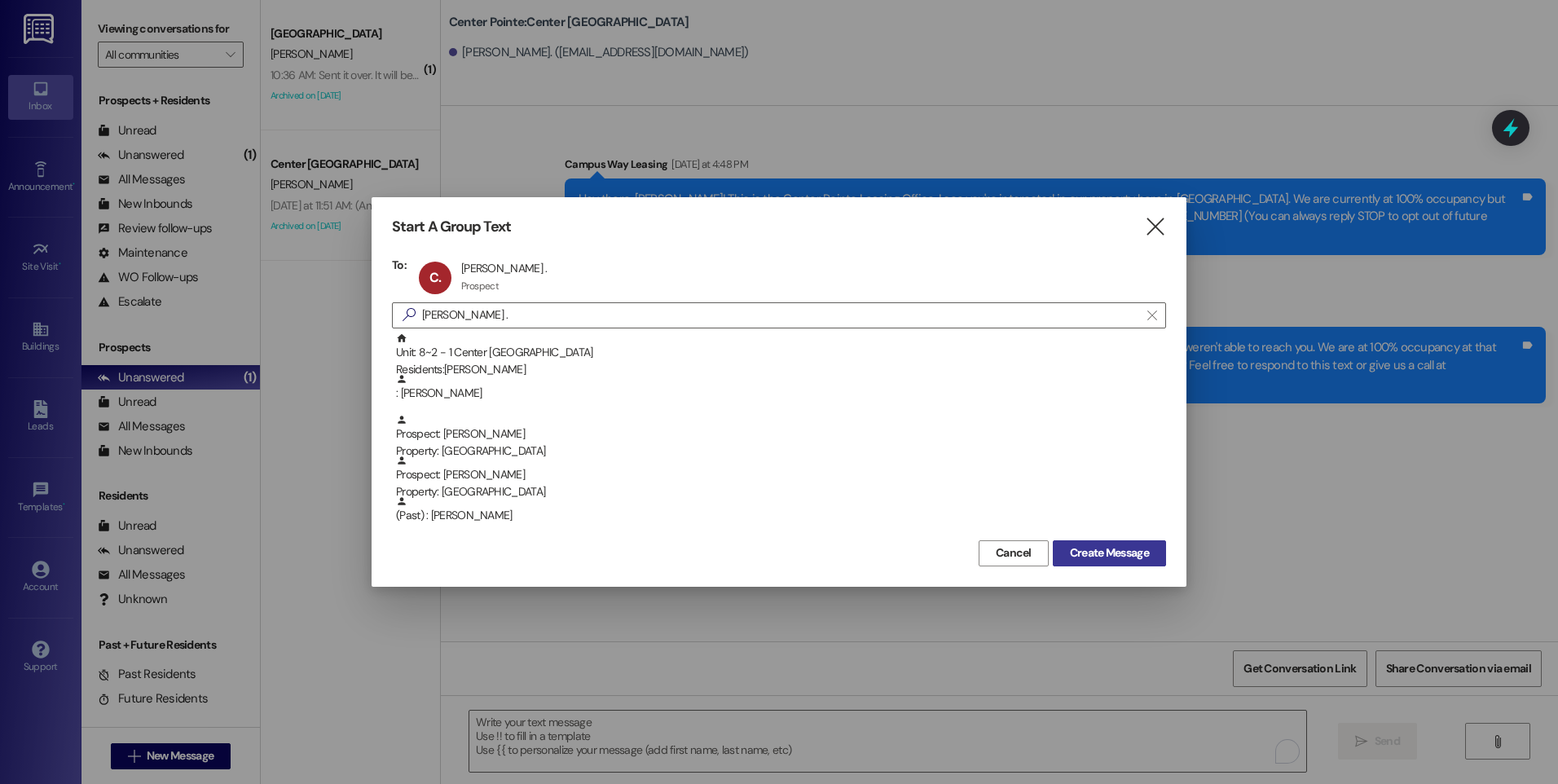
click at [1086, 555] on span "Create Message" at bounding box center [1109, 553] width 79 height 17
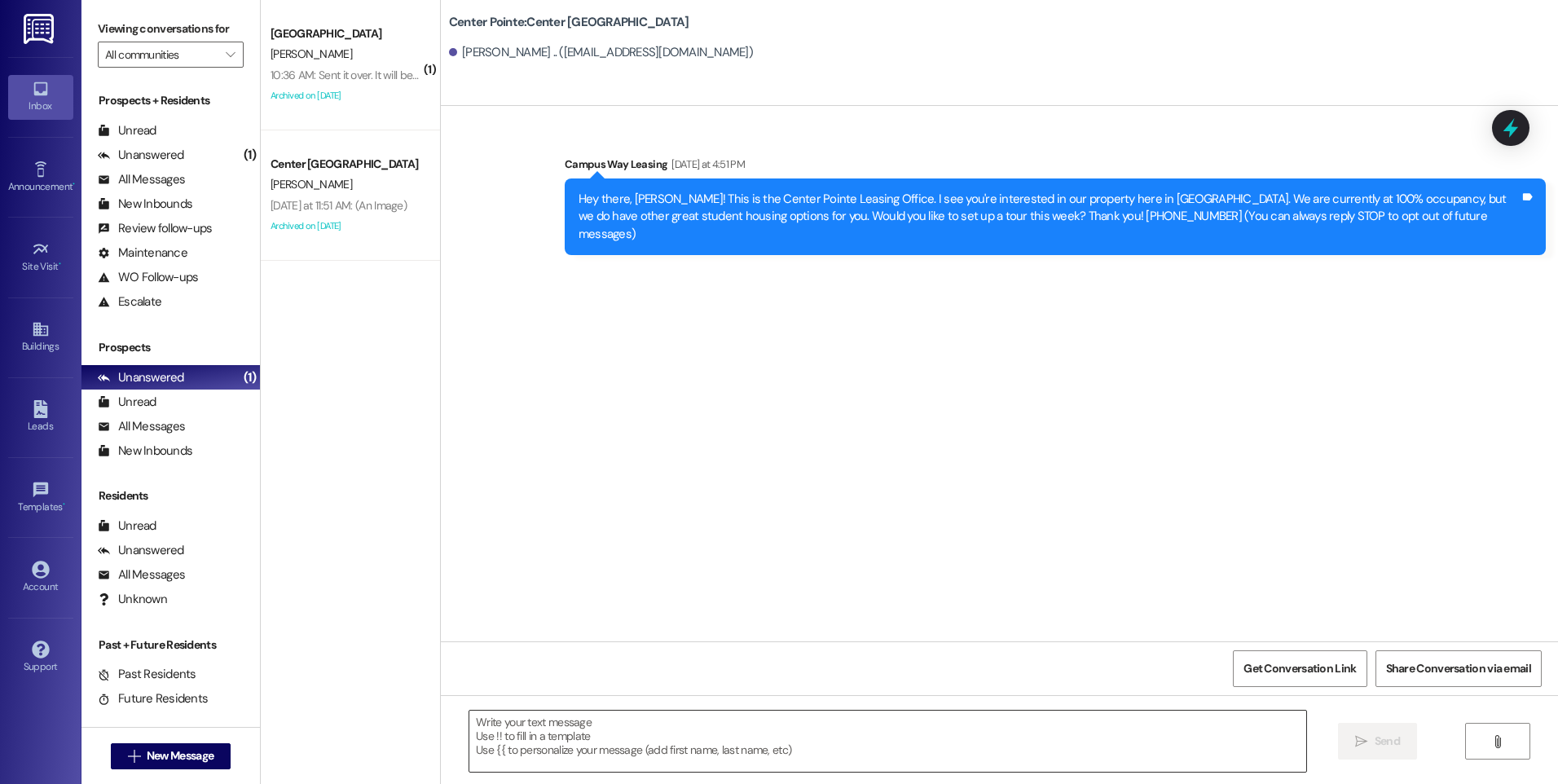
click at [581, 726] on textarea at bounding box center [887, 741] width 836 height 61
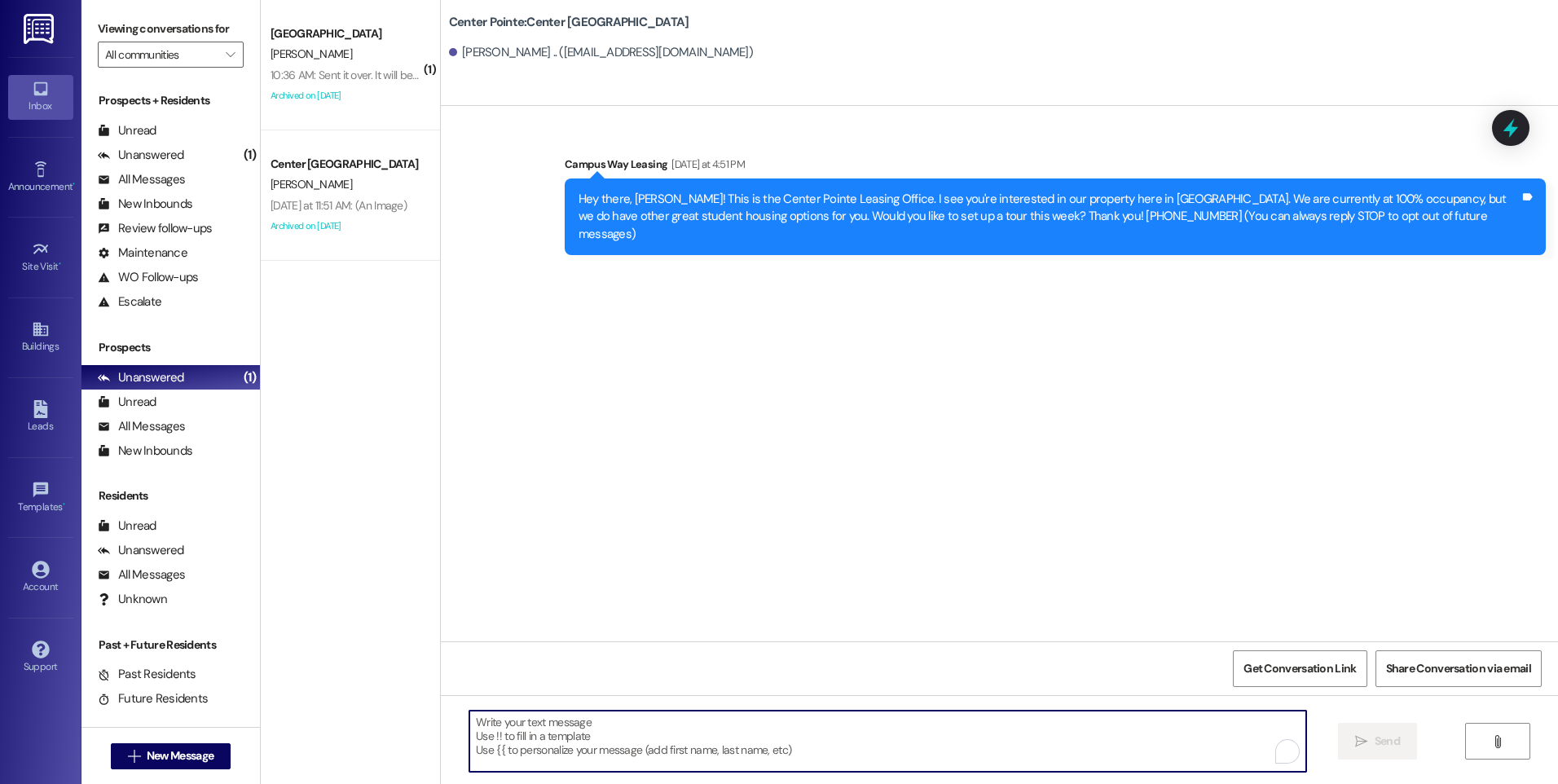
paste textarea "Hey there, [PERSON_NAME]! I just wanted to follow up with you on your Center Po…"
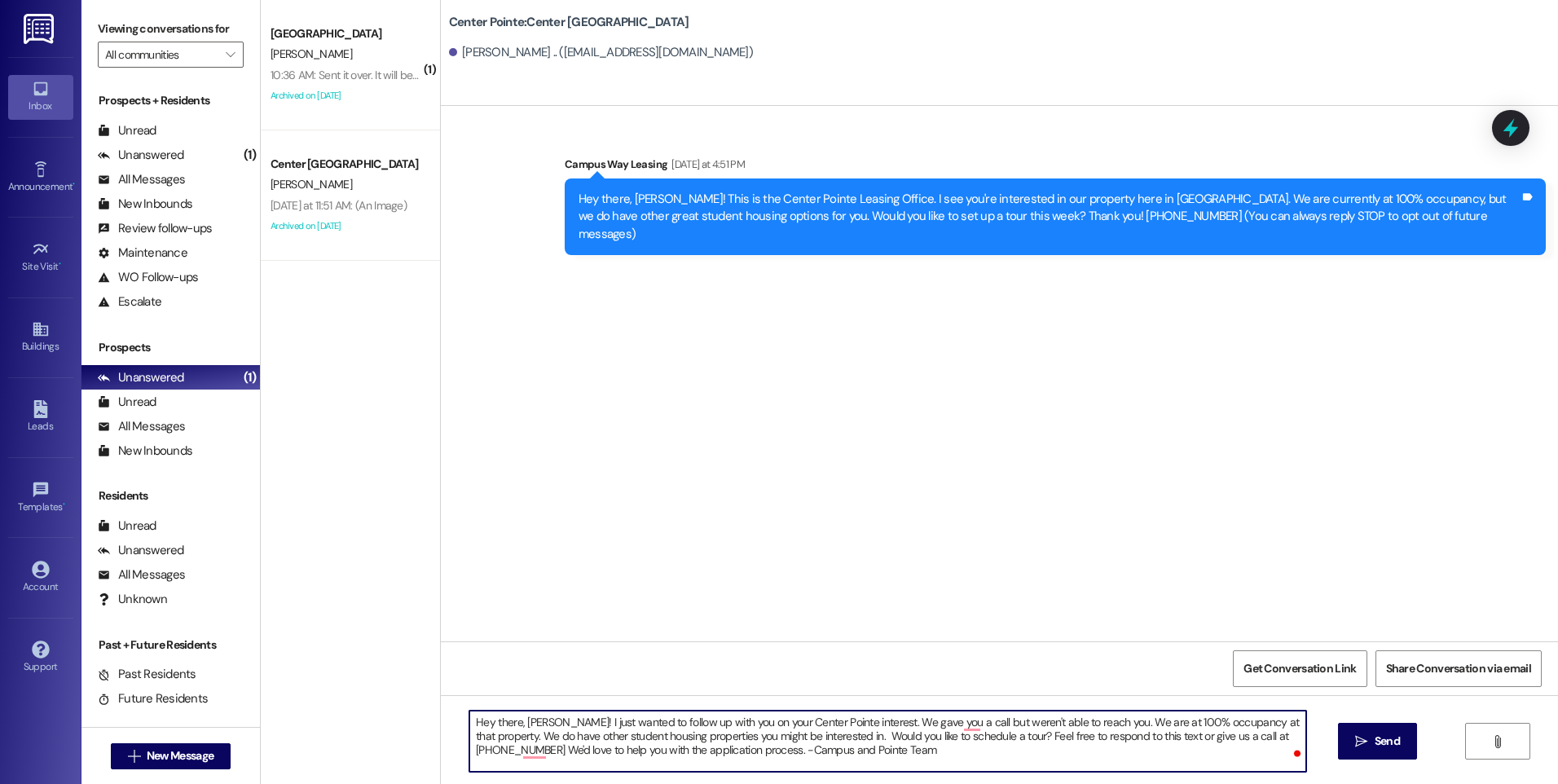
click at [524, 715] on textarea "Hey there, [PERSON_NAME]! I just wanted to follow up with you on your Center Po…" at bounding box center [887, 741] width 836 height 61
click at [727, 740] on textarea "Hey there, [PERSON_NAME]! I just wanted to follow up with you on your Center Po…" at bounding box center [887, 741] width 836 height 61
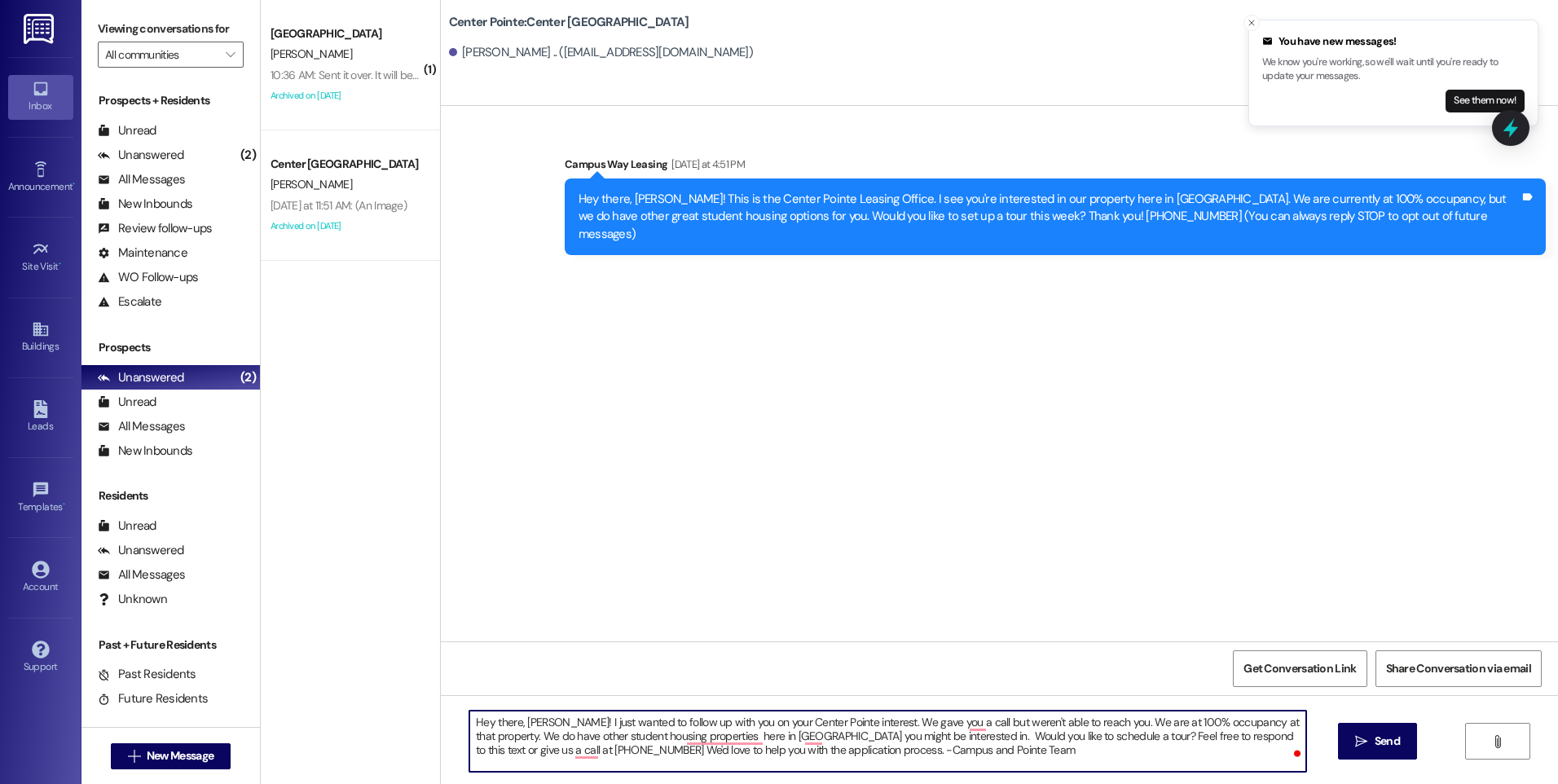
click at [942, 746] on textarea "Hey there, [PERSON_NAME]! I just wanted to follow up with you on your Center Po…" at bounding box center [887, 741] width 836 height 61
type textarea "Hey there, [PERSON_NAME]! I just wanted to follow up with you on your Center Po…"
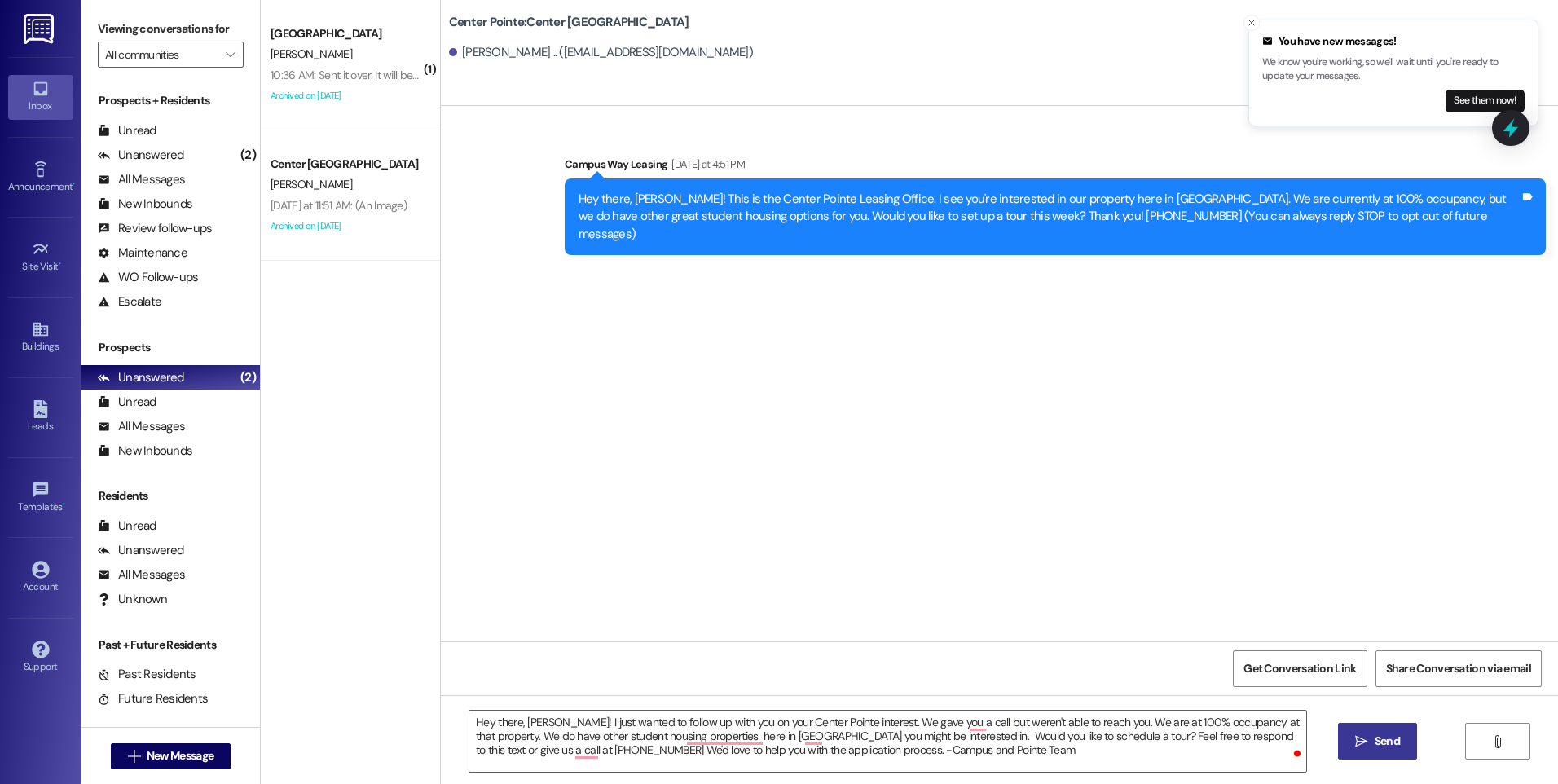
click at [1358, 746] on icon "" at bounding box center [1361, 741] width 12 height 13
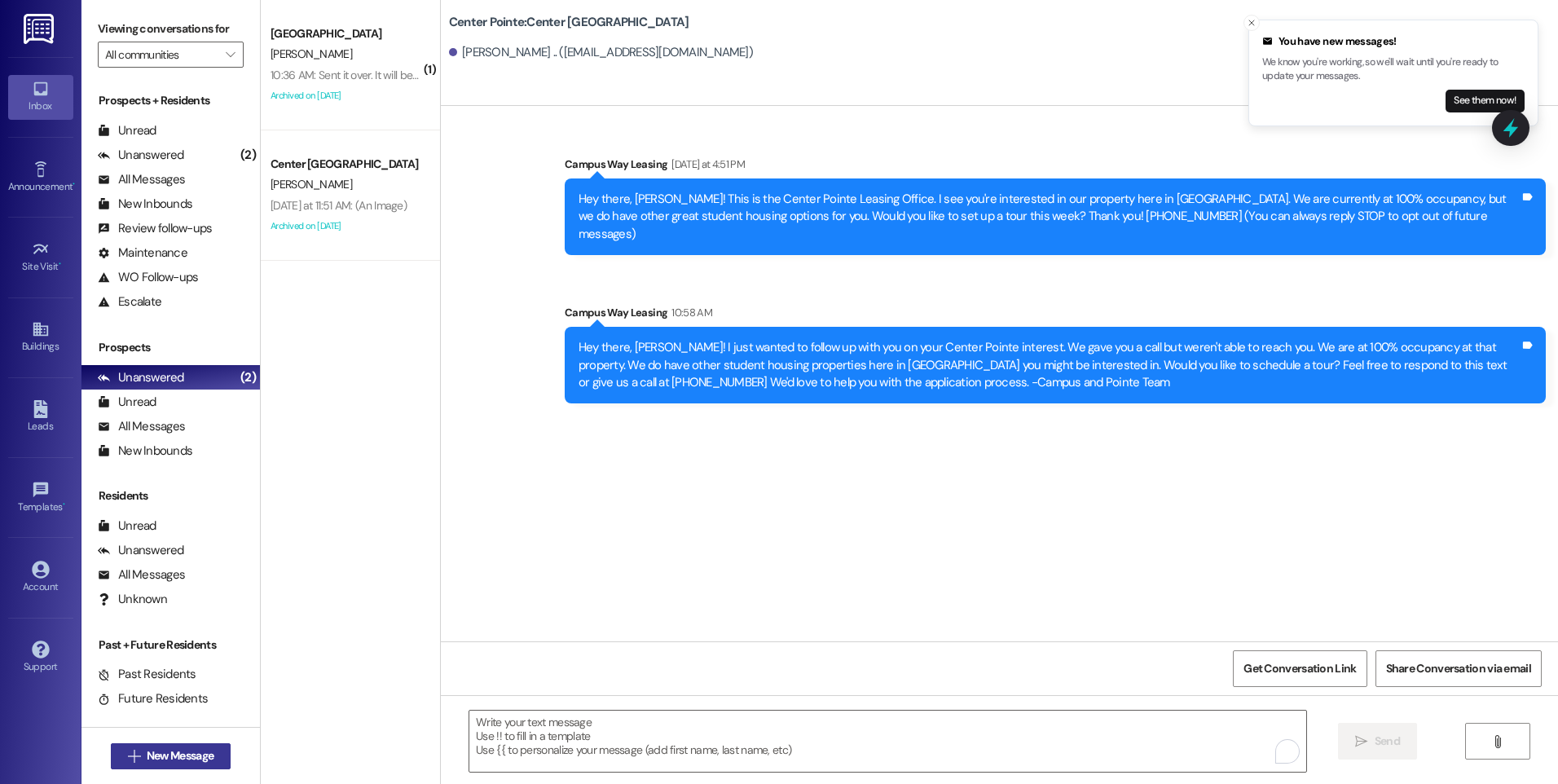
click at [181, 763] on span "New Message" at bounding box center [180, 755] width 67 height 17
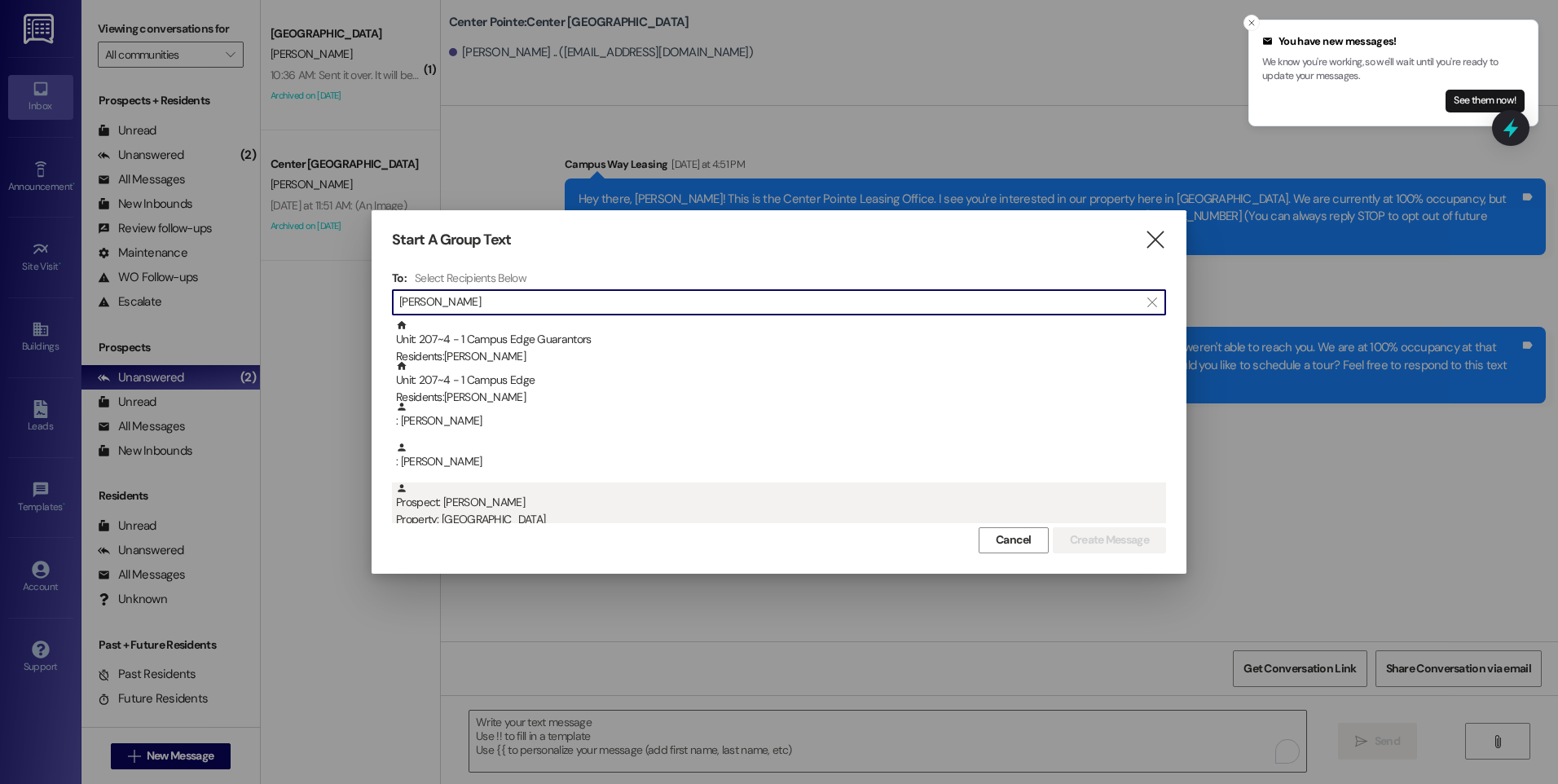
type input "[PERSON_NAME]"
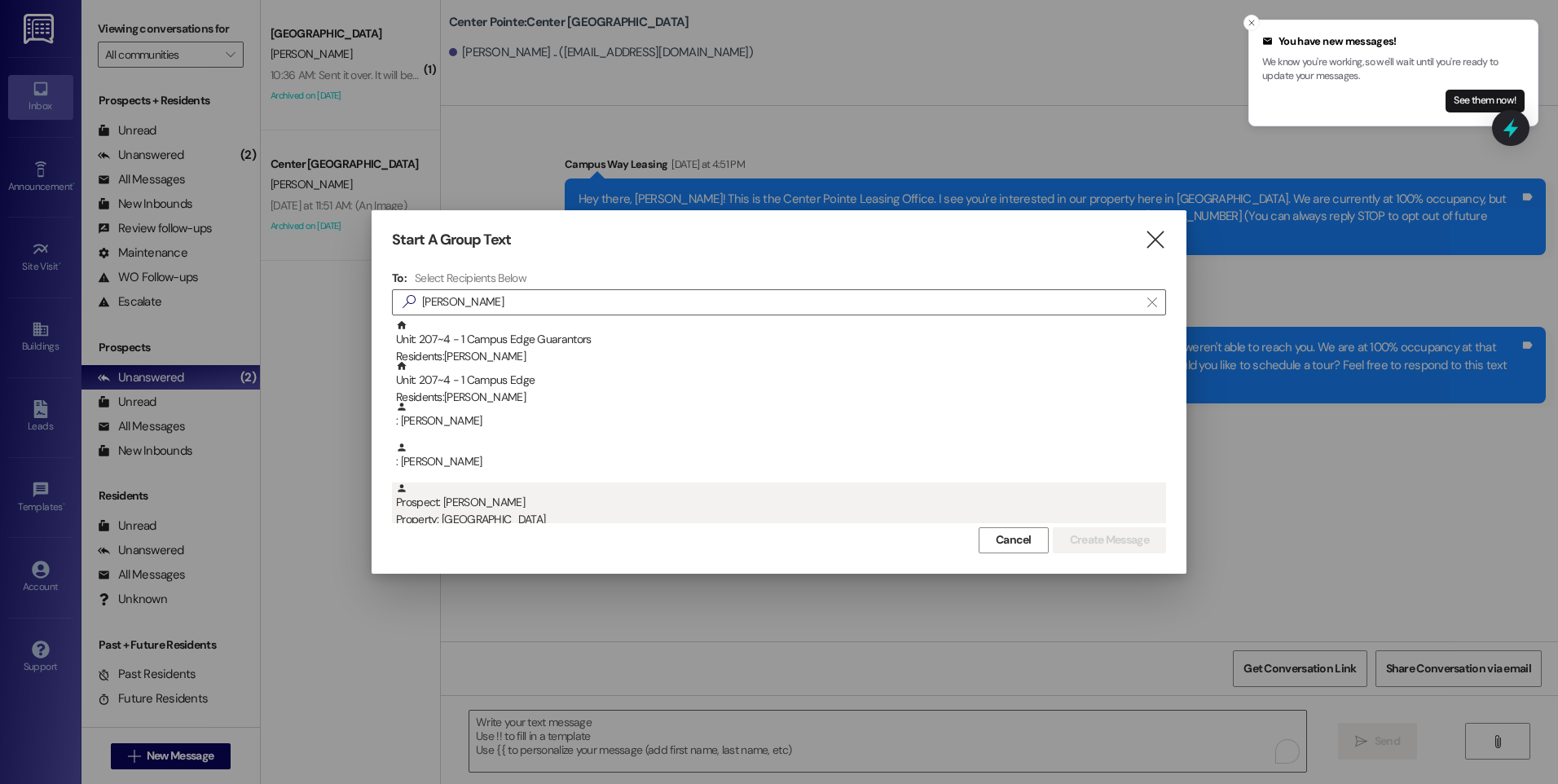
click at [509, 518] on div "Property: [GEOGRAPHIC_DATA]" at bounding box center [781, 519] width 770 height 17
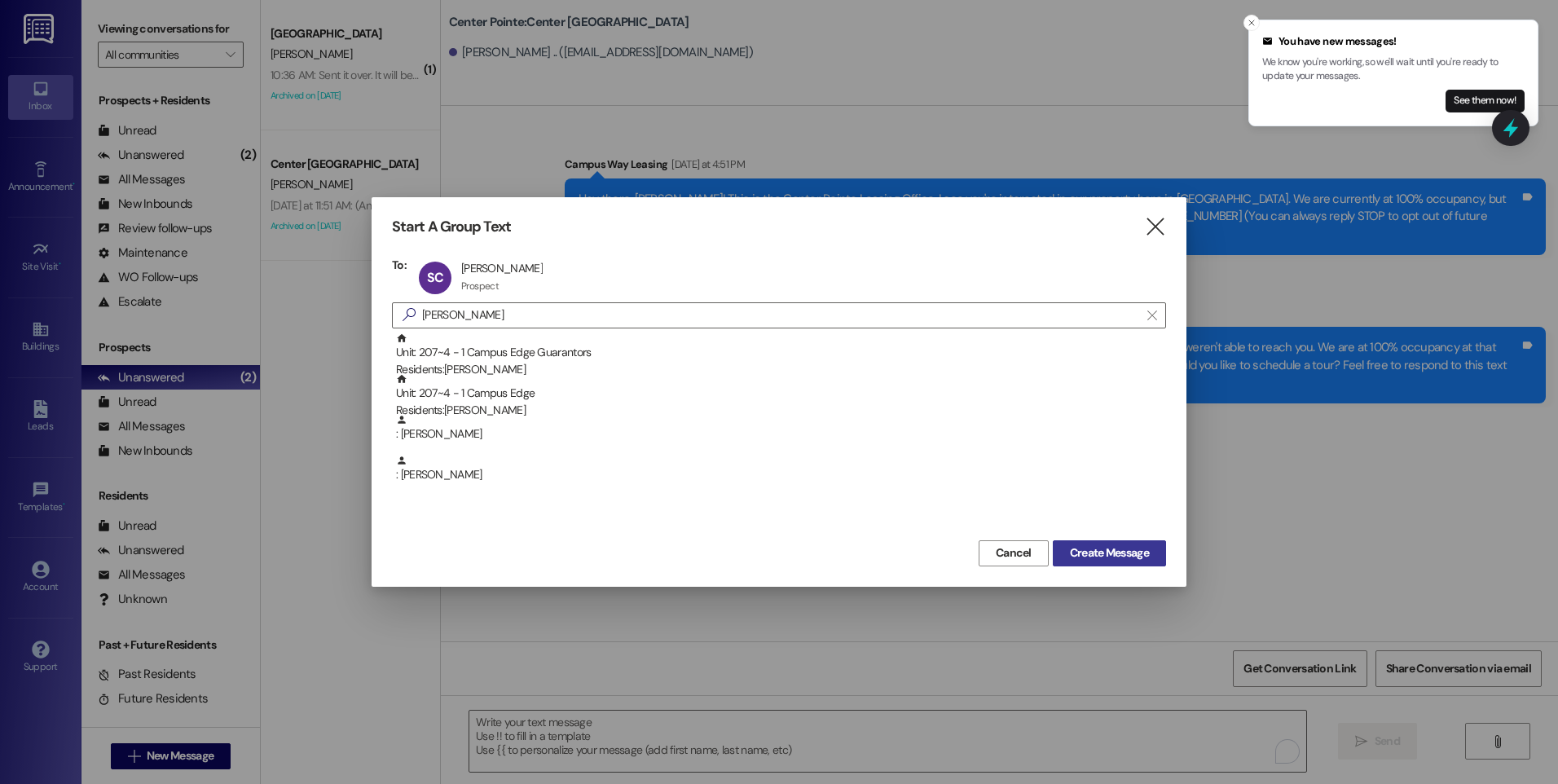
click at [1095, 544] on span "Create Message" at bounding box center [1109, 553] width 79 height 17
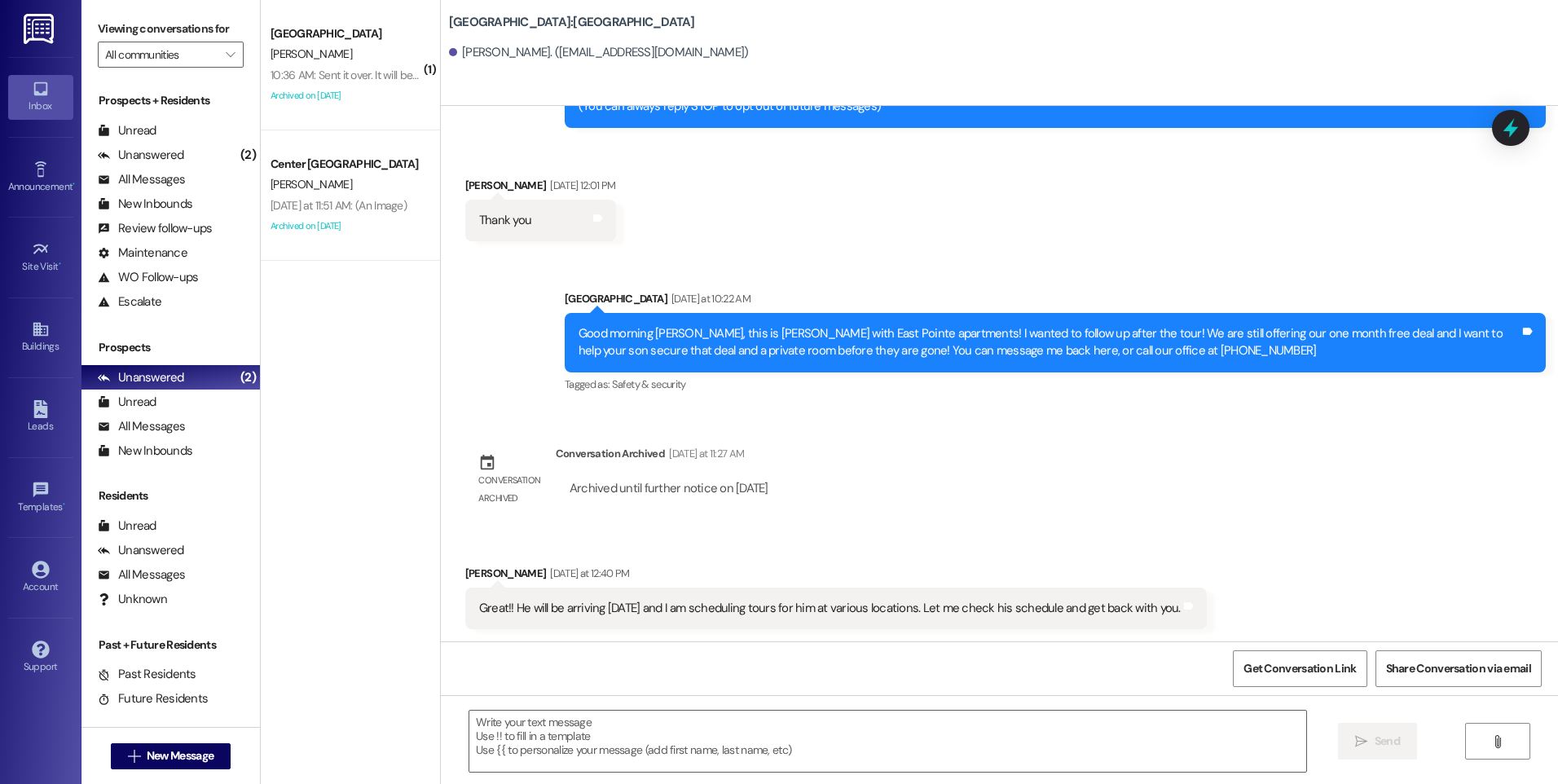
scroll to position [225, 0]
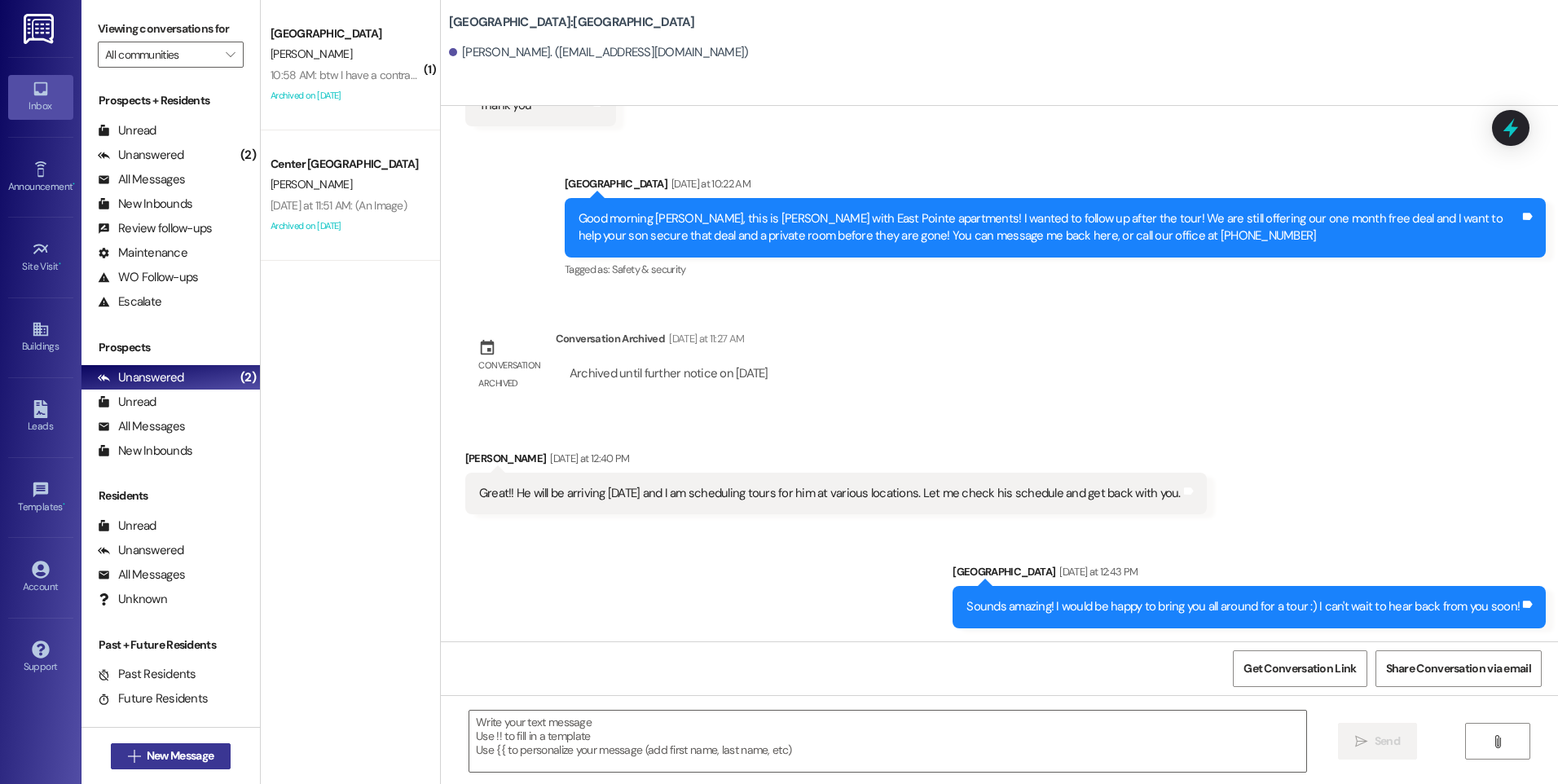
click at [209, 743] on button " New Message" at bounding box center [171, 756] width 120 height 26
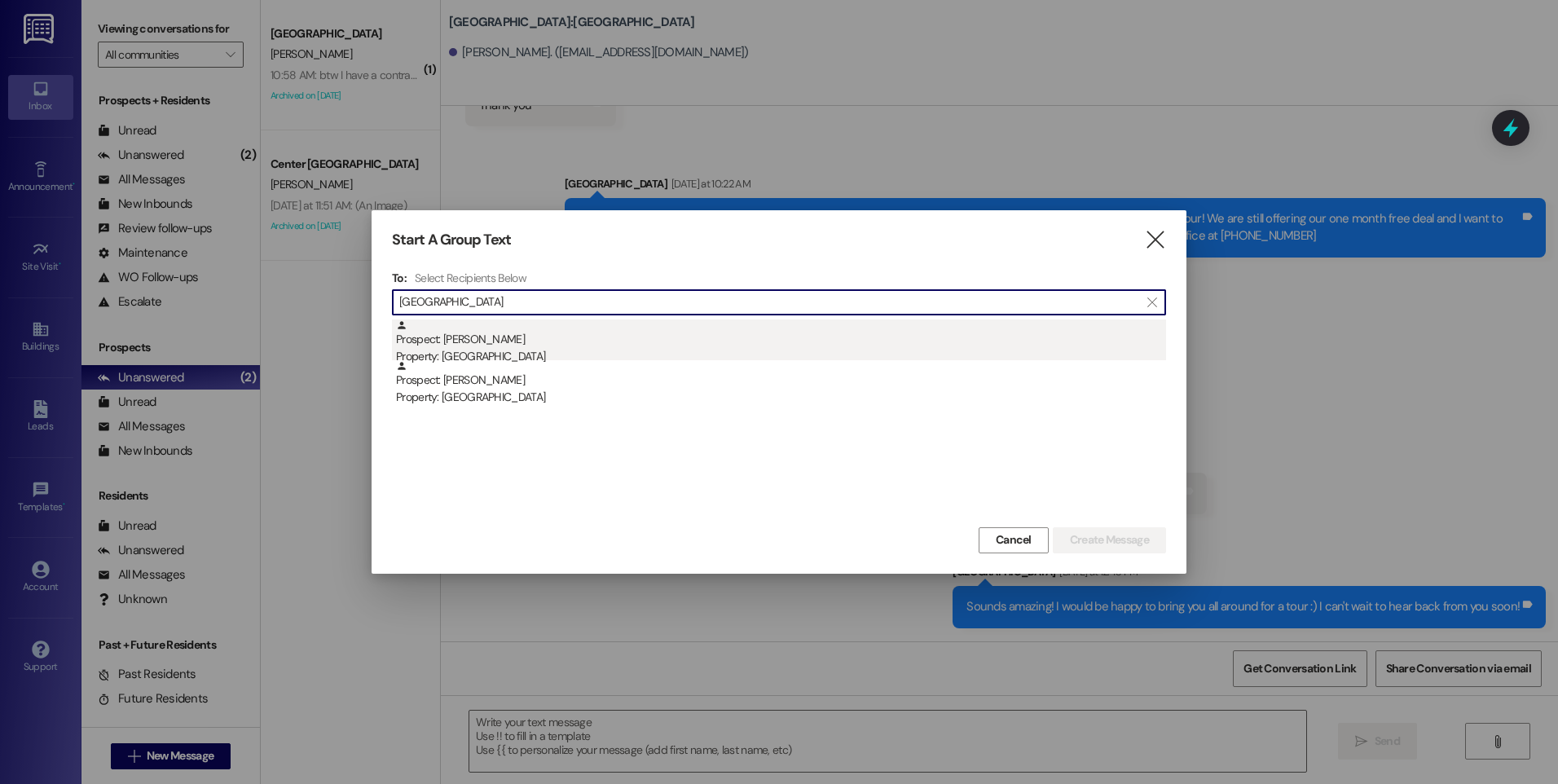
type input "[GEOGRAPHIC_DATA]"
click at [515, 345] on div "Prospect: [PERSON_NAME] Property: [GEOGRAPHIC_DATA]" at bounding box center [781, 342] width 770 height 46
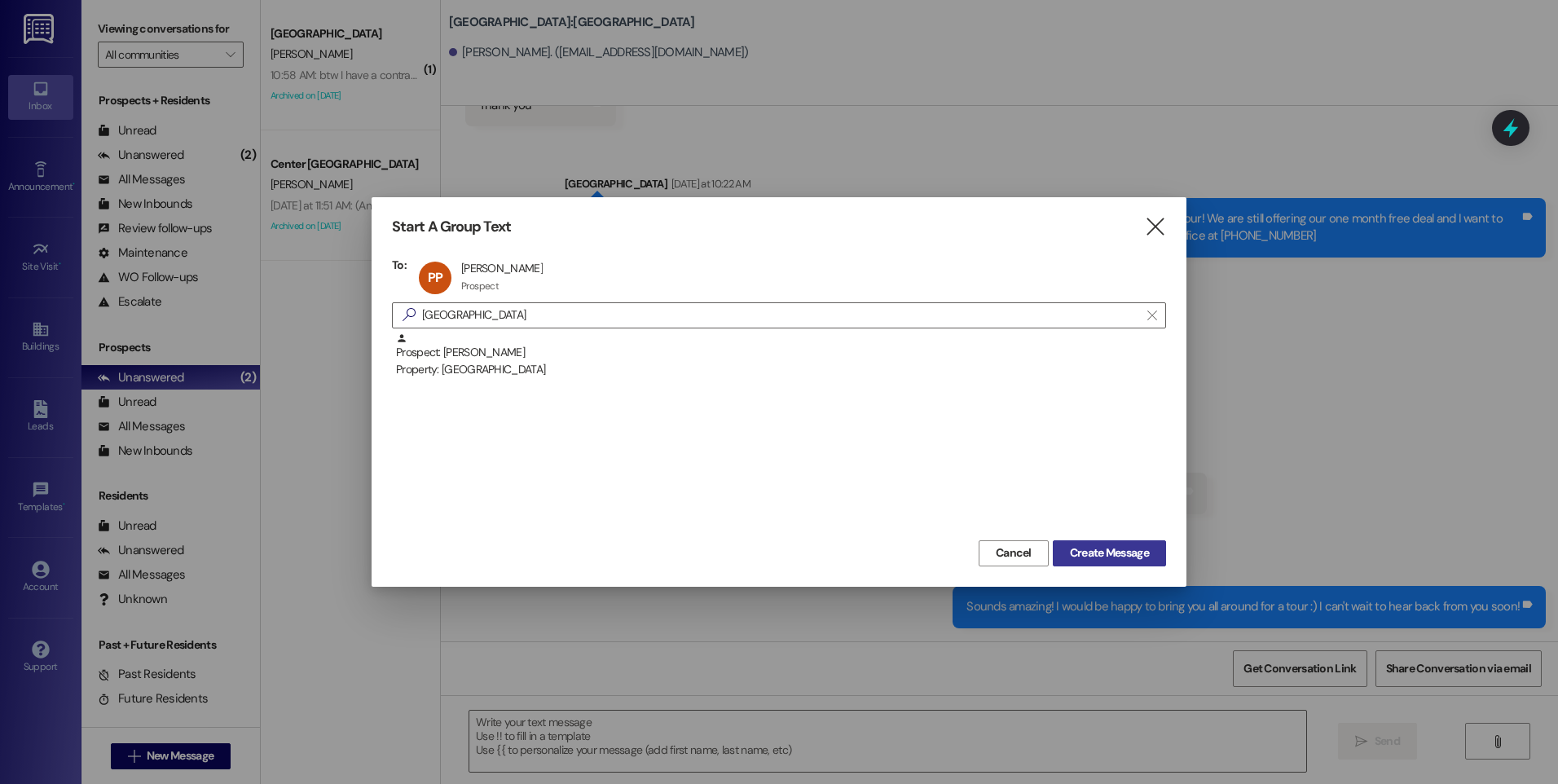
click at [1093, 562] on span "Create Message" at bounding box center [1109, 553] width 79 height 17
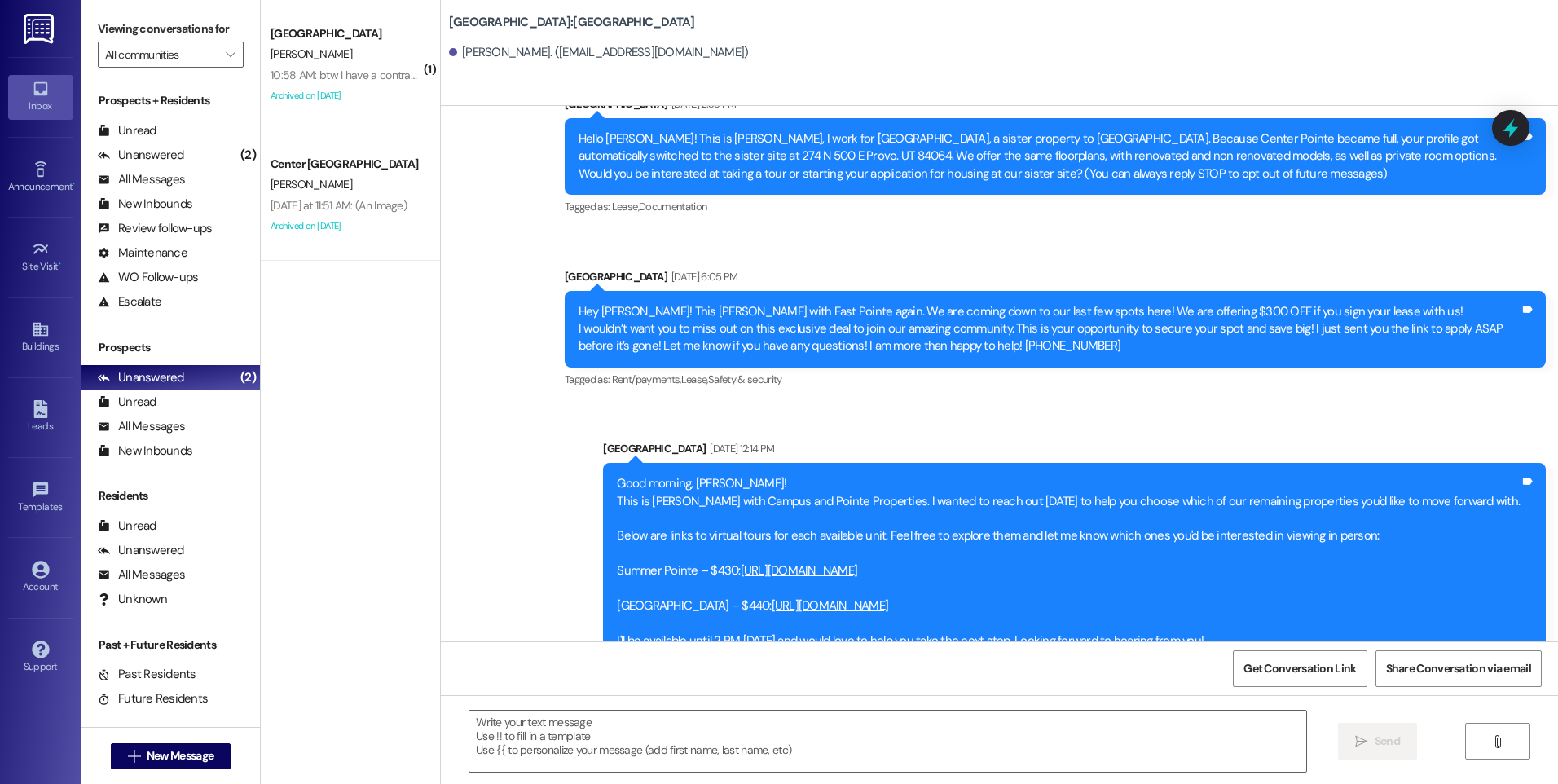
scroll to position [0, 0]
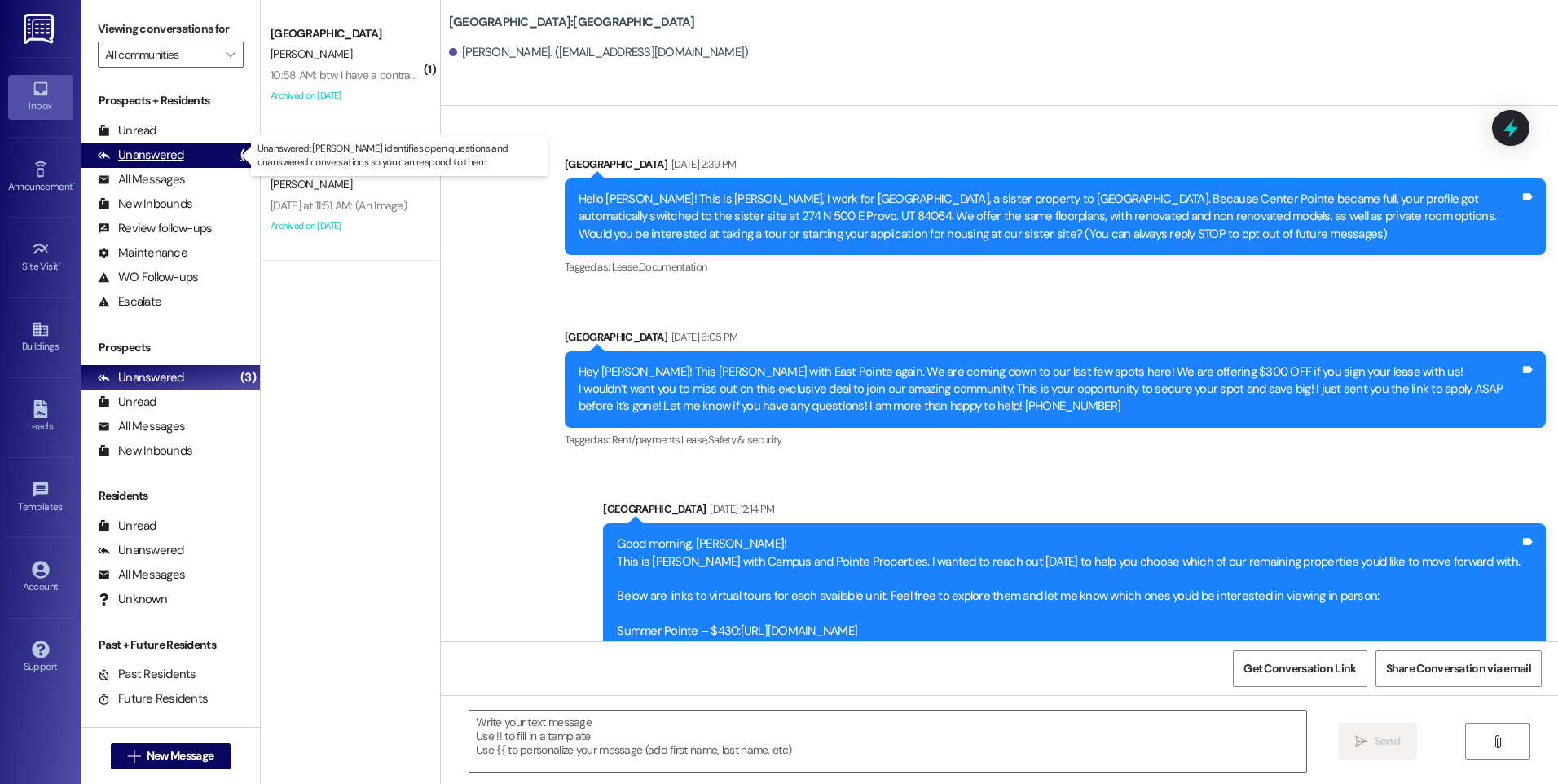
click at [152, 144] on div "Unanswered (3)" at bounding box center [170, 156] width 179 height 24
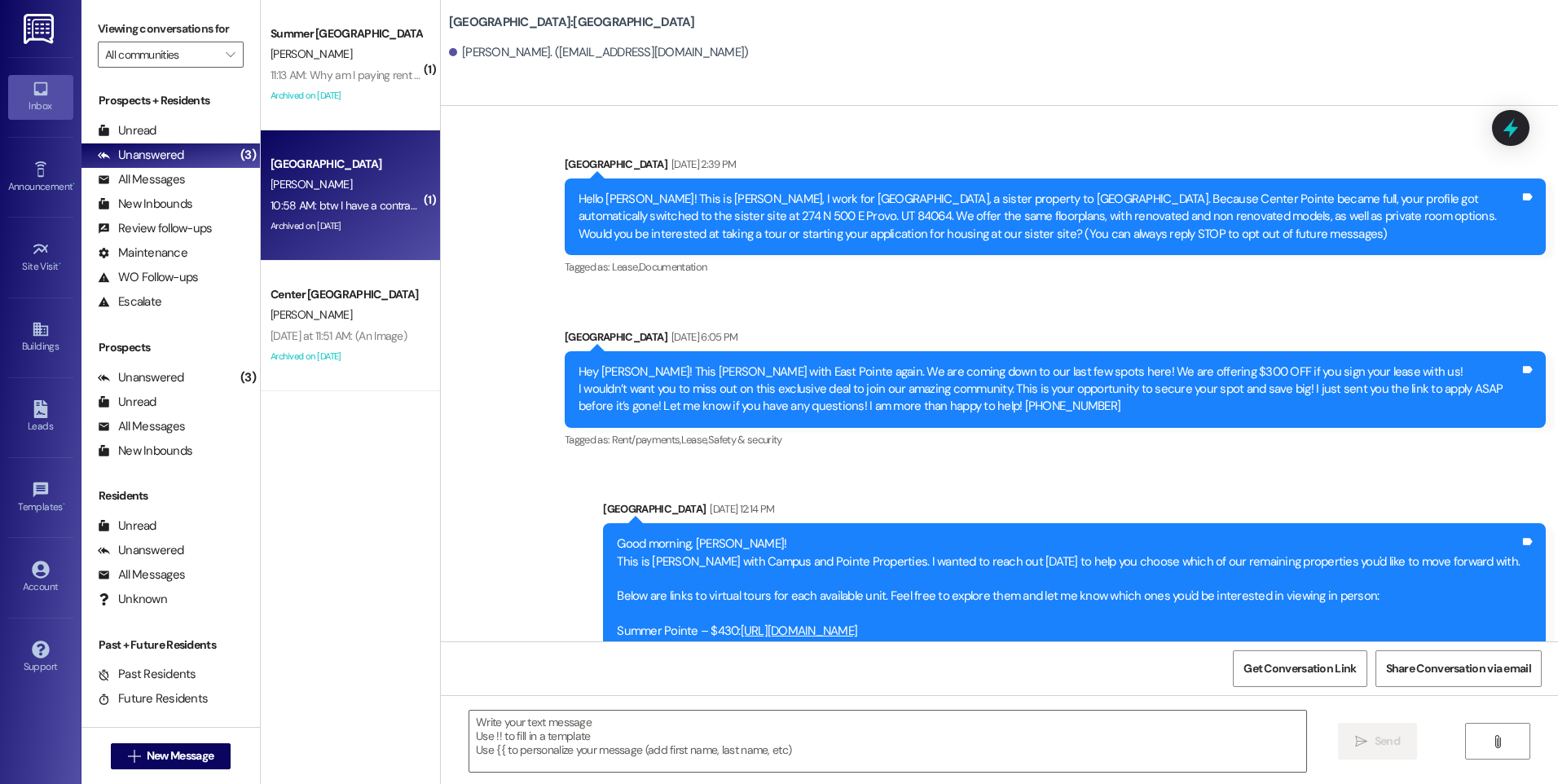
click at [319, 190] on div "[PERSON_NAME]" at bounding box center [346, 184] width 154 height 20
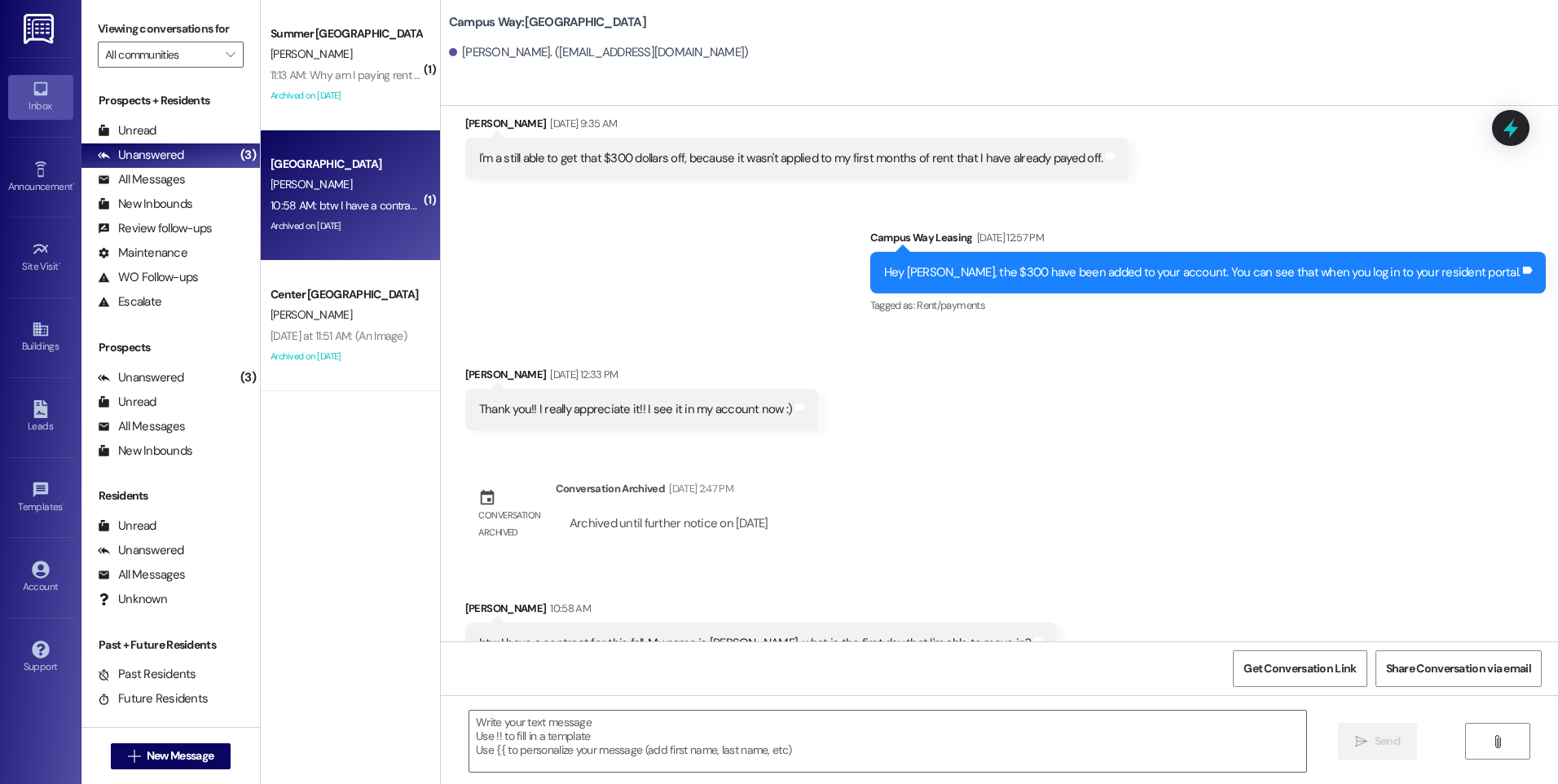
scroll to position [2256, 0]
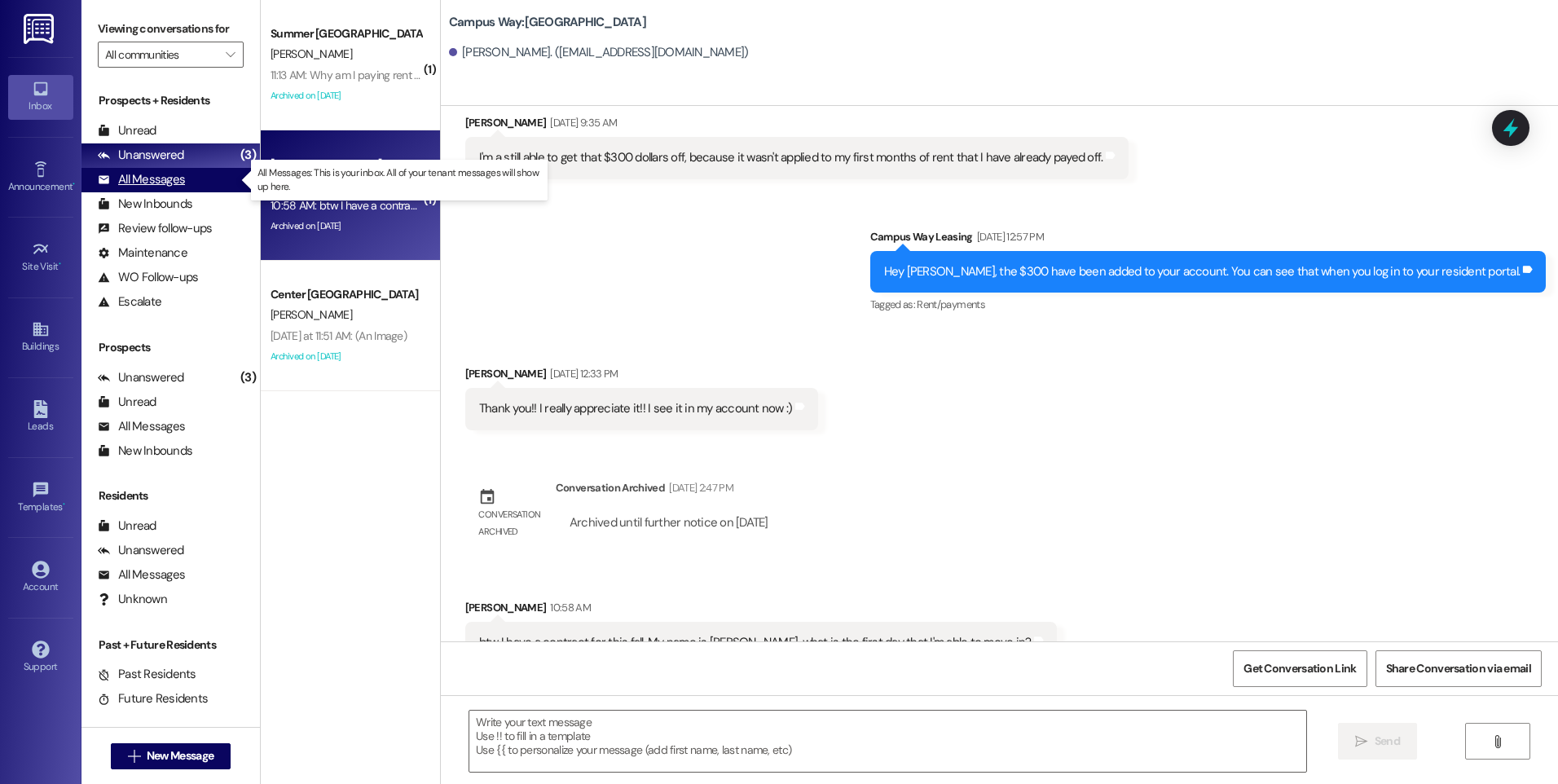
click at [138, 180] on div "All Messages" at bounding box center [142, 180] width 87 height 17
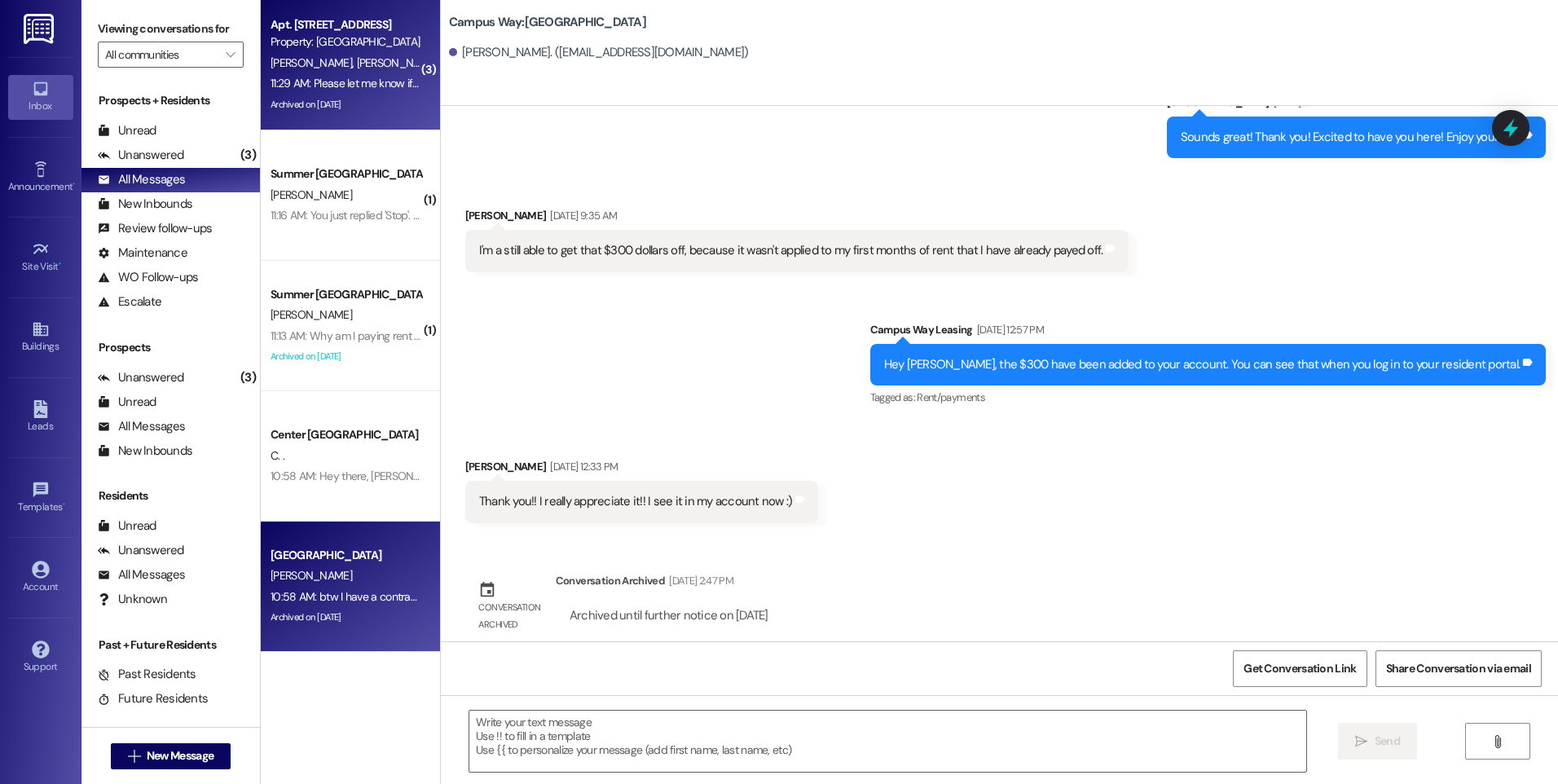
scroll to position [2255, 0]
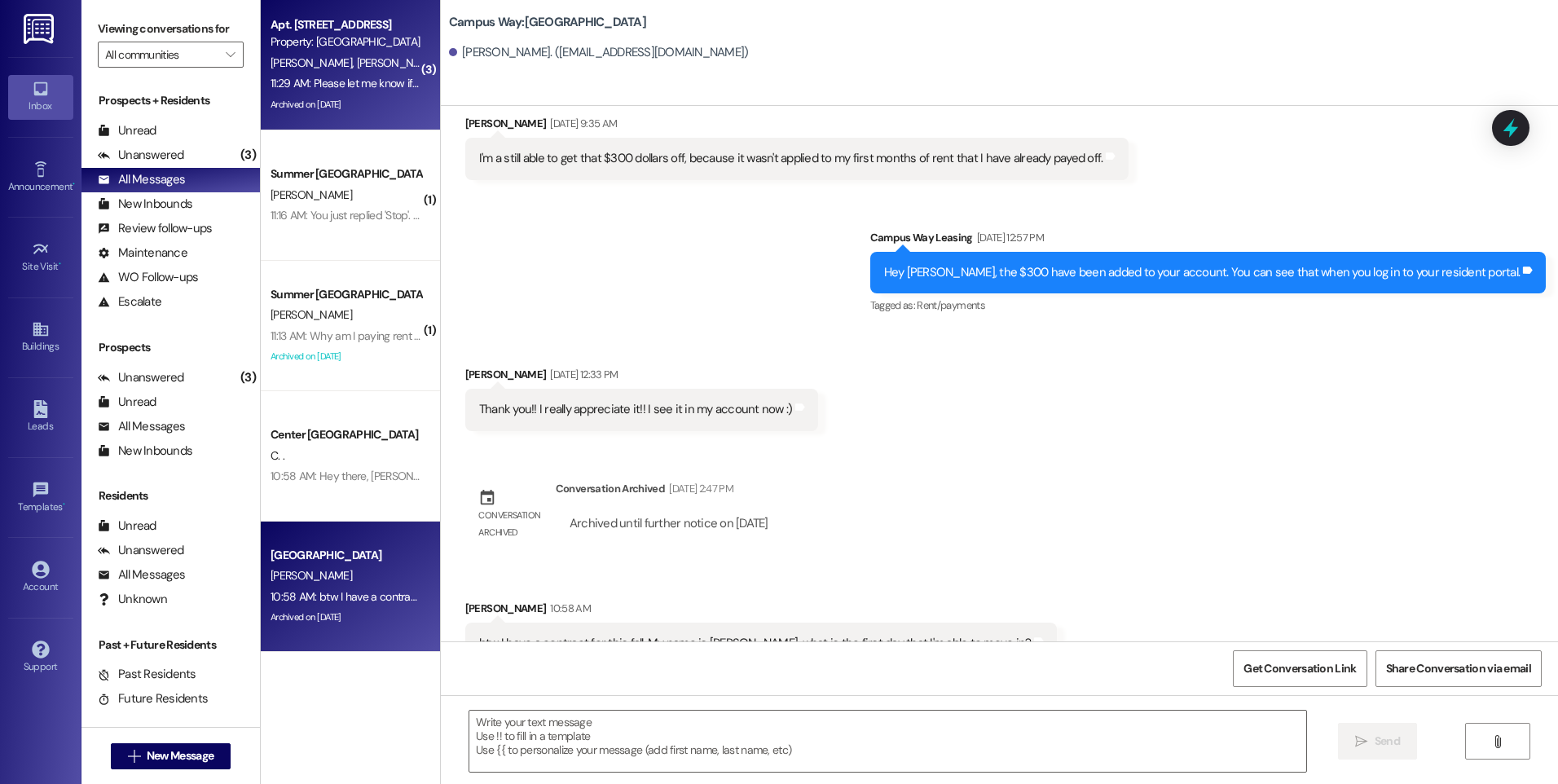
click at [356, 65] on span "[PERSON_NAME]" at bounding box center [397, 63] width 81 height 15
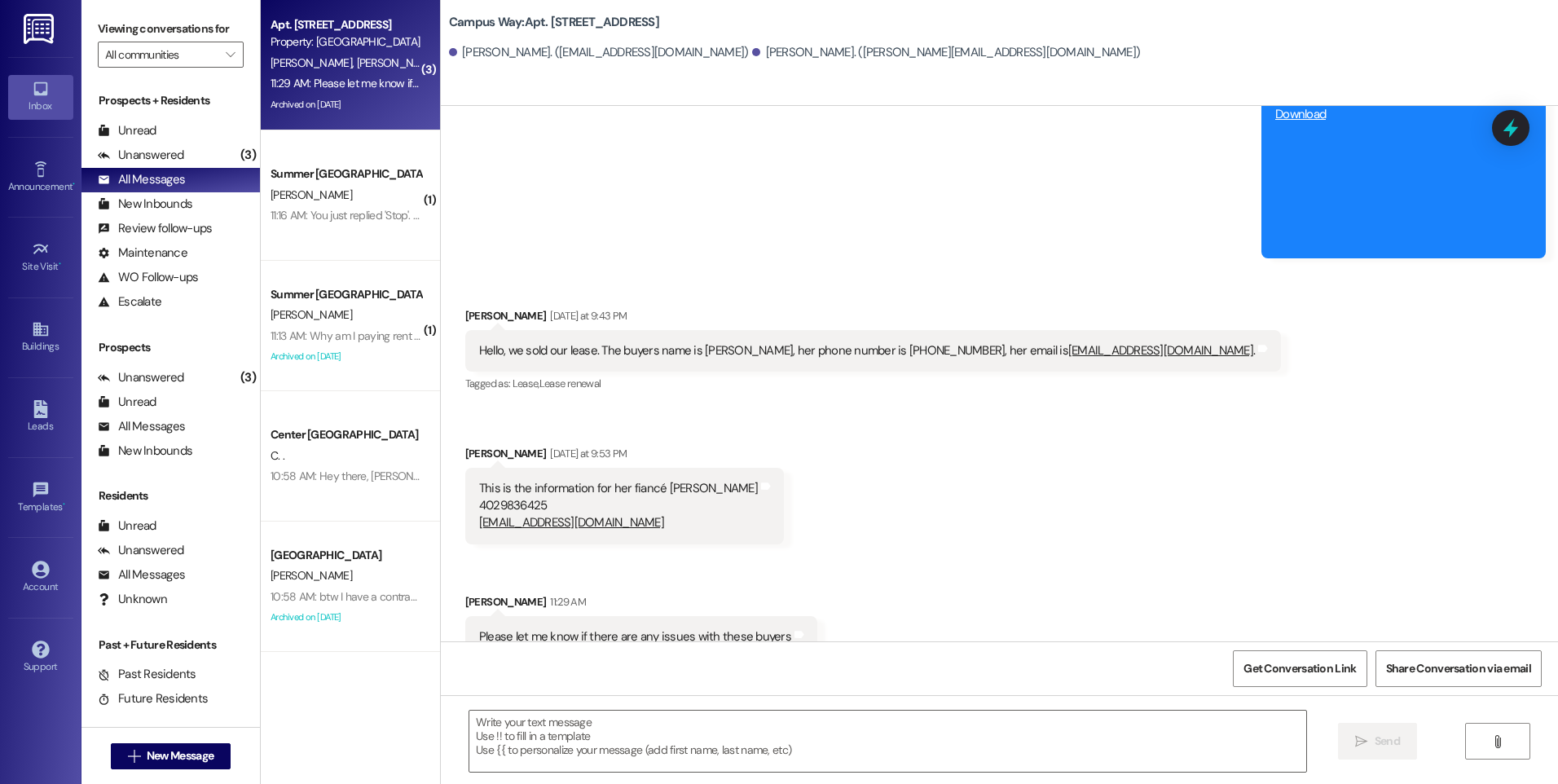
scroll to position [11668, 0]
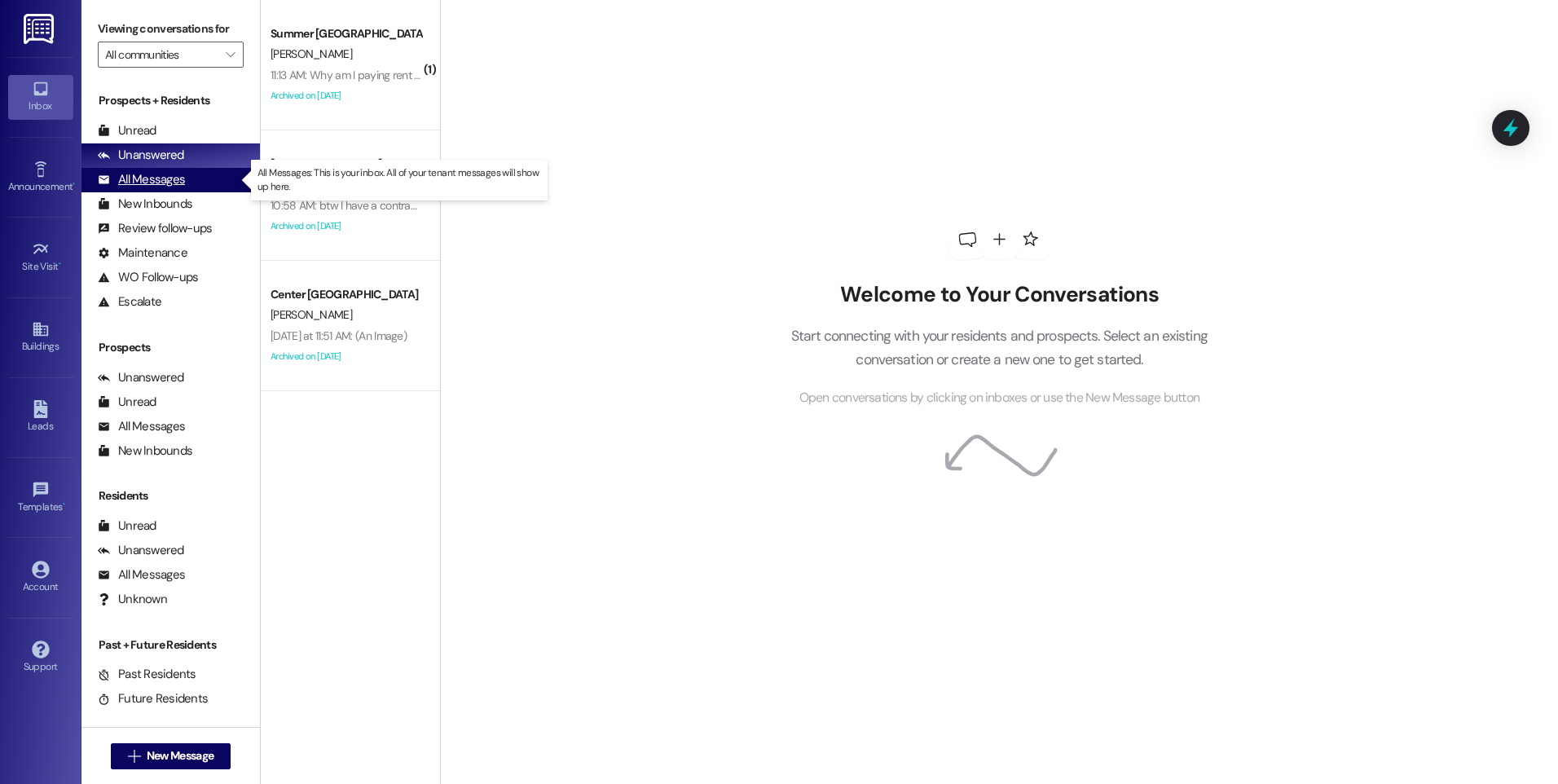
click at [148, 182] on div "All Messages" at bounding box center [142, 180] width 87 height 17
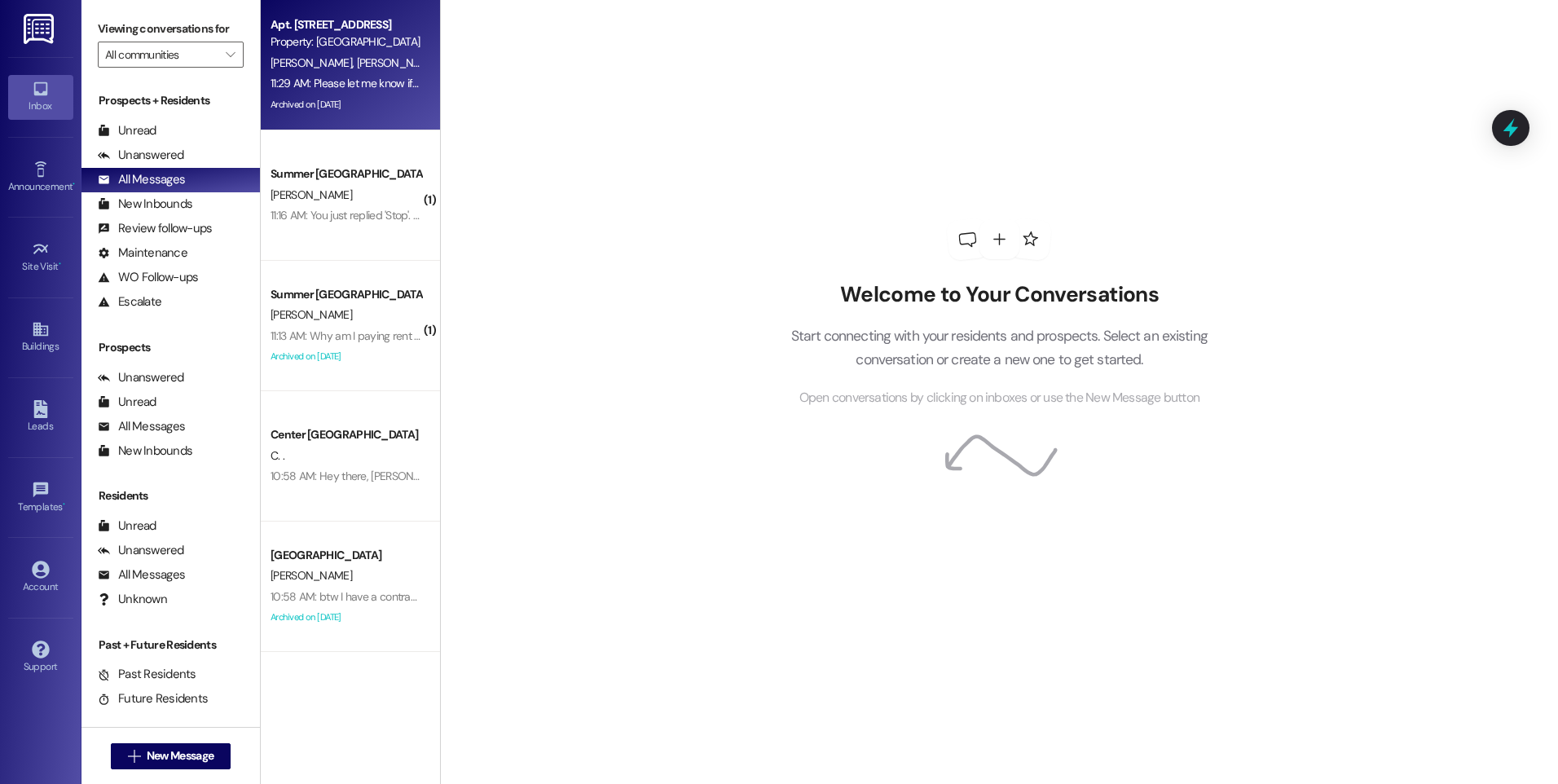
click at [317, 37] on div "Property: [GEOGRAPHIC_DATA]" at bounding box center [345, 42] width 151 height 17
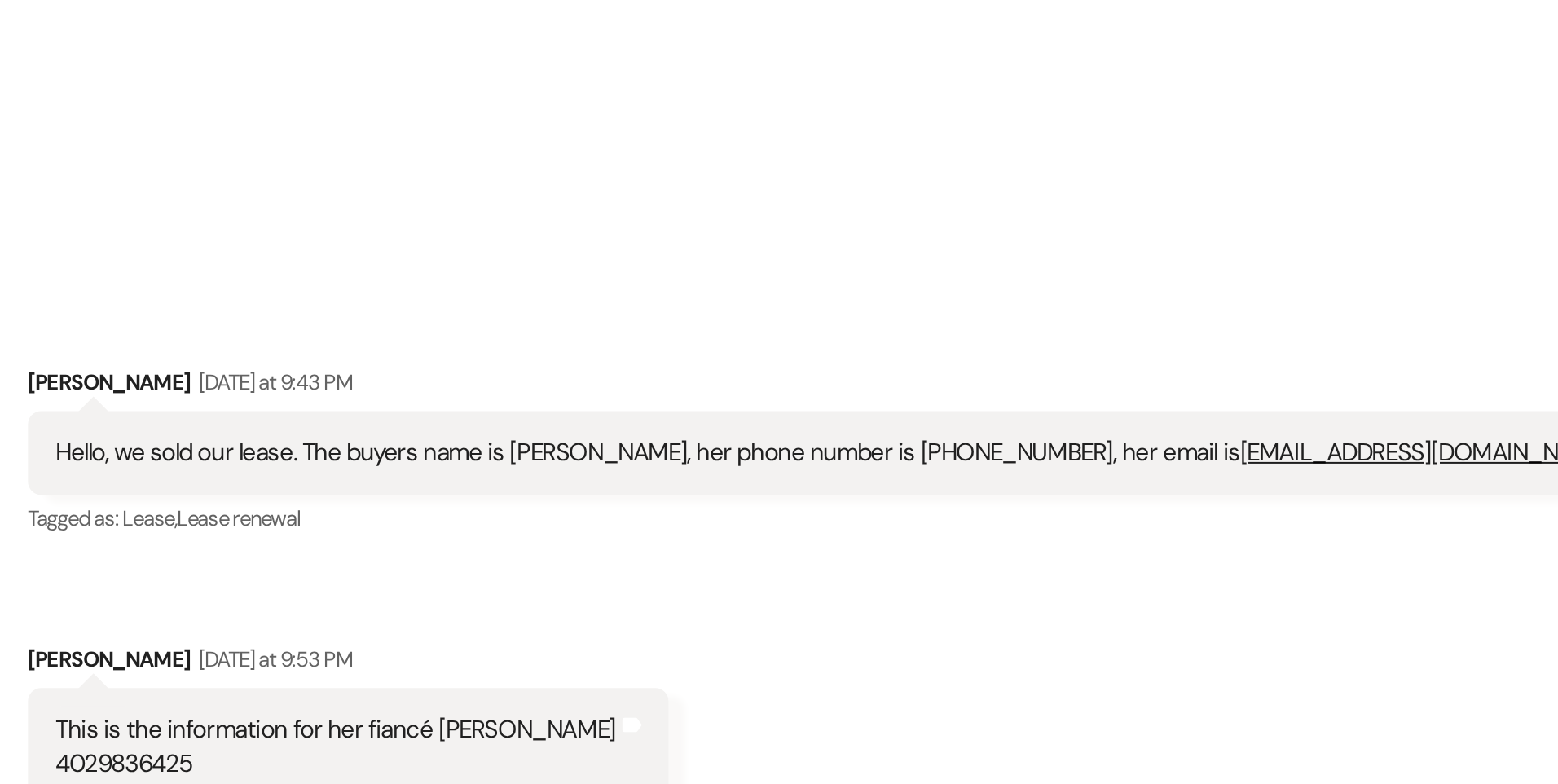
scroll to position [11668, 0]
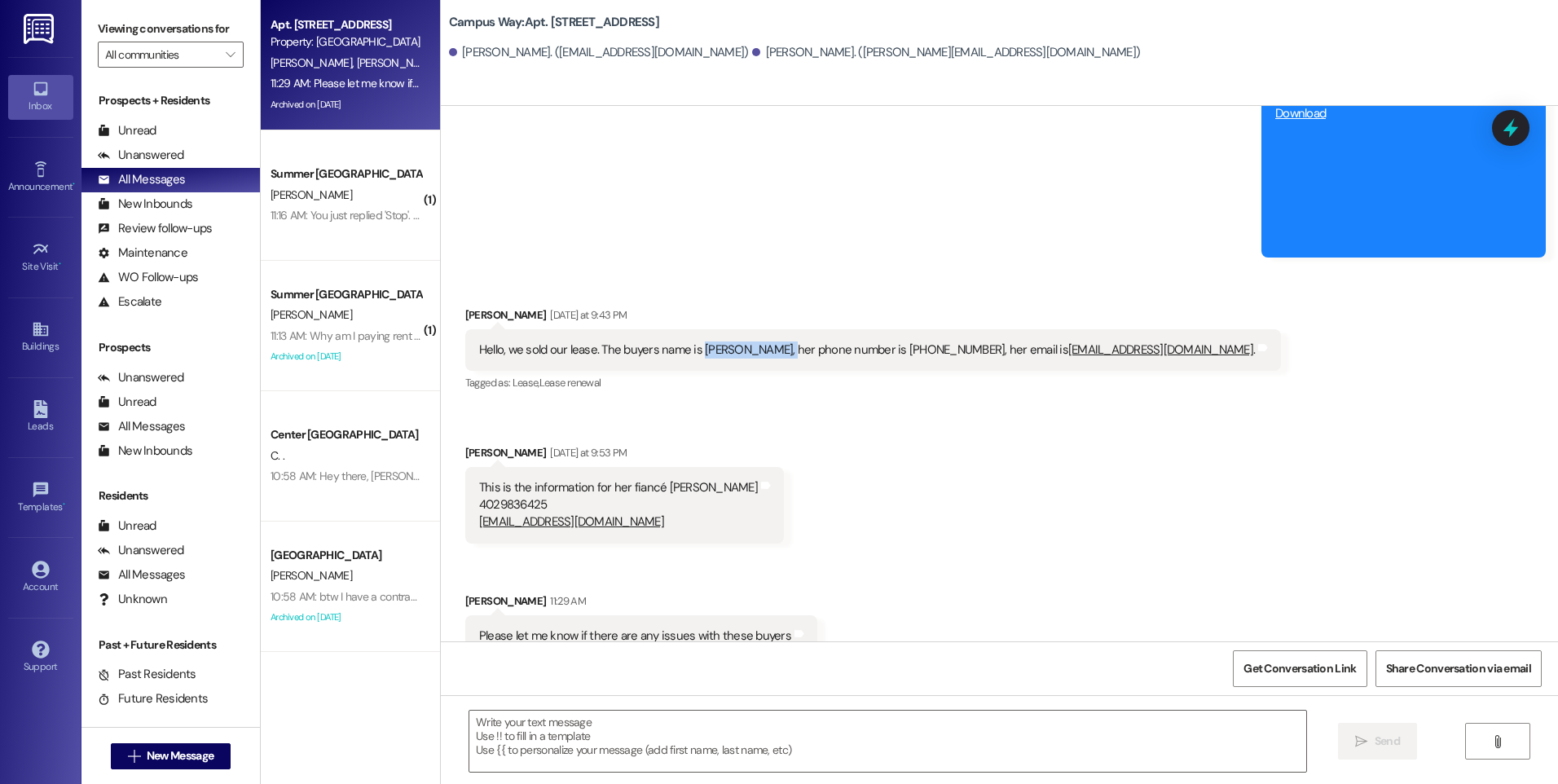
drag, startPoint x: 688, startPoint y: 297, endPoint x: 779, endPoint y: 295, distance: 91.0
click at [779, 342] on div "Hello, we sold our lease. The buyers name is Brooke Thomason, her phone number …" at bounding box center [867, 350] width 776 height 17
drag, startPoint x: 779, startPoint y: 295, endPoint x: 754, endPoint y: 299, distance: 25.3
copy div "Brooke Thomason"
drag, startPoint x: 894, startPoint y: 292, endPoint x: 972, endPoint y: 295, distance: 78.1
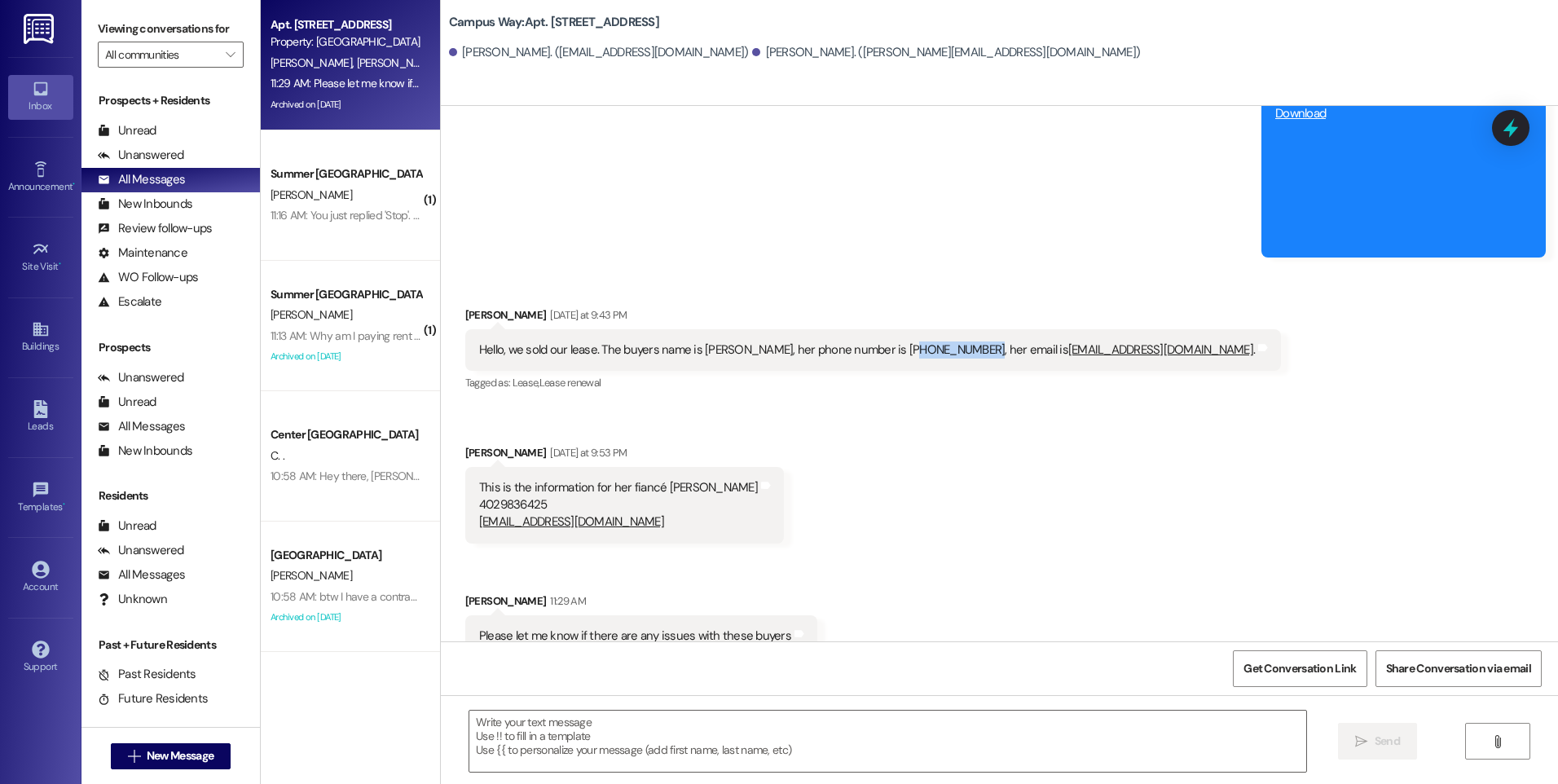
click at [972, 342] on div "Hello, we sold our lease. The buyers name is Brooke Thomason, her phone number …" at bounding box center [867, 350] width 776 height 17
copy div "208-509-3653"
drag, startPoint x: 1038, startPoint y: 297, endPoint x: 1179, endPoint y: 296, distance: 141.0
click at [1179, 342] on div "Hello, we sold our lease. The buyers name is Brooke Thomason, her phone number …" at bounding box center [867, 350] width 776 height 17
copy link "[EMAIL_ADDRESS][DOMAIN_NAME]"
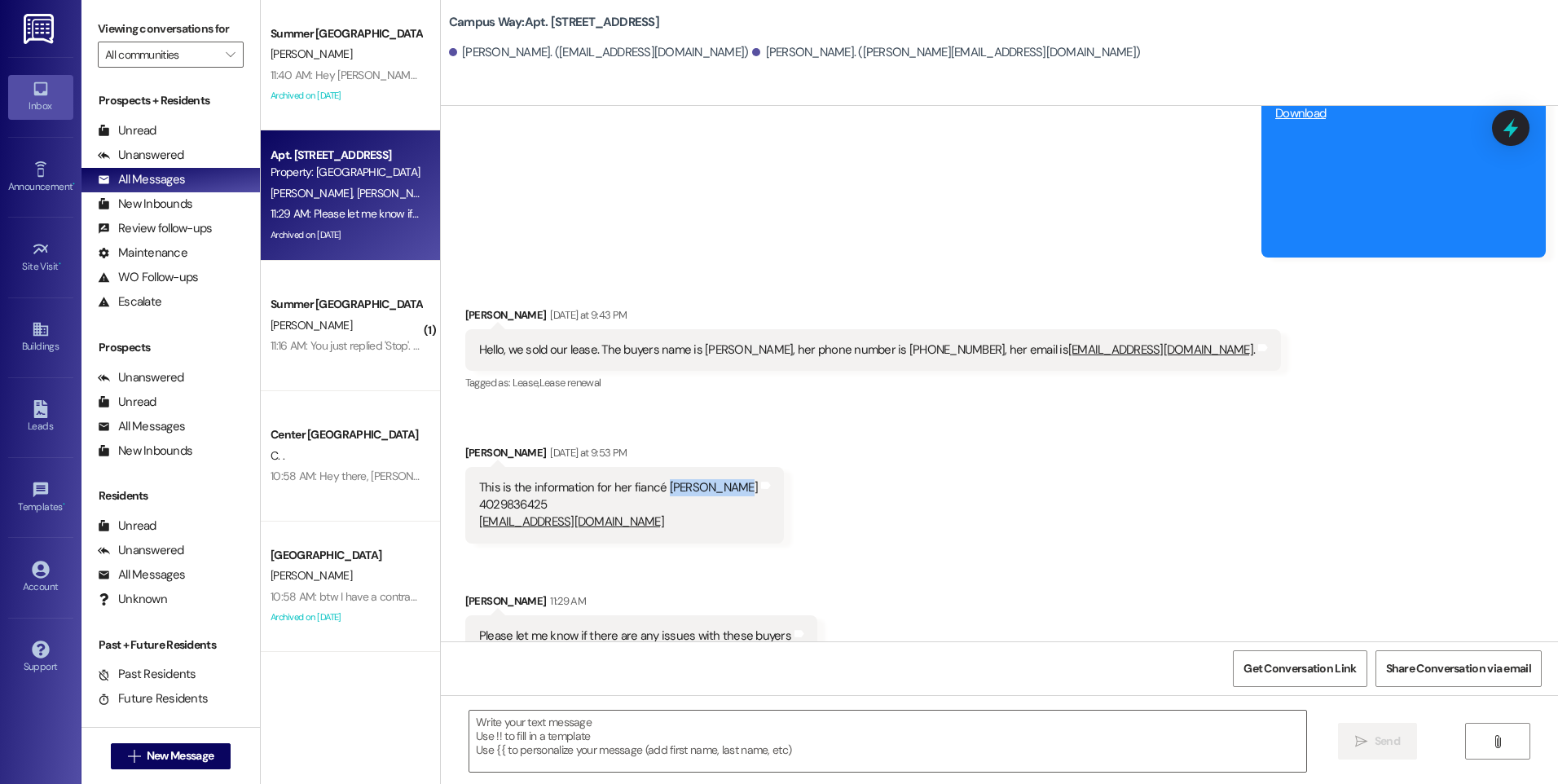
drag, startPoint x: 652, startPoint y: 439, endPoint x: 717, endPoint y: 437, distance: 65.0
click at [717, 479] on div "This is the information for her fiancé James Perkes 4029836425 jrprx22@gmail.com" at bounding box center [618, 505] width 279 height 52
copy div "James Perkes"
drag, startPoint x: 534, startPoint y: 458, endPoint x: 464, endPoint y: 454, distance: 70.1
click at [466, 467] on div "This is the information for her fiancé James Perkes 4029836425 jrprx22@gmail.co…" at bounding box center [625, 504] width 318 height 77
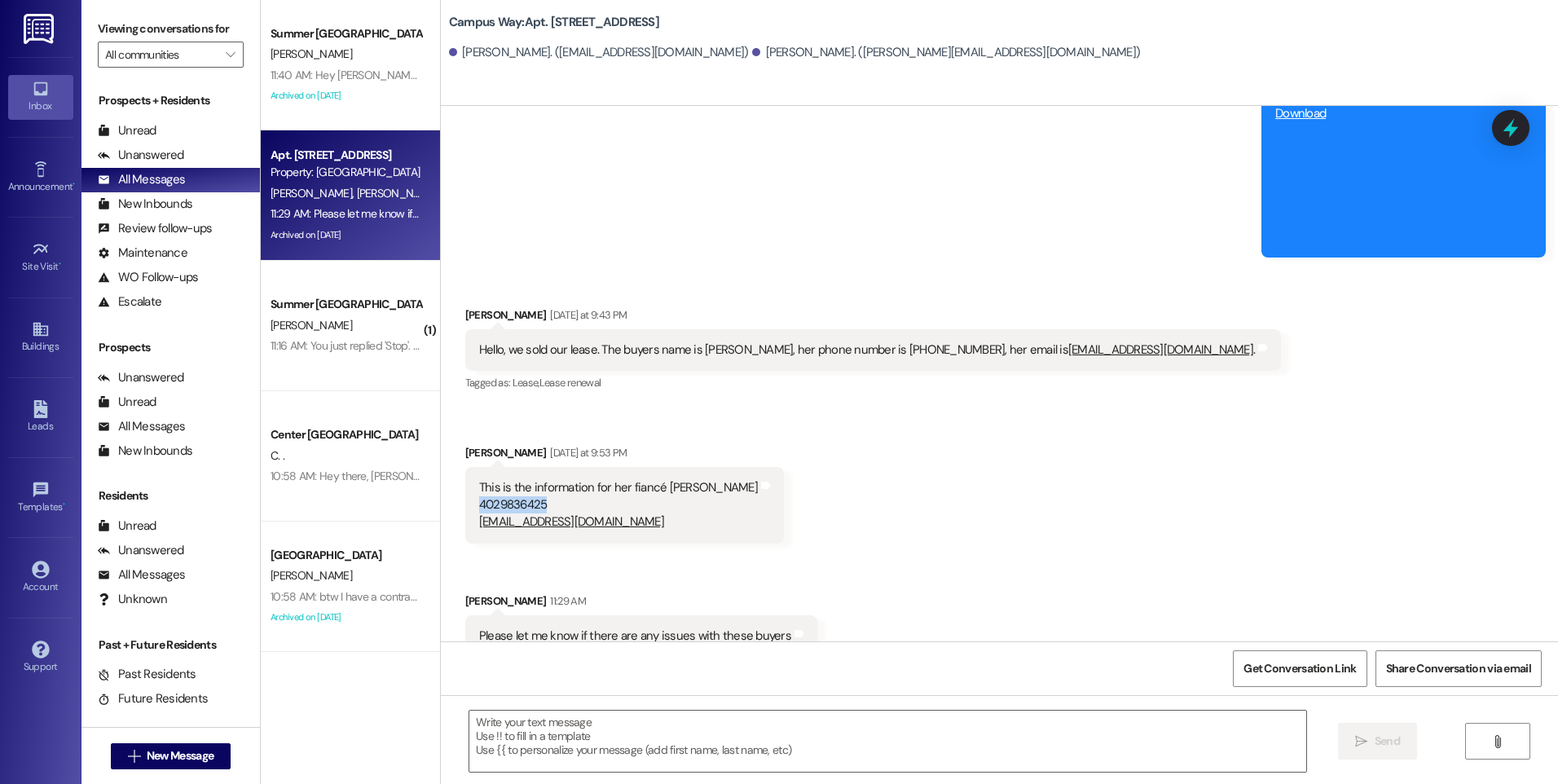
copy div "4029836425"
drag, startPoint x: 573, startPoint y: 473, endPoint x: 456, endPoint y: 463, distance: 117.4
click at [466, 467] on div "This is the information for her fiancé James Perkes 4029836425 jrprx22@gmail.co…" at bounding box center [625, 504] width 318 height 77
copy link "[EMAIL_ADDRESS][DOMAIN_NAME]"
click at [661, 743] on textarea at bounding box center [887, 741] width 836 height 61
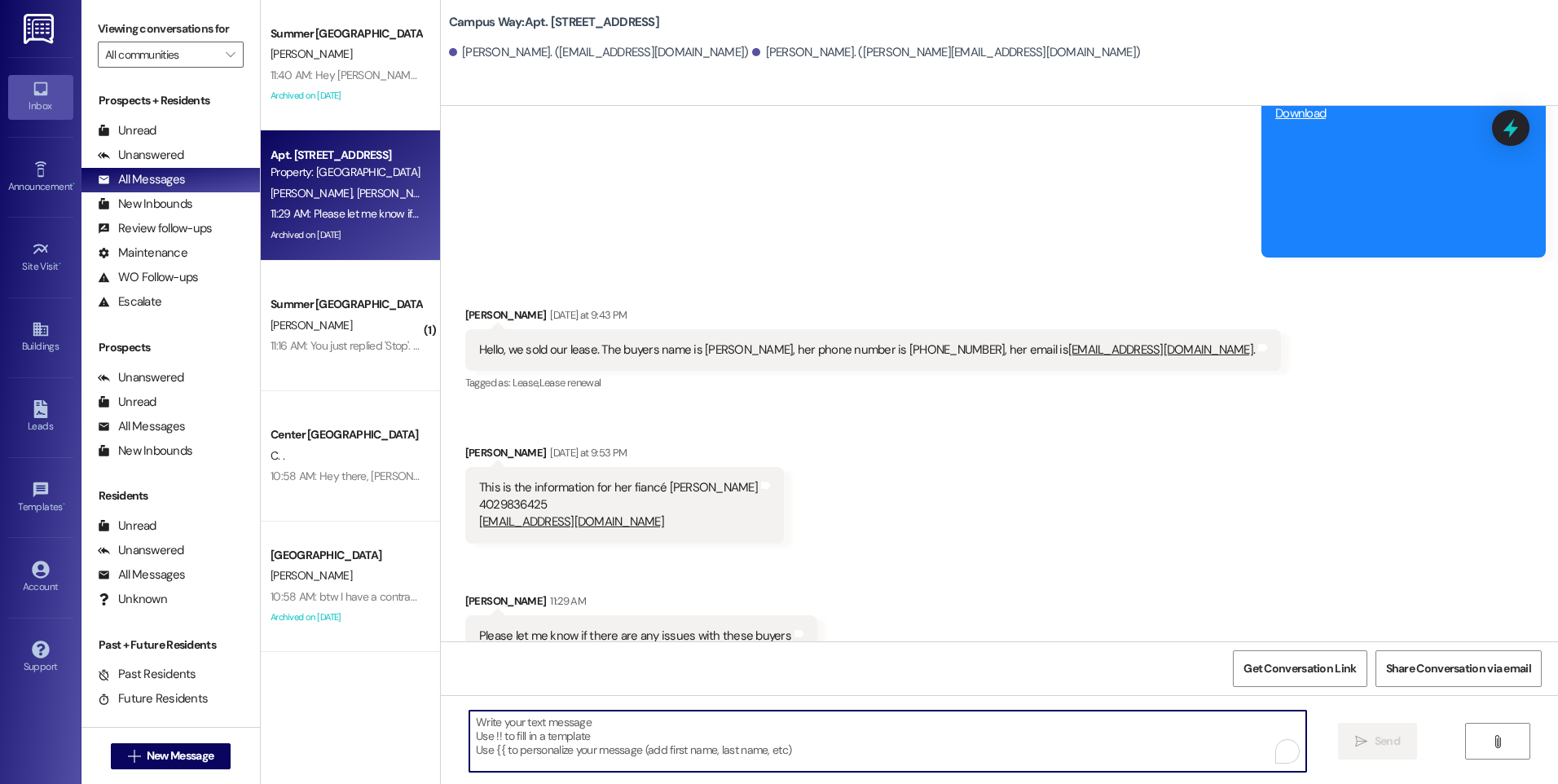
type textarea "S"
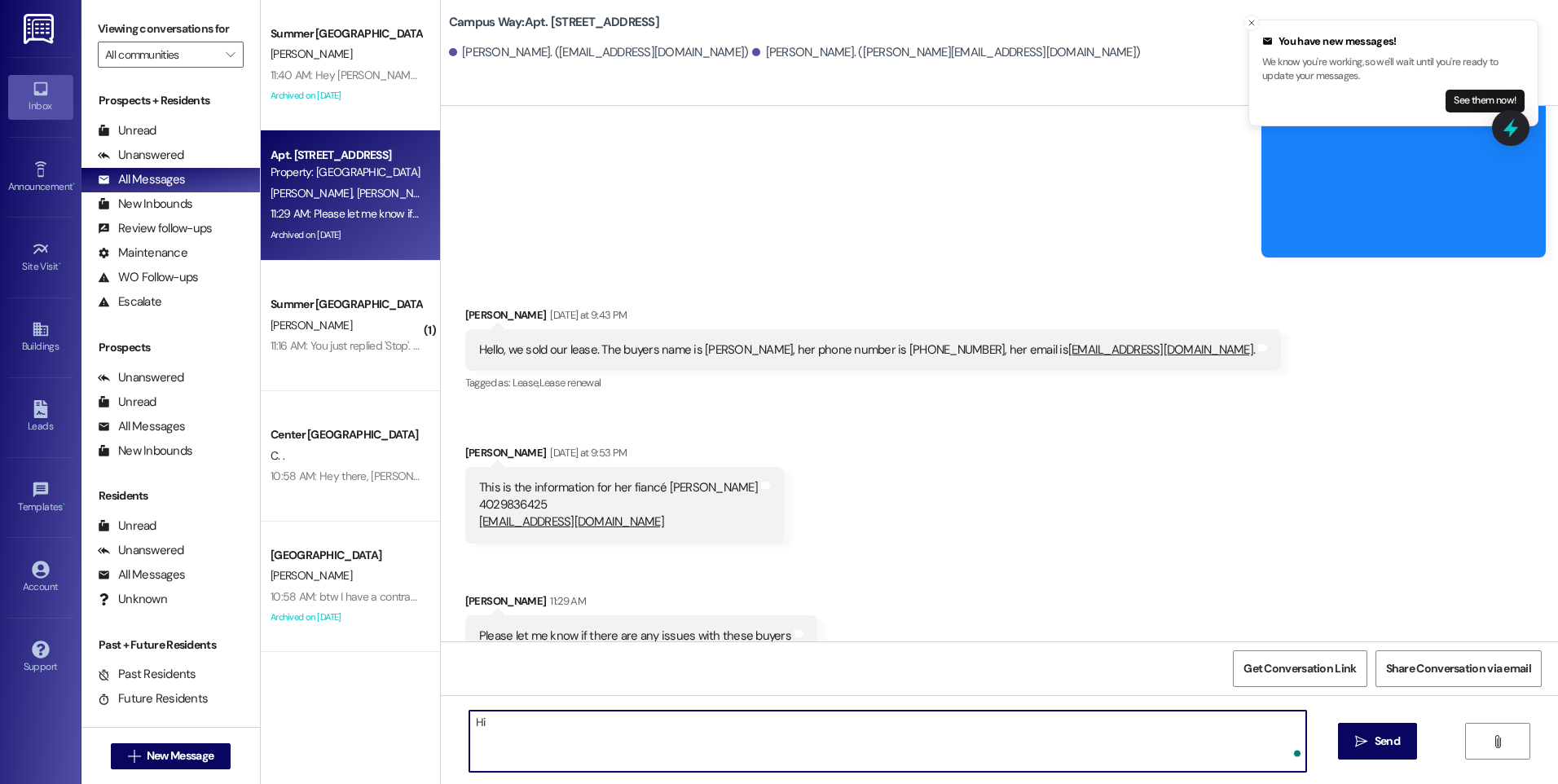
type textarea "H"
type textarea "Hi there, I went ahead and sent them each an application. Thank you"
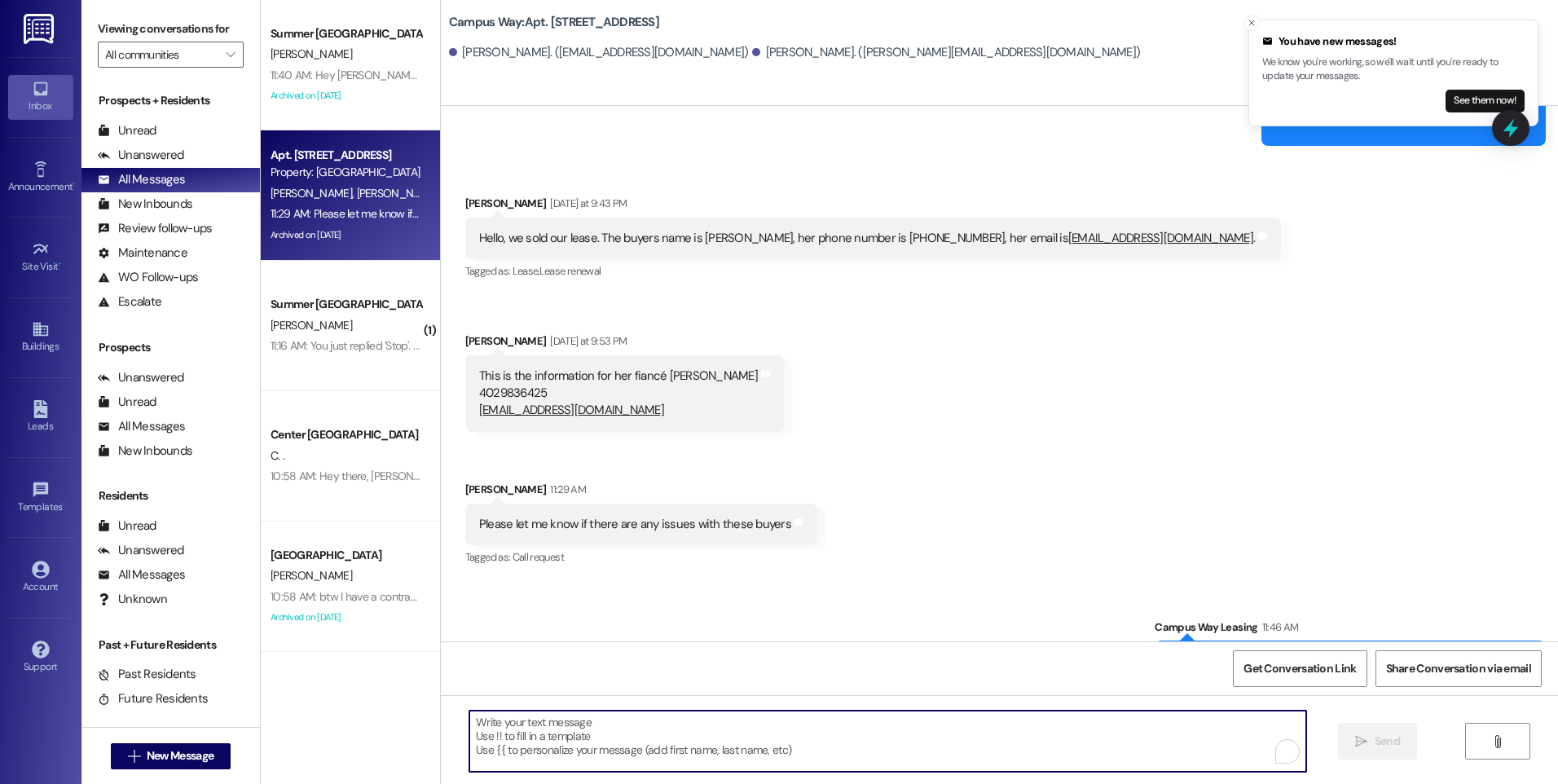
scroll to position [11783, 0]
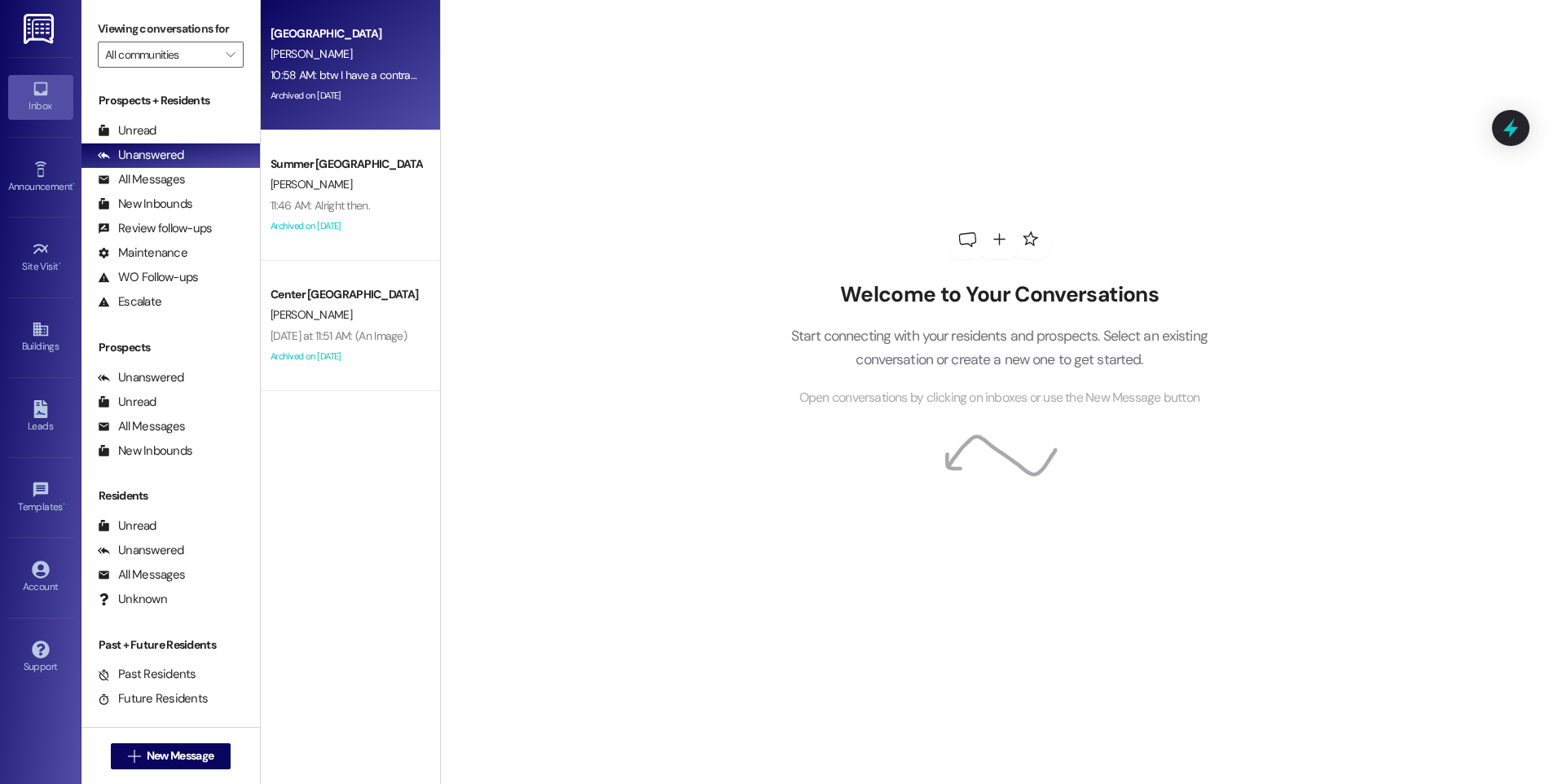
click at [349, 58] on div "[PERSON_NAME]" at bounding box center [346, 55] width 154 height 20
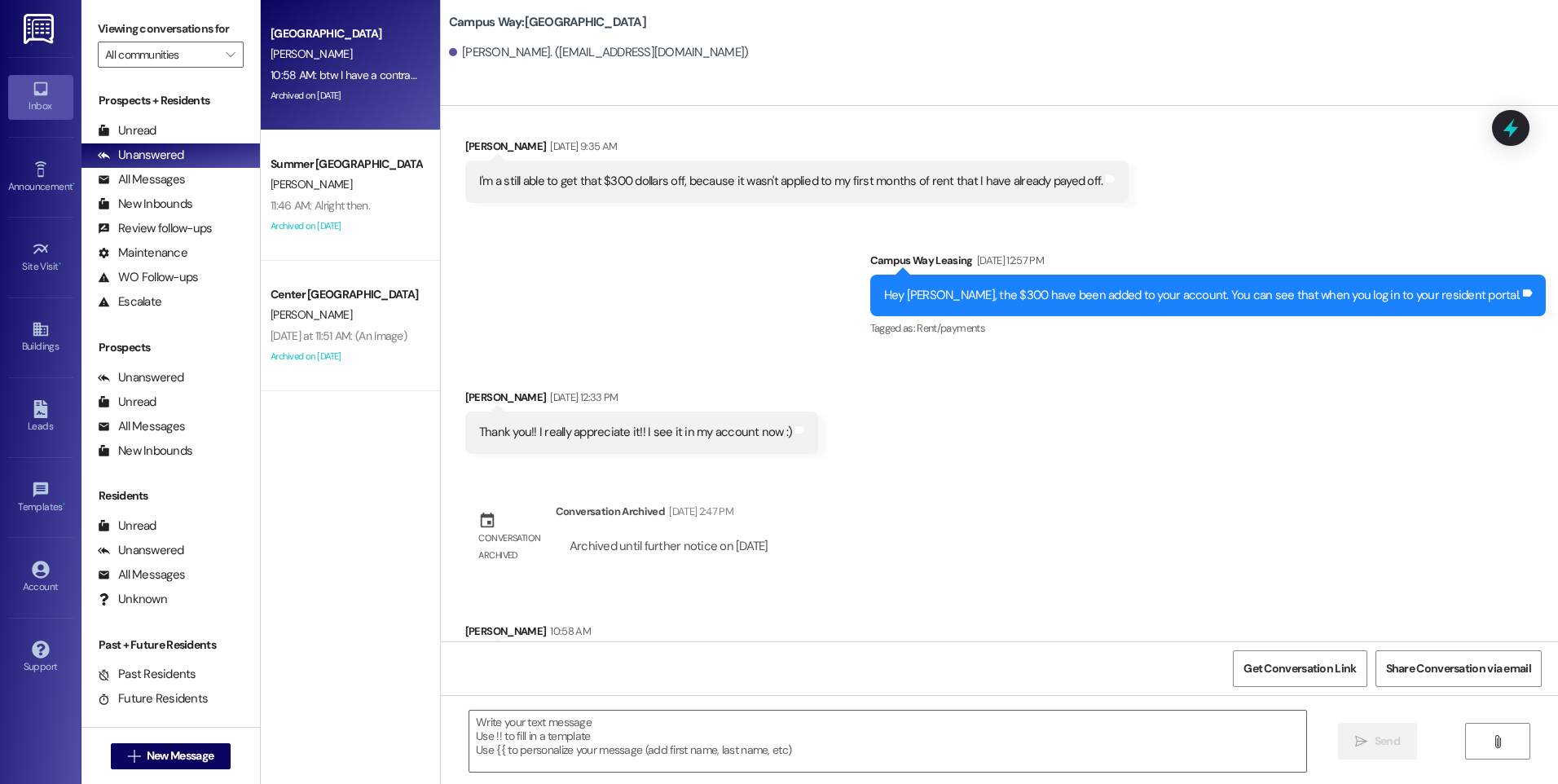
scroll to position [2256, 0]
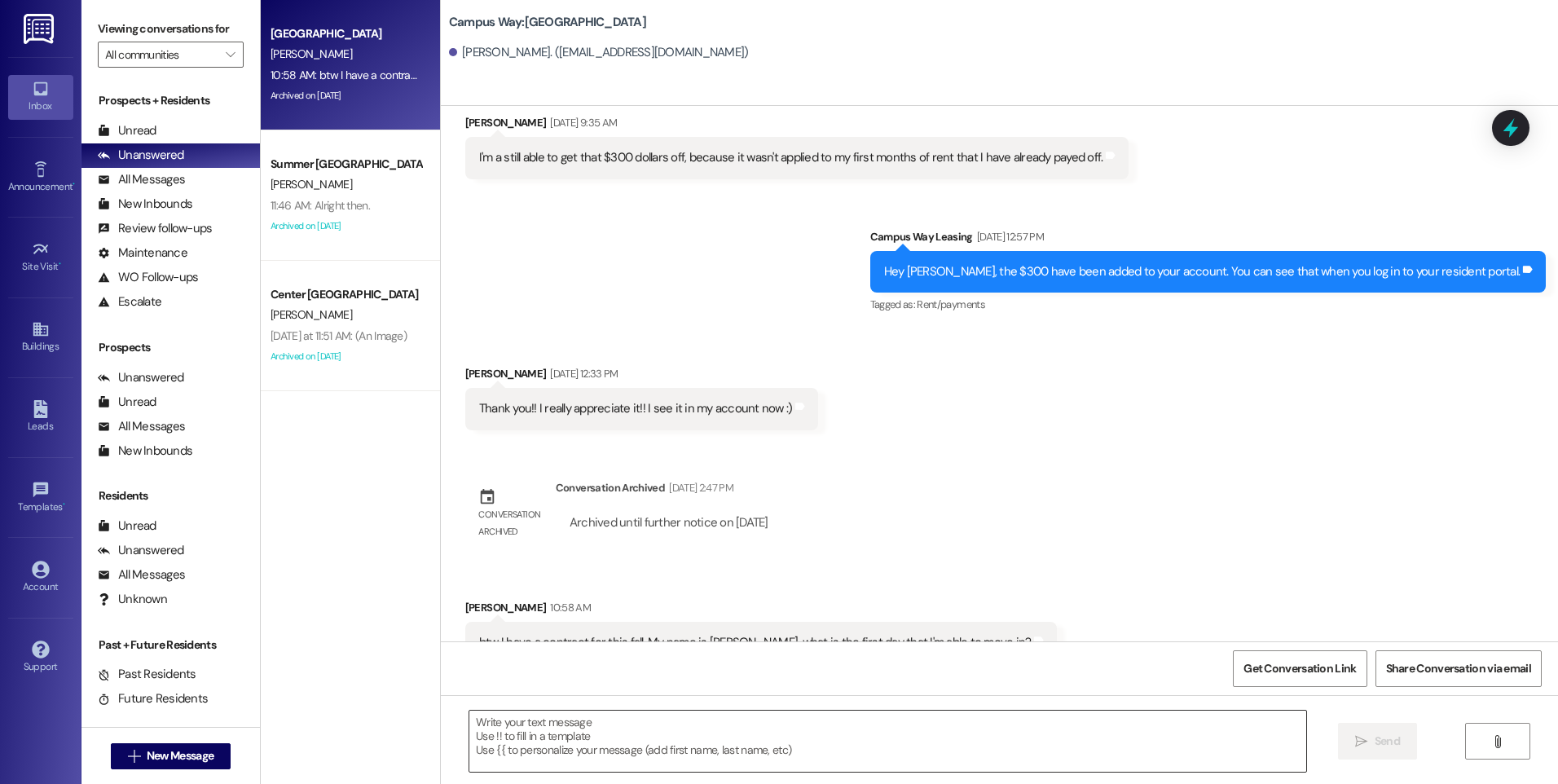
click at [736, 728] on textarea at bounding box center [887, 741] width 836 height 61
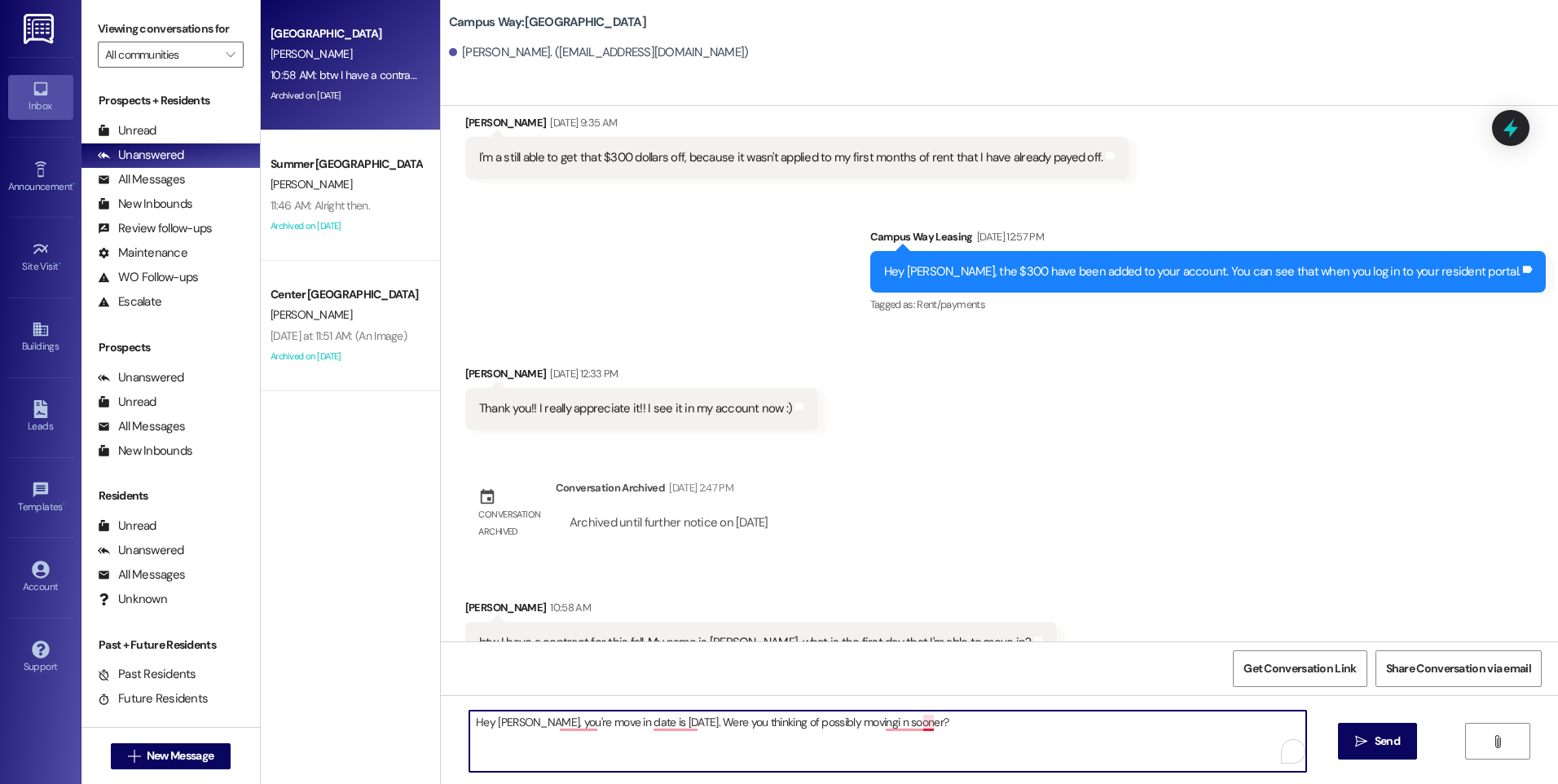
click at [912, 718] on textarea "Hey Logan, you're move in date is this Thursday the 28th. Were you thinking of …" at bounding box center [887, 741] width 836 height 61
type textarea "Hey Logan, you're move in date is this Thursday the 28th. Were you thinking of …"
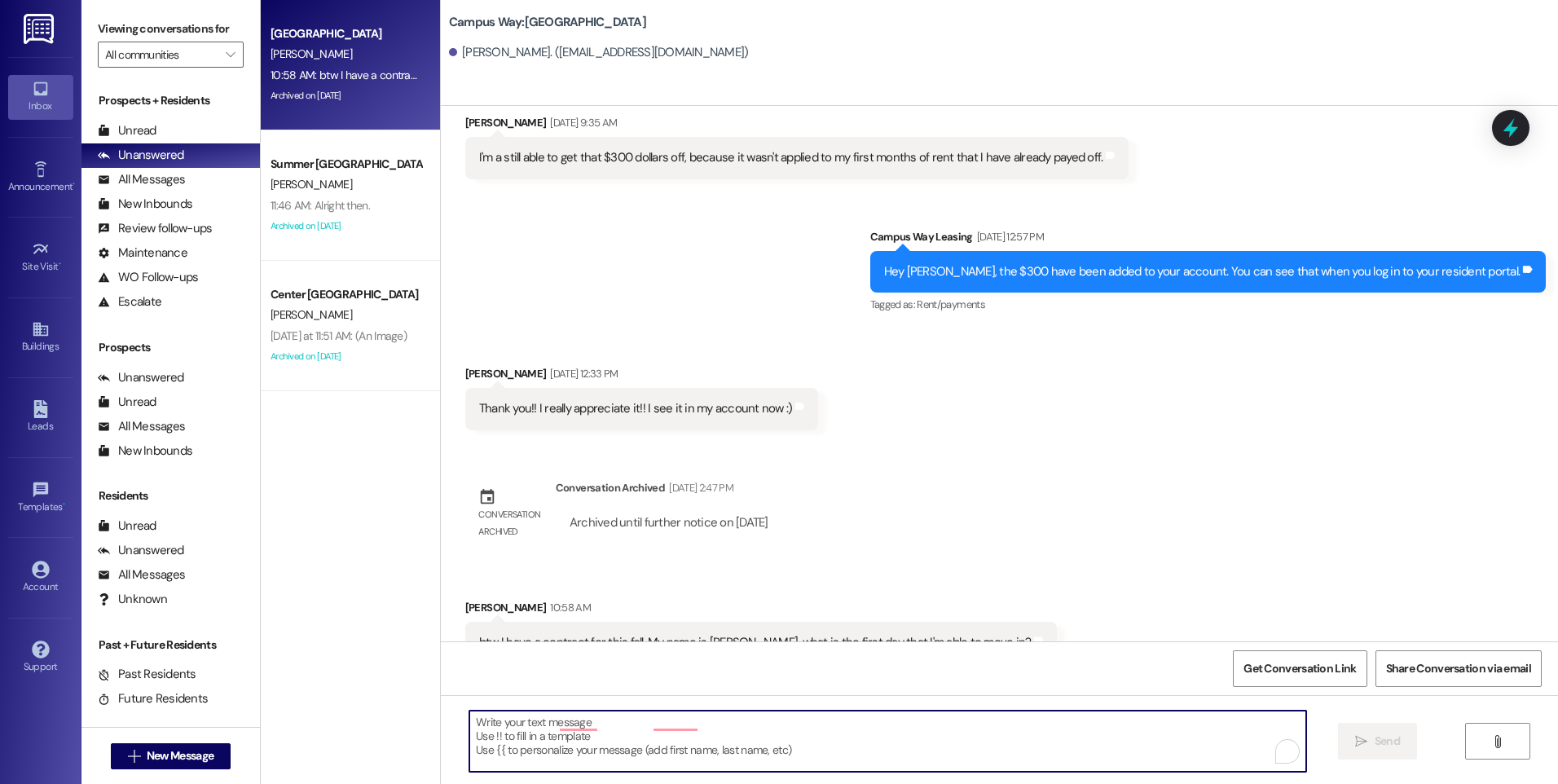
scroll to position [2255, 0]
click at [181, 761] on span "New Message" at bounding box center [180, 755] width 67 height 17
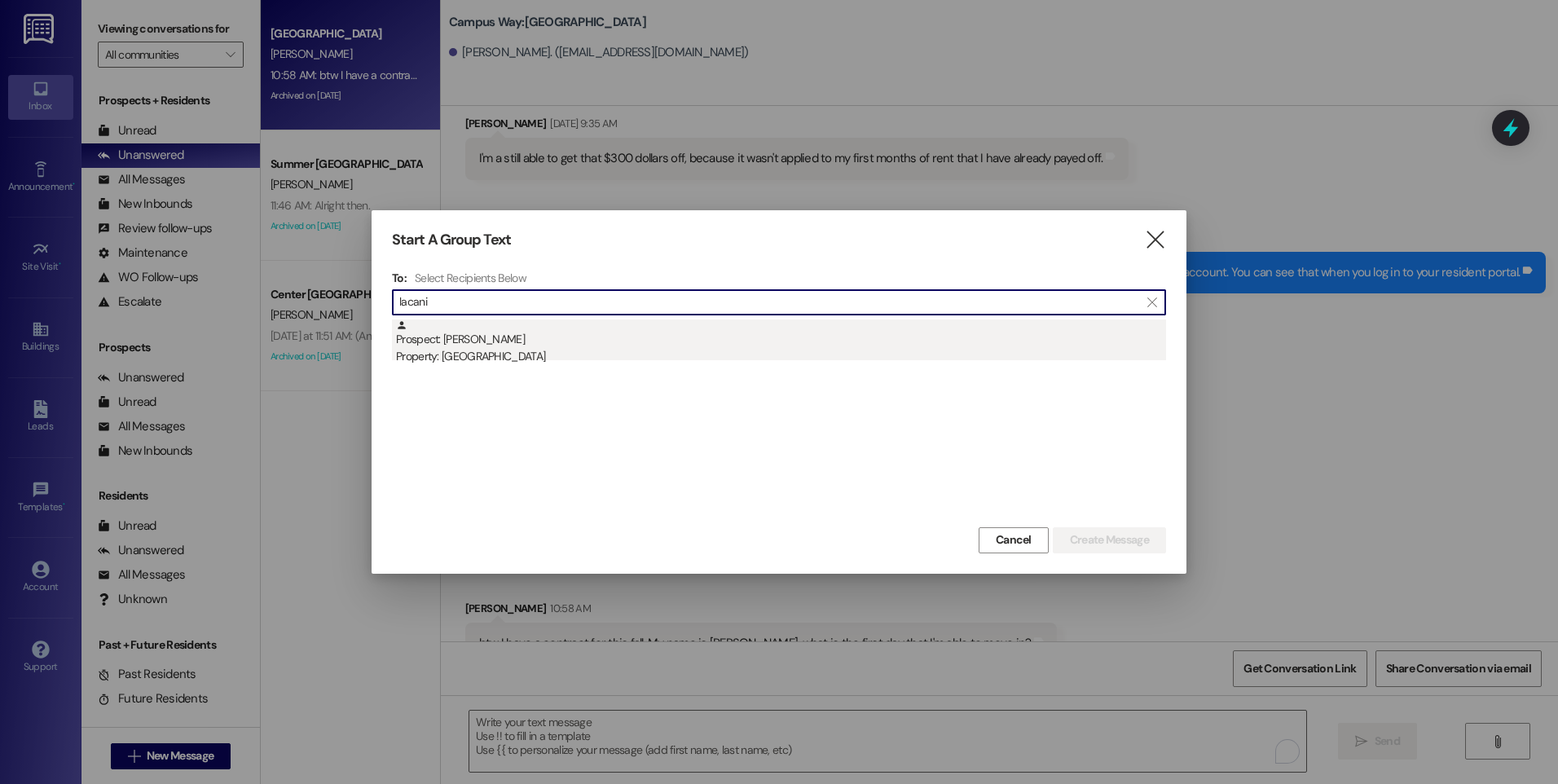
type input "lacani"
click at [474, 358] on div "Property: [GEOGRAPHIC_DATA]" at bounding box center [781, 356] width 770 height 17
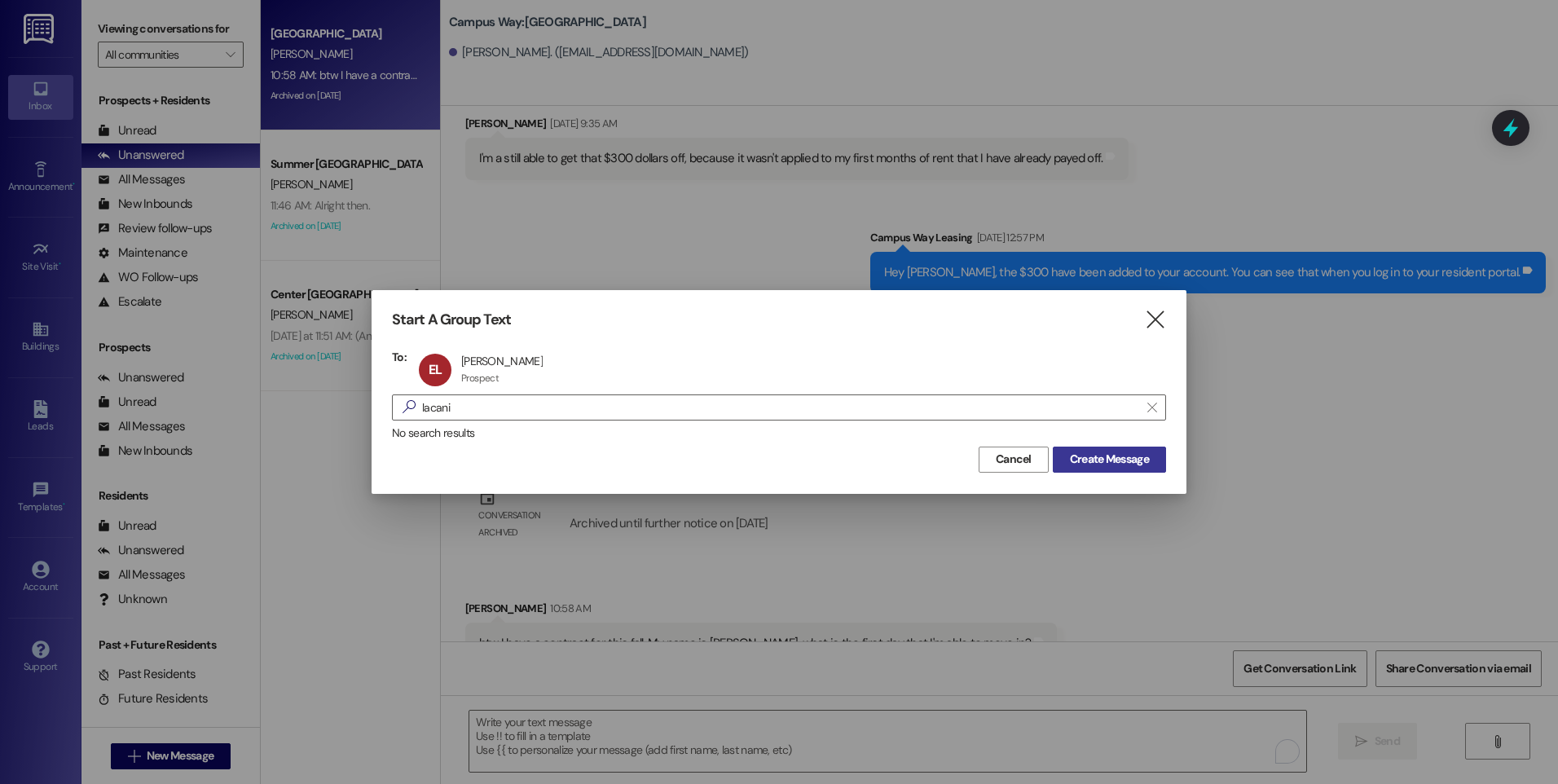
click at [1128, 454] on span "Create Message" at bounding box center [1109, 459] width 79 height 17
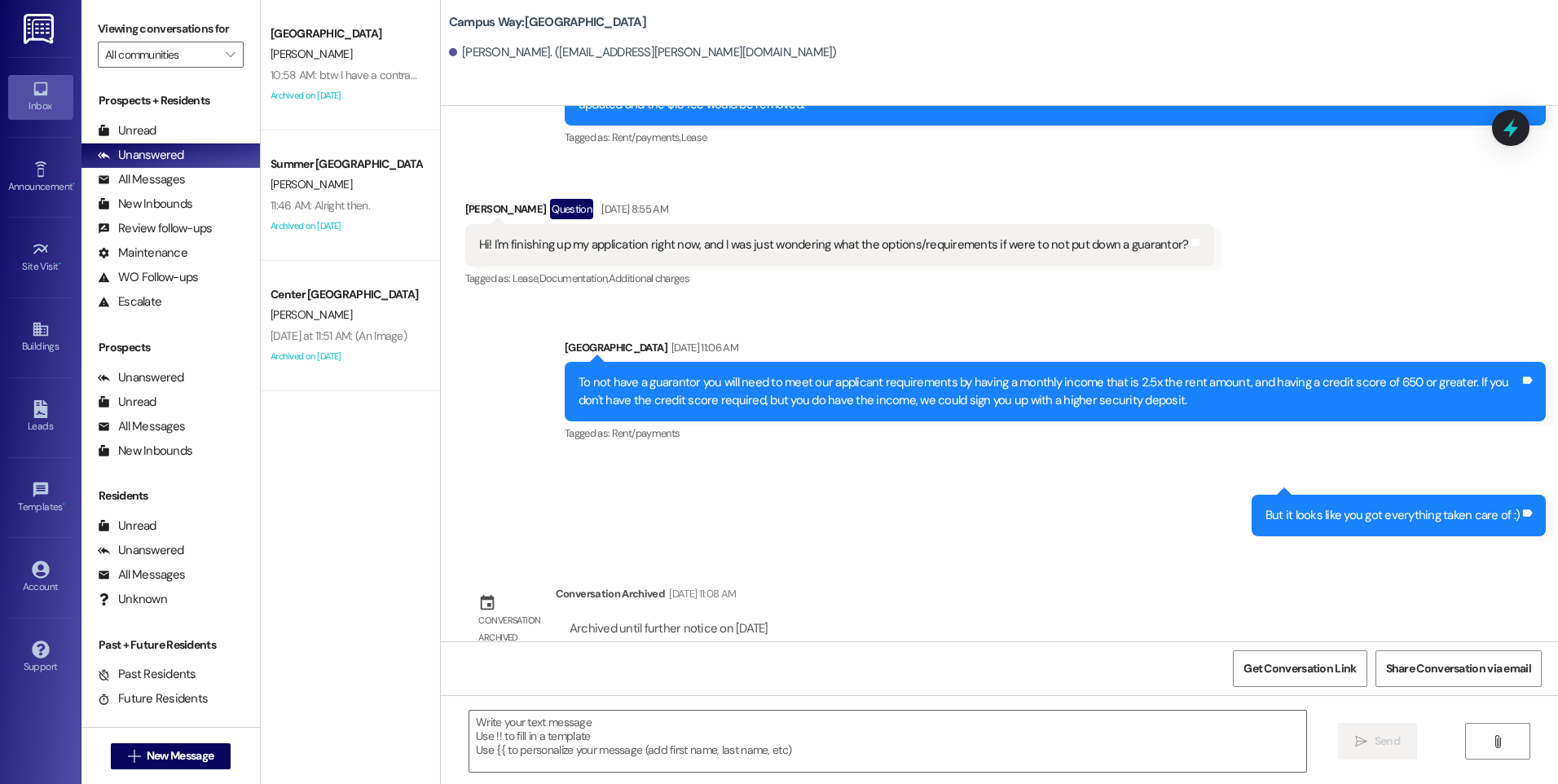
scroll to position [429, 0]
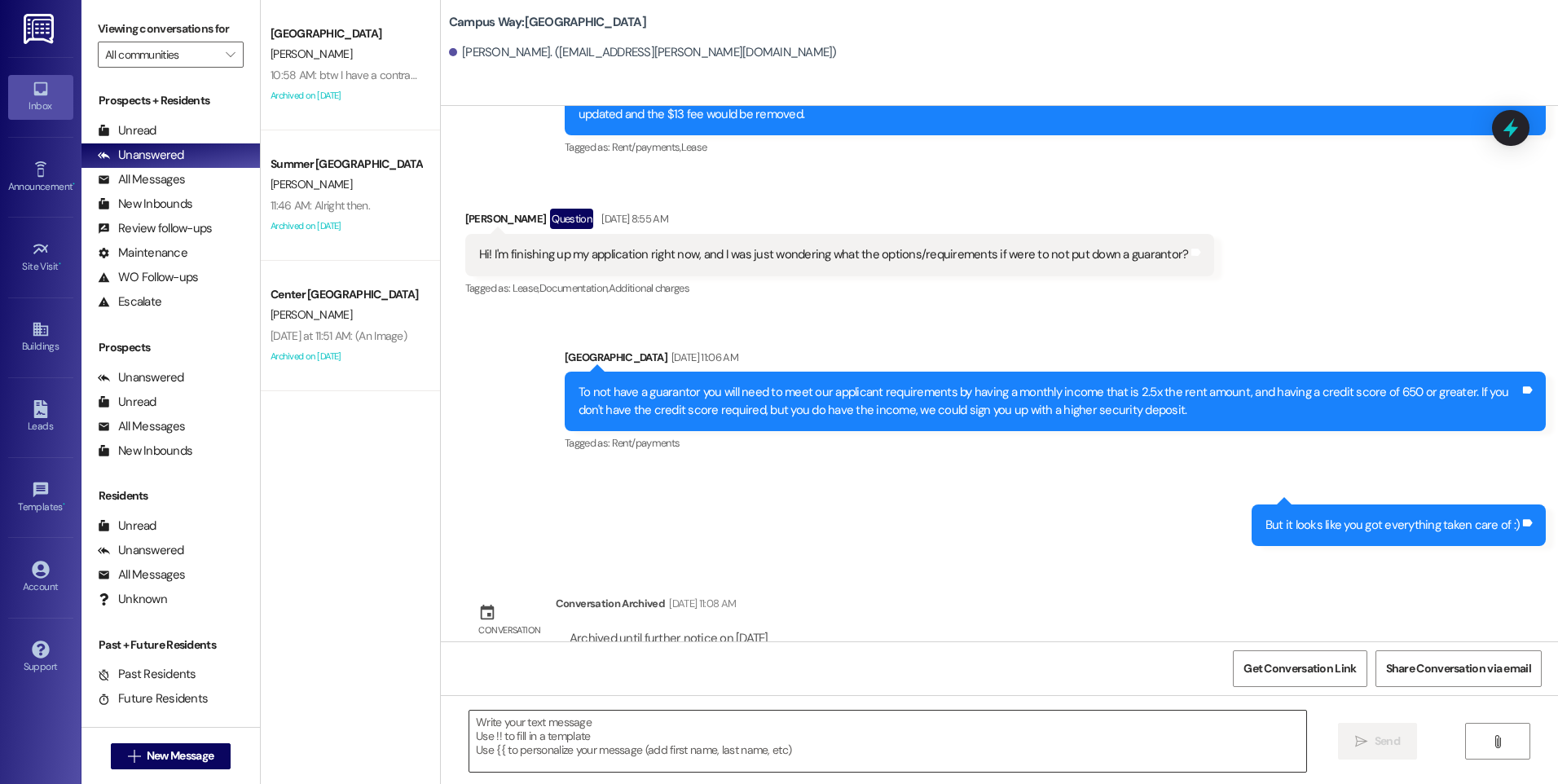
click at [910, 753] on textarea at bounding box center [887, 741] width 836 height 61
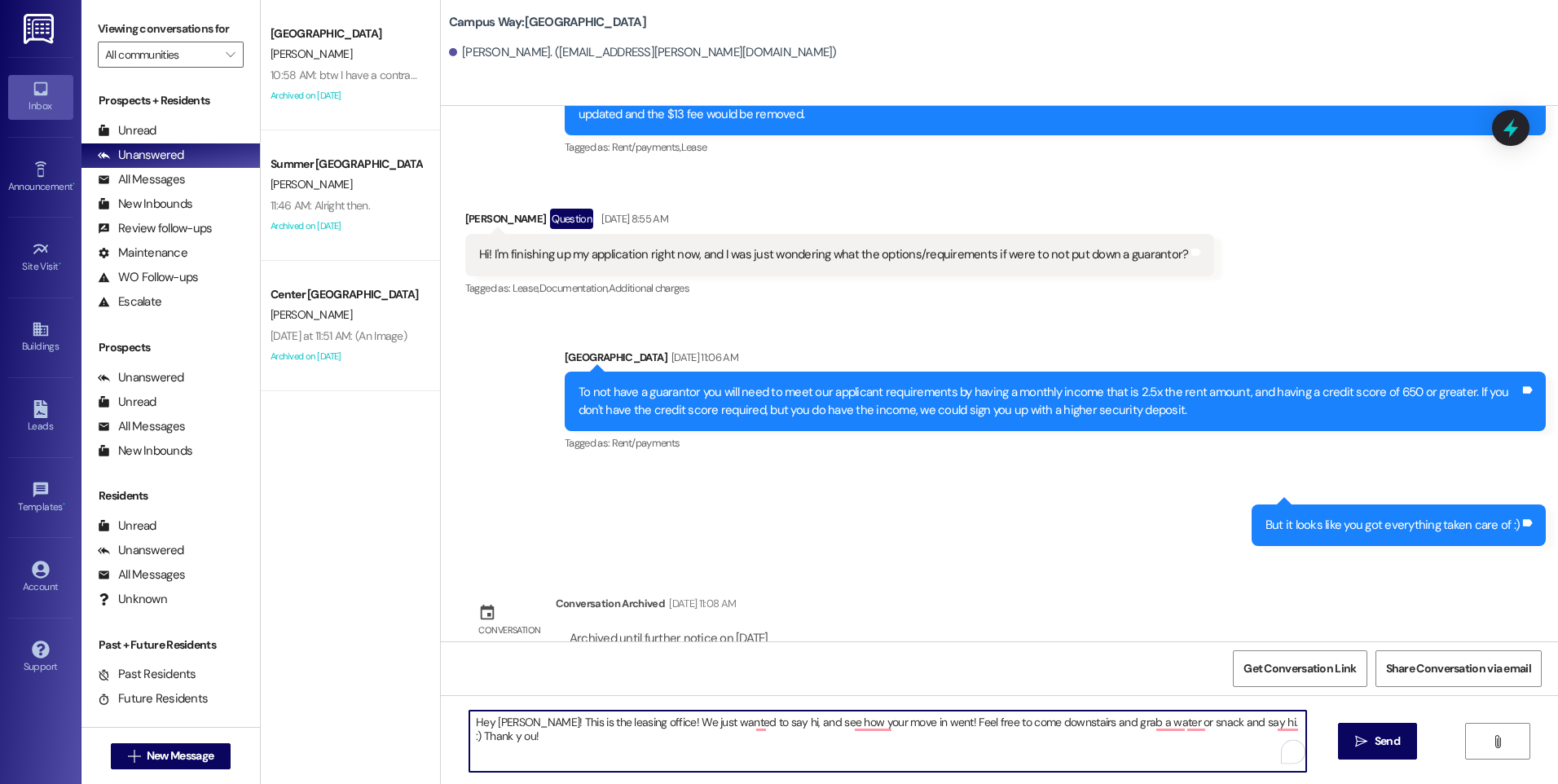
type textarea "Hey Emma! This is the leasing office! We just wanted to say hi, and see how you…"
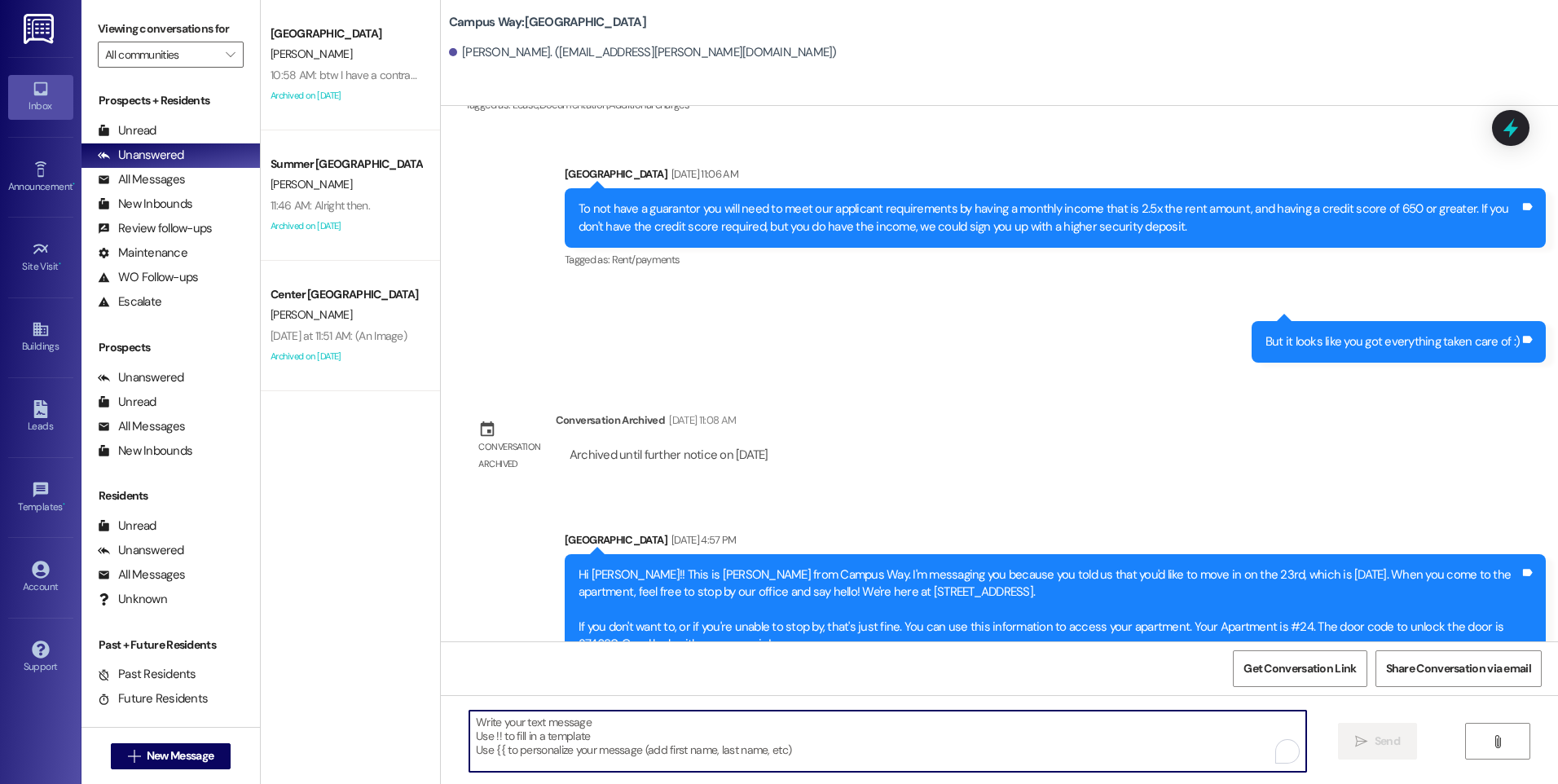
scroll to position [788, 0]
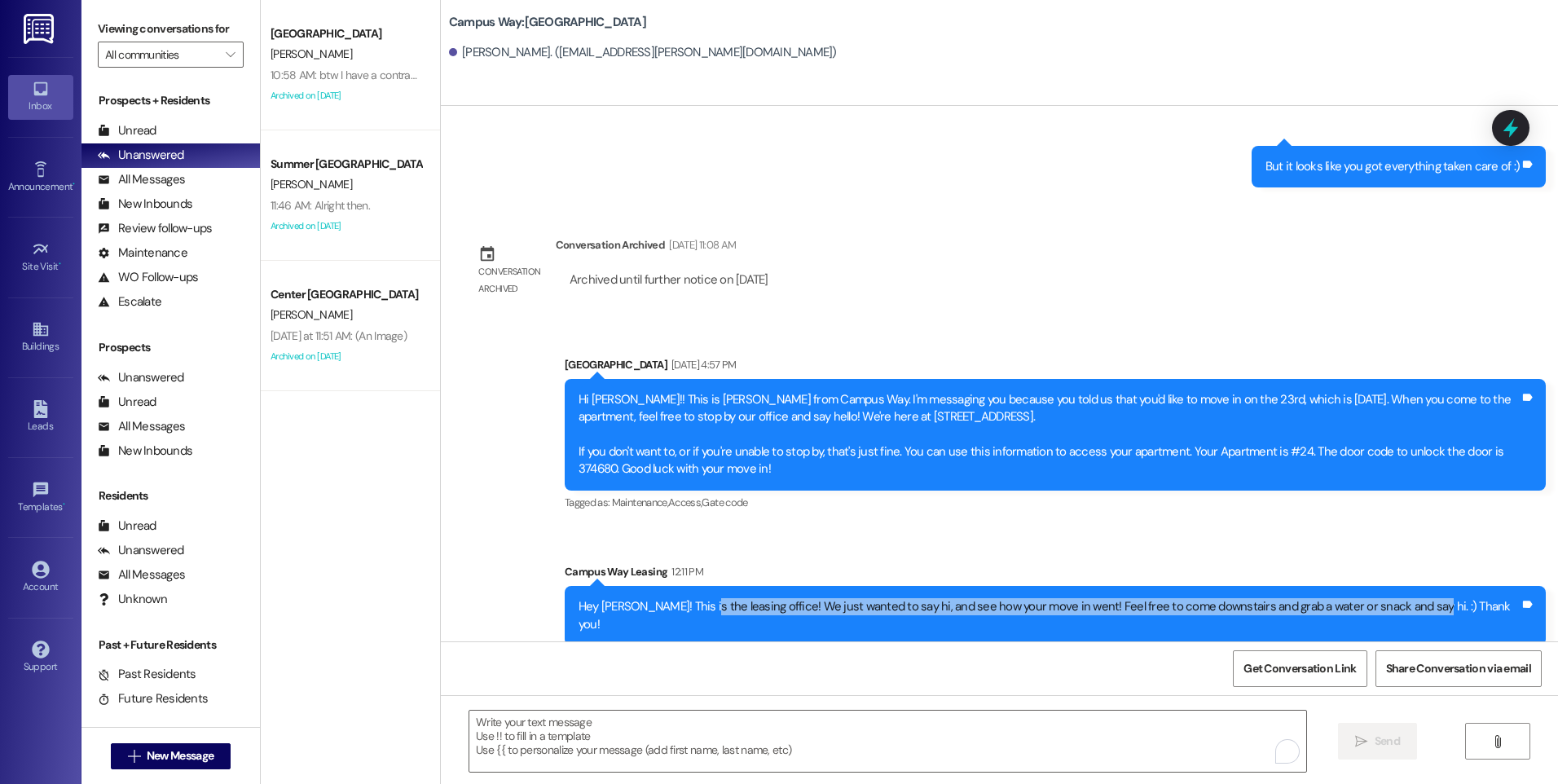
drag, startPoint x: 761, startPoint y: 593, endPoint x: 1465, endPoint y: 633, distance: 705.1
click at [1465, 633] on div "Sent via SMS Campus Way Leasing 12:11 PM Hey Emma! This is the leasing office! …" at bounding box center [1055, 604] width 1005 height 106
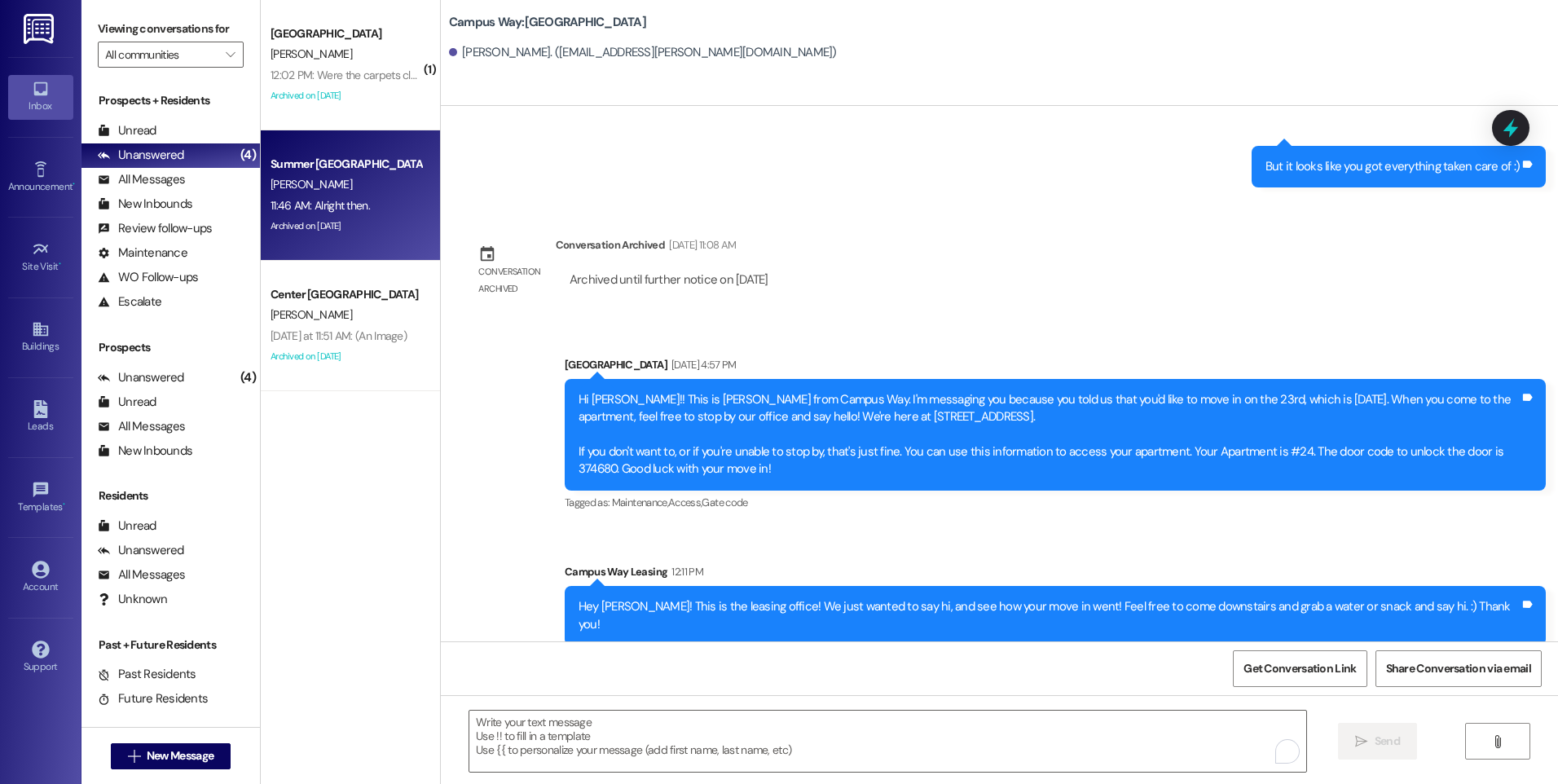
click at [337, 207] on div "11:46 AM: Alright then. 11:46 AM: Alright then." at bounding box center [319, 205] width 99 height 15
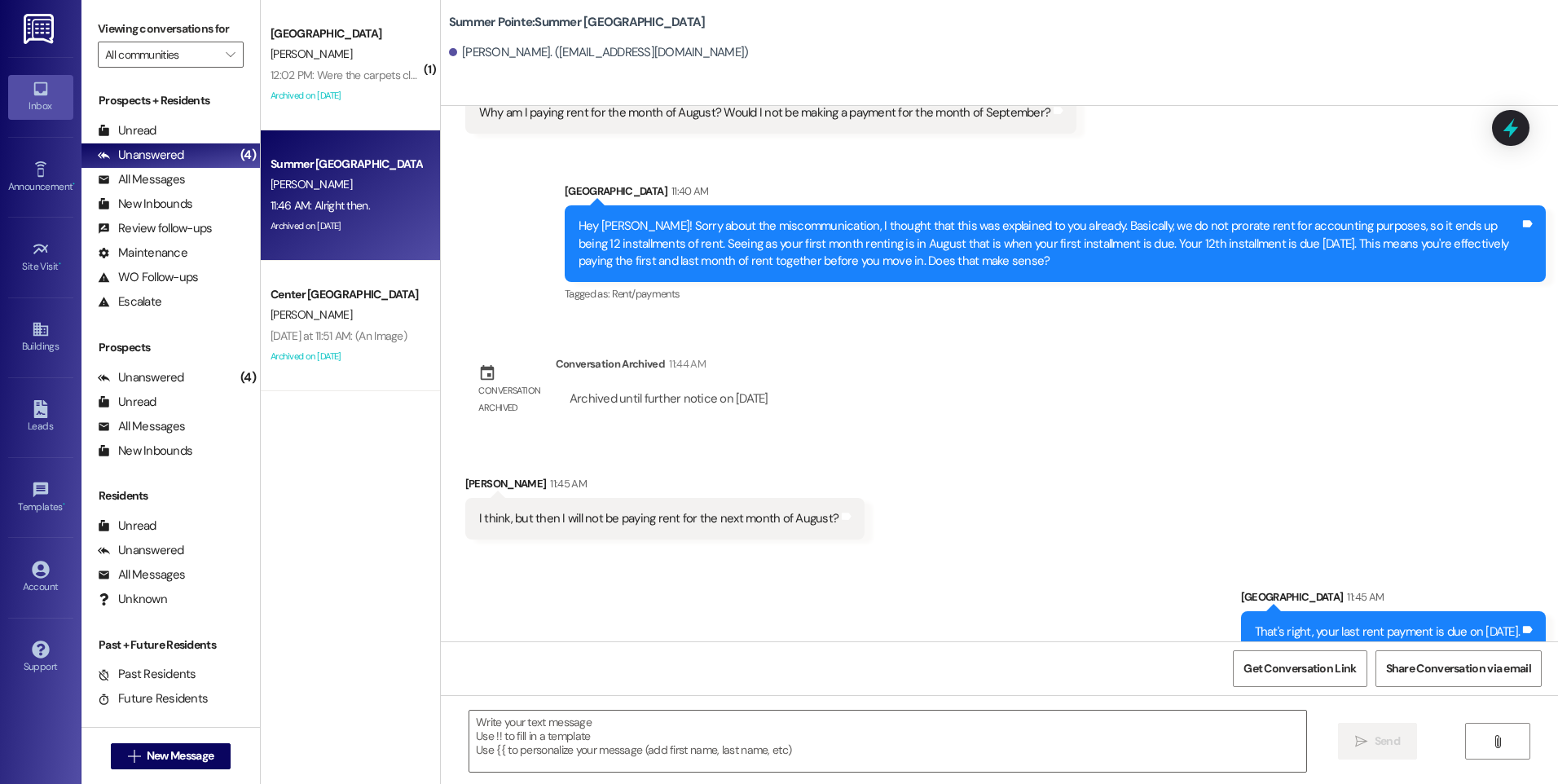
scroll to position [1101, 0]
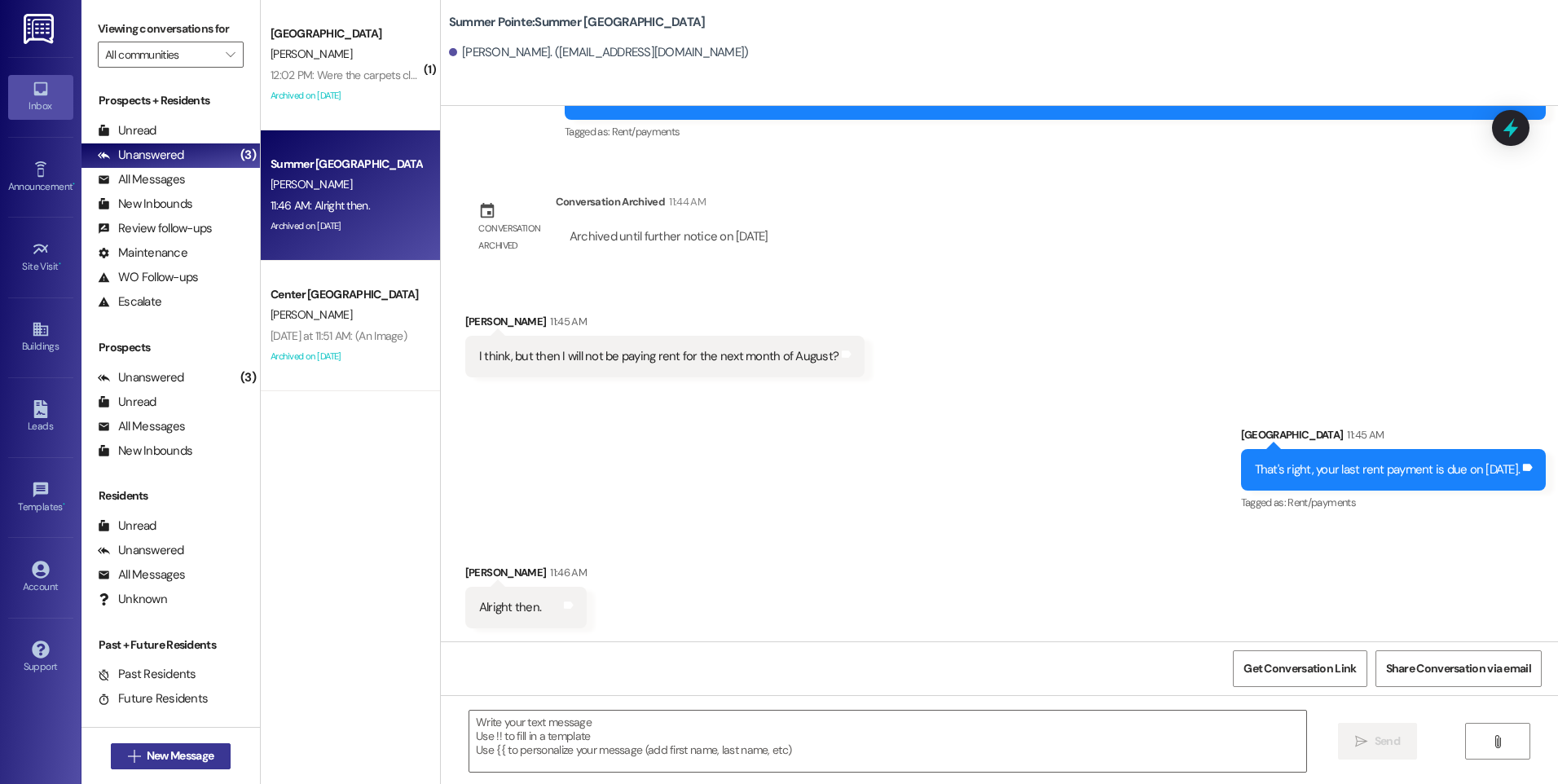
click at [156, 750] on span "New Message" at bounding box center [180, 755] width 67 height 17
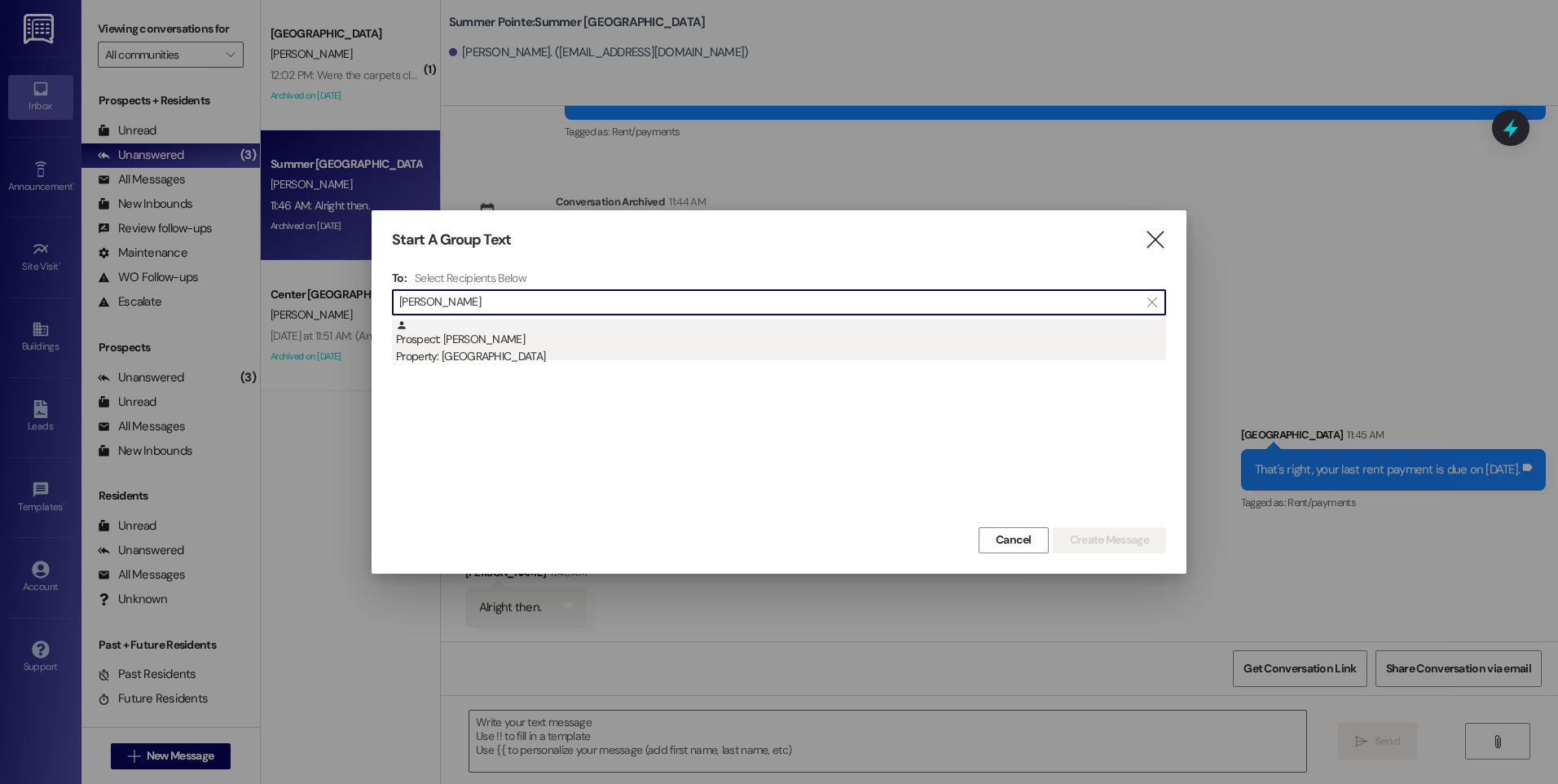
type input "kylie mason"
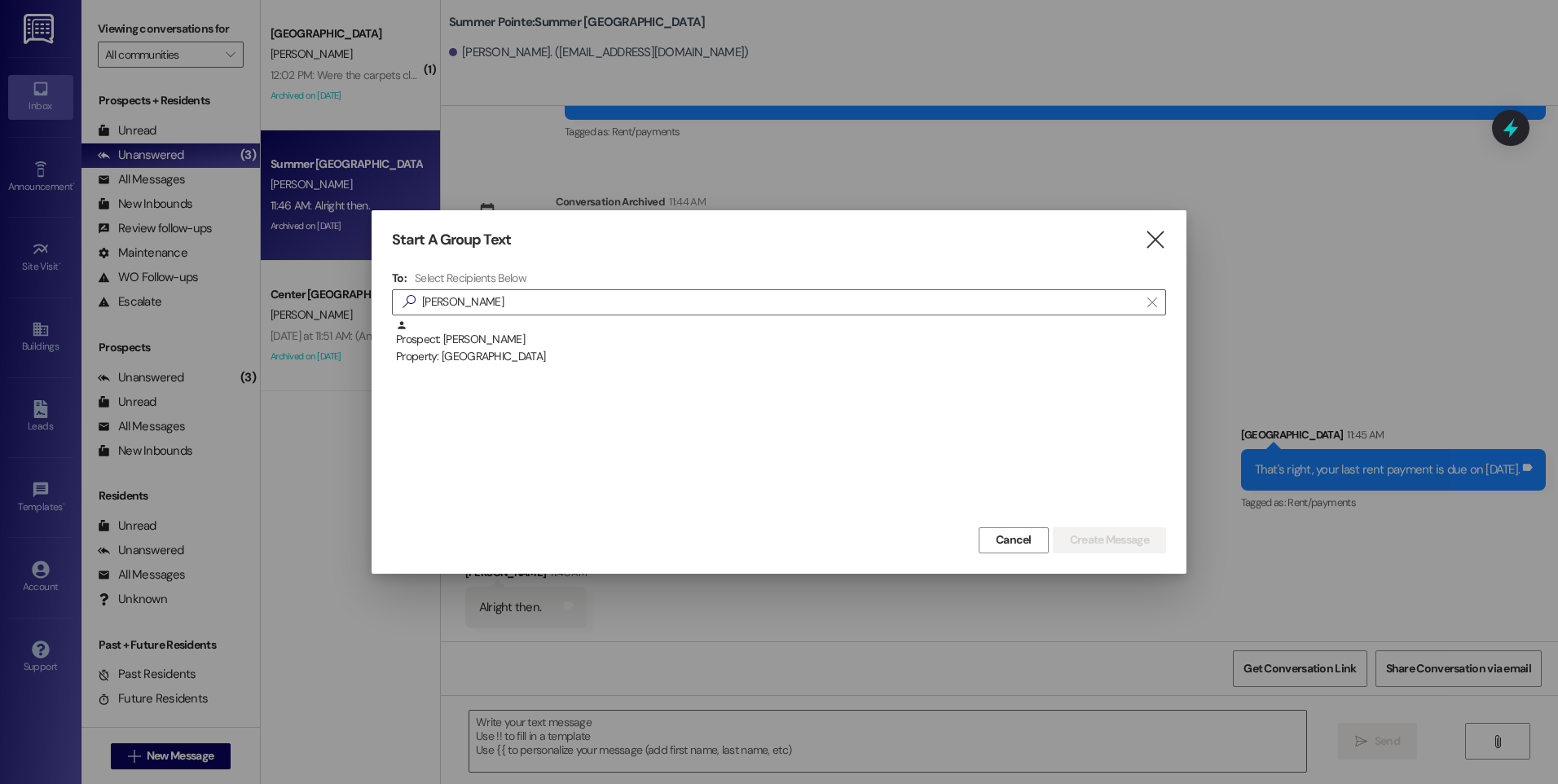
drag, startPoint x: 477, startPoint y: 339, endPoint x: 460, endPoint y: 340, distance: 17.0
click at [477, 339] on div "Prospect: Kylie Mason Property: Campus Way" at bounding box center [781, 342] width 770 height 46
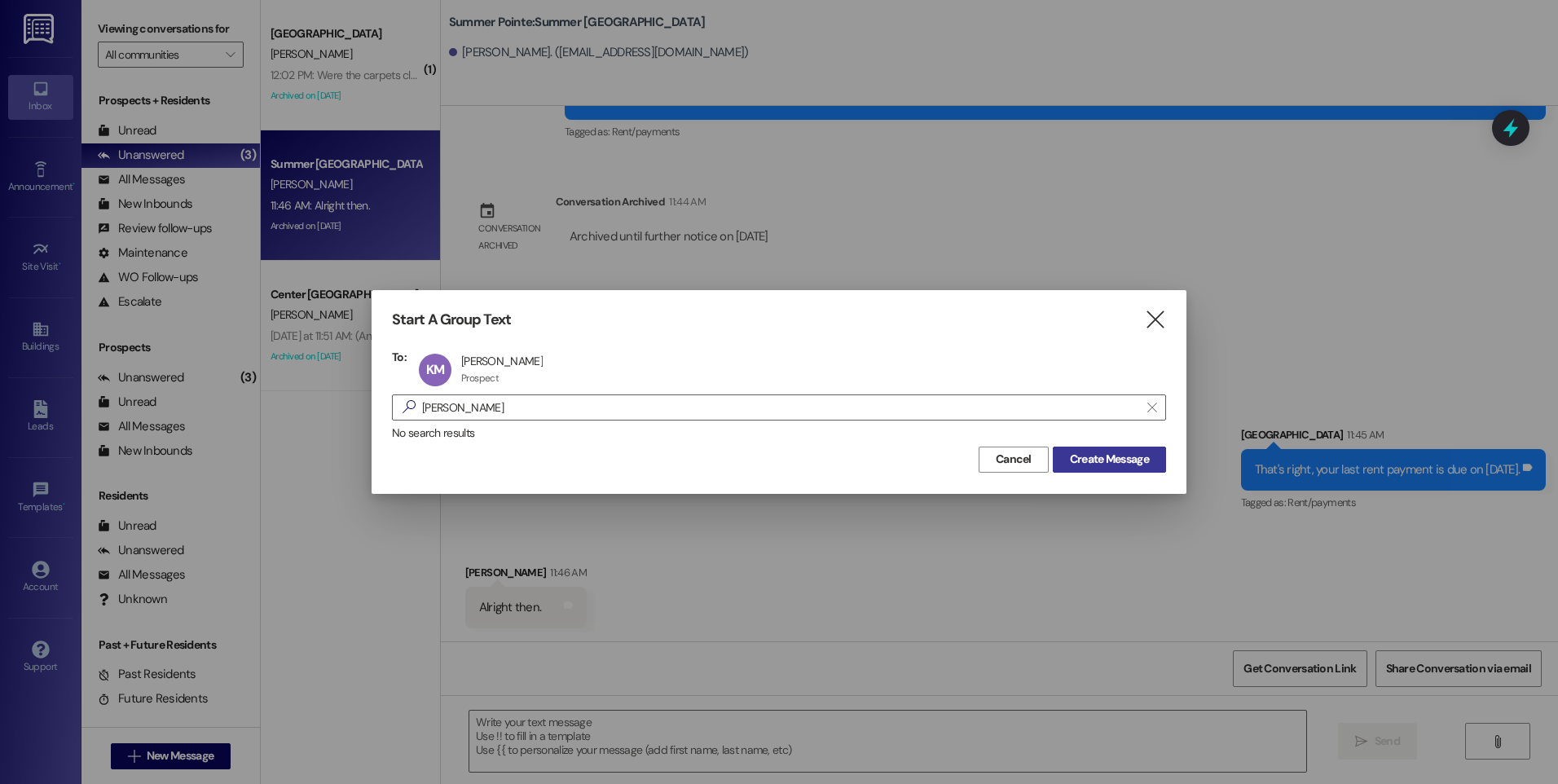
drag, startPoint x: 1128, startPoint y: 465, endPoint x: 1127, endPoint y: 453, distance: 12.0
click at [1128, 465] on span "Create Message" at bounding box center [1109, 459] width 79 height 17
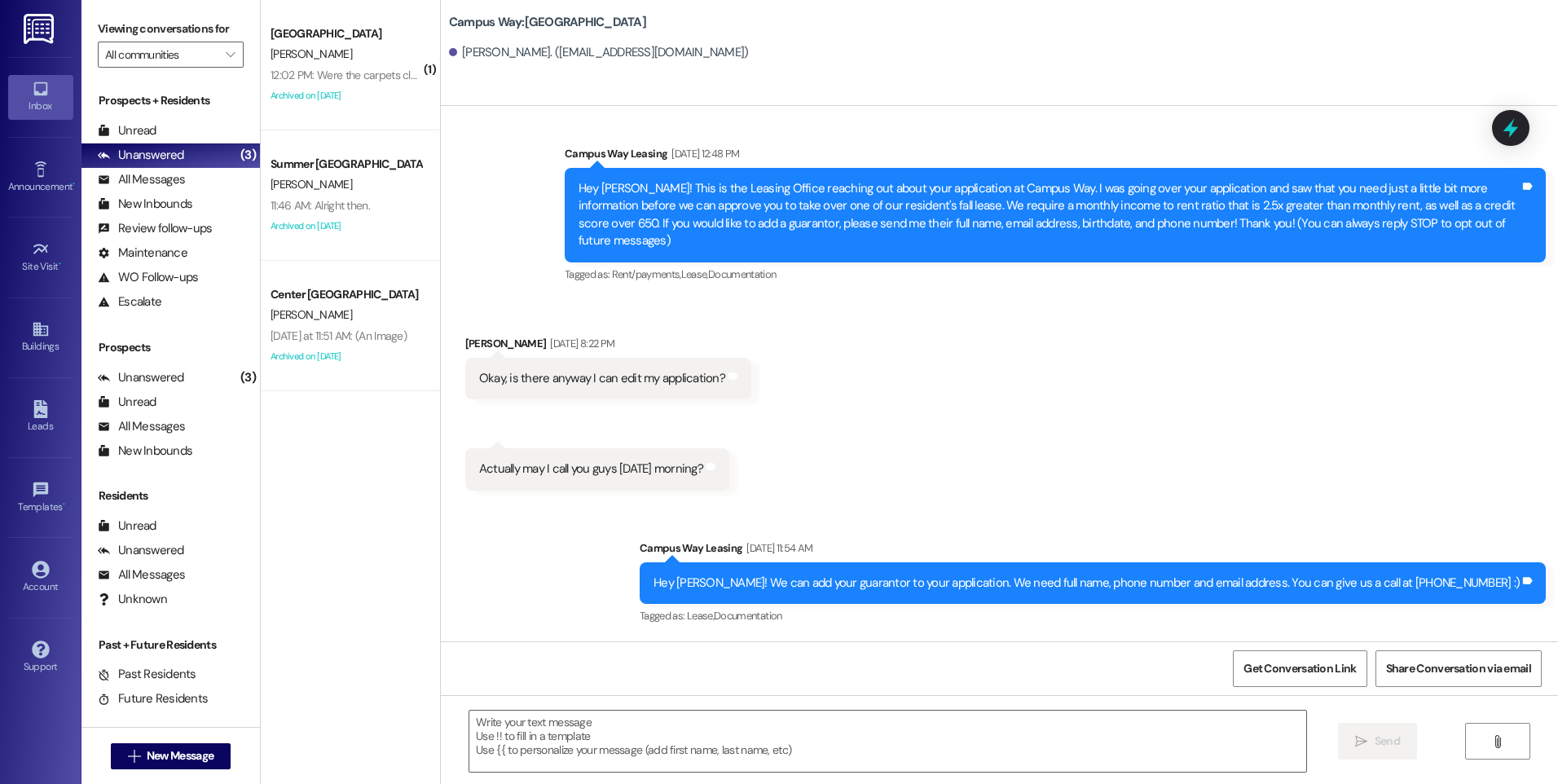
scroll to position [0, 0]
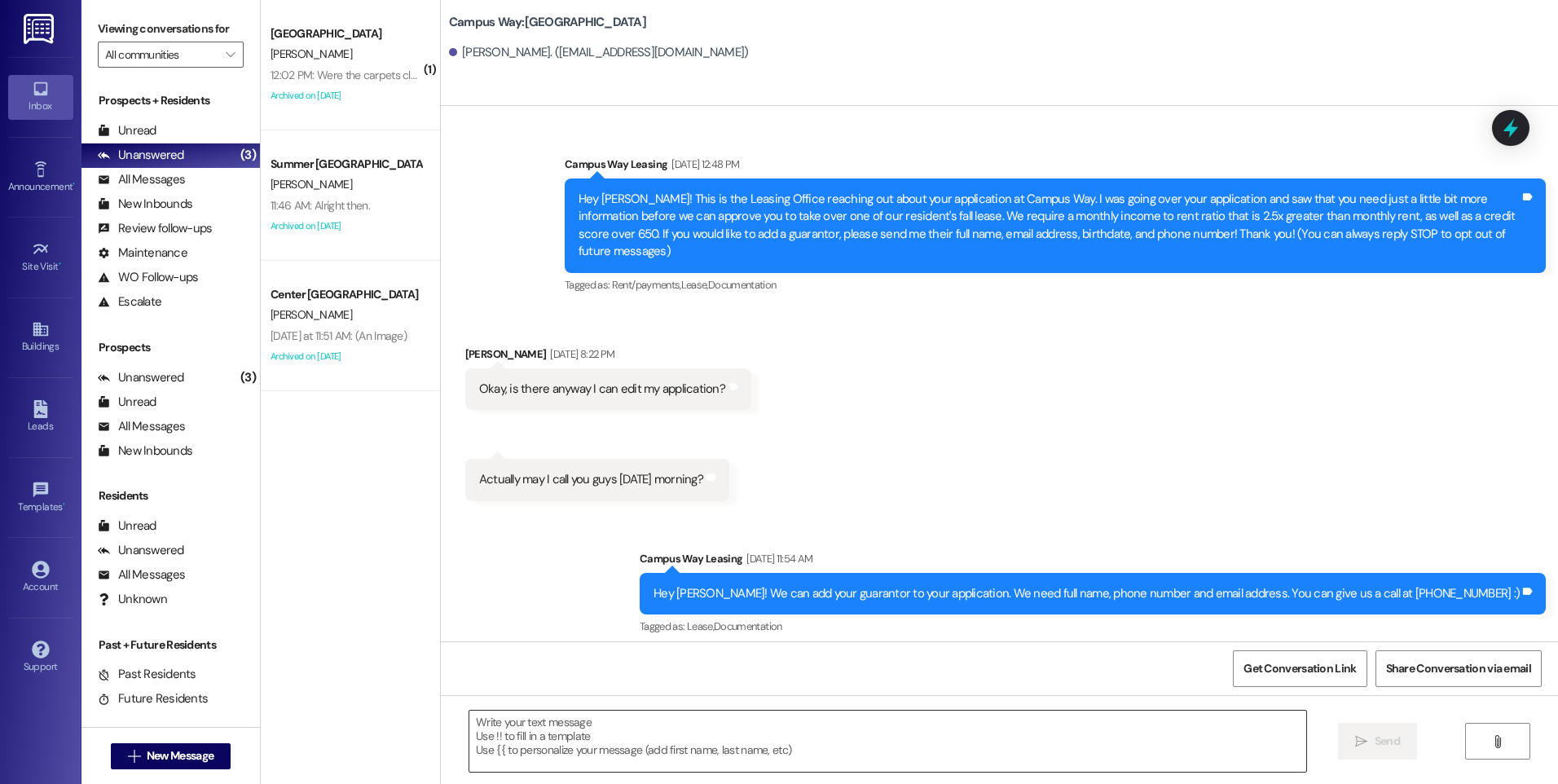
click at [666, 724] on textarea at bounding box center [887, 741] width 836 height 61
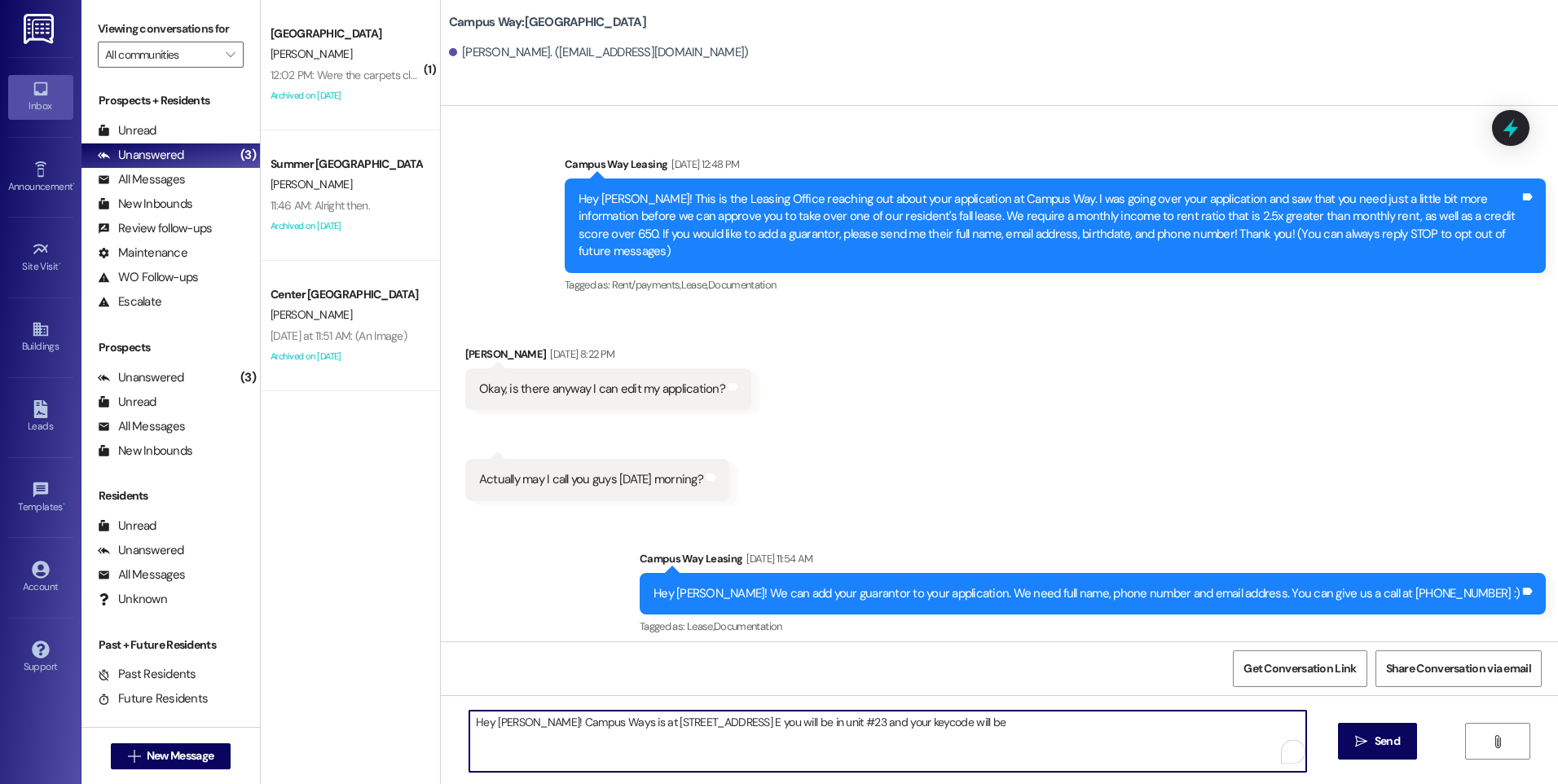
paste textarea "759203"
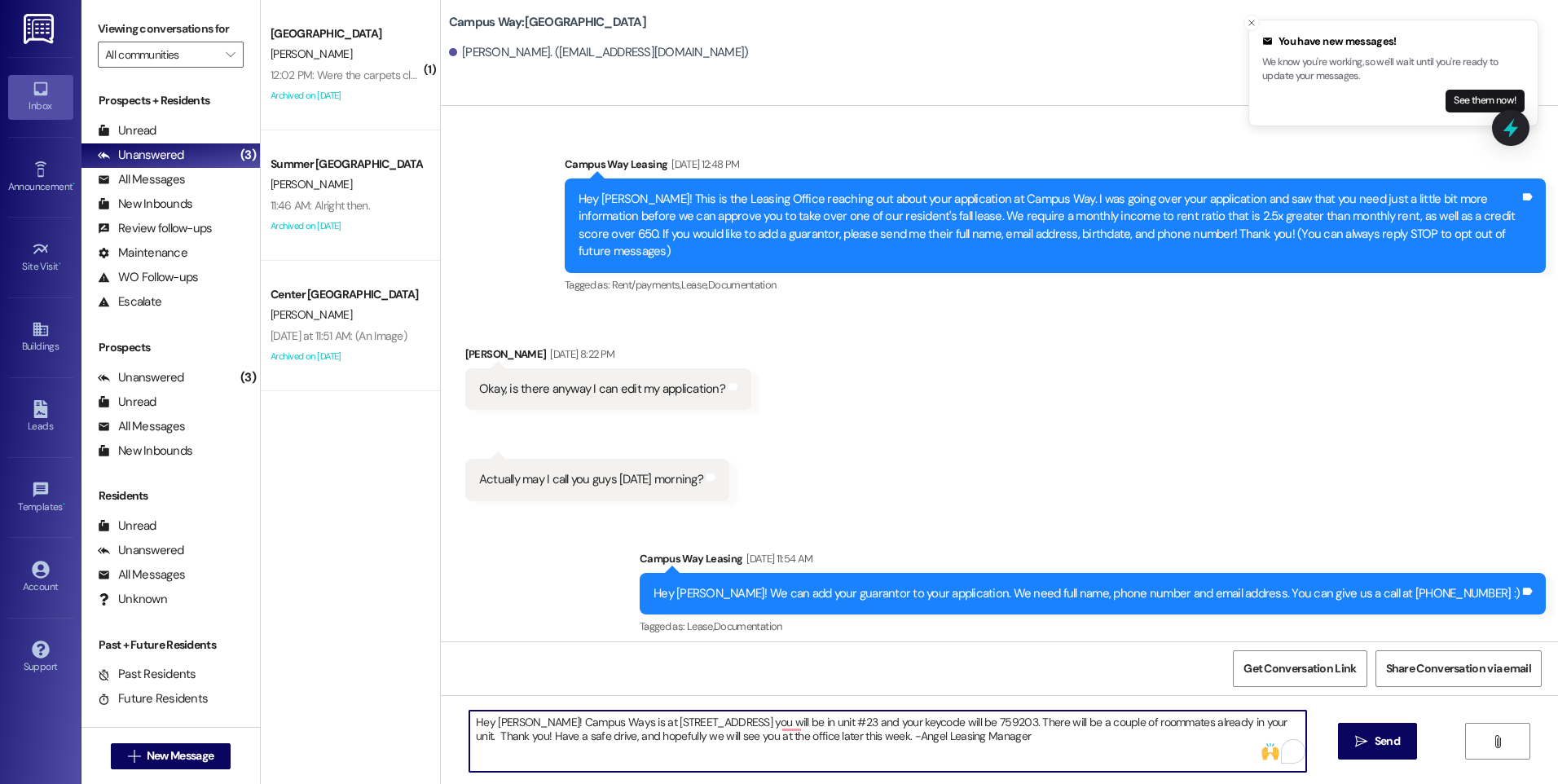
type textarea "Hey Kylie! Campus Ways is at 580 N 100 E you will be in unit #23 and your keyco…"
click at [1157, 735] on textarea "Hey Kylie! Campus Ways is at 580 N 100 E you will be in unit #23 and your keyco…" at bounding box center [887, 741] width 836 height 61
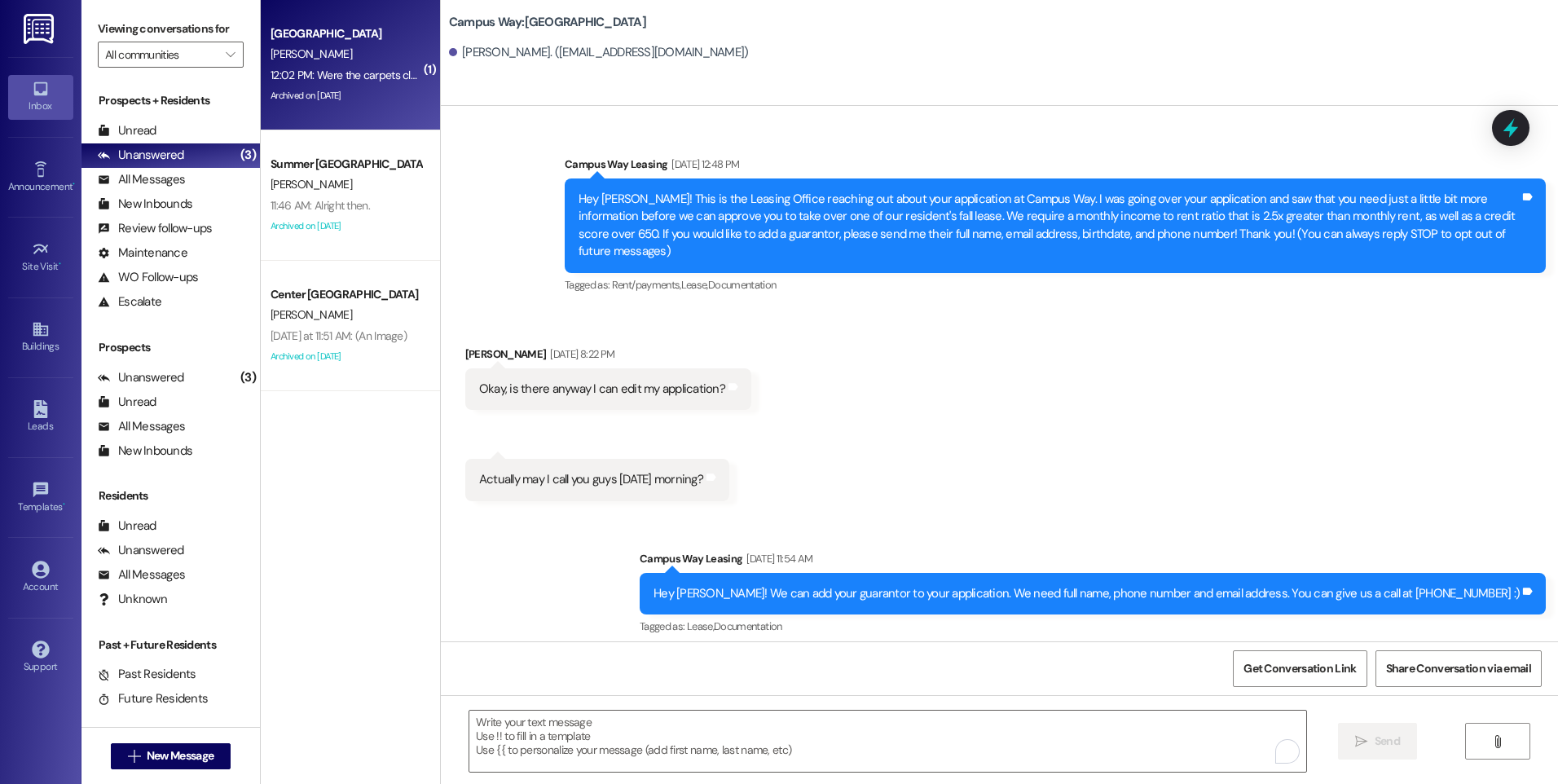
click at [325, 53] on div "[PERSON_NAME]" at bounding box center [346, 55] width 154 height 20
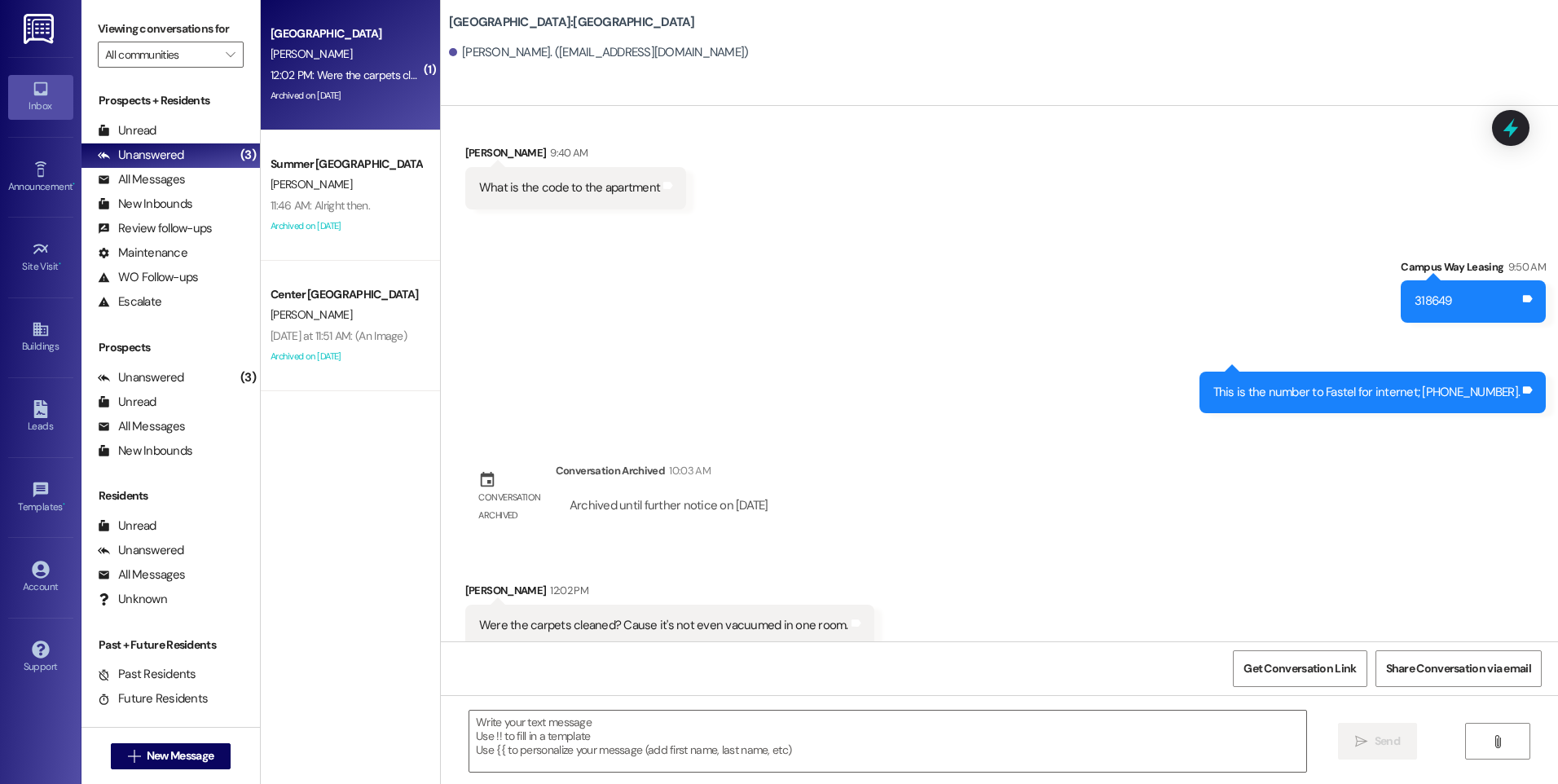
scroll to position [5744, 0]
click at [1503, 138] on icon at bounding box center [1511, 128] width 28 height 28
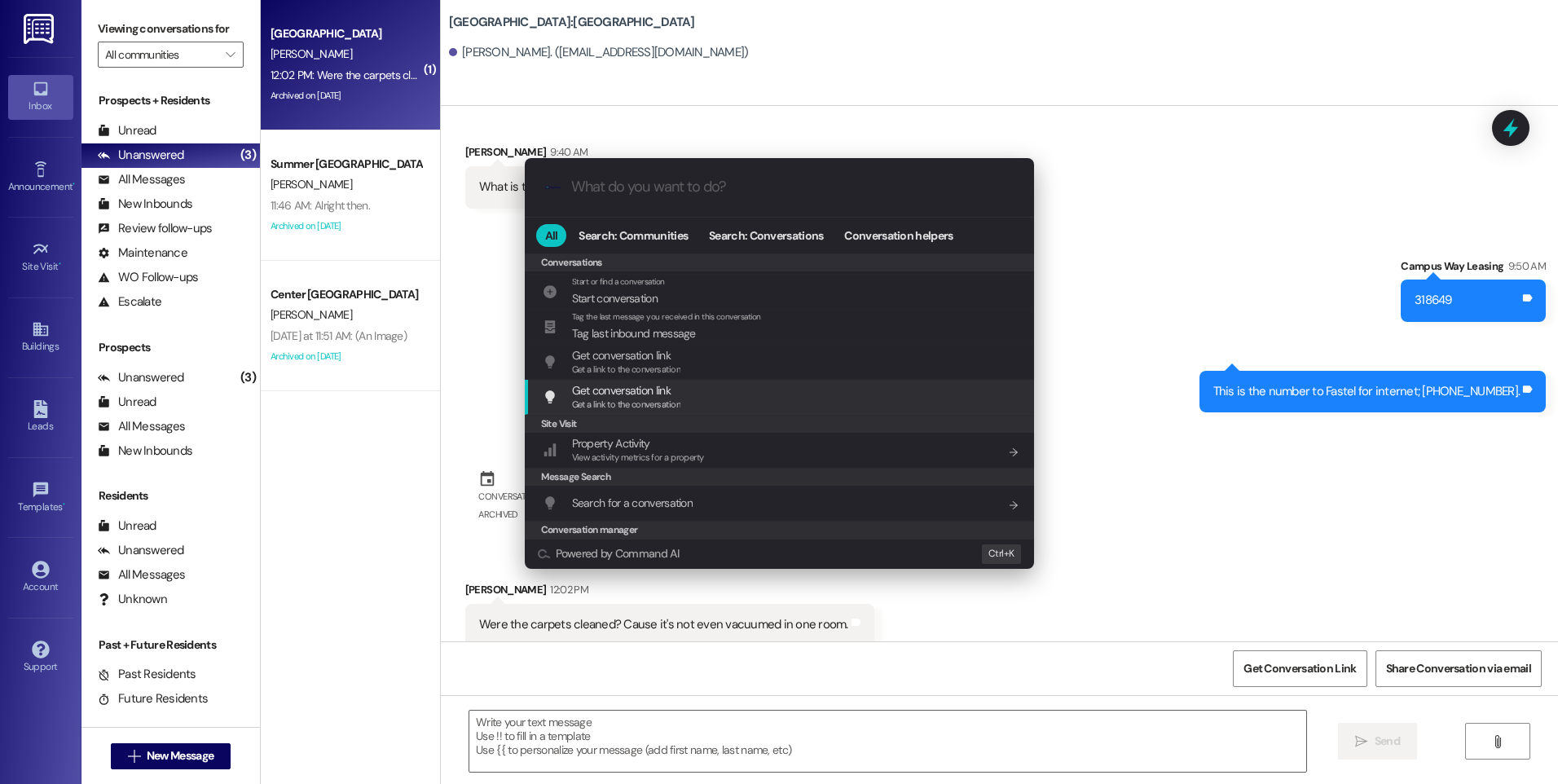
scroll to position [711, 0]
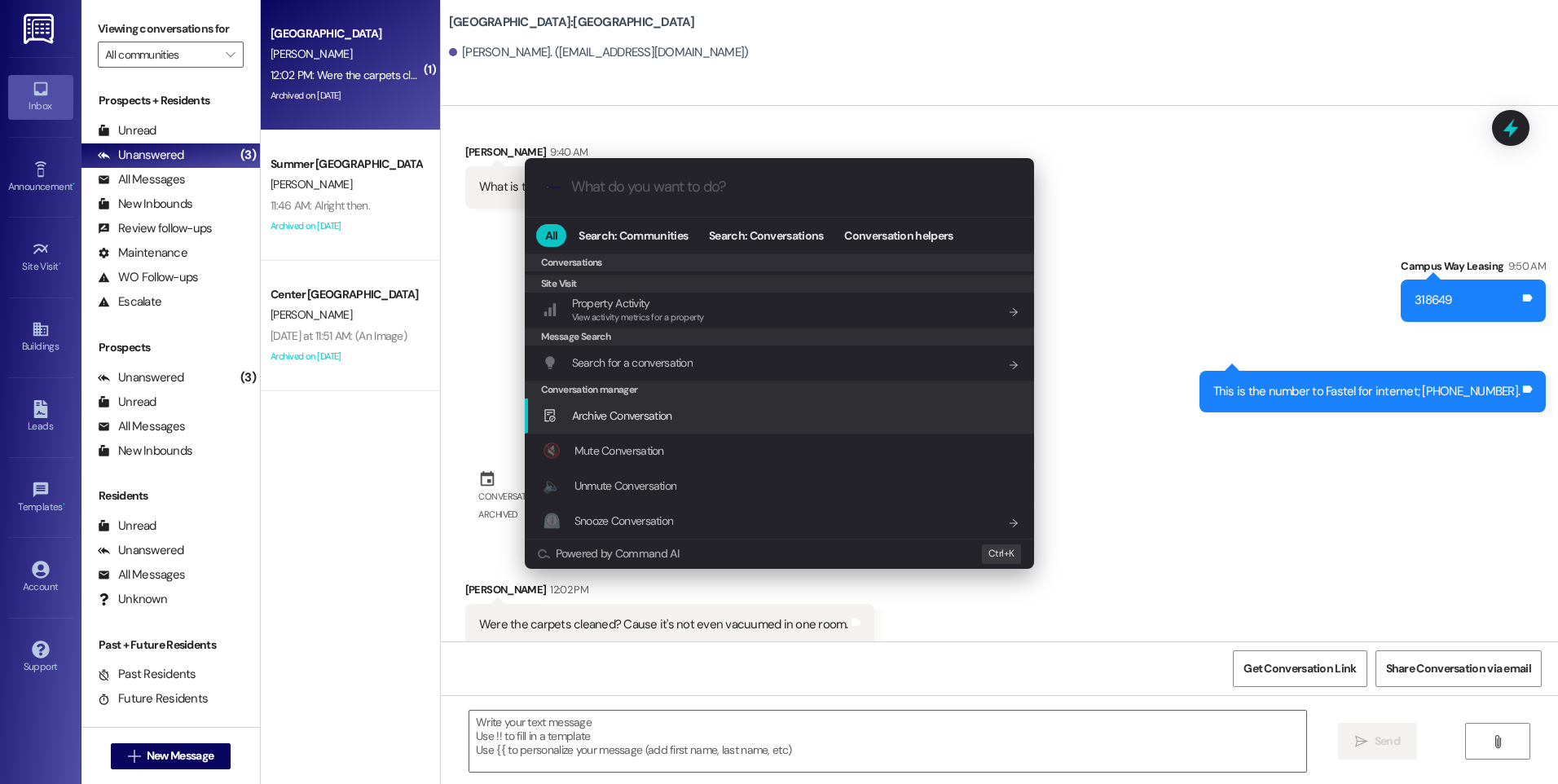
click at [633, 416] on span "Archive Conversation" at bounding box center [622, 416] width 100 height 15
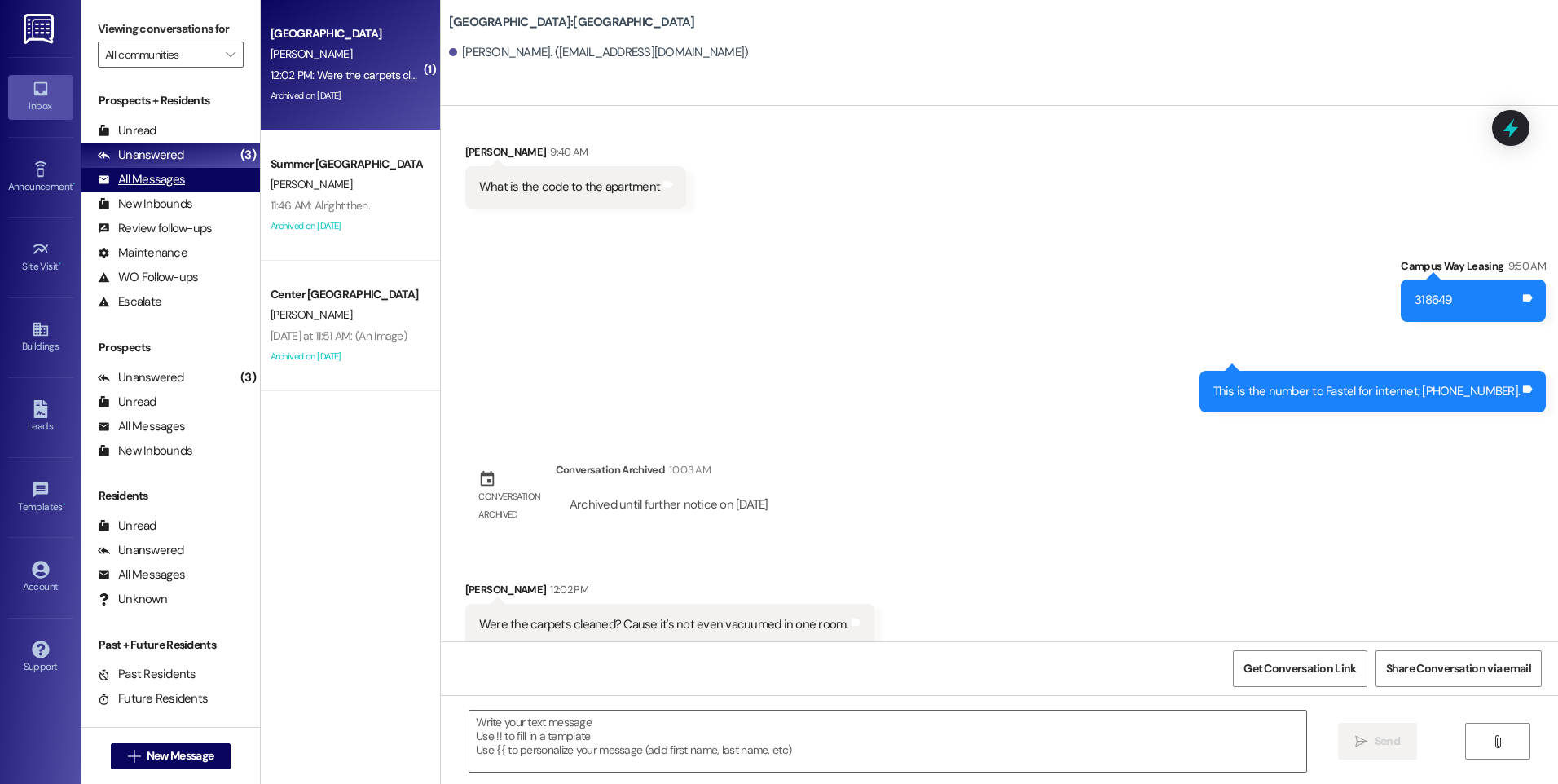
click at [142, 174] on div "All Messages" at bounding box center [142, 180] width 87 height 17
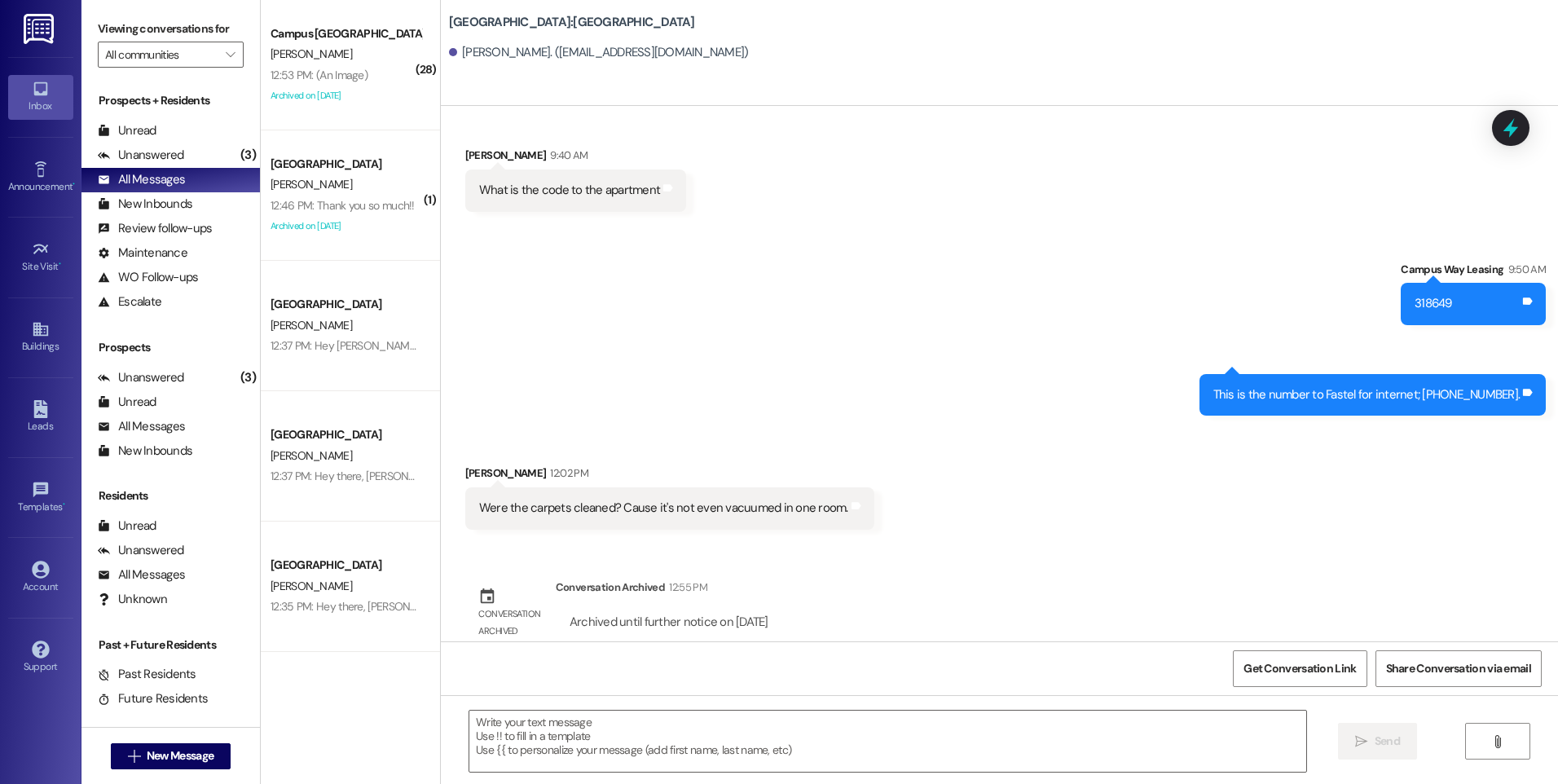
scroll to position [5744, 0]
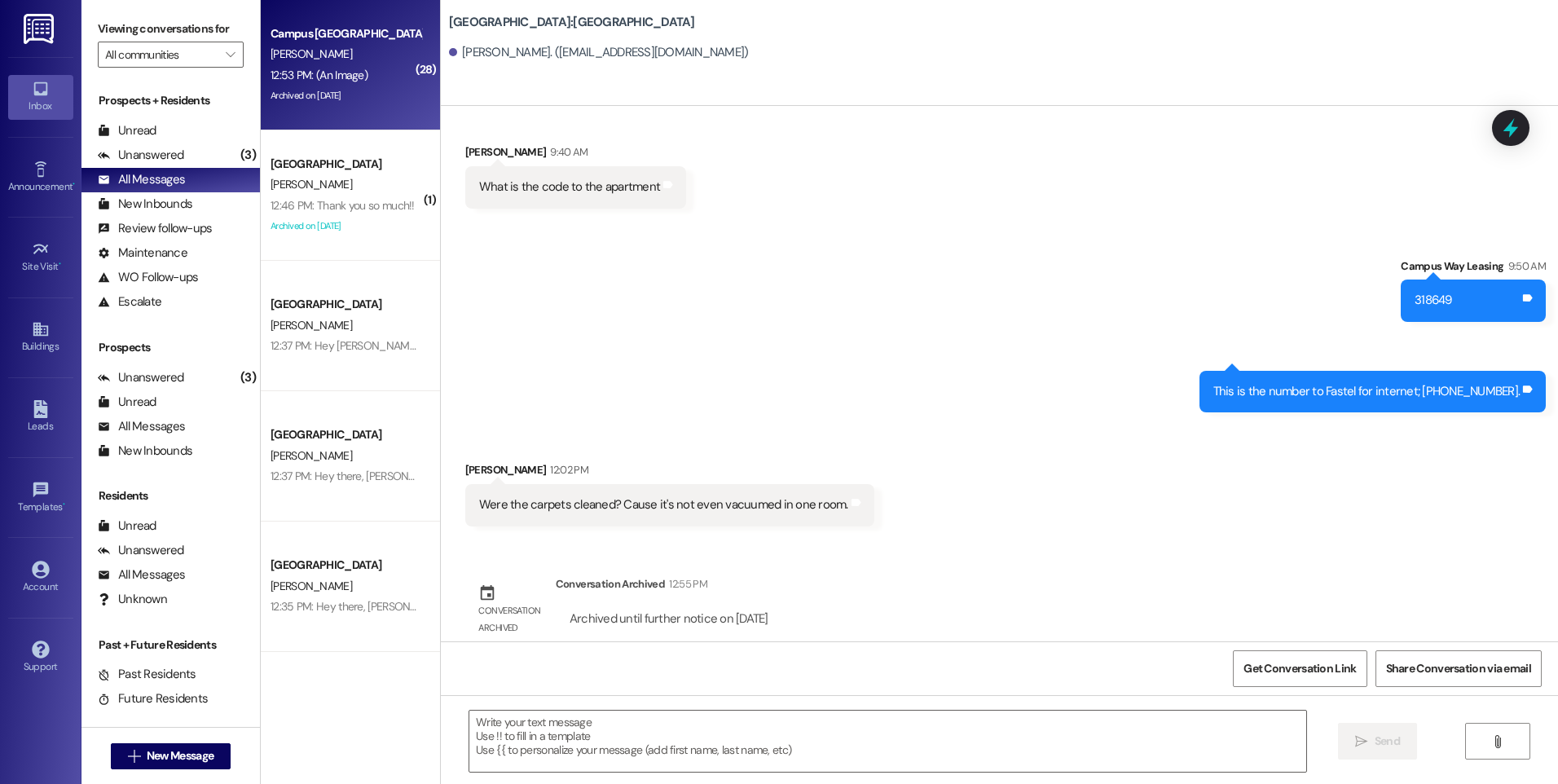
click at [330, 65] on div "12:53 PM: (An Image) 12:53 PM: (An Image)" at bounding box center [346, 75] width 154 height 20
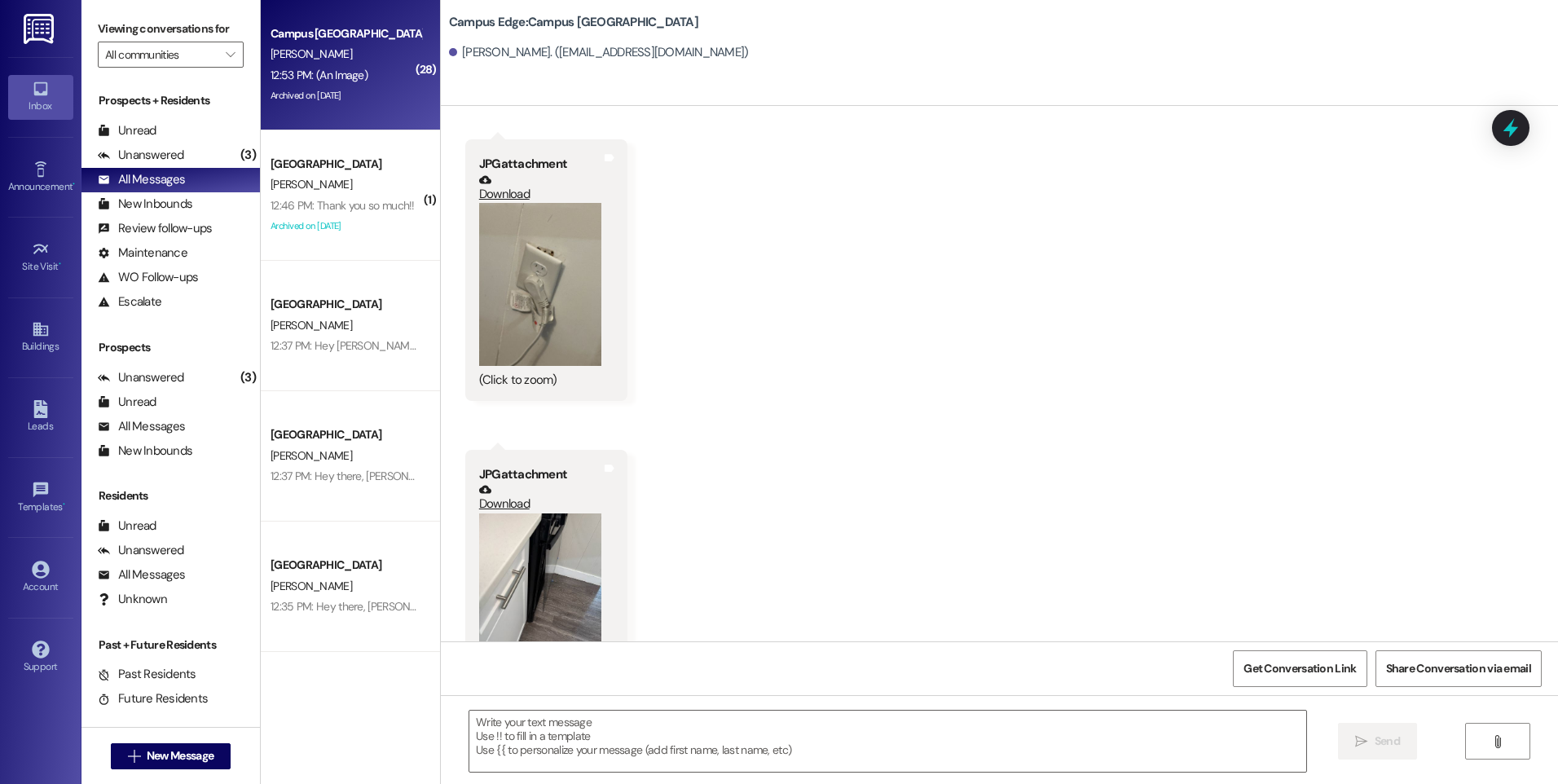
scroll to position [9147, 0]
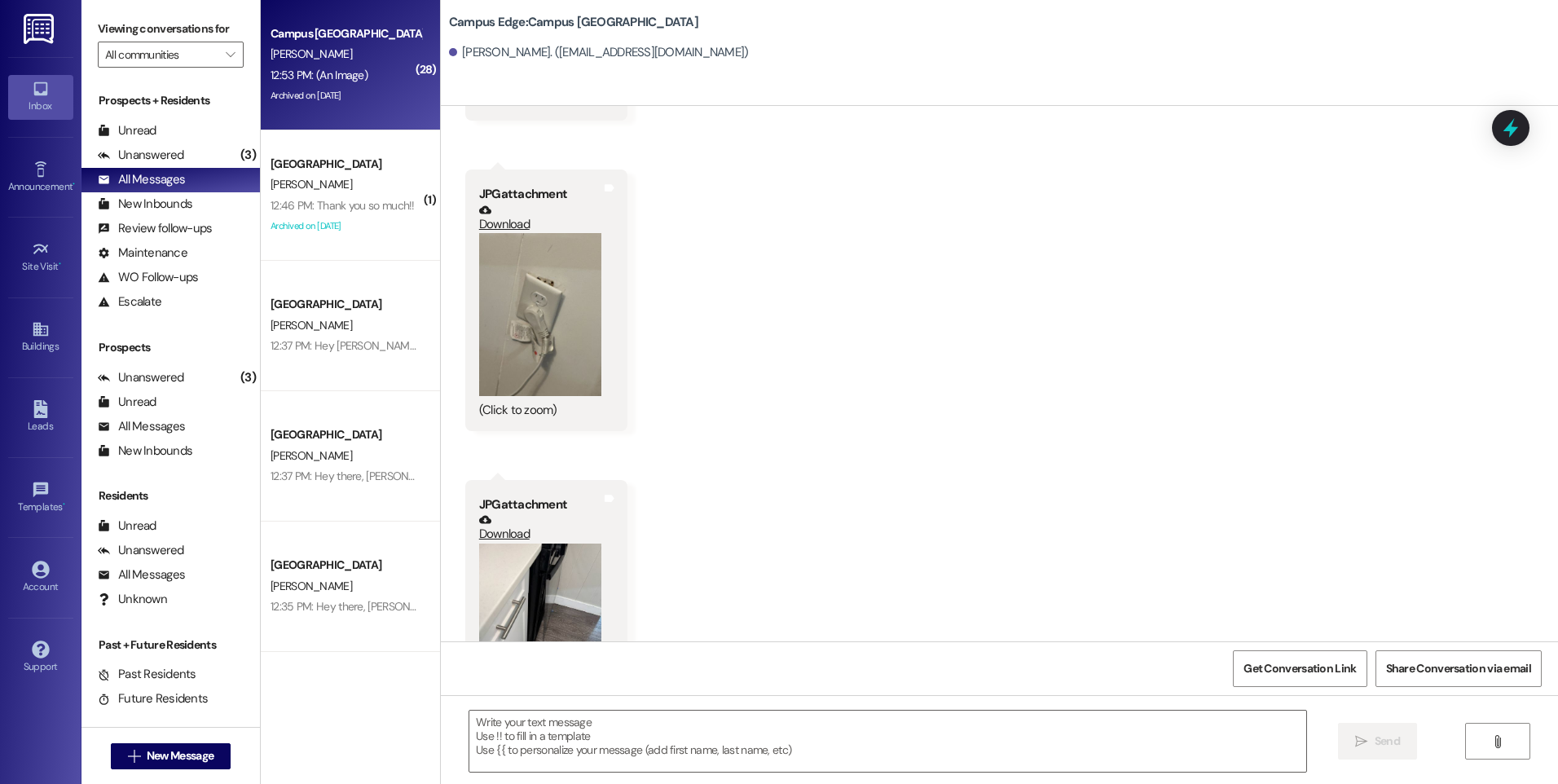
click at [513, 304] on button "Zoom image" at bounding box center [541, 315] width 122 height 163
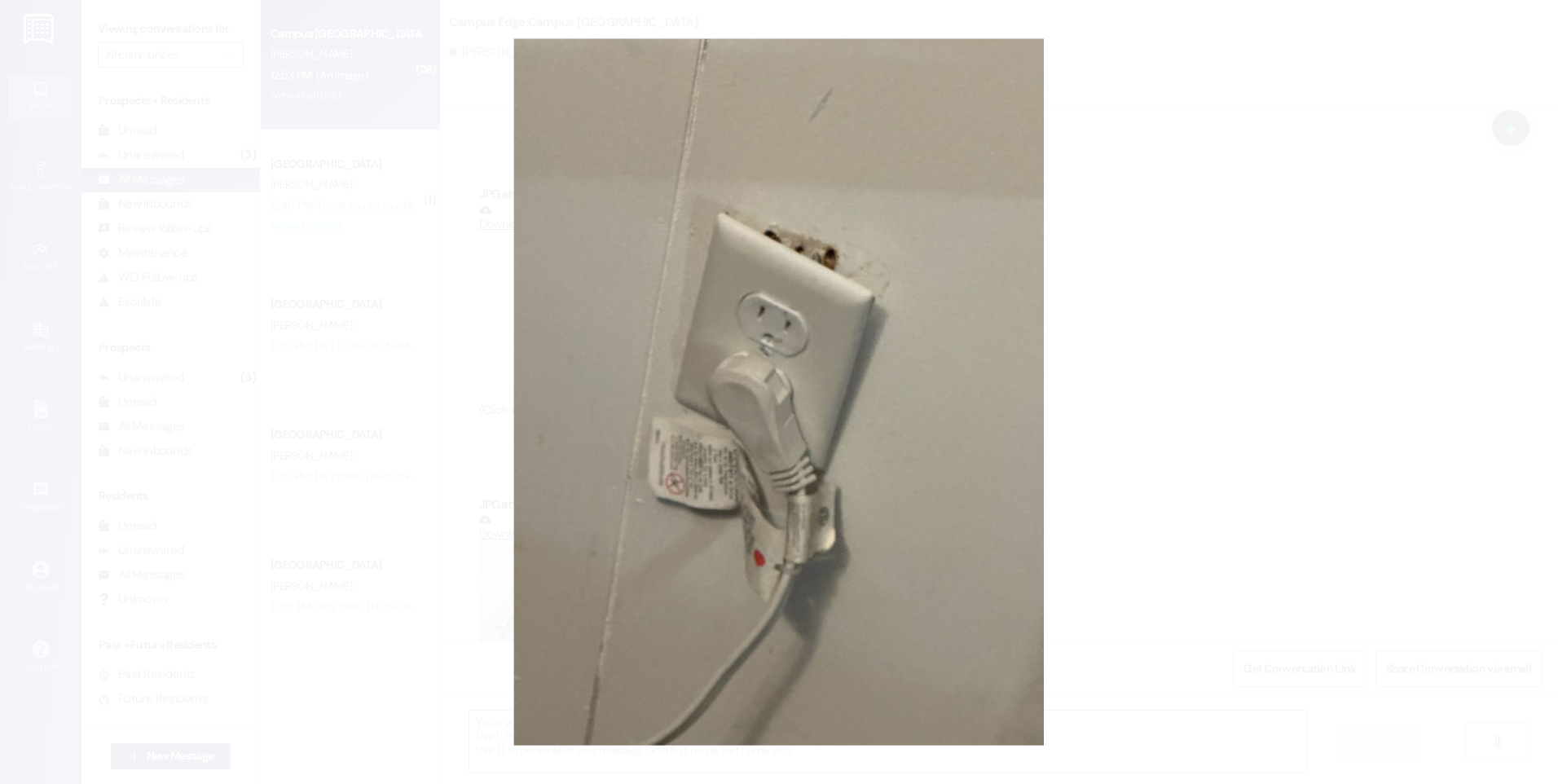
click at [280, 207] on button "Unzoom image" at bounding box center [779, 392] width 1558 height 784
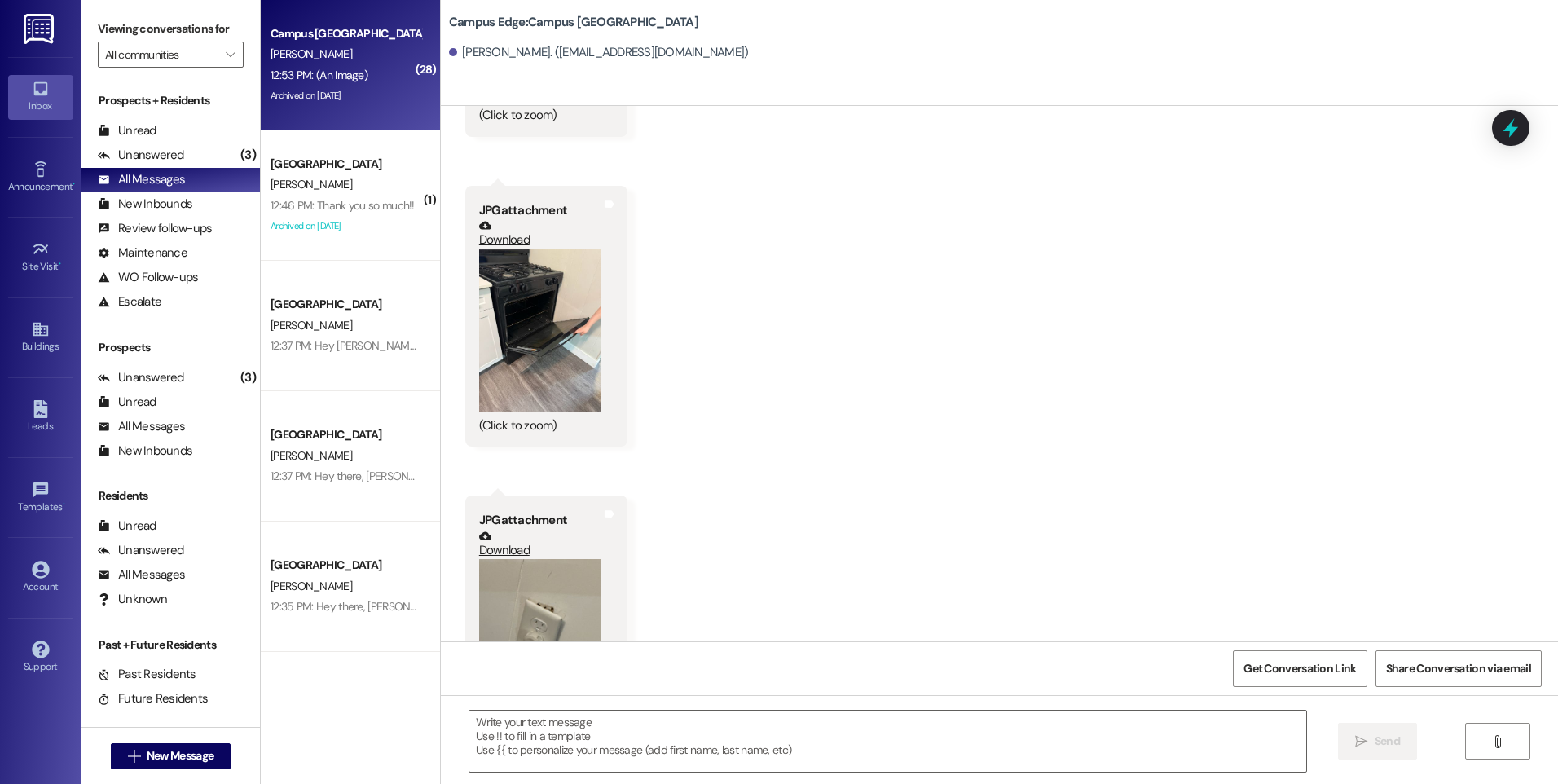
scroll to position [8739, 0]
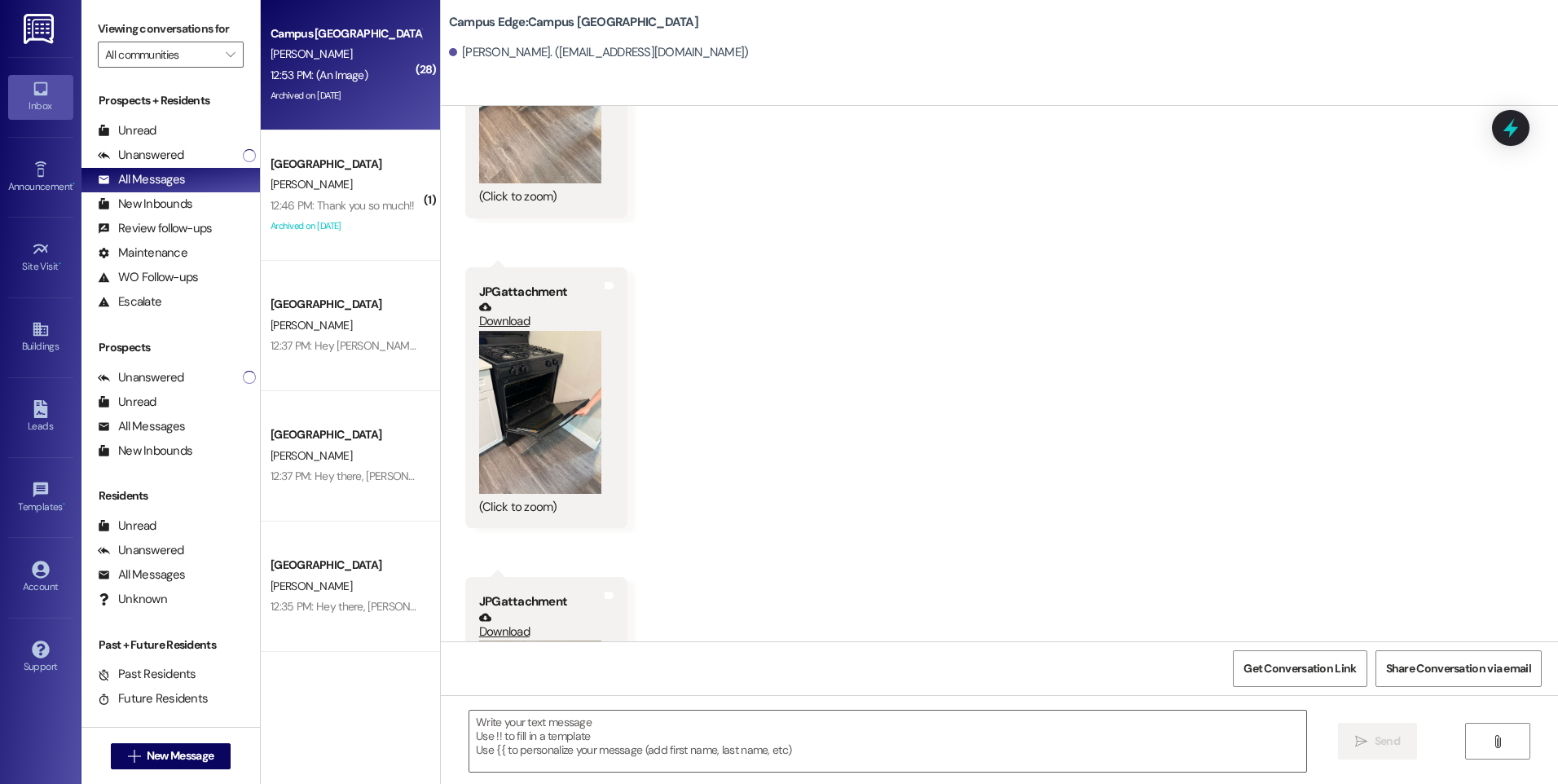
click at [505, 374] on button "Zoom image" at bounding box center [541, 412] width 122 height 163
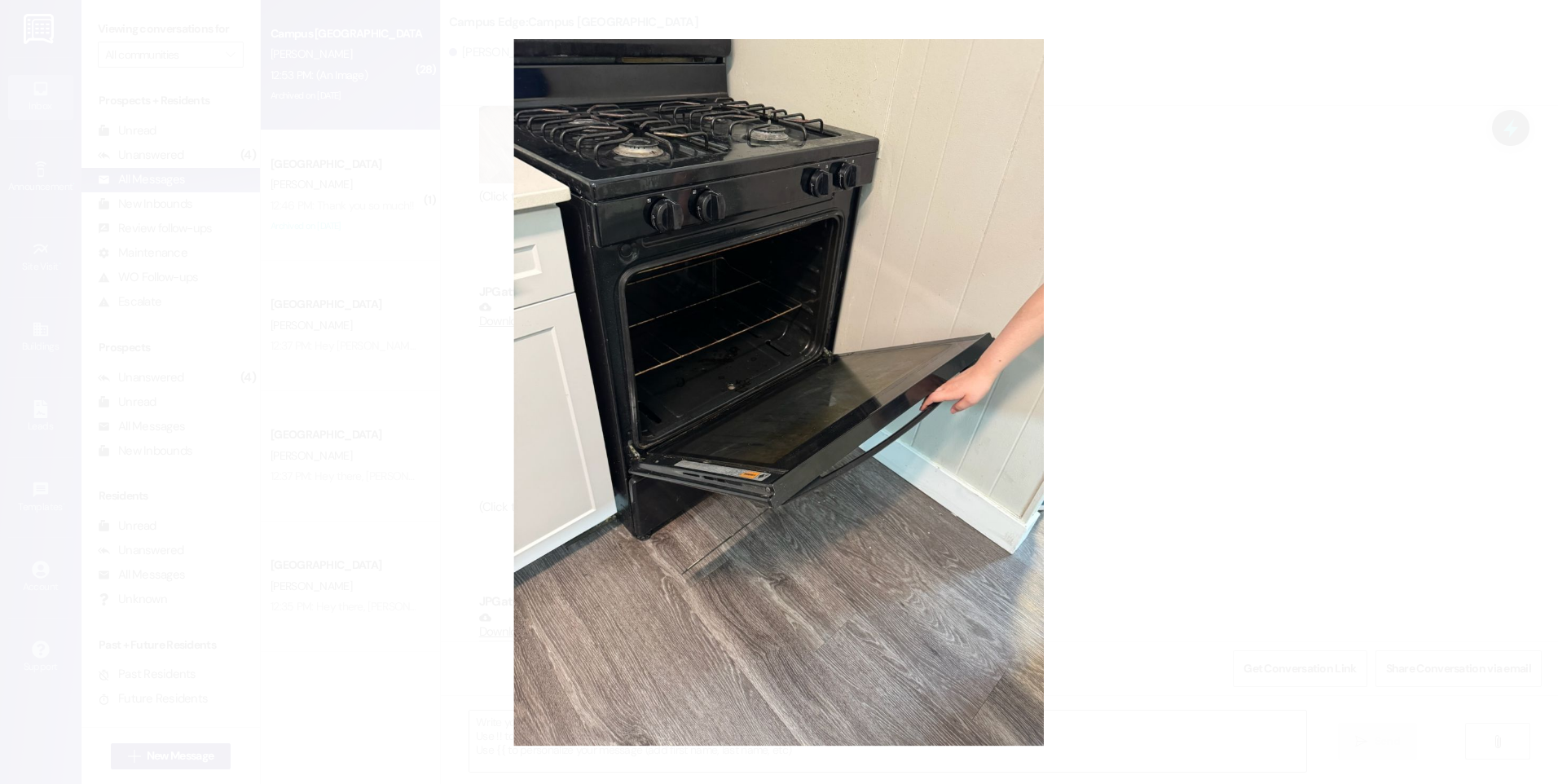
click at [458, 239] on button "Unzoom image" at bounding box center [779, 392] width 1558 height 784
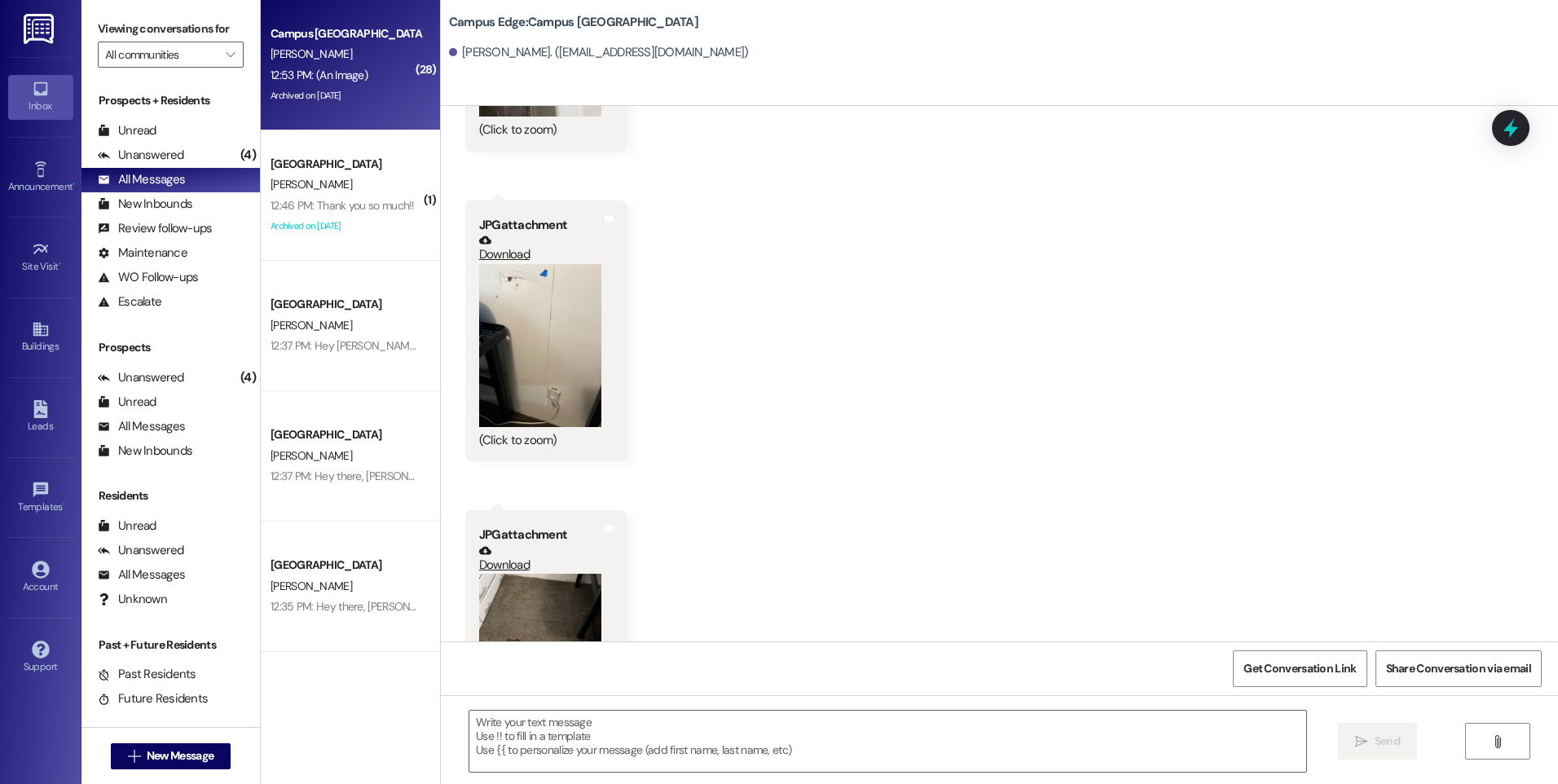
scroll to position [4583, 0]
click at [515, 312] on button "Zoom image" at bounding box center [541, 346] width 122 height 163
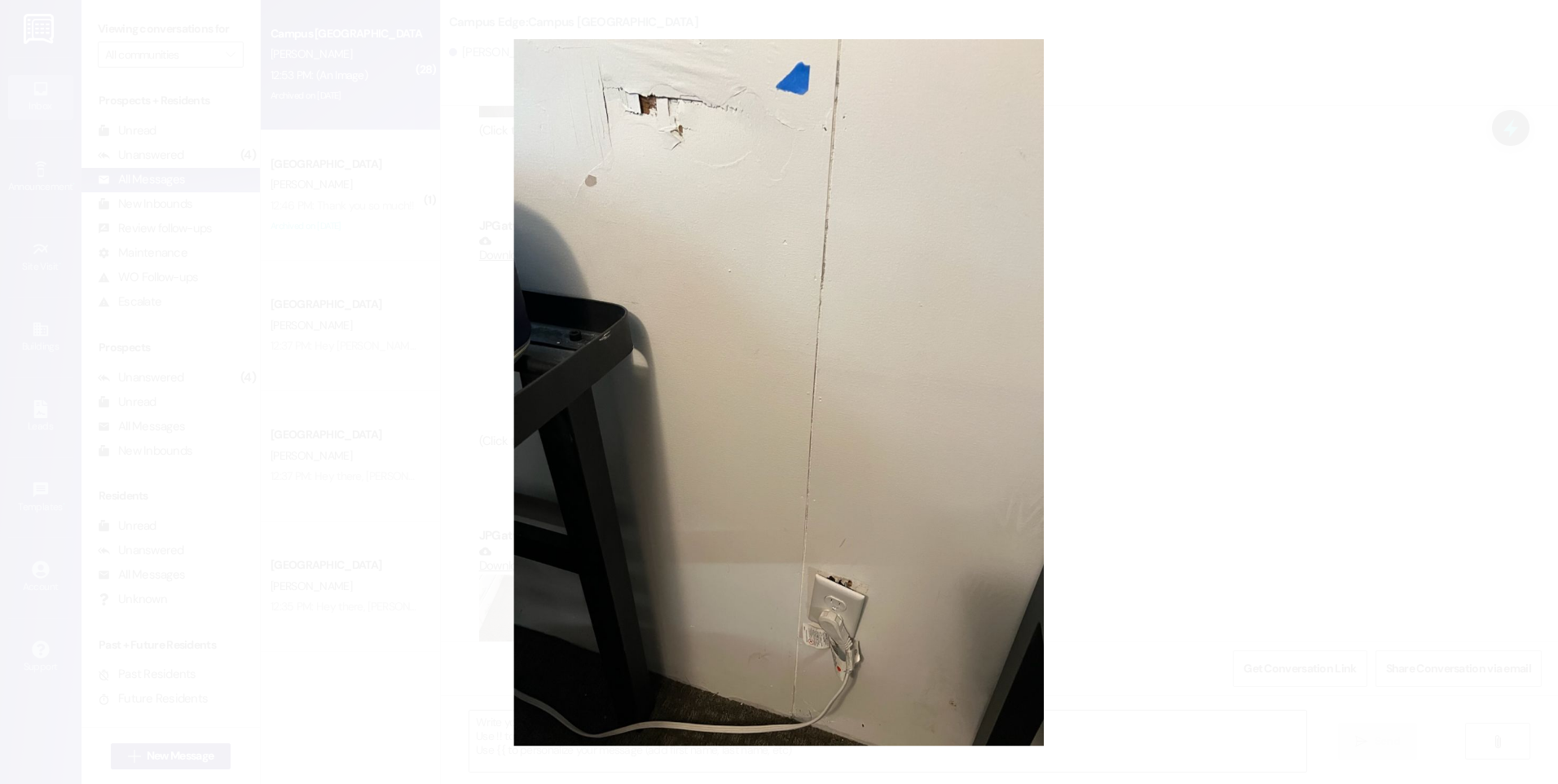
click at [742, 377] on button "Unzoom image" at bounding box center [779, 392] width 1558 height 784
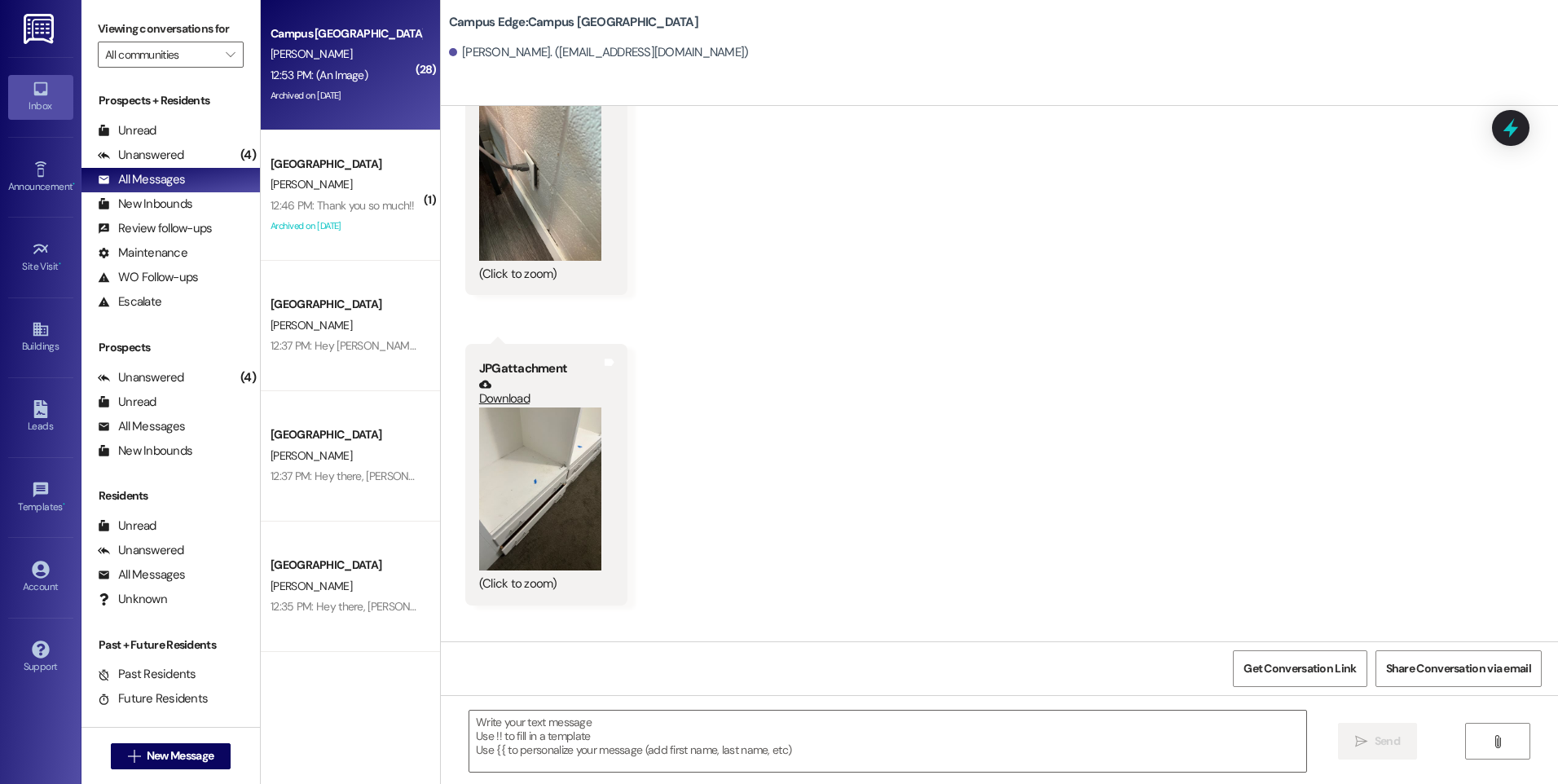
scroll to position [2708, 0]
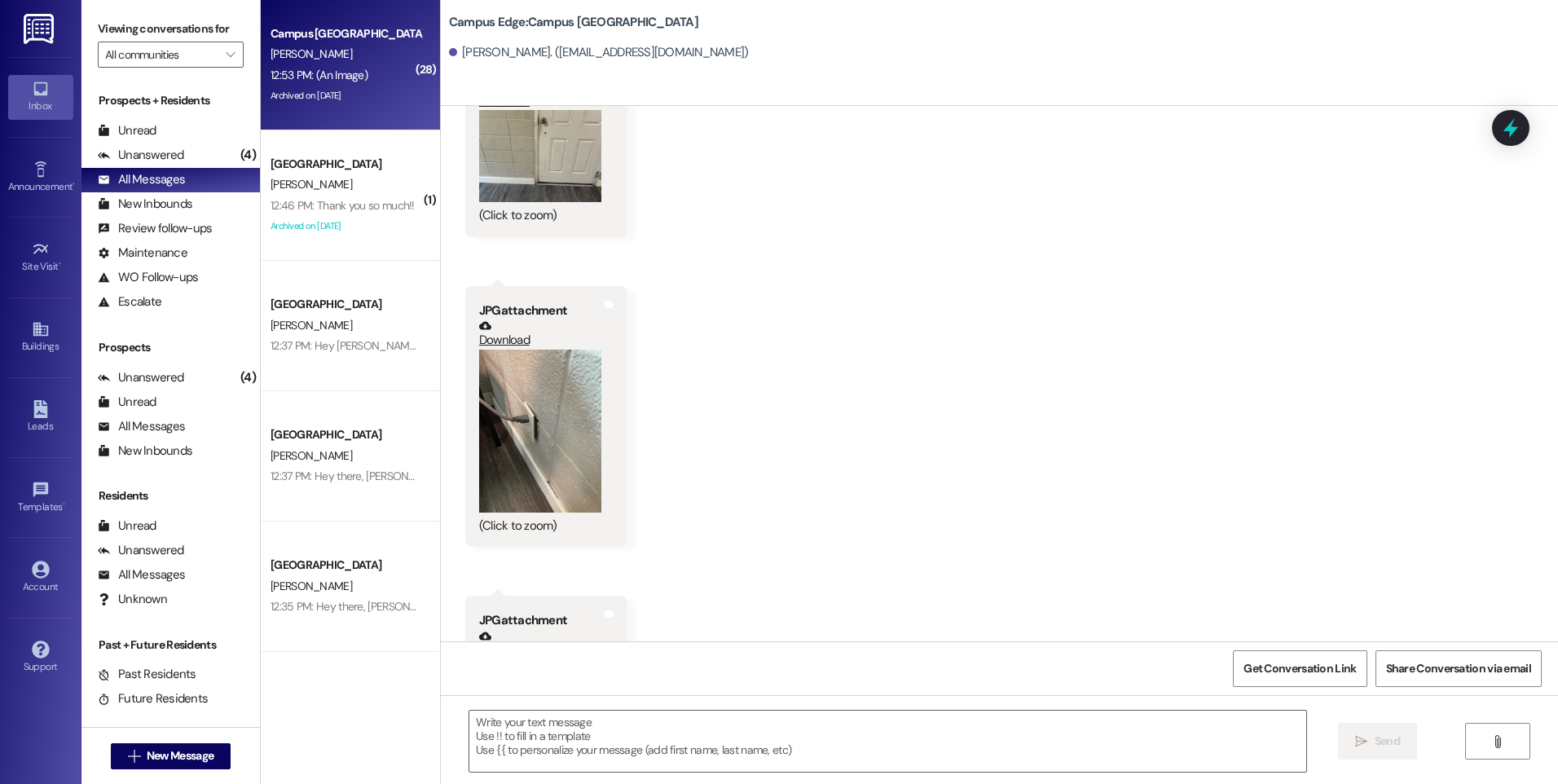
click at [543, 384] on button "Zoom image" at bounding box center [541, 431] width 122 height 163
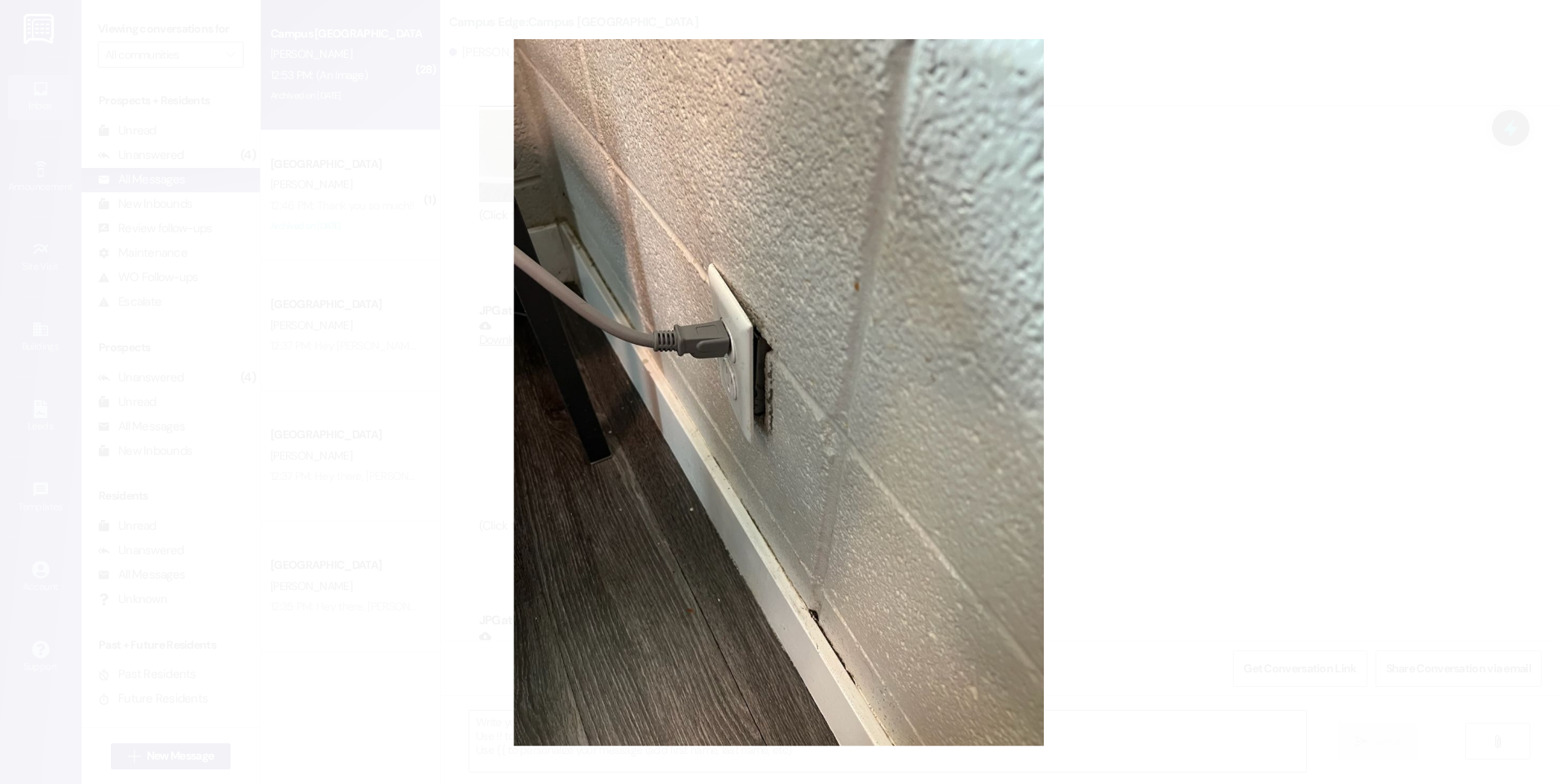
click at [851, 197] on button "Unzoom image" at bounding box center [779, 392] width 1558 height 784
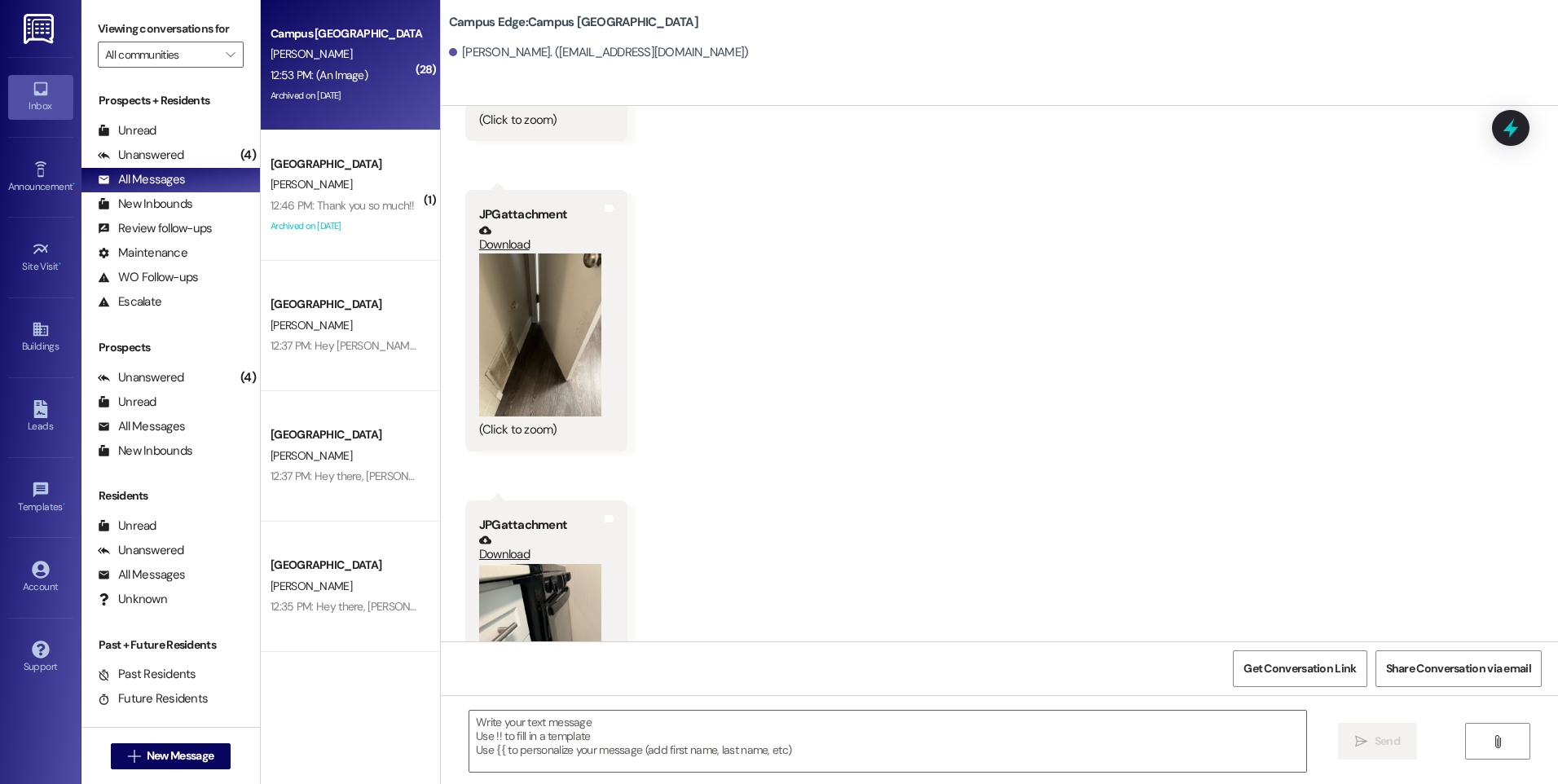
scroll to position [3687, 0]
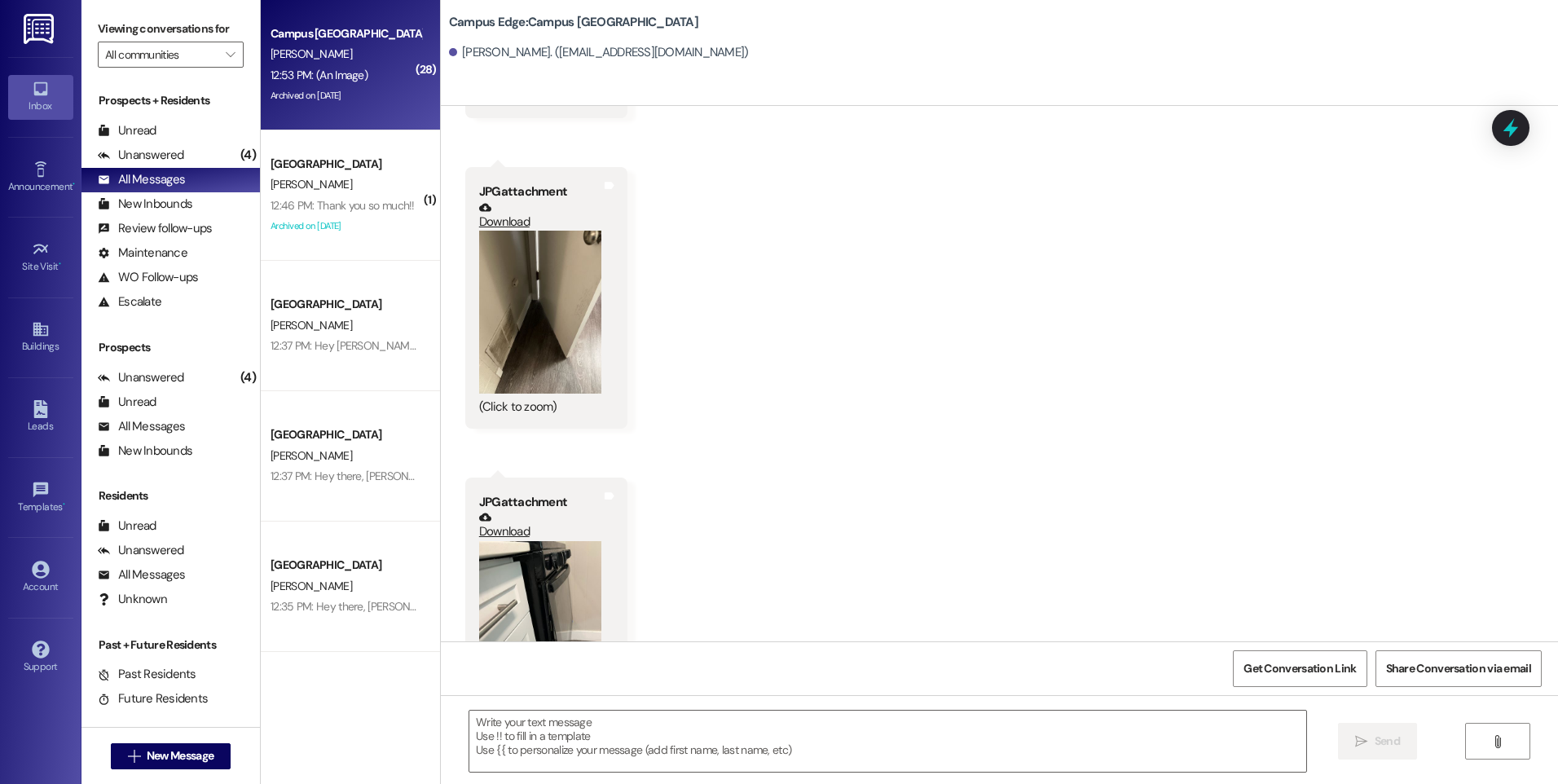
click at [533, 333] on button "Zoom image" at bounding box center [541, 312] width 122 height 163
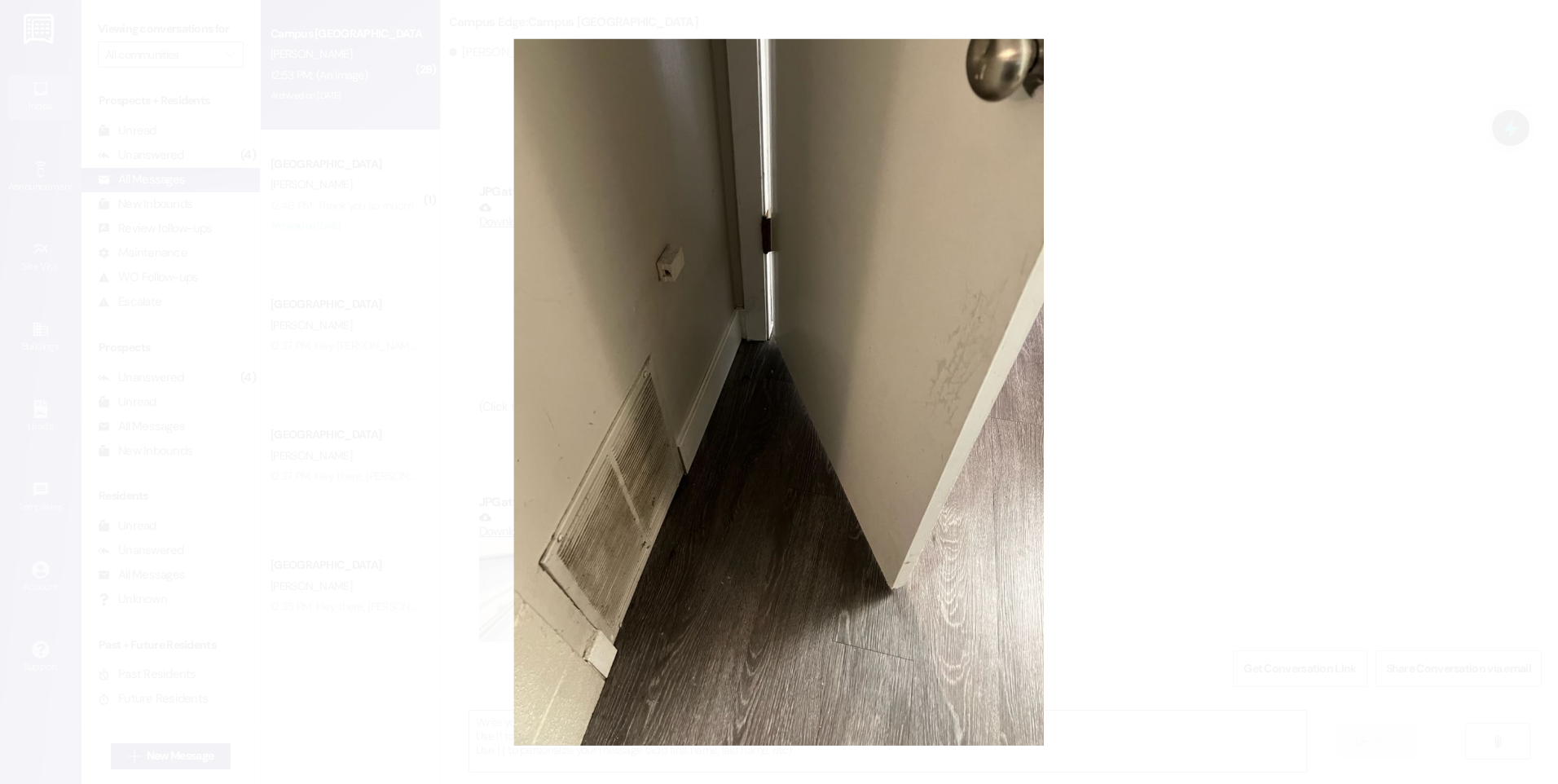
click at [1083, 282] on button "Unzoom image" at bounding box center [779, 392] width 1558 height 784
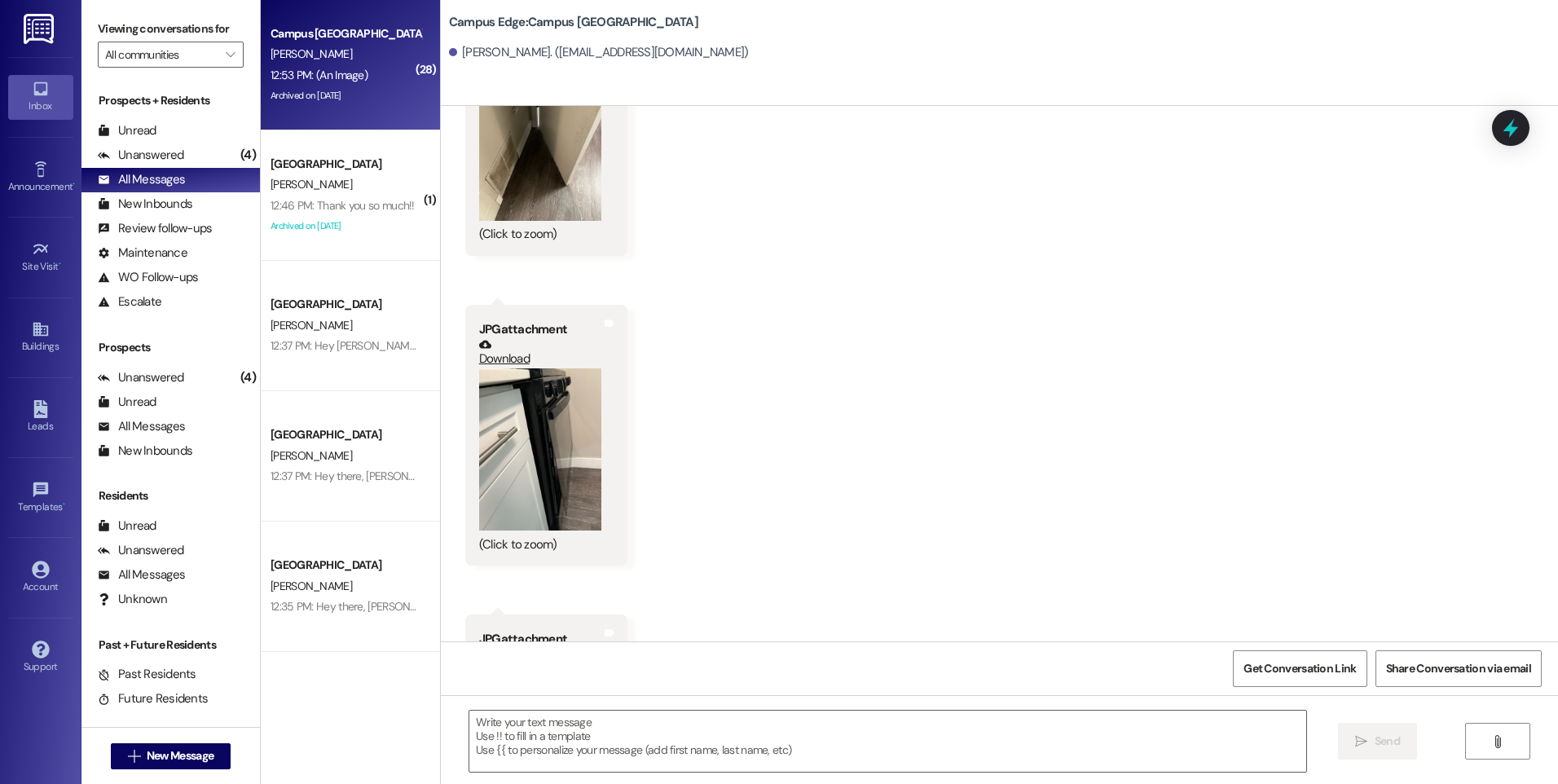
scroll to position [4094, 0]
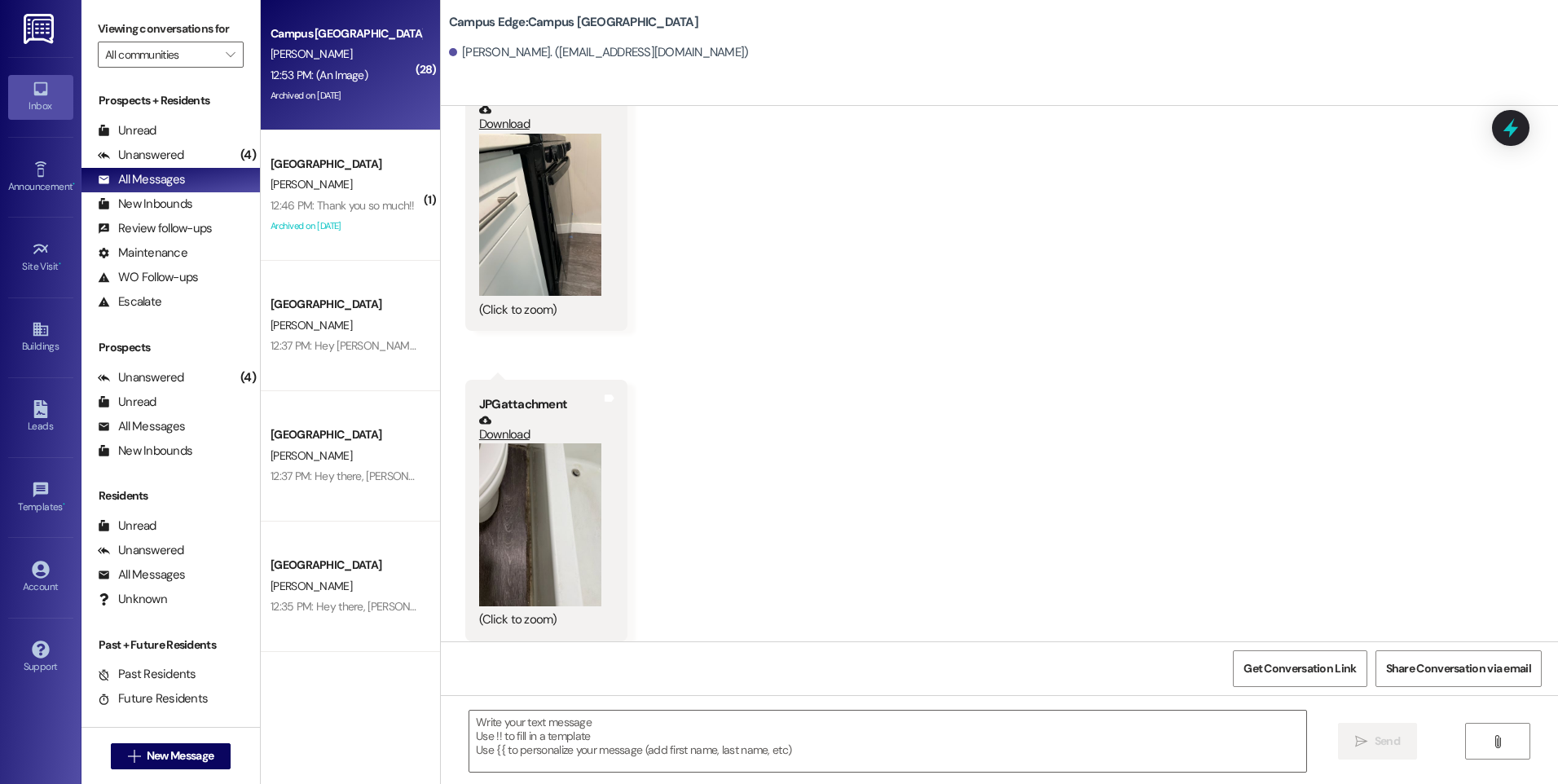
click at [542, 212] on button "Zoom image" at bounding box center [541, 215] width 122 height 163
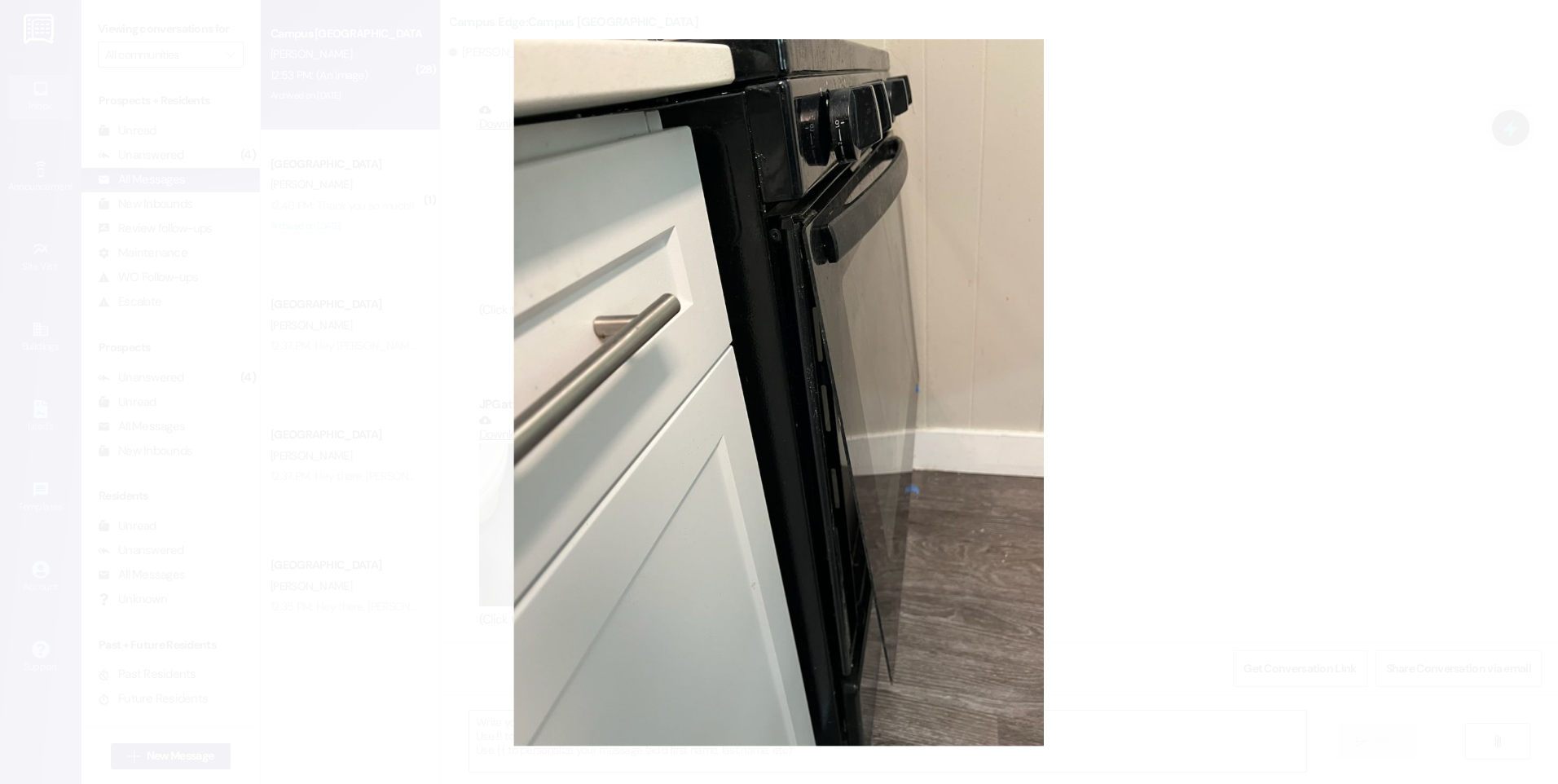
click at [945, 552] on button "Unzoom image" at bounding box center [779, 392] width 1558 height 784
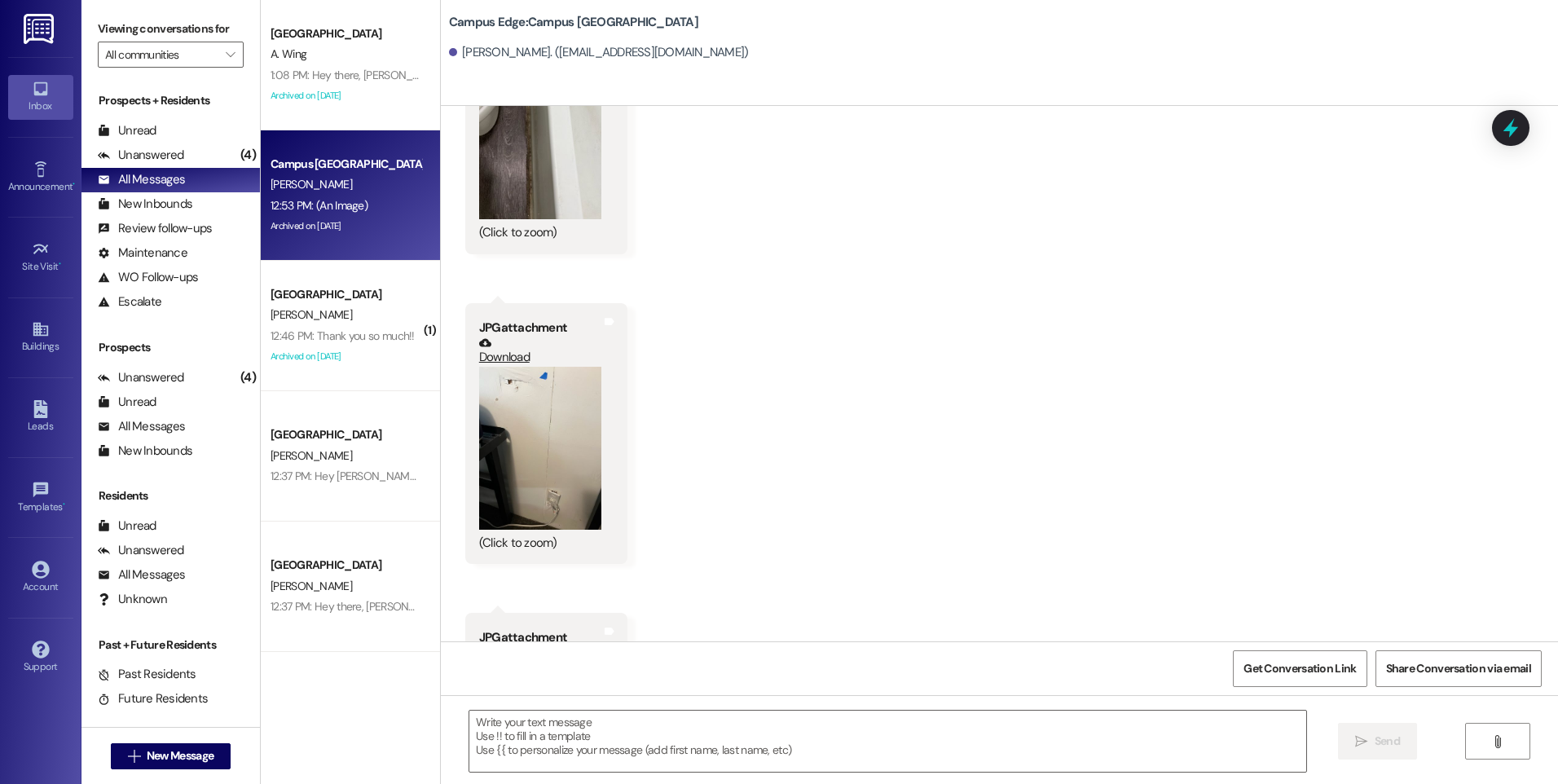
scroll to position [4583, 0]
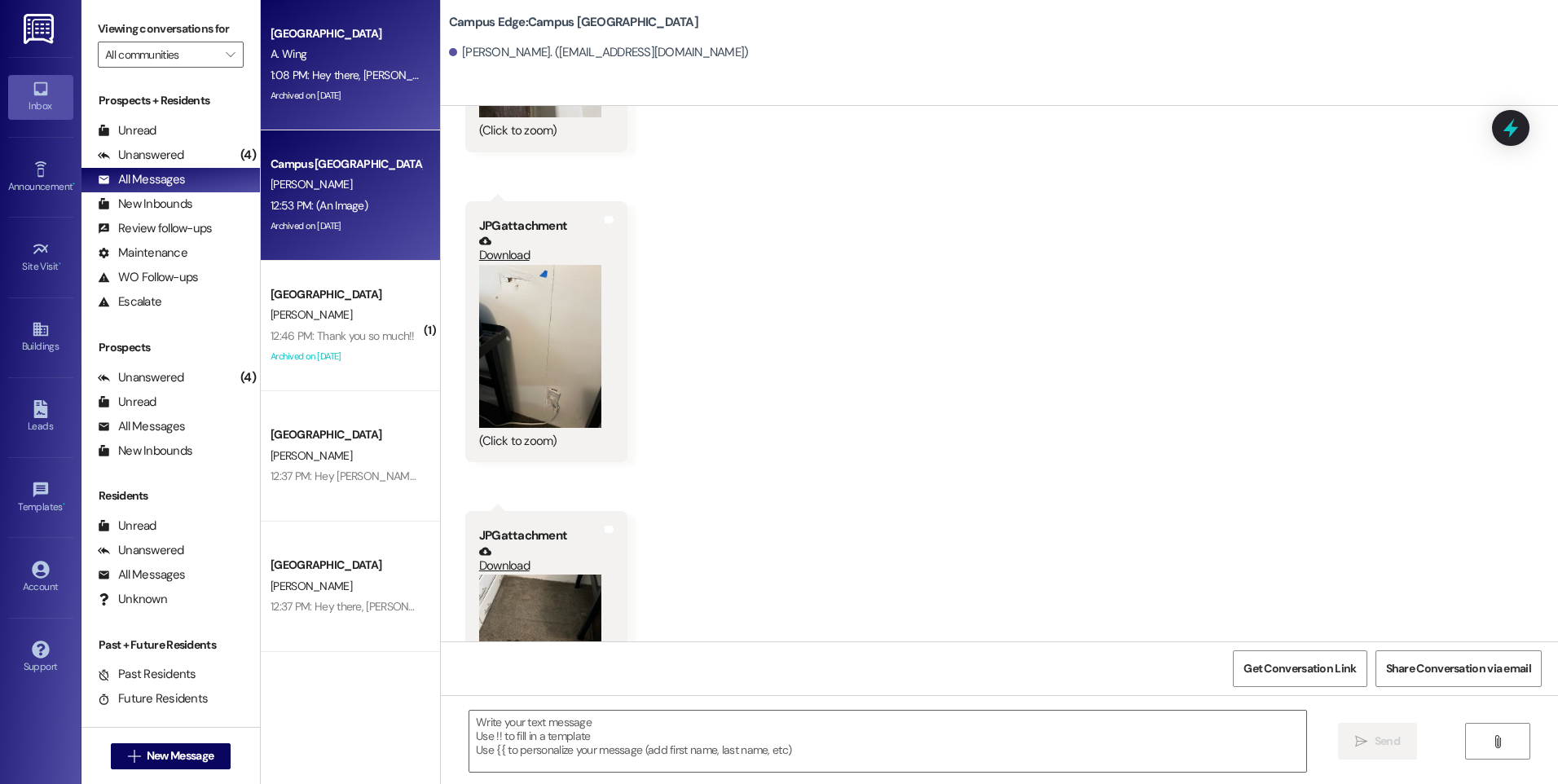
click at [293, 80] on div "1:08 PM: Hey there, Alexis! This is the East Pointe Leasing Team! Just wanted t…" at bounding box center [1226, 75] width 1912 height 15
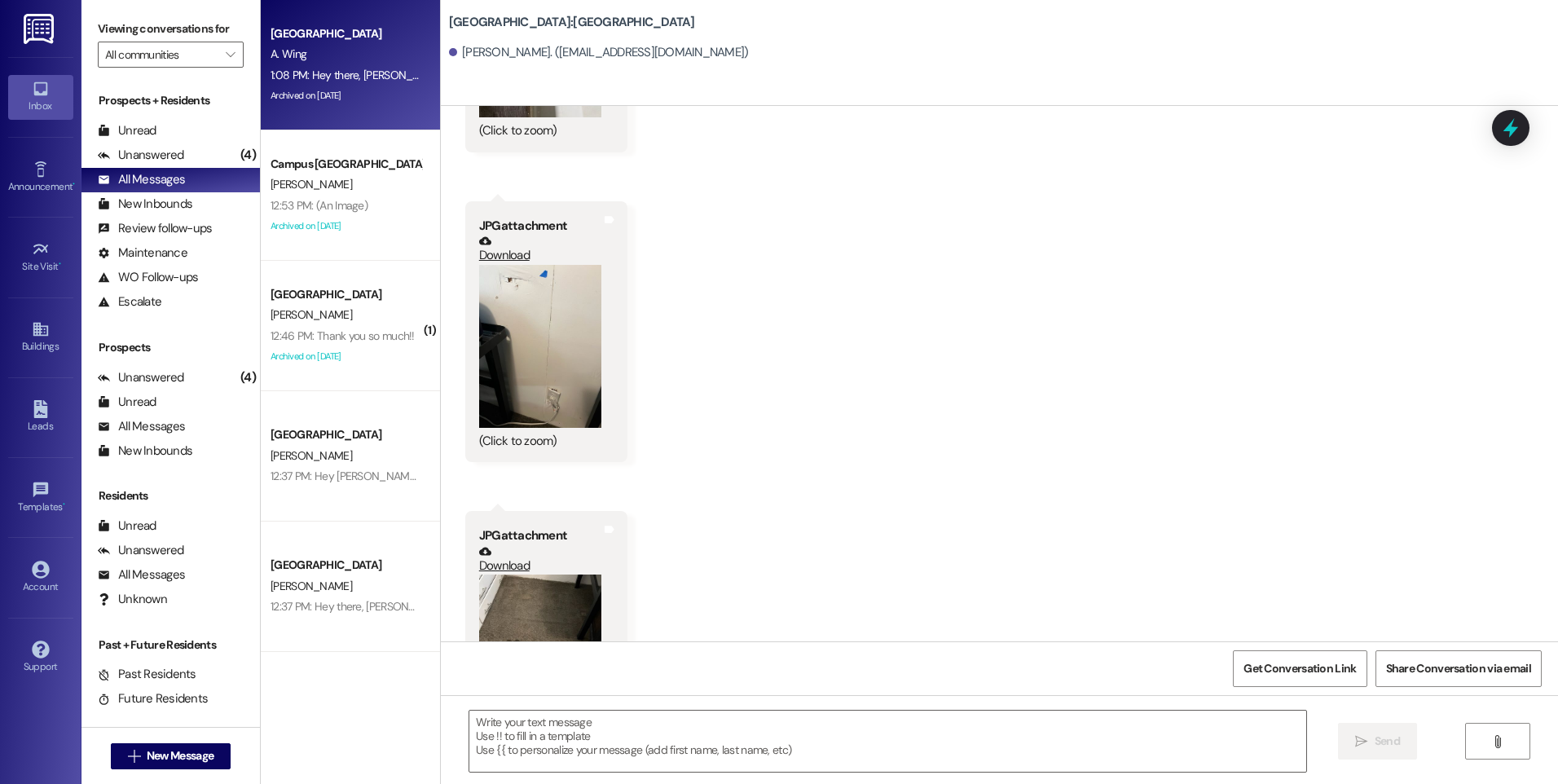
scroll to position [0, 0]
